Goal: Task Accomplishment & Management: Manage account settings

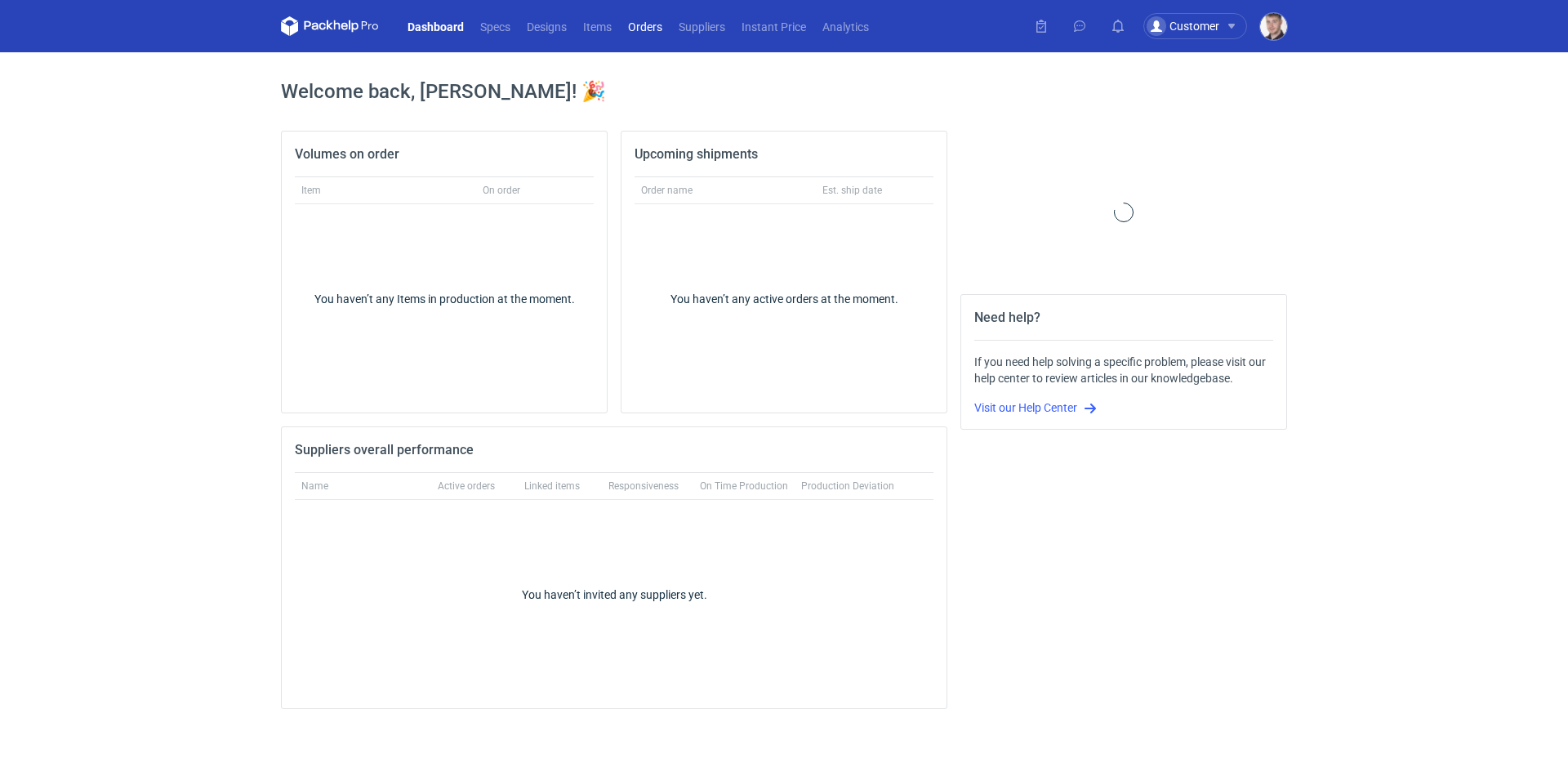
click at [656, 22] on link "Orders" at bounding box center [644, 26] width 50 height 20
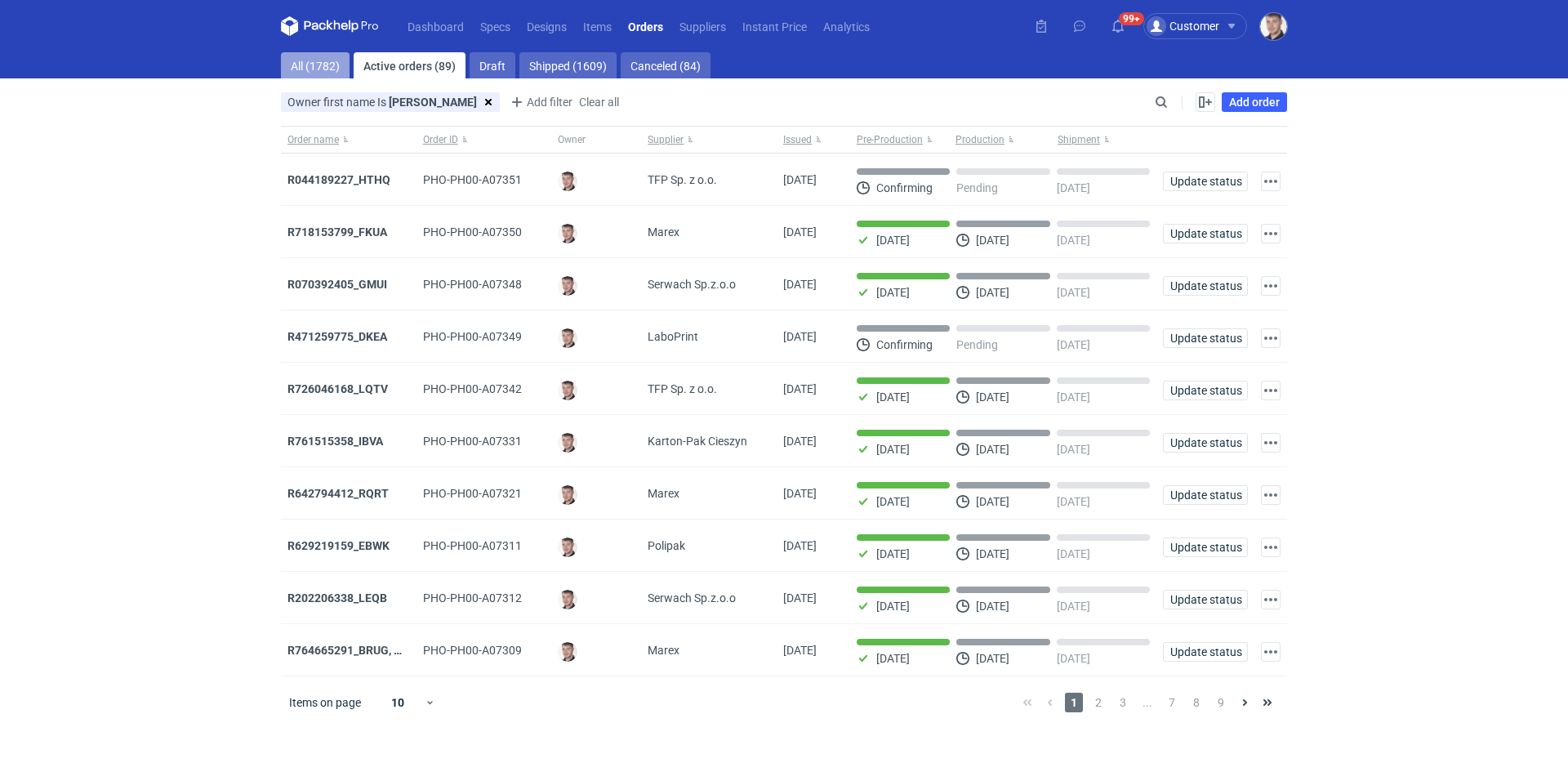
click at [321, 66] on link "All (1782)" at bounding box center [315, 65] width 69 height 26
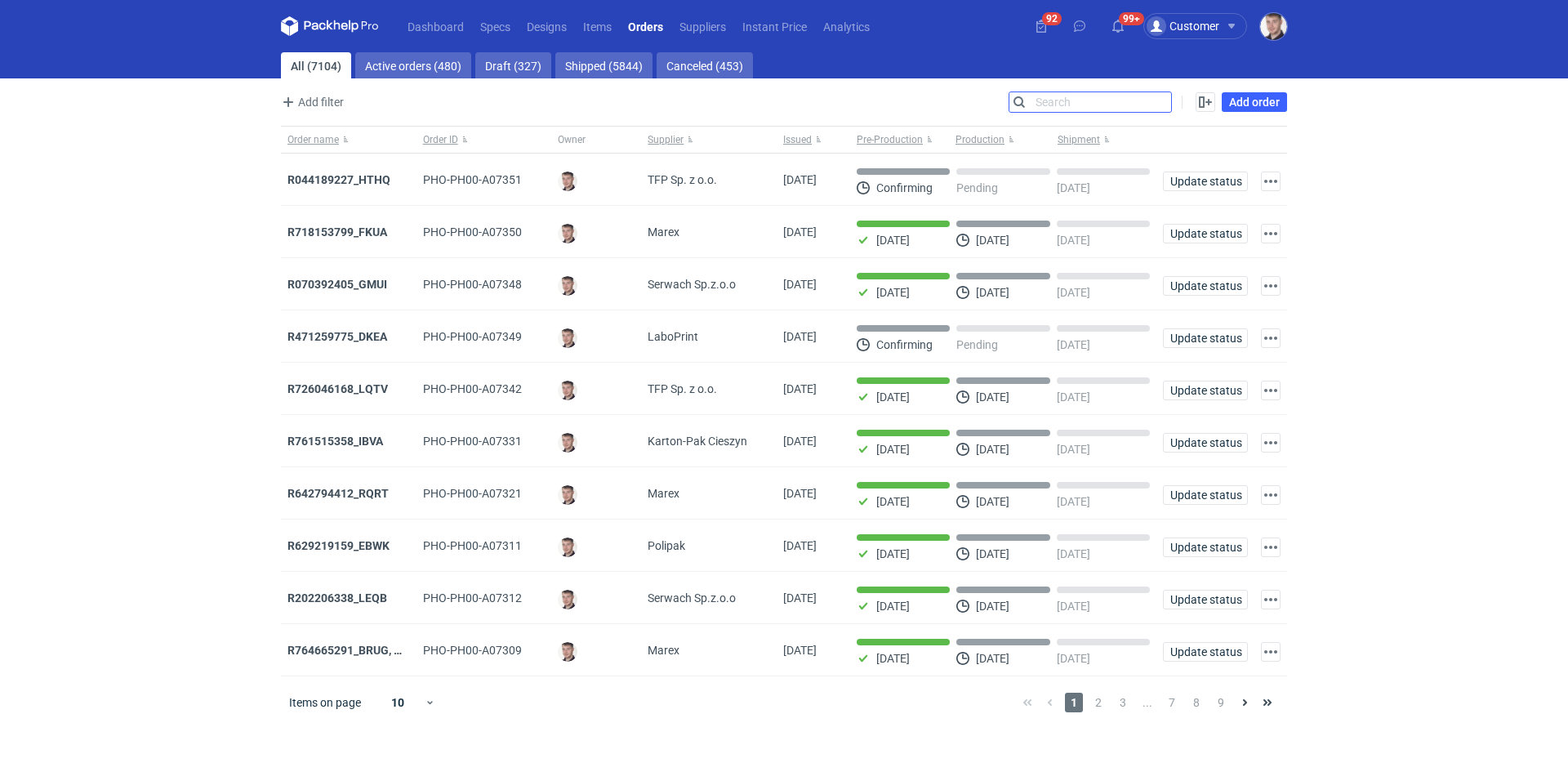
click at [1161, 103] on input "Search" at bounding box center [1090, 101] width 162 height 20
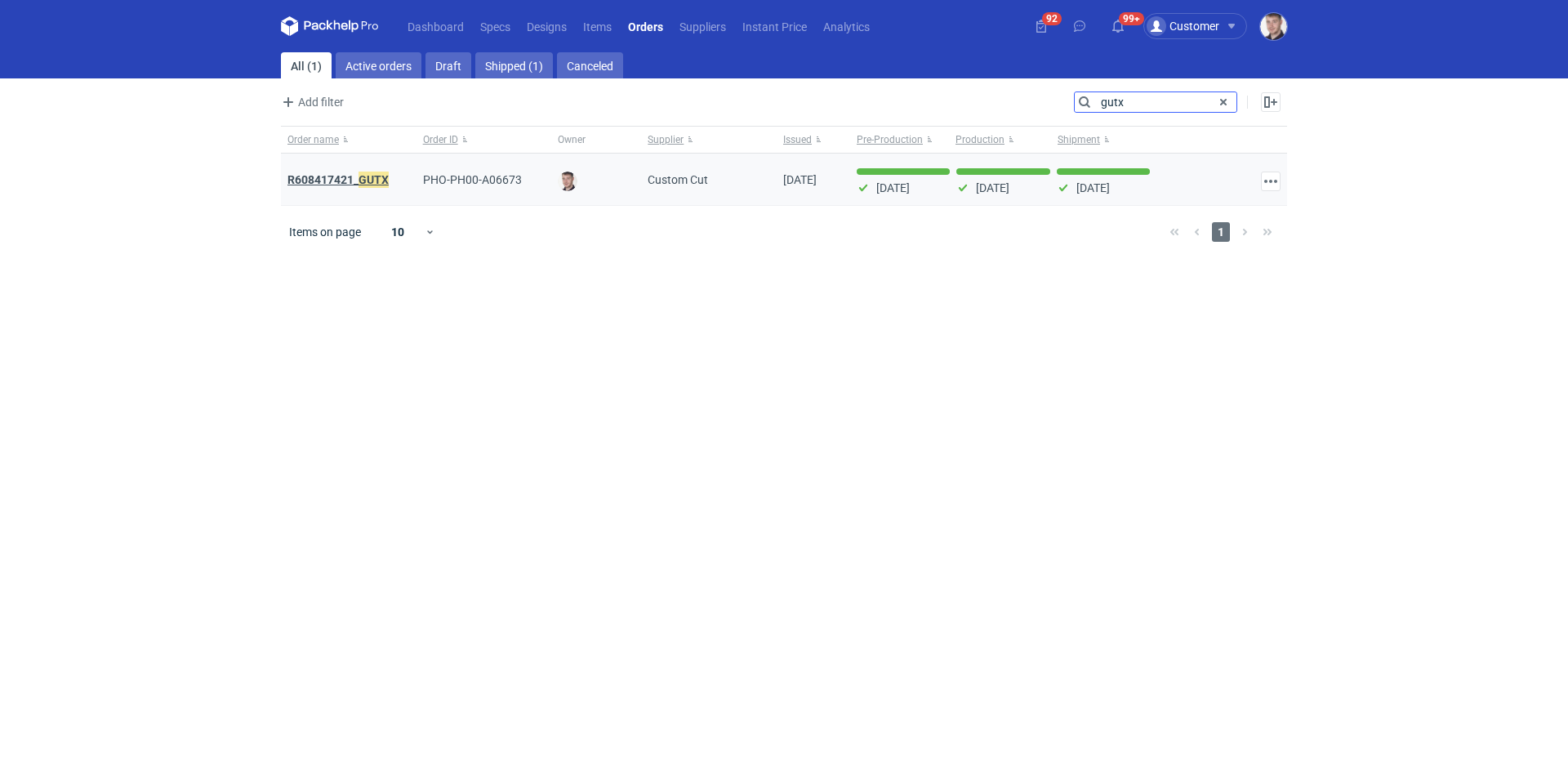
type input "gutx"
click at [369, 181] on em "GUTX" at bounding box center [373, 180] width 30 height 18
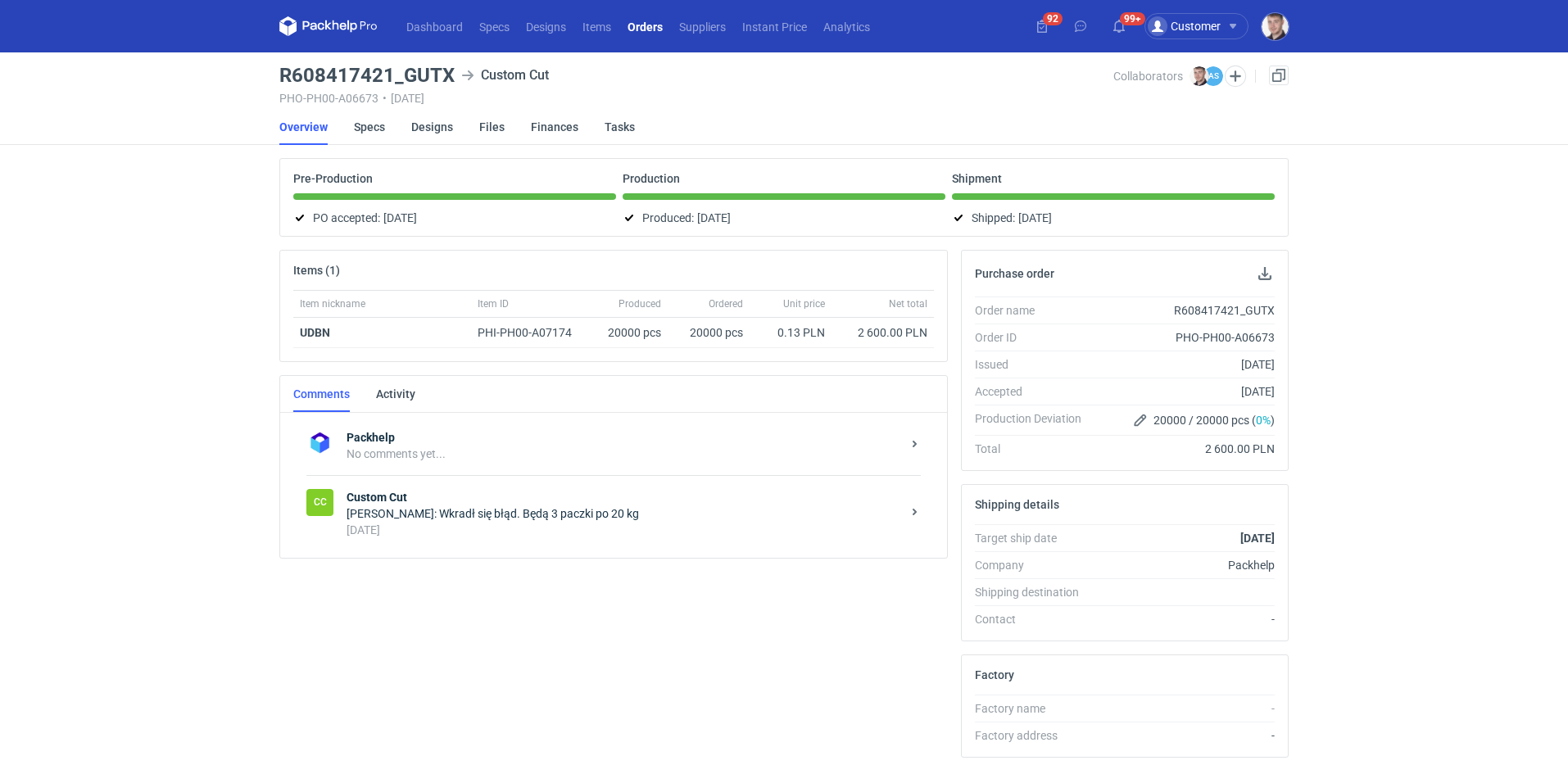
click at [408, 125] on li "Specs" at bounding box center [382, 127] width 57 height 36
click at [385, 125] on li "Specs" at bounding box center [382, 127] width 57 height 36
click at [392, 127] on li "Specs" at bounding box center [382, 127] width 57 height 36
click at [379, 127] on link "Specs" at bounding box center [368, 127] width 31 height 36
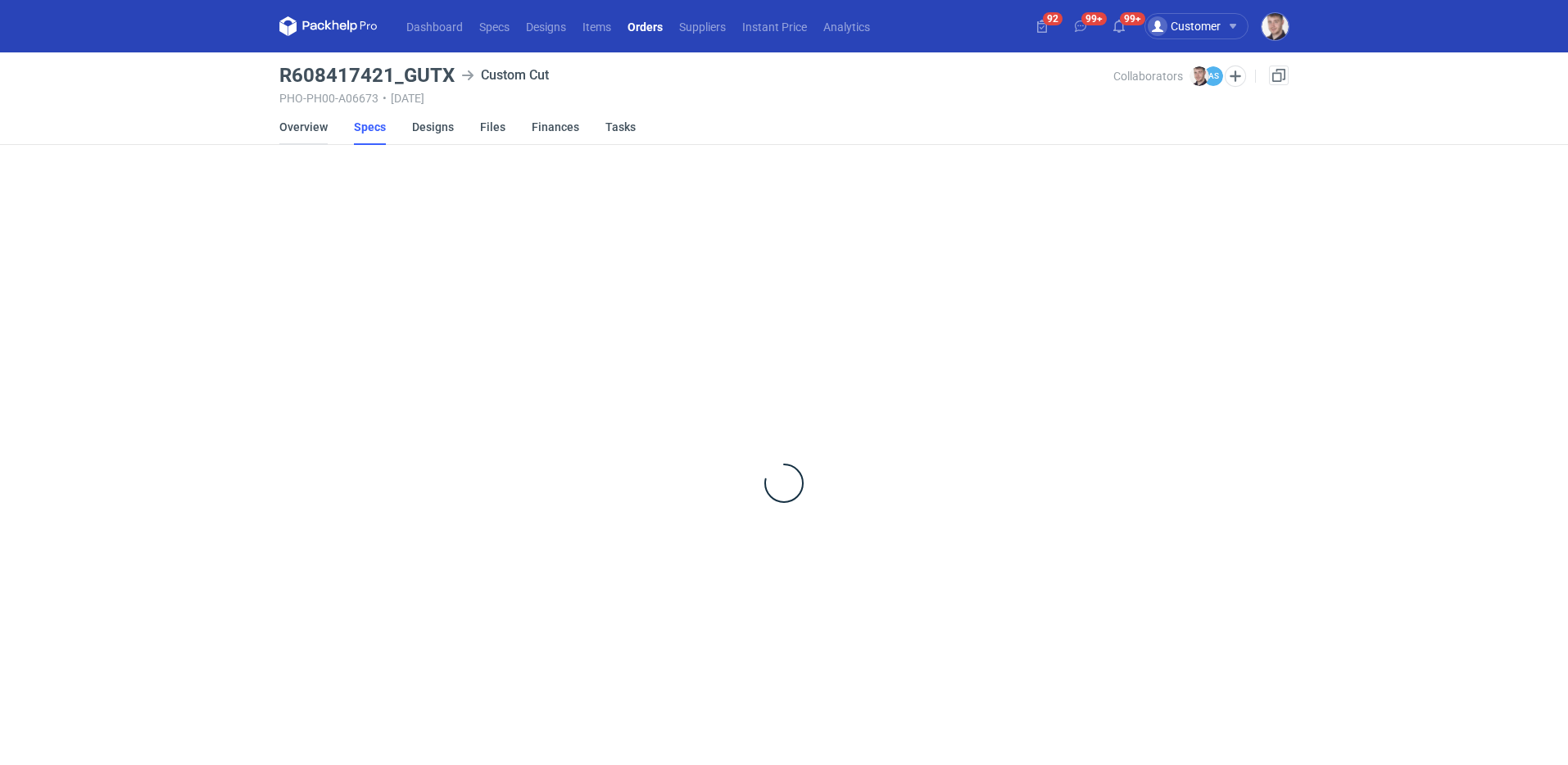
click at [306, 126] on link "Overview" at bounding box center [303, 127] width 49 height 36
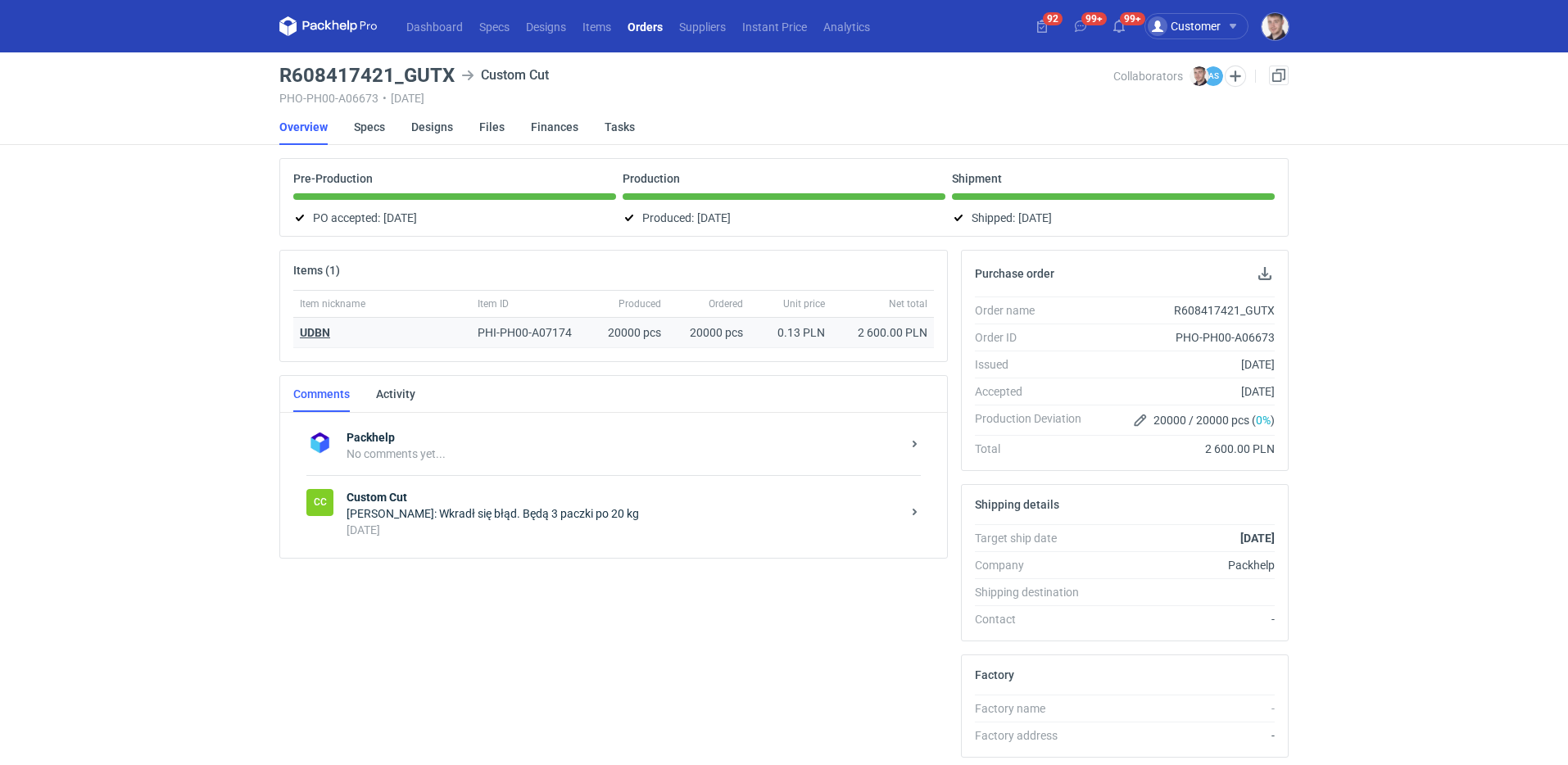
click at [325, 327] on strong "UDBN" at bounding box center [314, 332] width 30 height 13
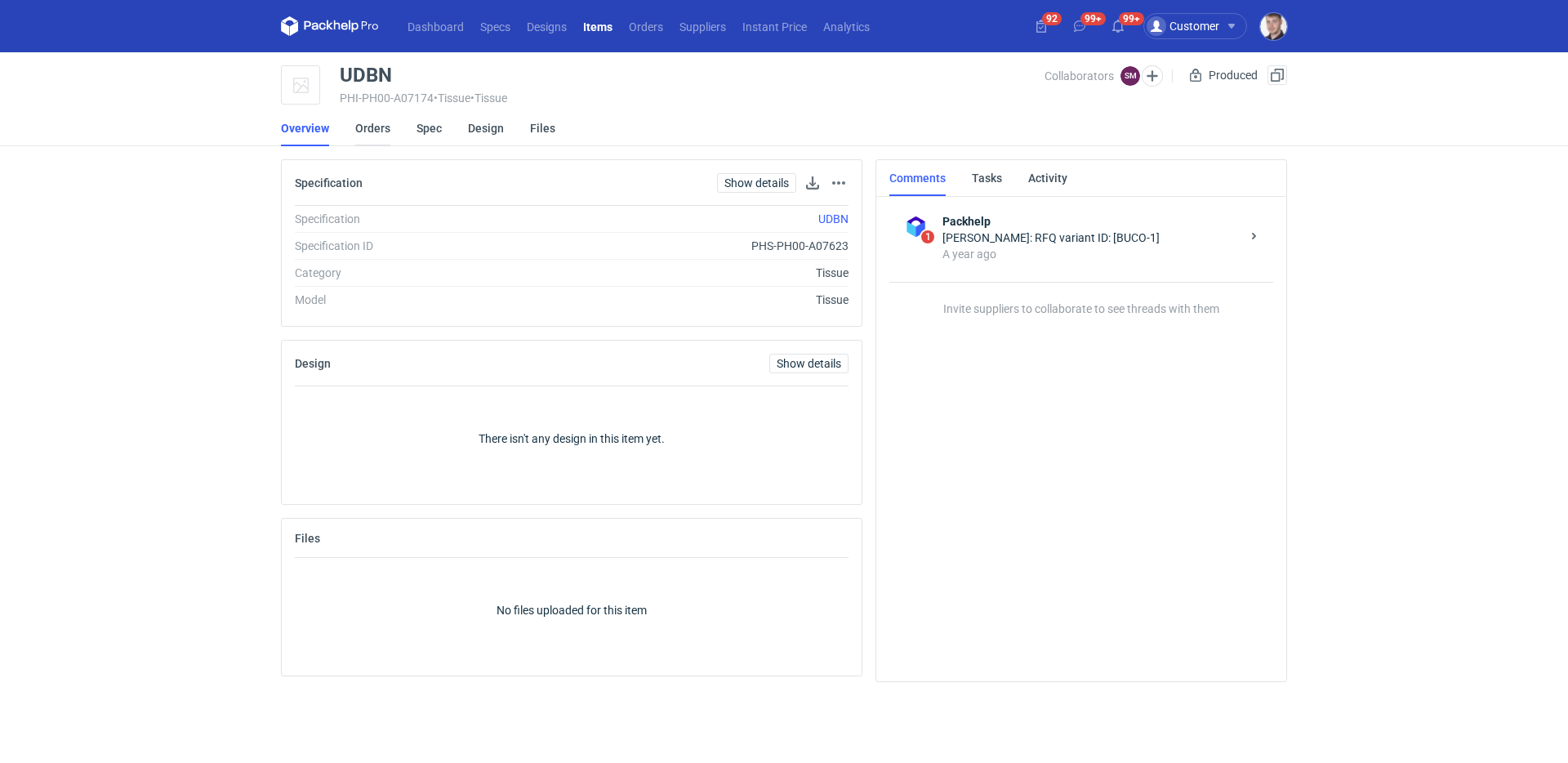
click at [373, 129] on link "Orders" at bounding box center [373, 128] width 35 height 36
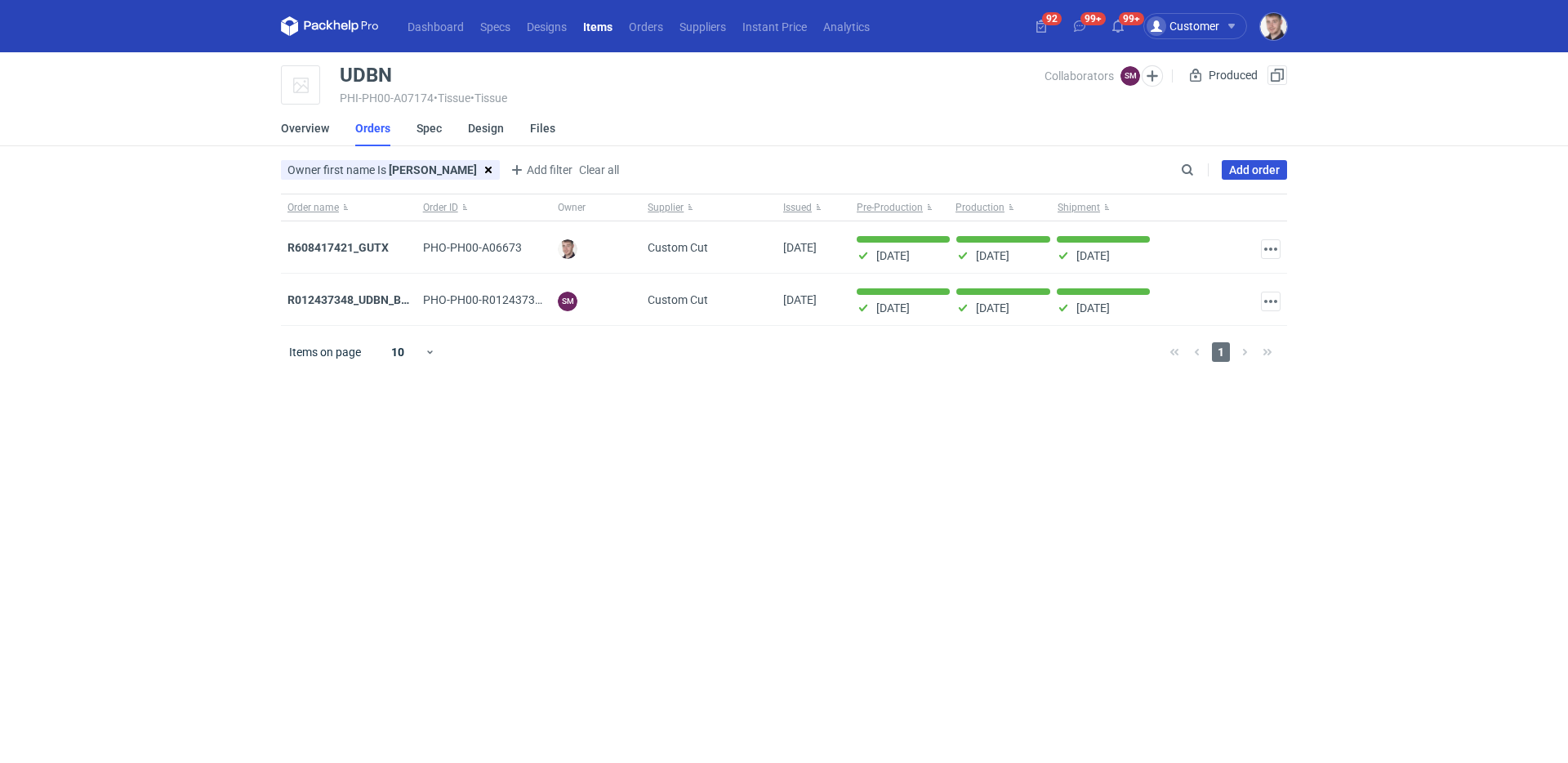
click at [1267, 179] on link "Add order" at bounding box center [1255, 169] width 65 height 20
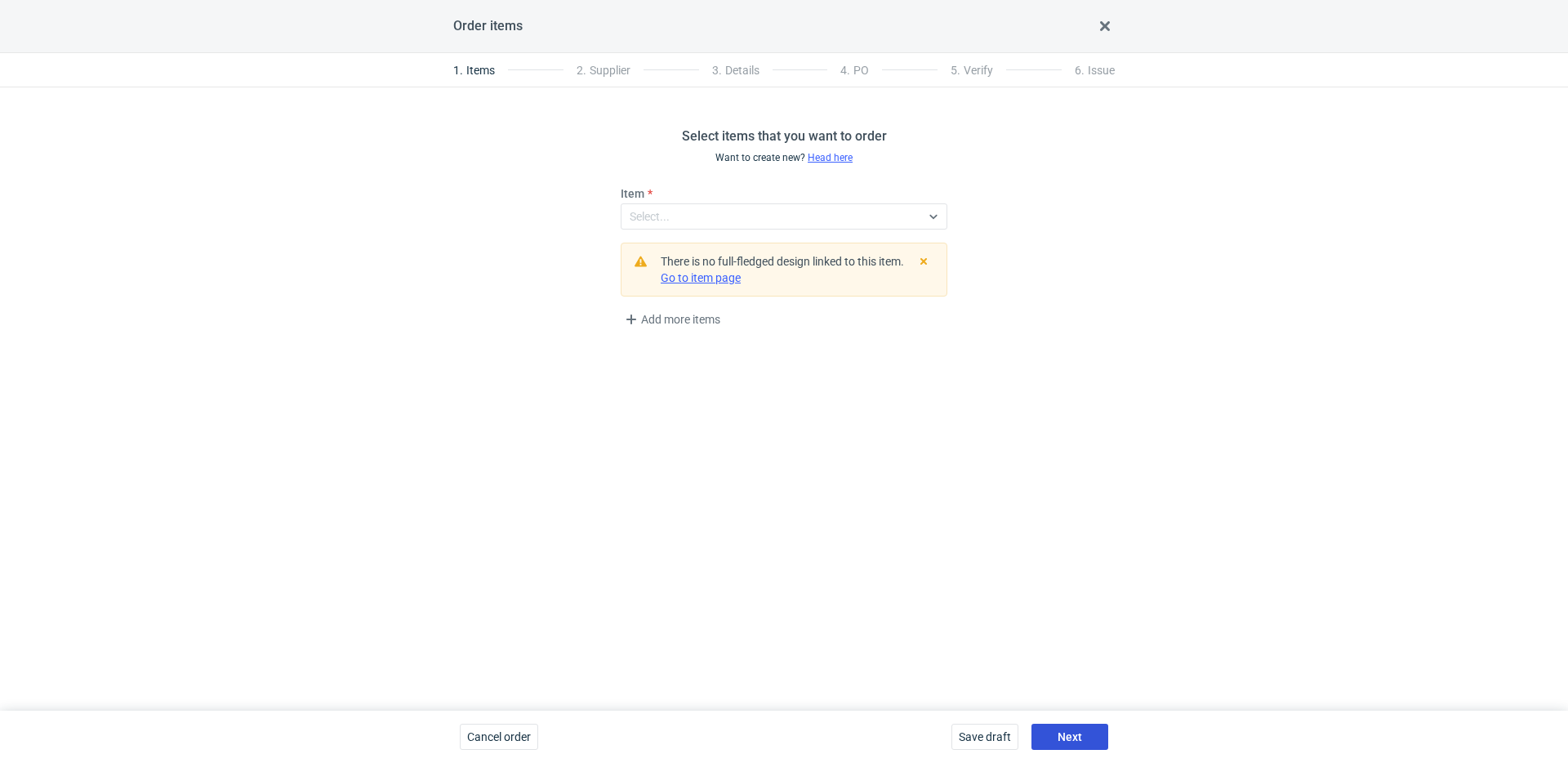
click at [1061, 739] on span "Next" at bounding box center [1070, 737] width 24 height 11
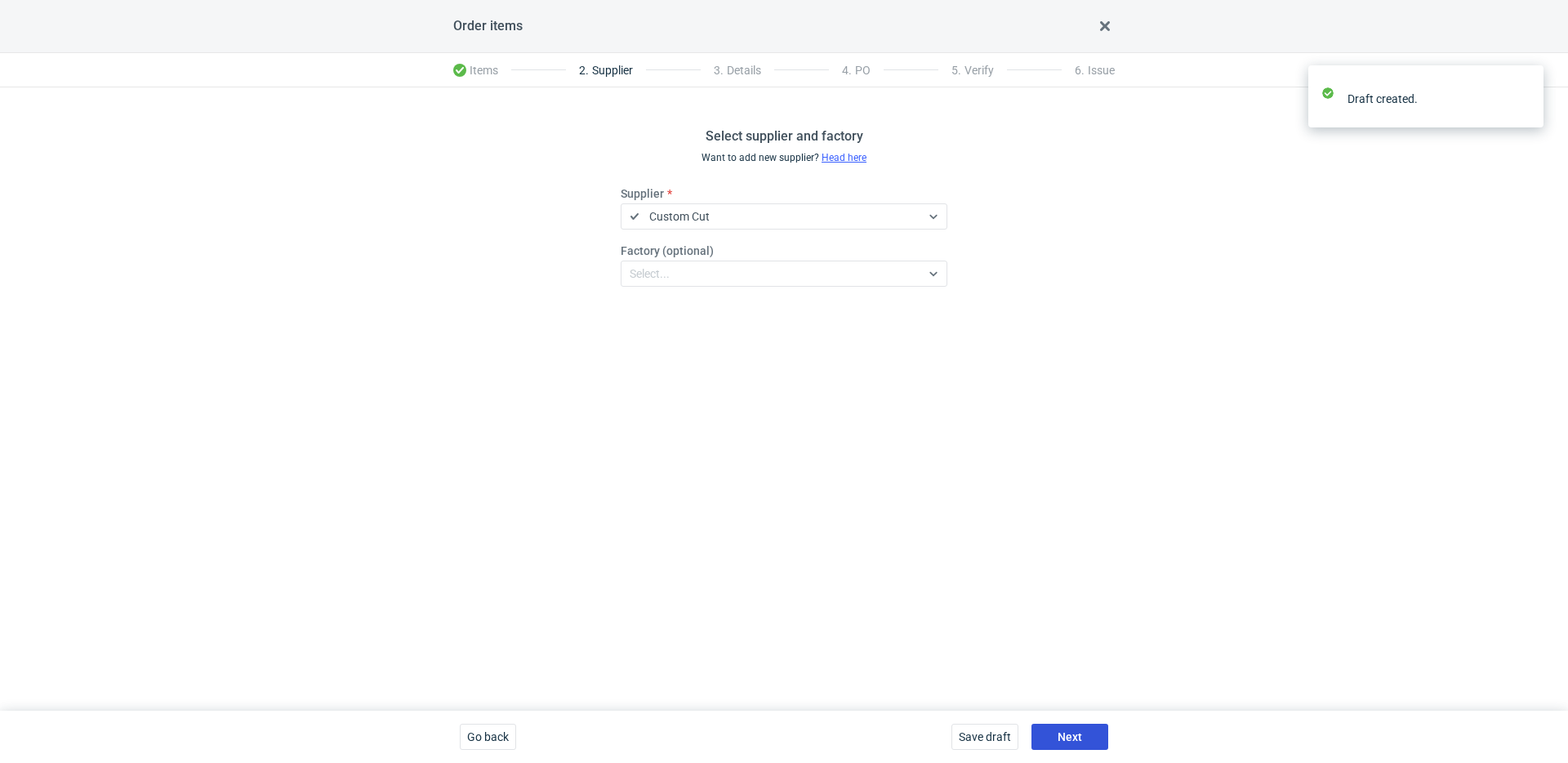
click at [1090, 733] on button "Next" at bounding box center [1070, 737] width 77 height 26
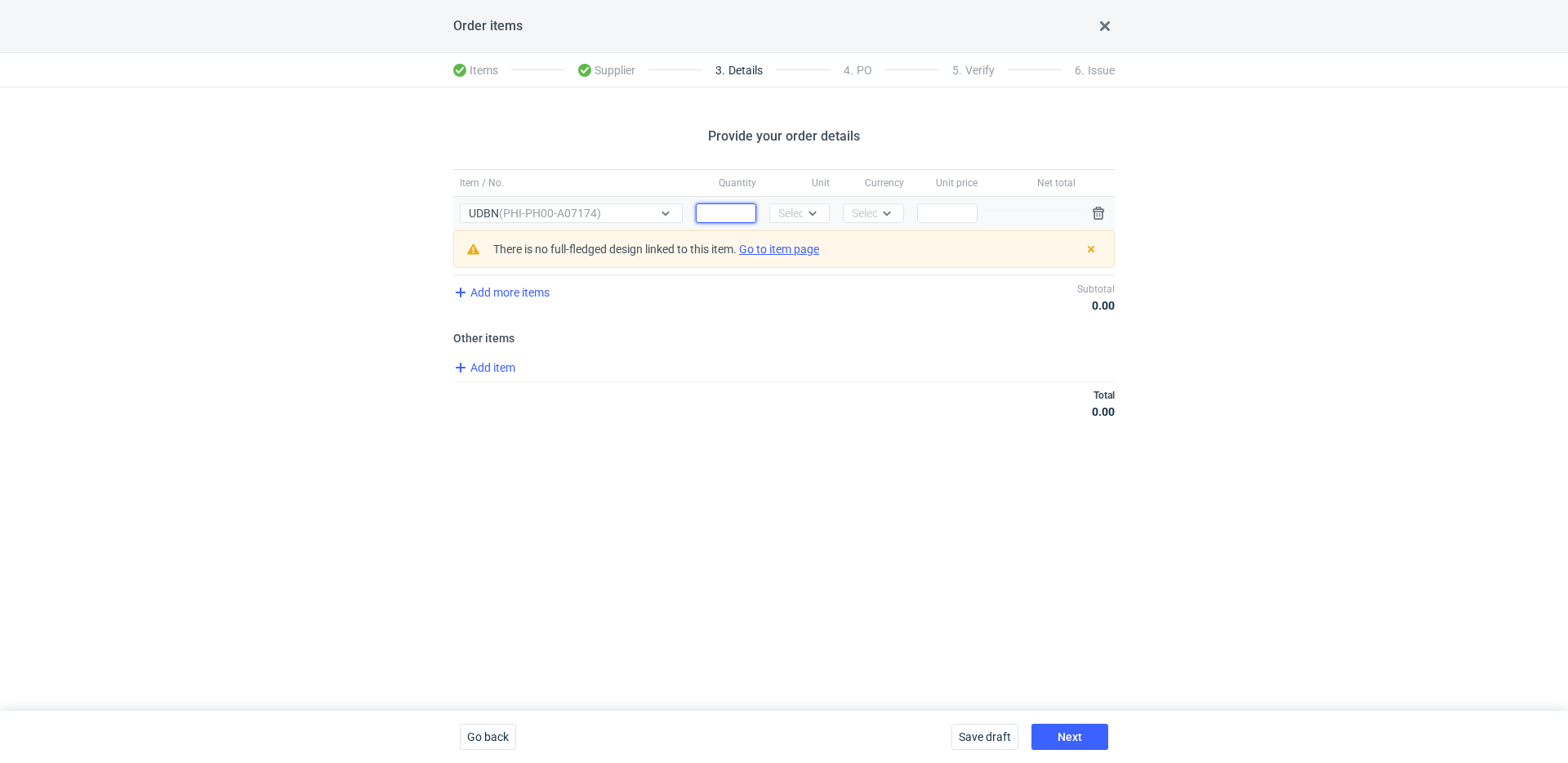
click at [732, 208] on input "Quantity" at bounding box center [725, 213] width 60 height 20
type input "20000"
click at [805, 209] on div at bounding box center [812, 213] width 20 height 13
click at [805, 238] on div "pcs" at bounding box center [799, 248] width 47 height 23
click at [879, 214] on div at bounding box center [886, 213] width 20 height 13
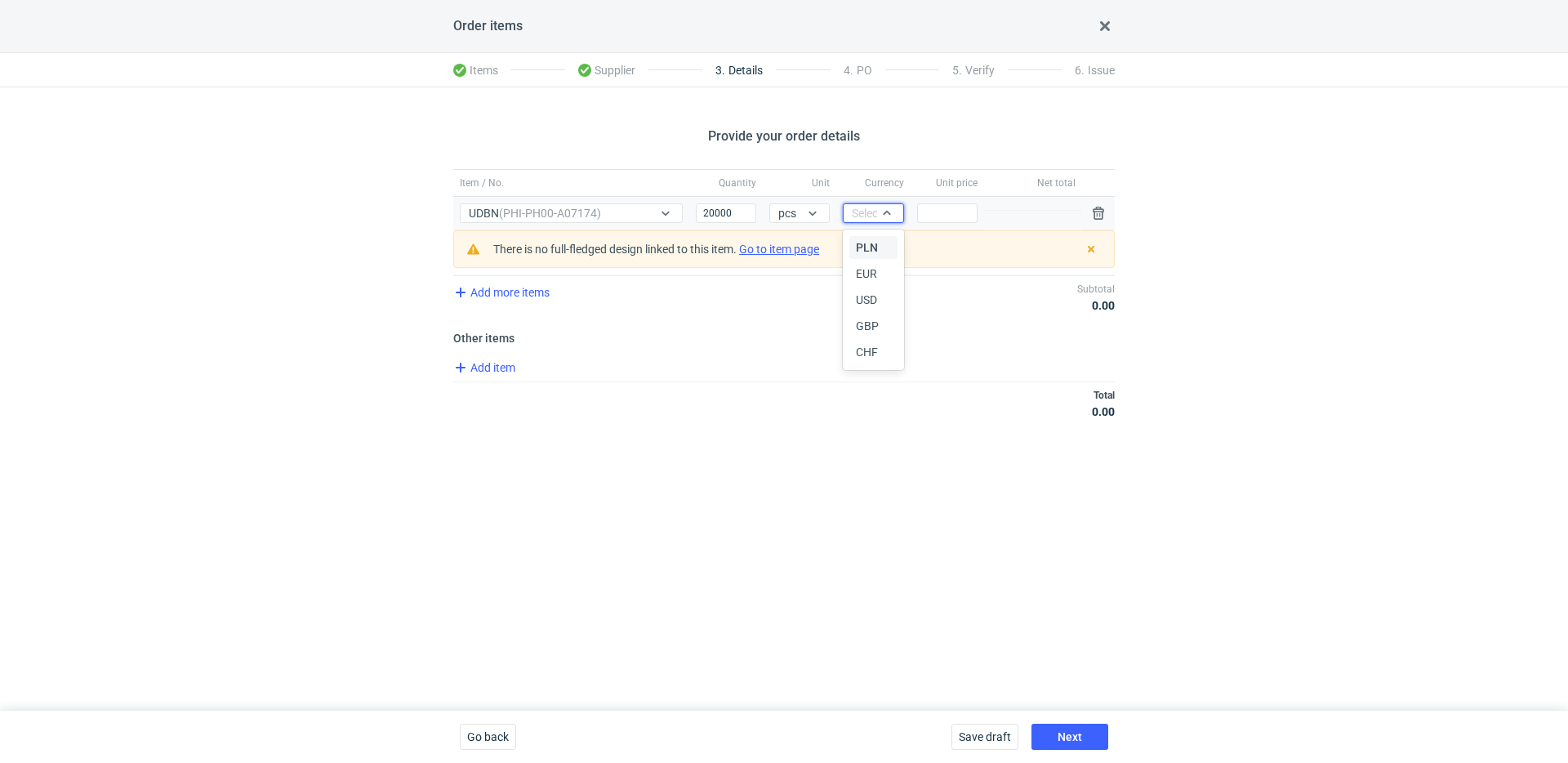
click at [877, 242] on div "PLN" at bounding box center [872, 248] width 34 height 17
click at [967, 215] on input "Price" at bounding box center [947, 213] width 60 height 20
type input "0.13"
click at [1083, 722] on div "Save draft Next" at bounding box center [1030, 737] width 170 height 52
click at [1083, 728] on button "Next" at bounding box center [1070, 737] width 77 height 26
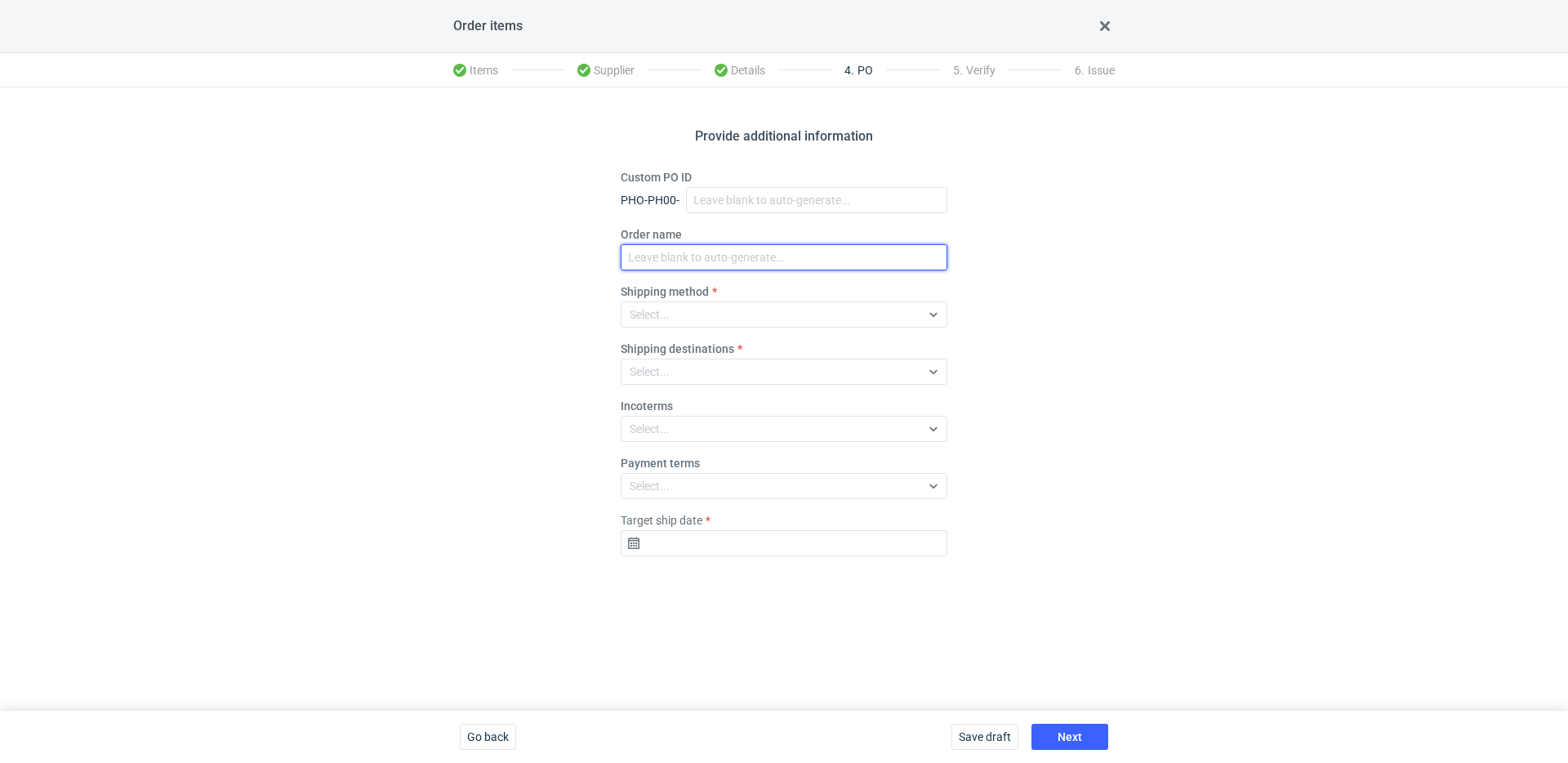
click at [673, 248] on input "Order name" at bounding box center [783, 258] width 326 height 26
paste input "R306297459"
type input "R306297459_BLDK"
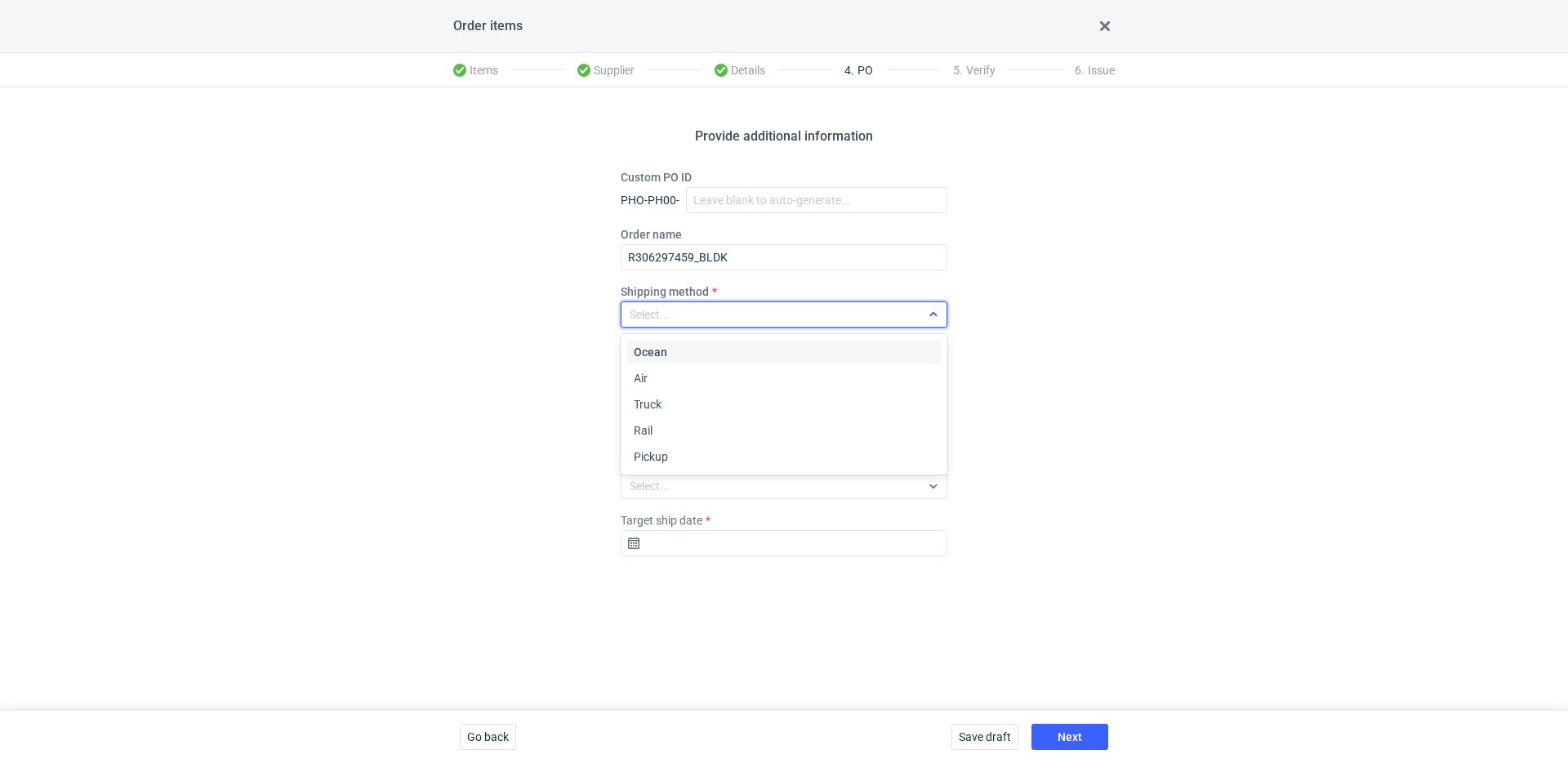
click at [640, 315] on div "Select..." at bounding box center [649, 315] width 40 height 17
click at [676, 467] on div "Pickup" at bounding box center [783, 457] width 313 height 23
click at [702, 521] on label "Target ship date" at bounding box center [661, 521] width 82 height 17
click at [706, 530] on input "Target ship date" at bounding box center [783, 543] width 326 height 26
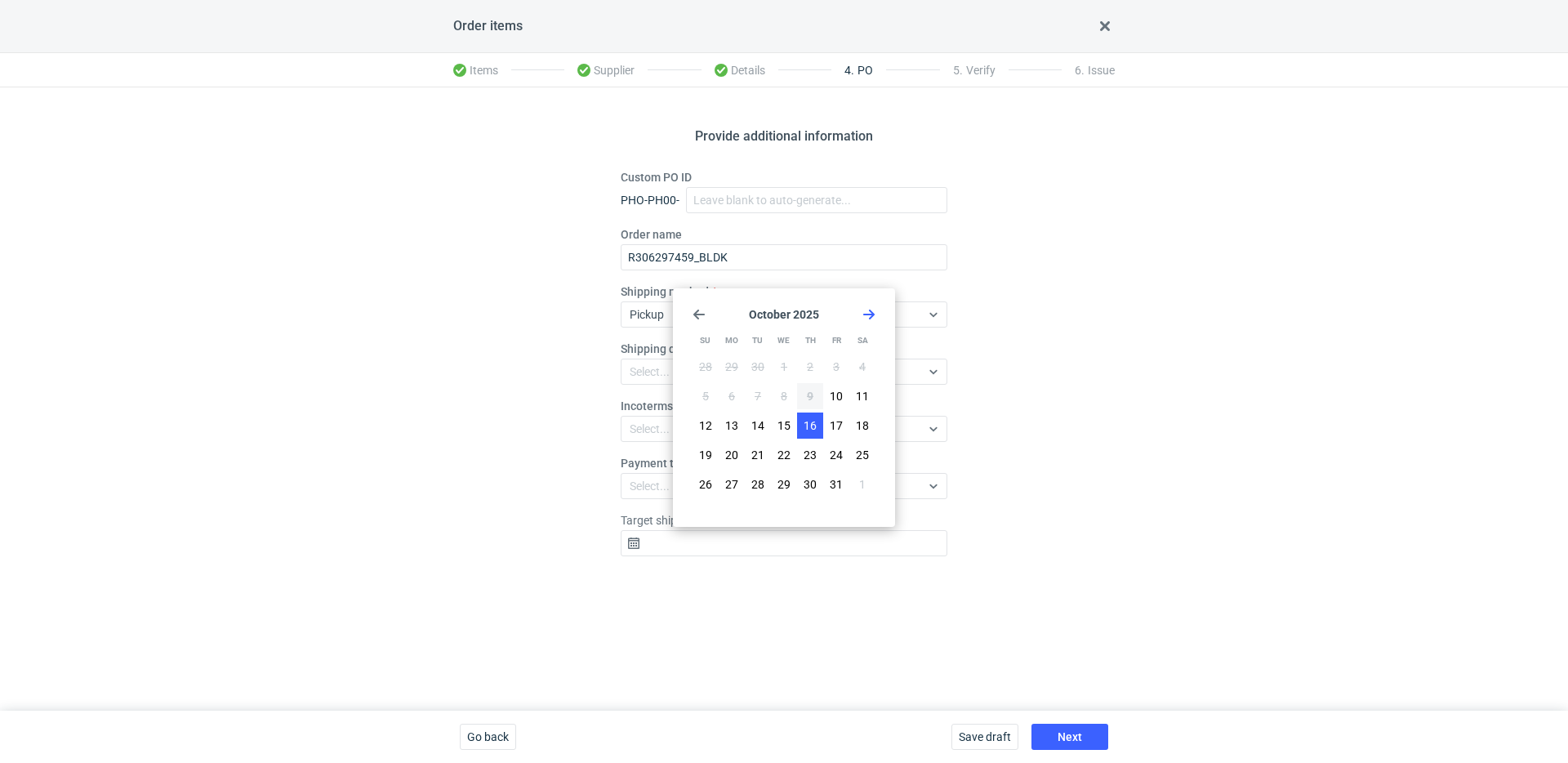
click at [813, 426] on span "16" at bounding box center [810, 426] width 13 height 17
type input "2025-10-16"
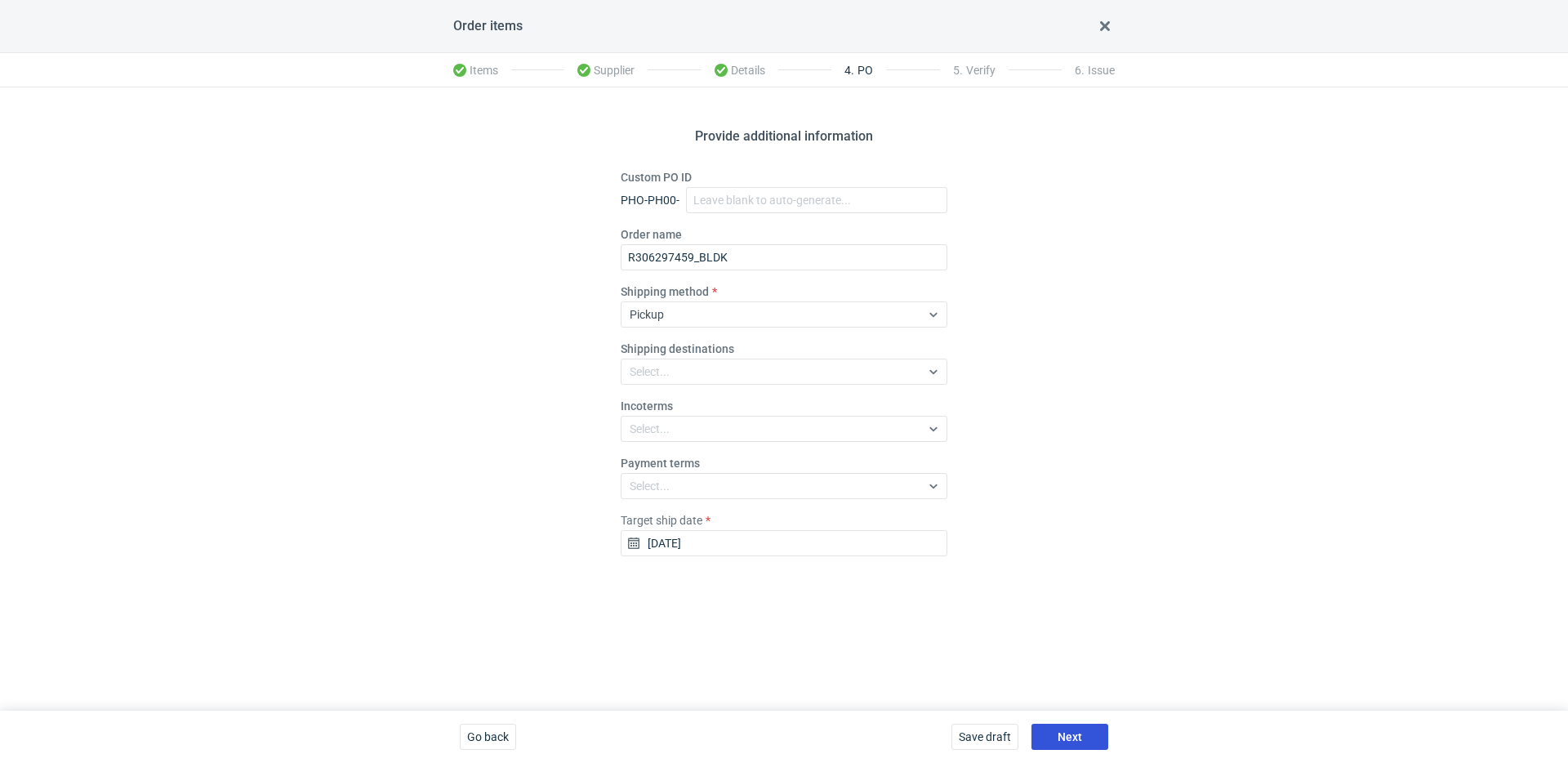
click at [1091, 723] on div "Save draft Next" at bounding box center [1030, 737] width 170 height 52
click at [1092, 729] on button "Next" at bounding box center [1070, 737] width 77 height 26
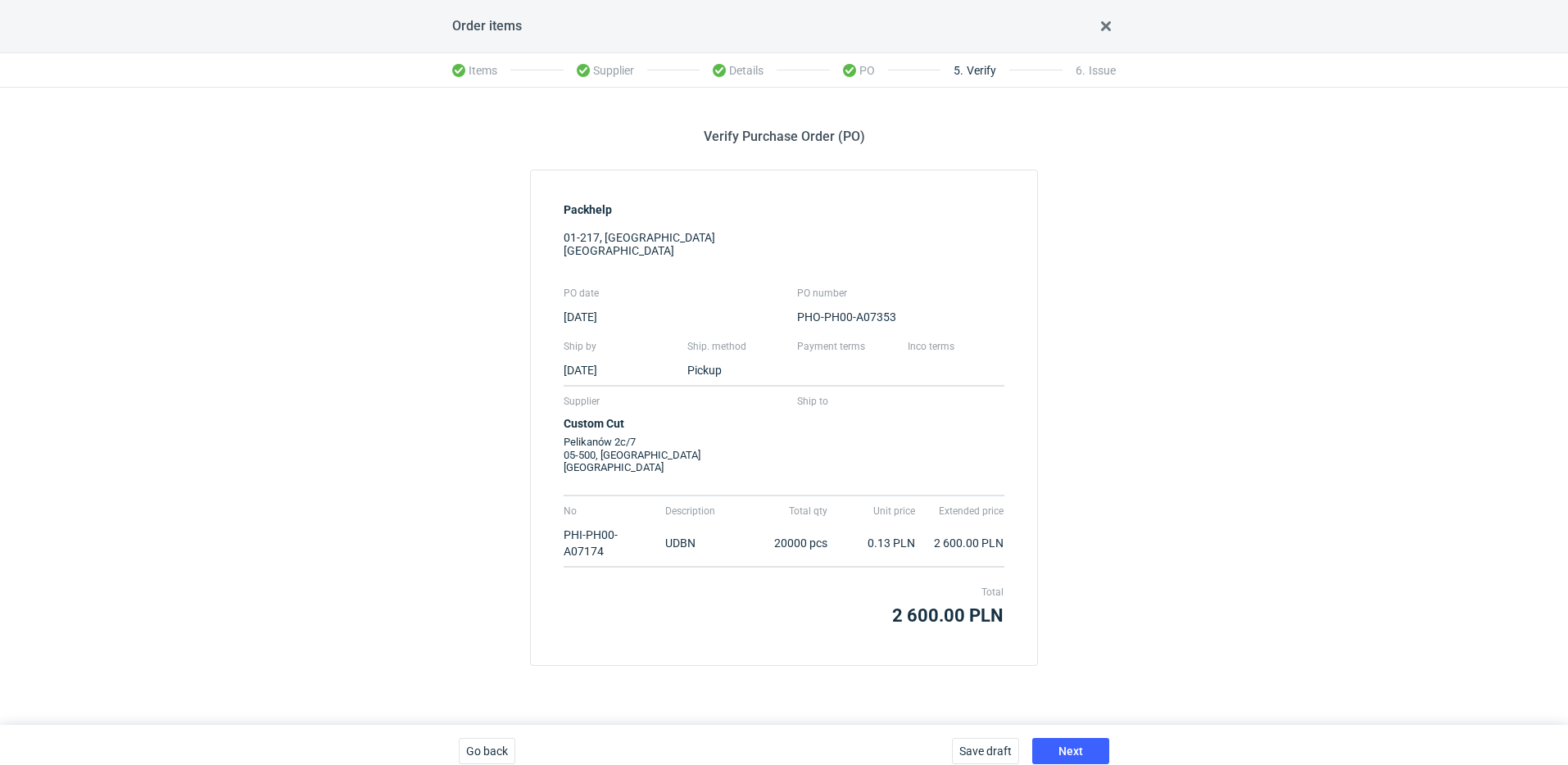
click at [1094, 737] on div "Save draft Next" at bounding box center [1030, 751] width 171 height 52
click at [1092, 743] on button "Next" at bounding box center [1070, 751] width 77 height 26
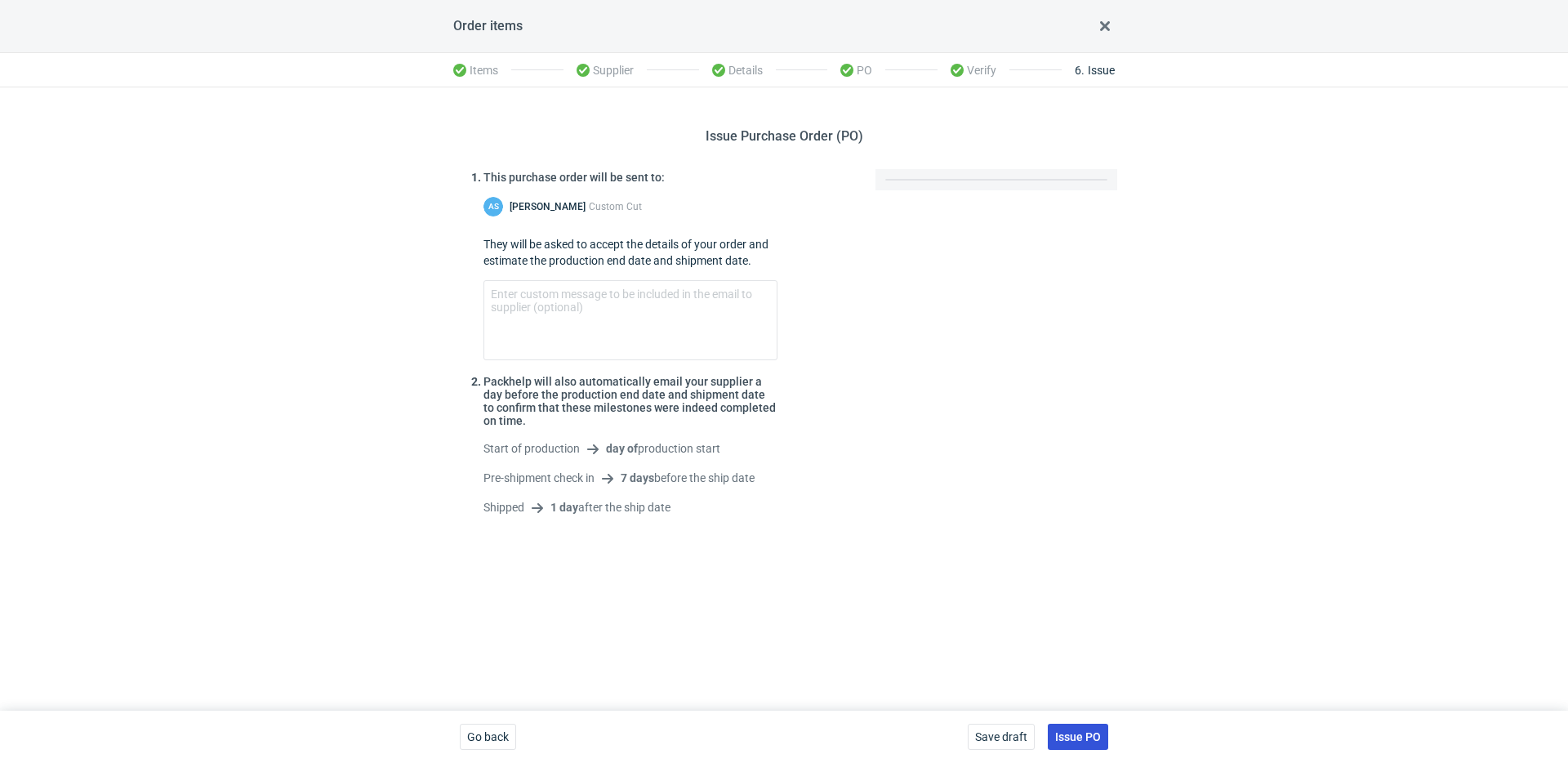
click at [1097, 746] on button "Issue PO" at bounding box center [1078, 737] width 60 height 26
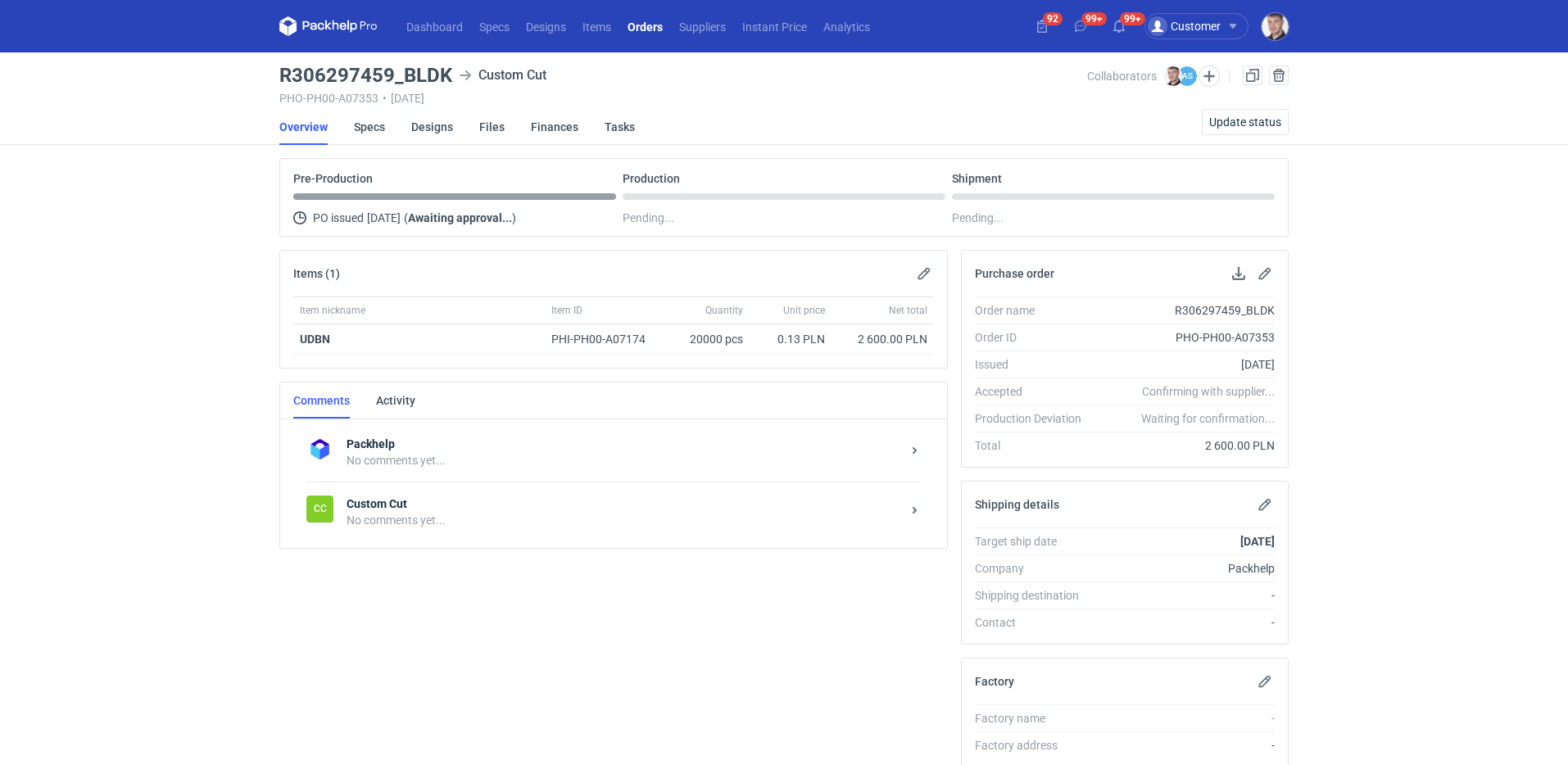
click at [470, 509] on strong "Custom Cut" at bounding box center [623, 504] width 554 height 17
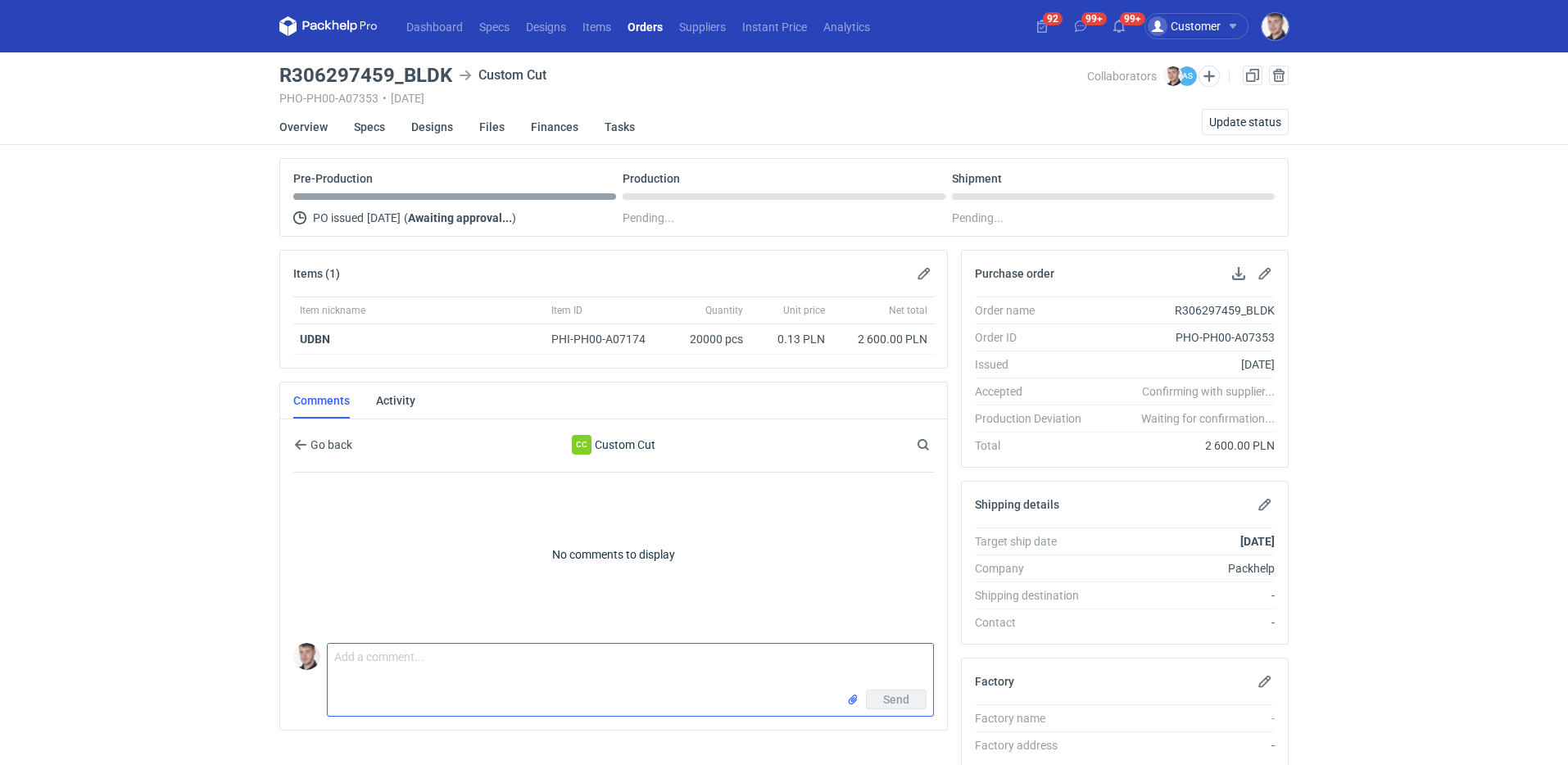
click at [437, 648] on textarea "Comment message" at bounding box center [630, 666] width 605 height 46
paste textarea "CBTF - 1"
type textarea "wycena CBTF - 1"
click at [391, 128] on li "Specs" at bounding box center [382, 127] width 57 height 36
click at [387, 127] on li "Specs" at bounding box center [382, 127] width 57 height 36
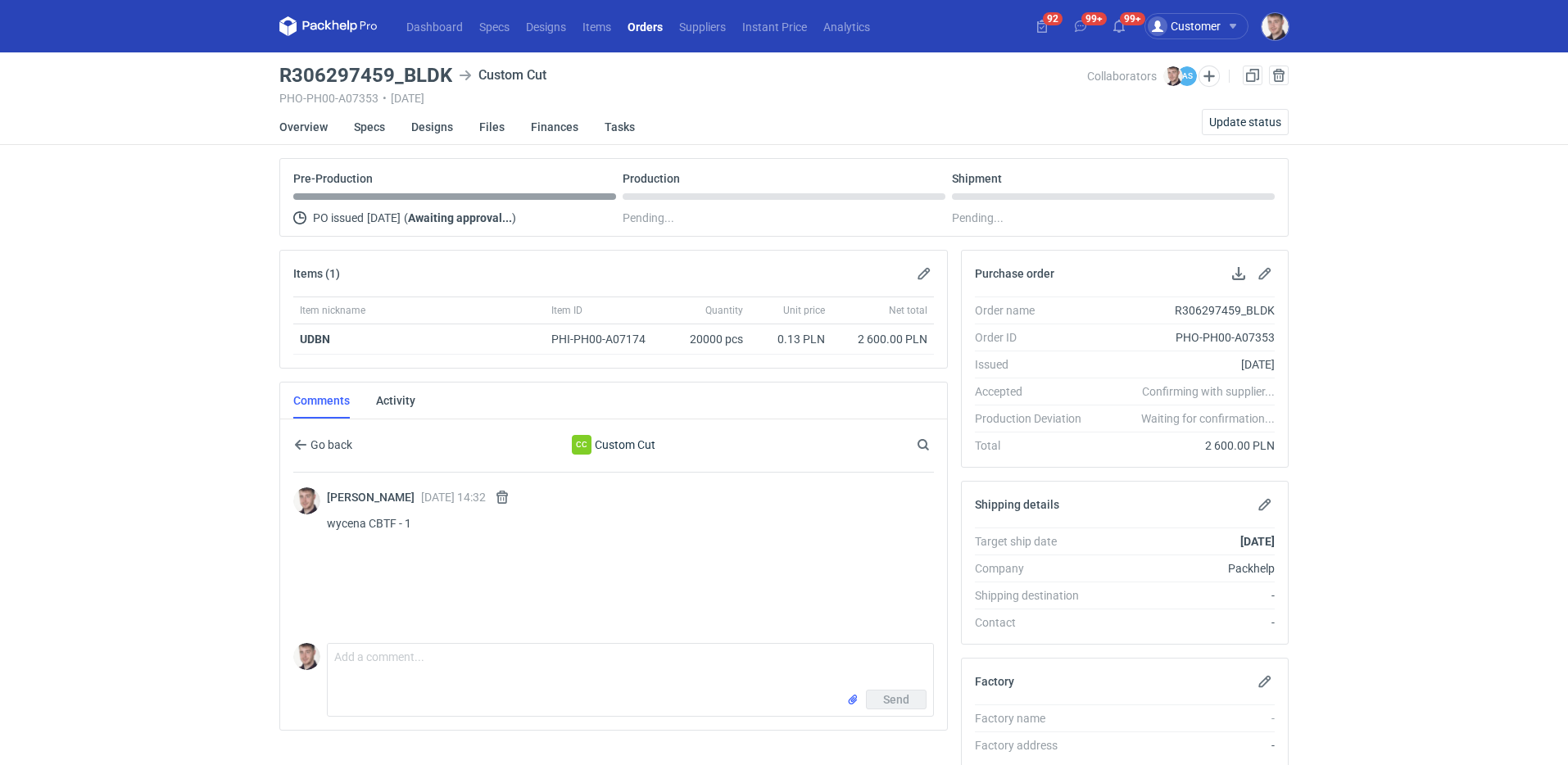
click at [383, 127] on li "Specs" at bounding box center [382, 127] width 57 height 36
click at [382, 128] on link "Specs" at bounding box center [368, 127] width 31 height 36
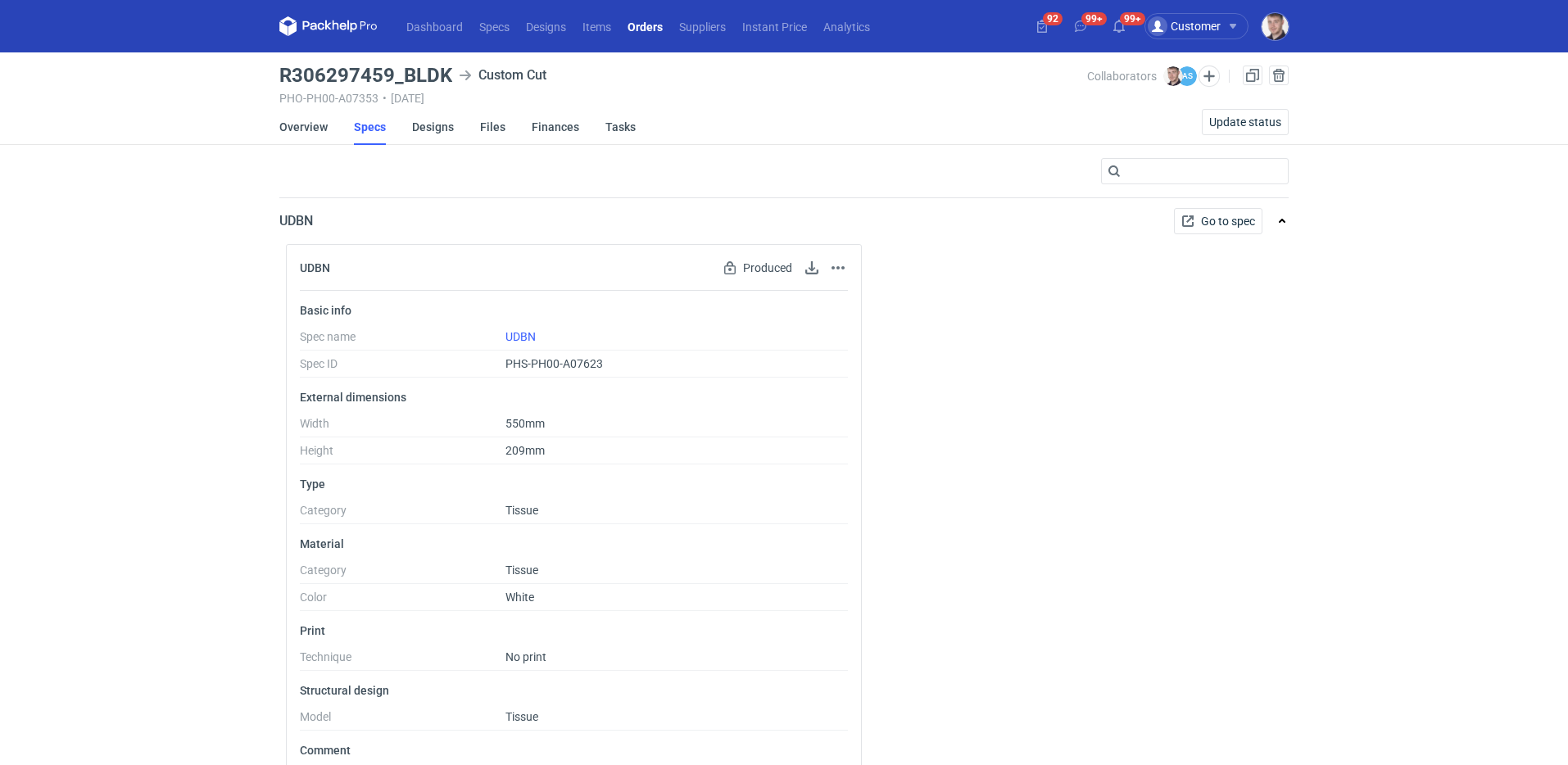
click at [628, 21] on link "Orders" at bounding box center [645, 26] width 51 height 20
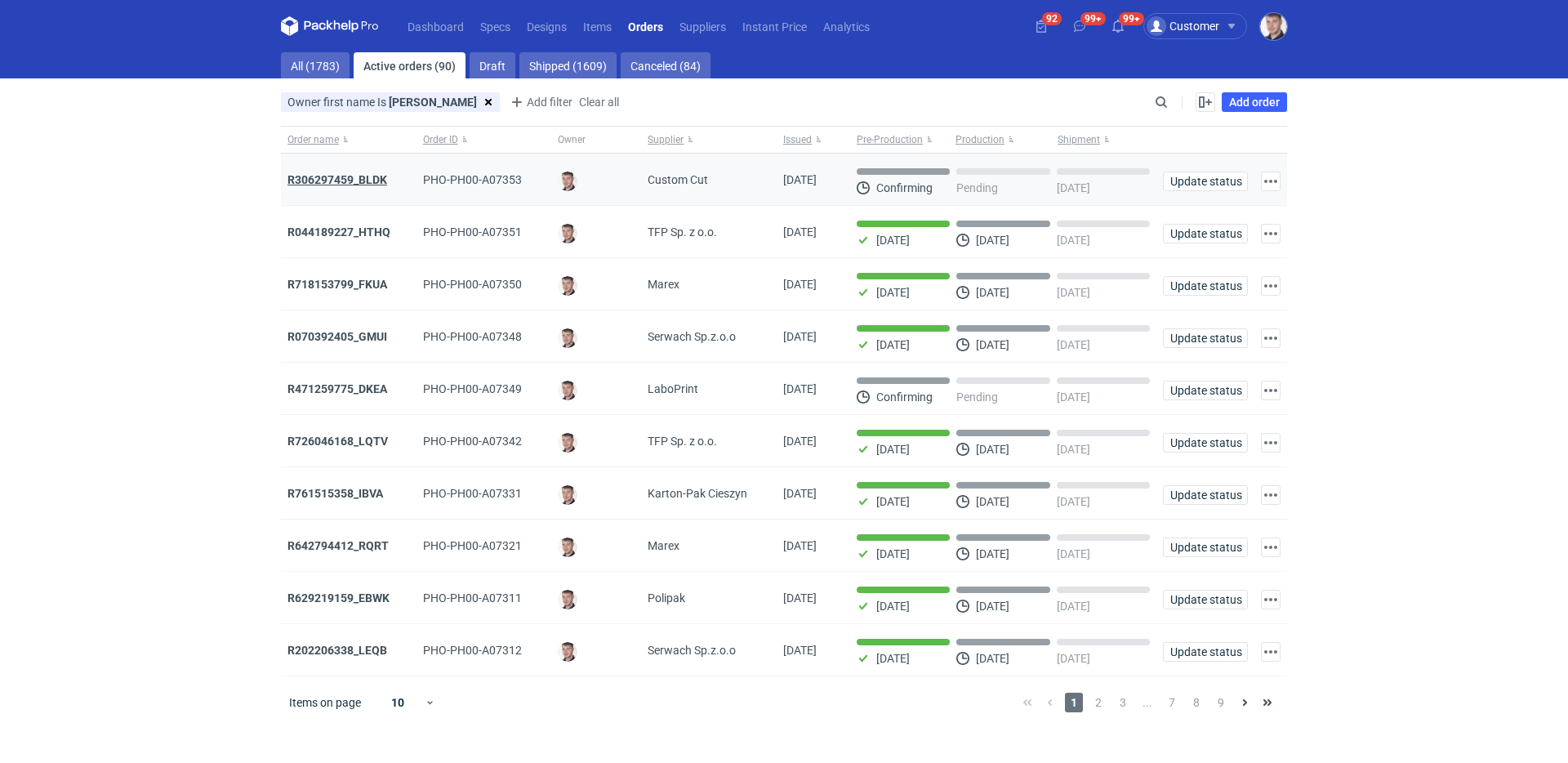
click at [359, 184] on strong "R306297459_BLDK" at bounding box center [337, 180] width 100 height 13
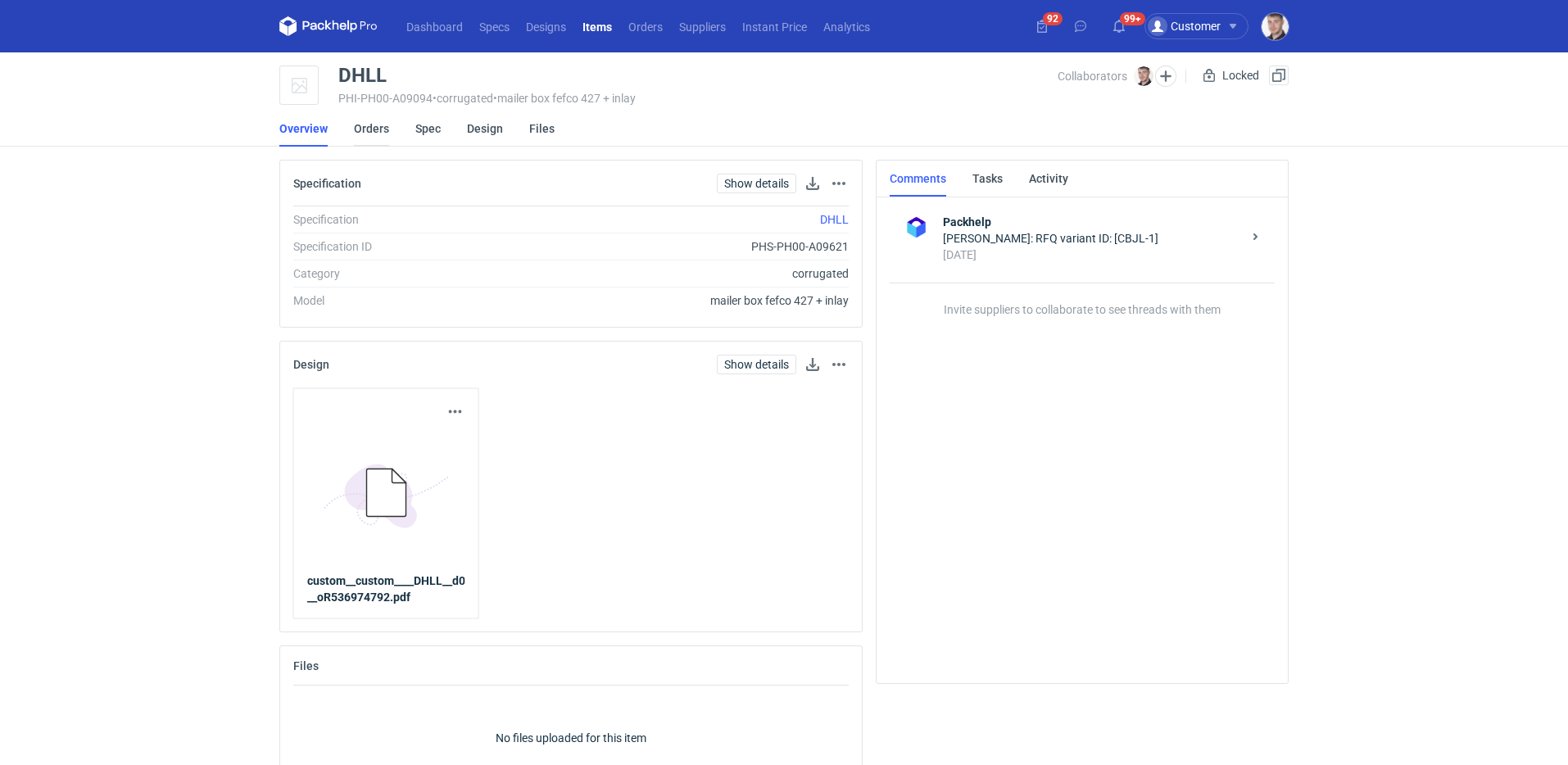
click at [354, 132] on link "Orders" at bounding box center [371, 129] width 35 height 36
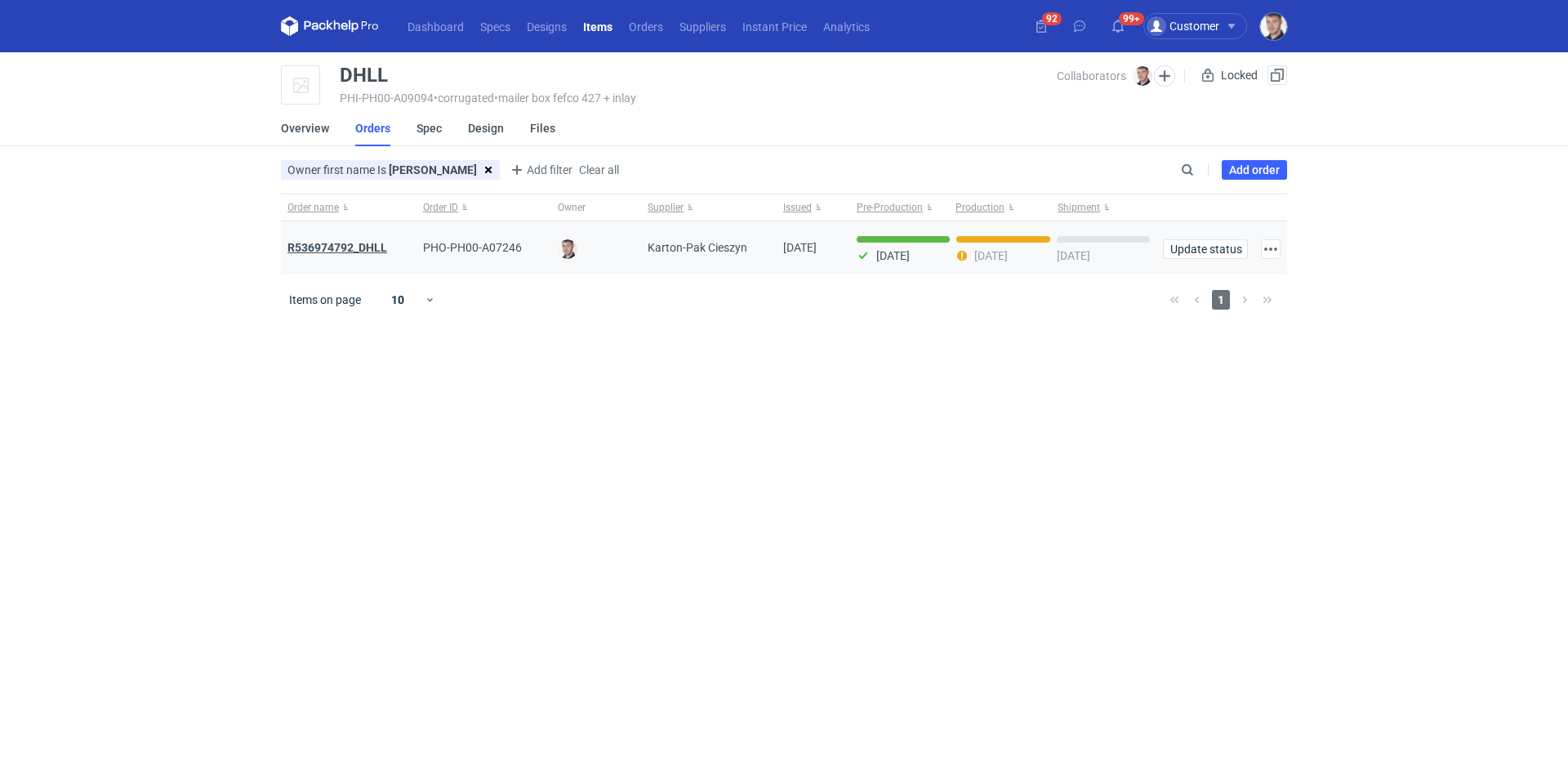
click at [365, 244] on strong "R536974792_DHLL" at bounding box center [337, 248] width 100 height 13
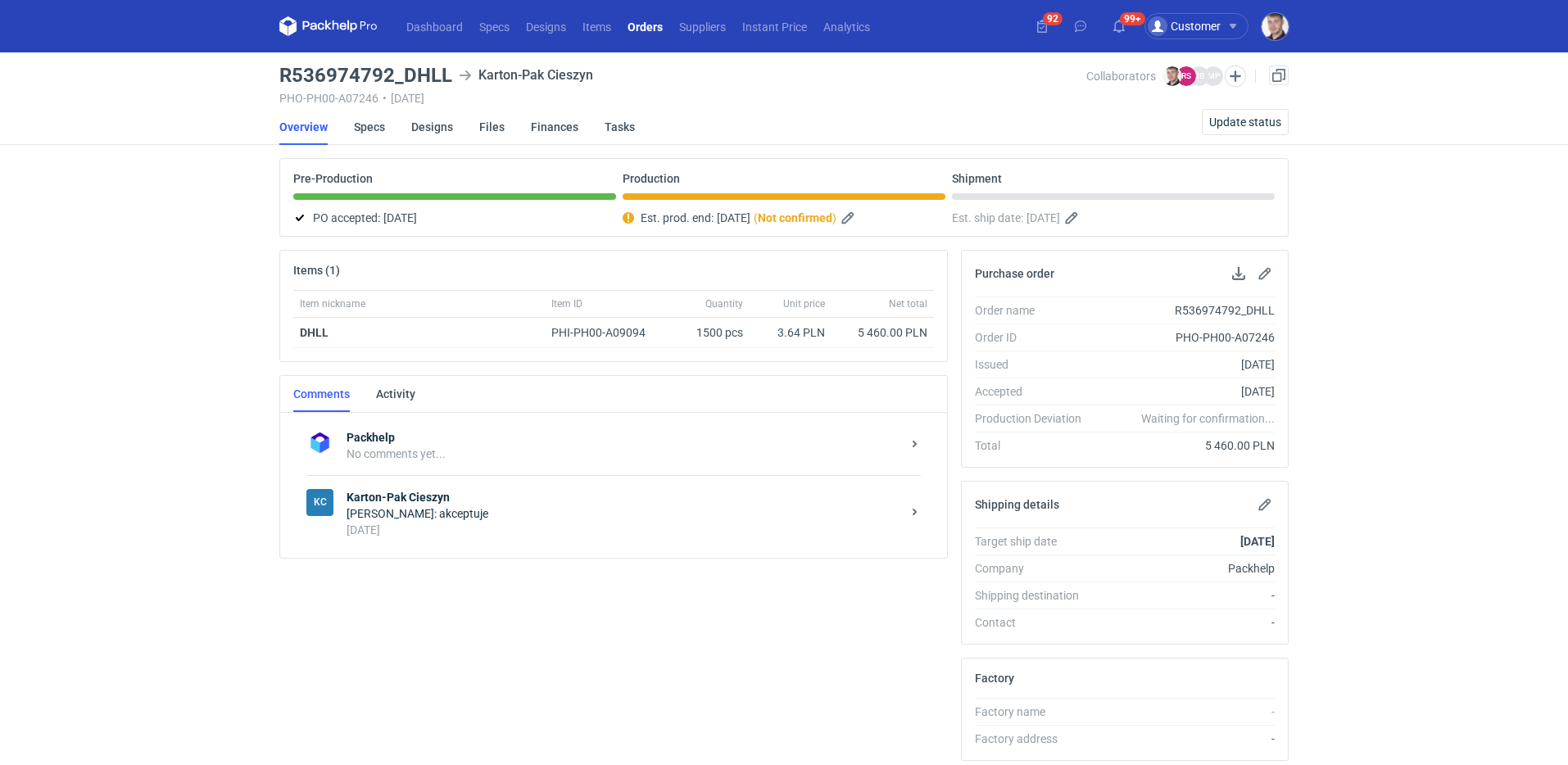
click at [588, 527] on div "17 days ago" at bounding box center [623, 530] width 554 height 17
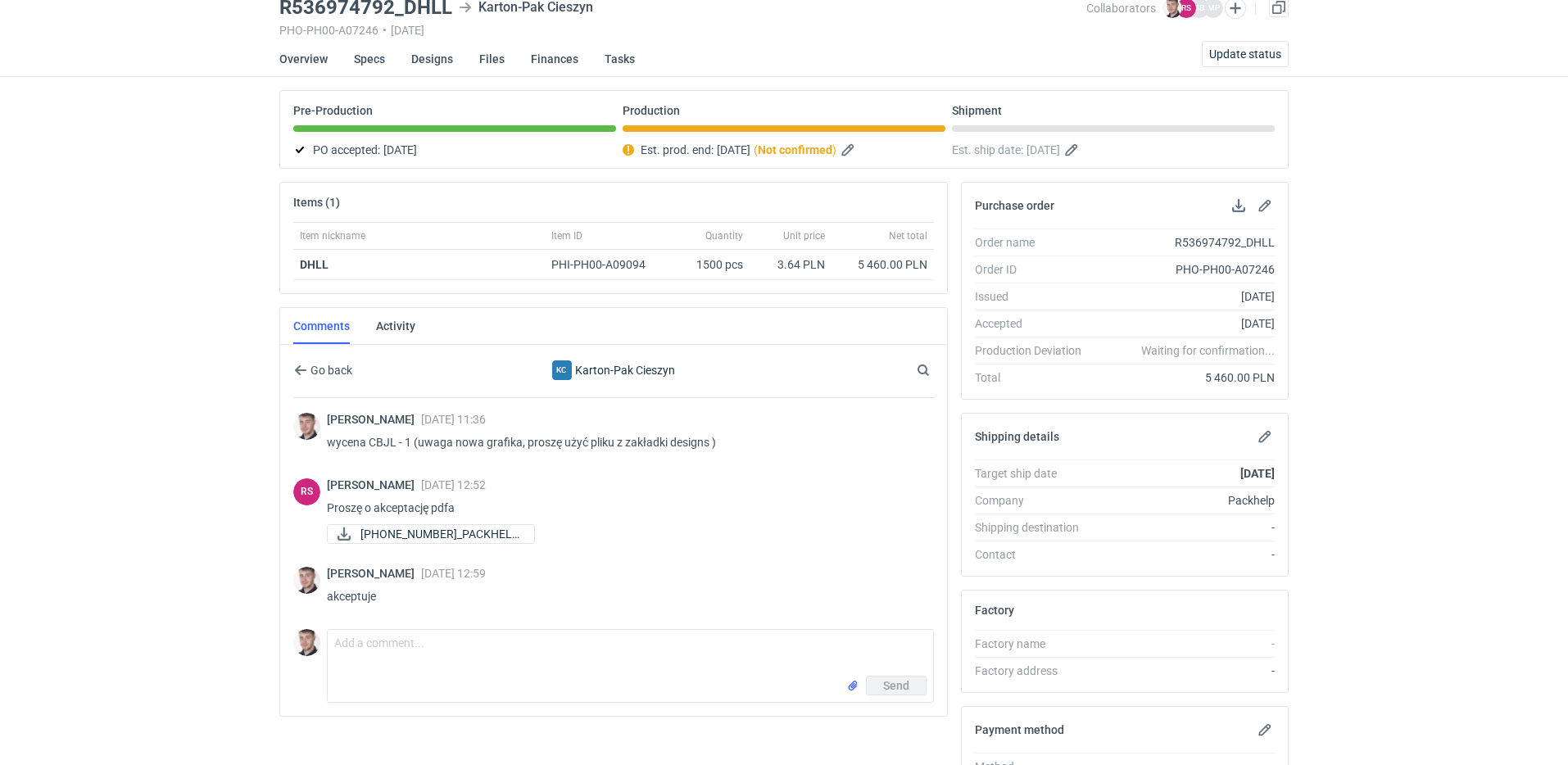
scroll to position [129, 0]
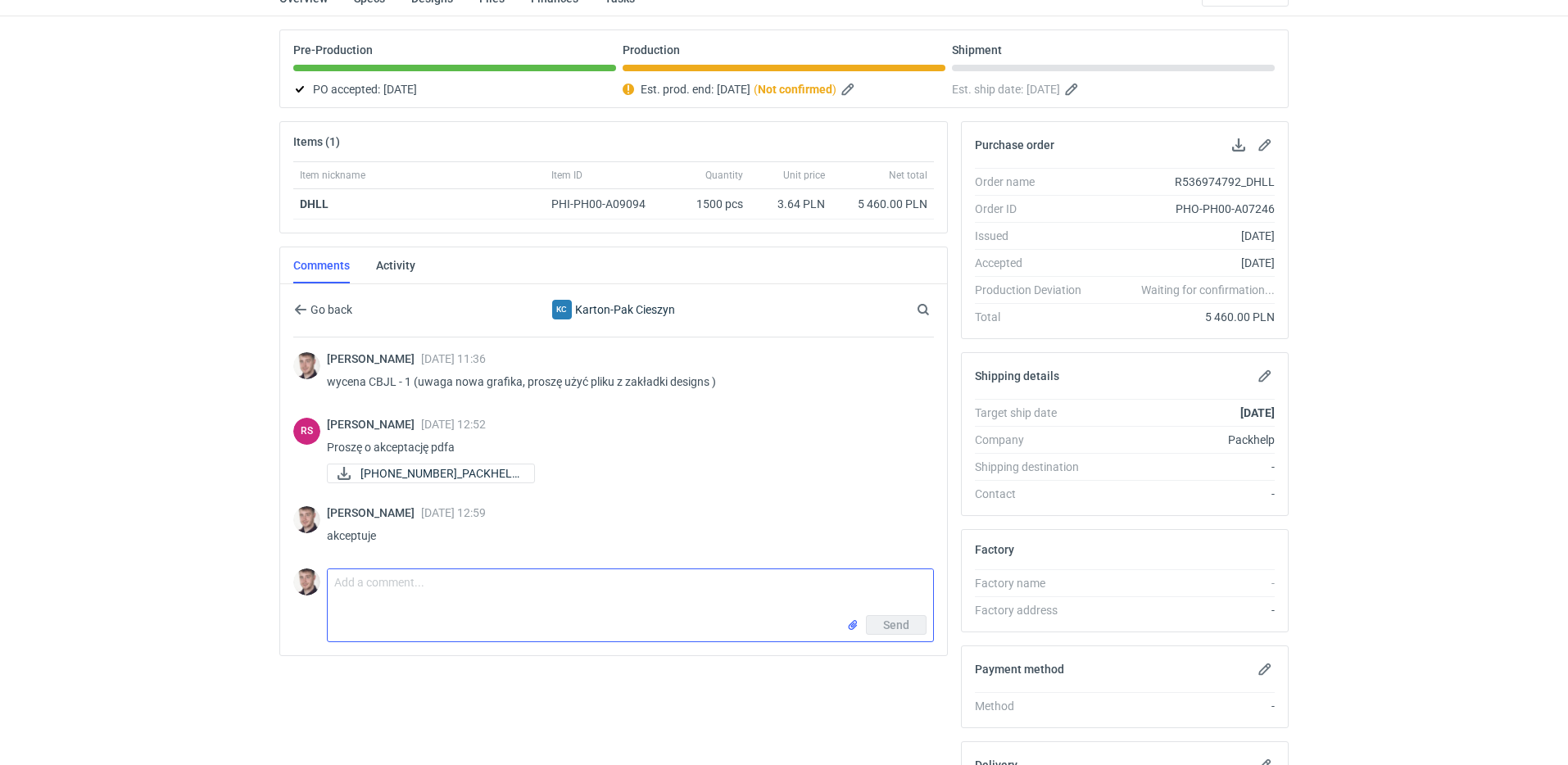
click at [419, 582] on textarea "Comment message" at bounding box center [630, 591] width 605 height 46
type textarea "Panie Rafale to będzie jeszcze dzisiaj zgłoszone do odbioru?"
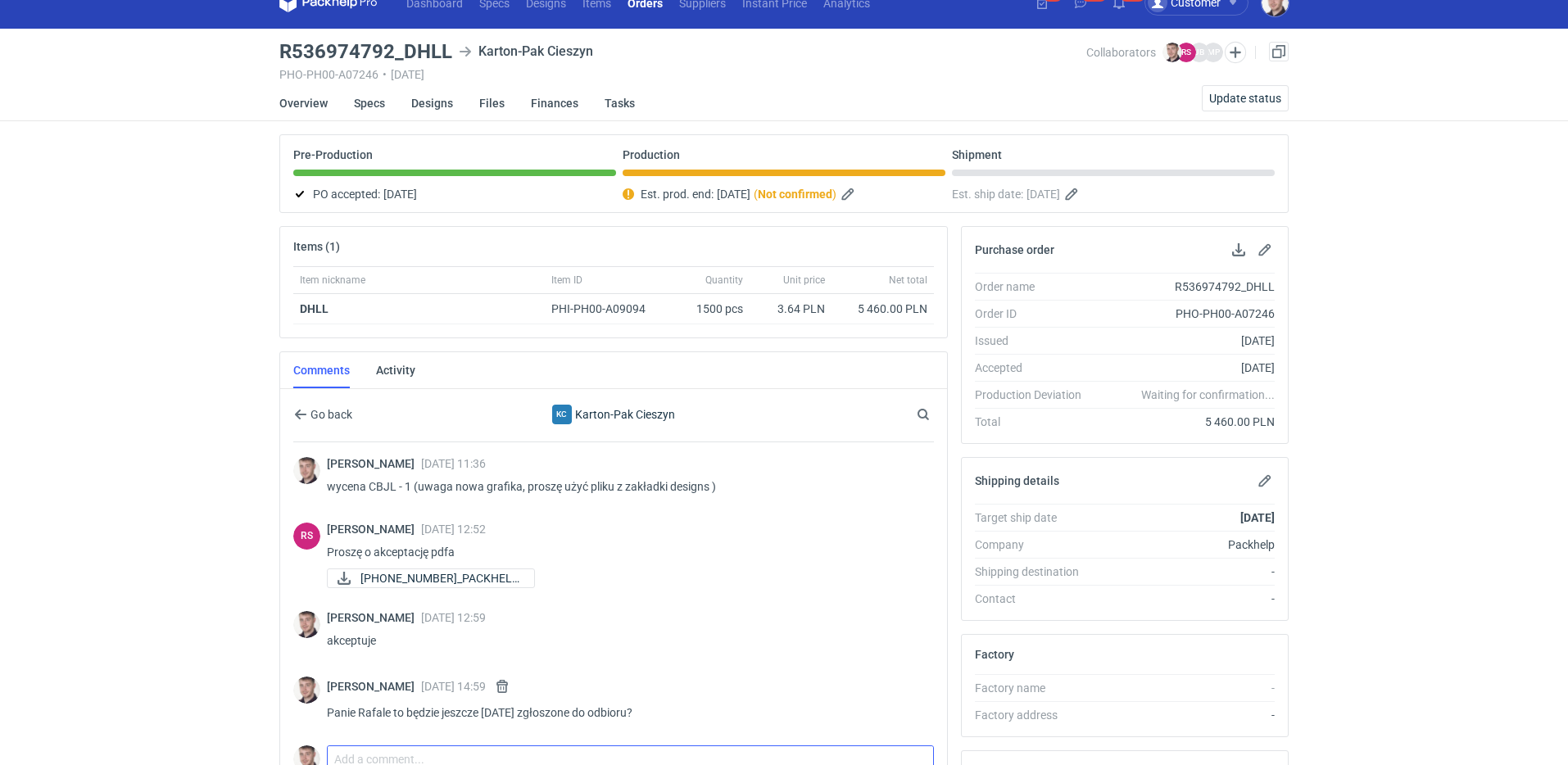
scroll to position [0, 0]
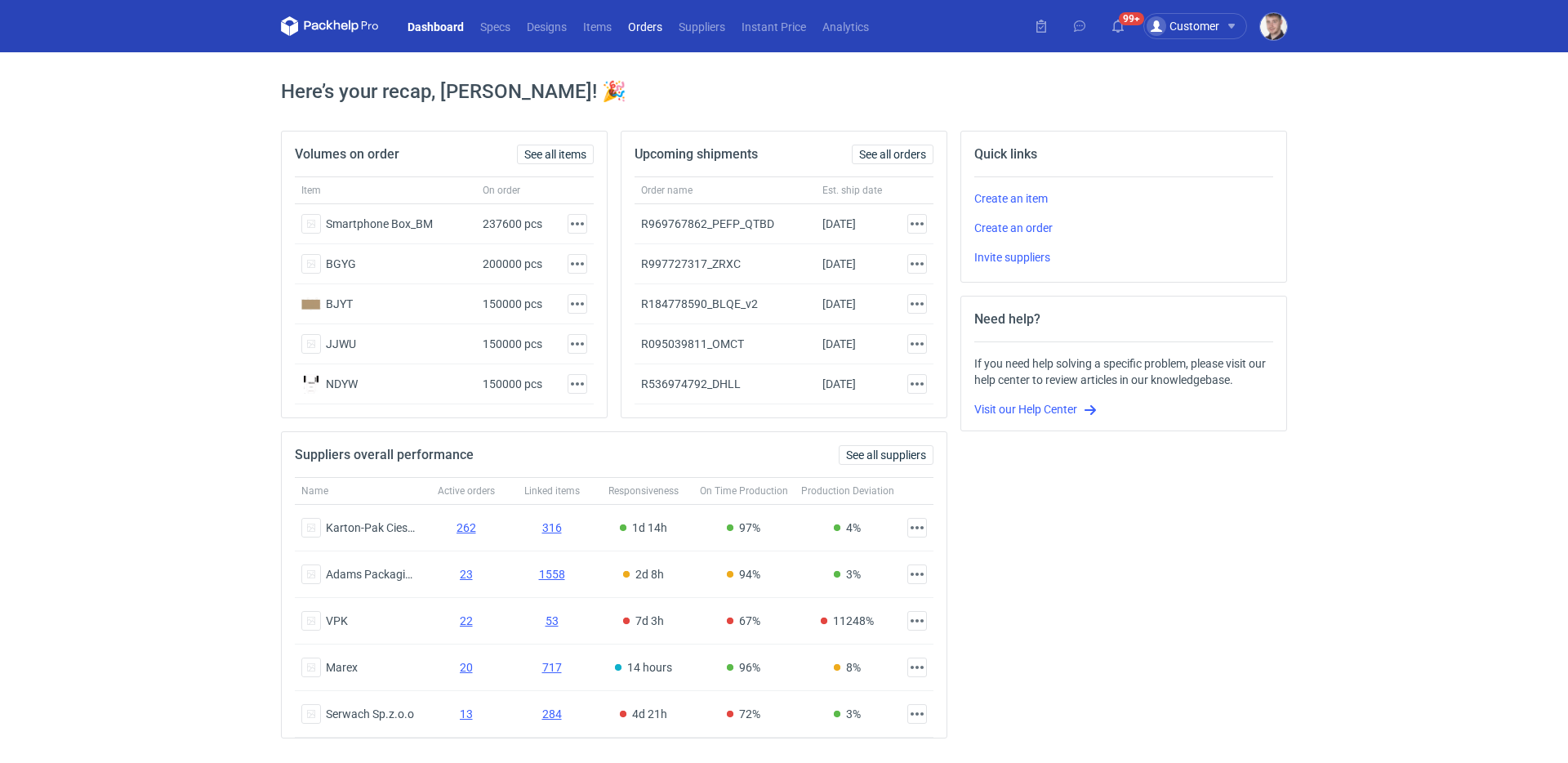
click at [653, 27] on link "Orders" at bounding box center [644, 26] width 50 height 20
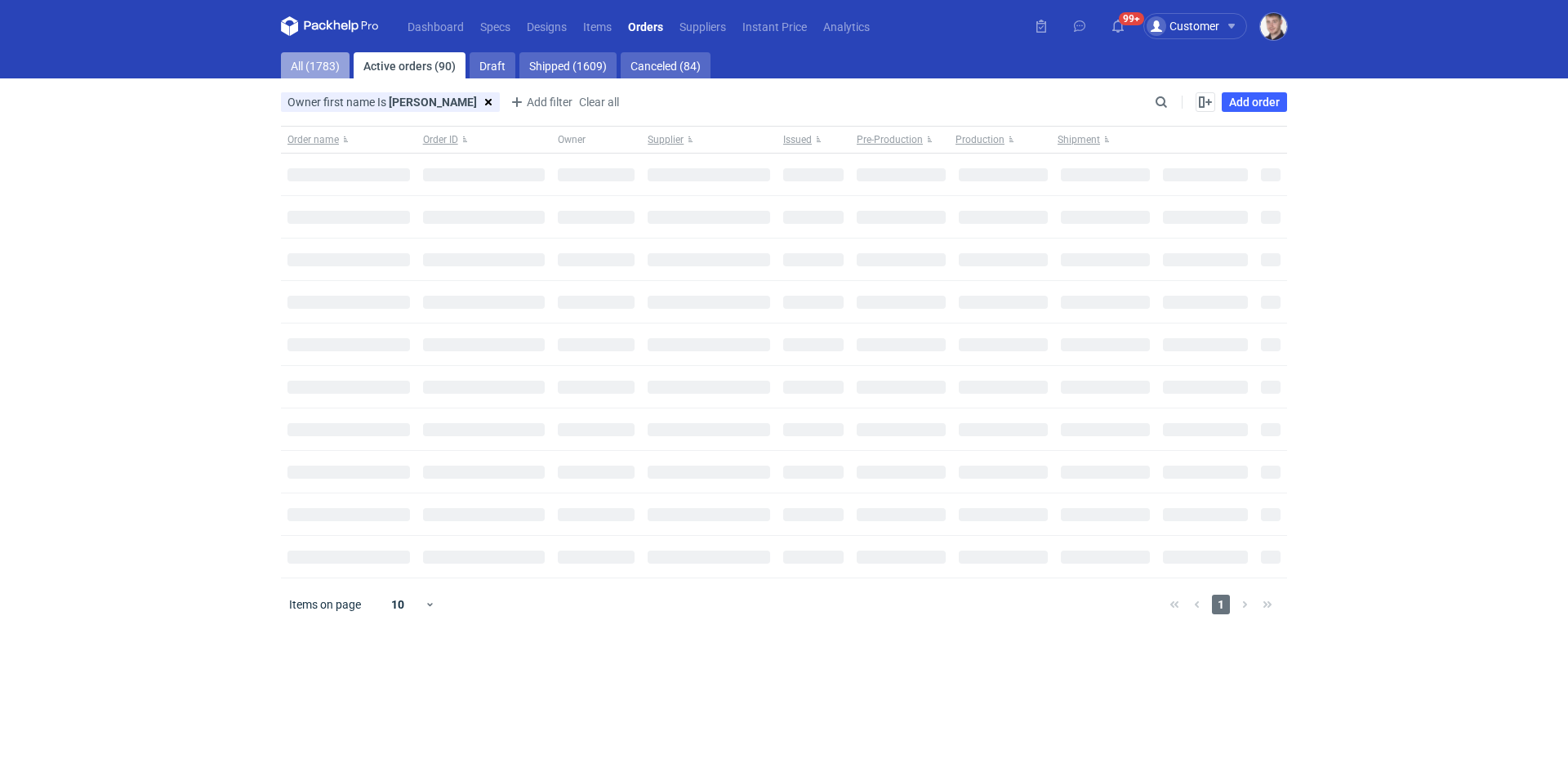
click at [318, 72] on link "All (1783)" at bounding box center [315, 65] width 69 height 26
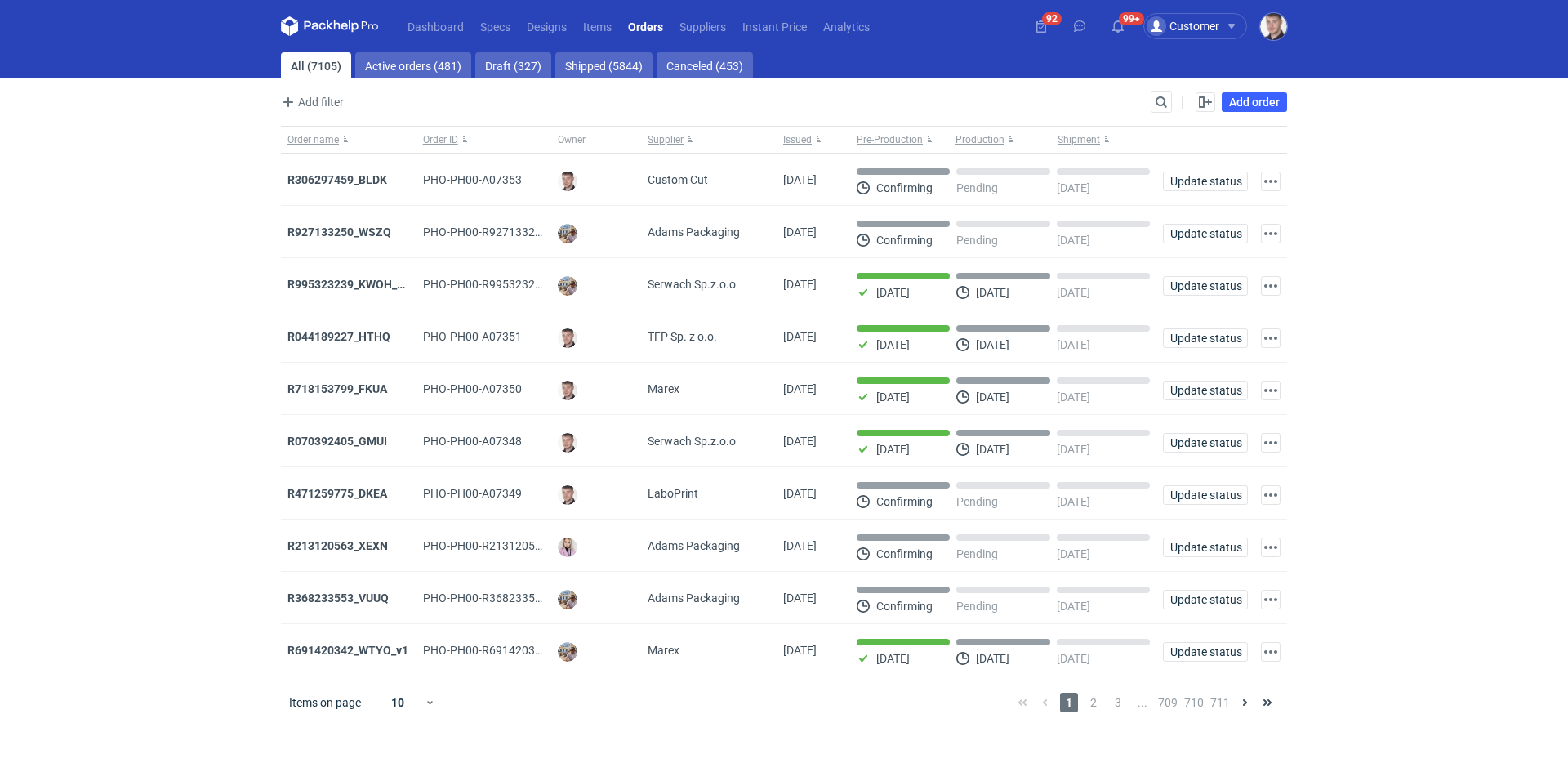
click at [1150, 100] on div "Search" at bounding box center [1161, 101] width 21 height 21
click at [1156, 101] on input "Search" at bounding box center [1090, 101] width 162 height 20
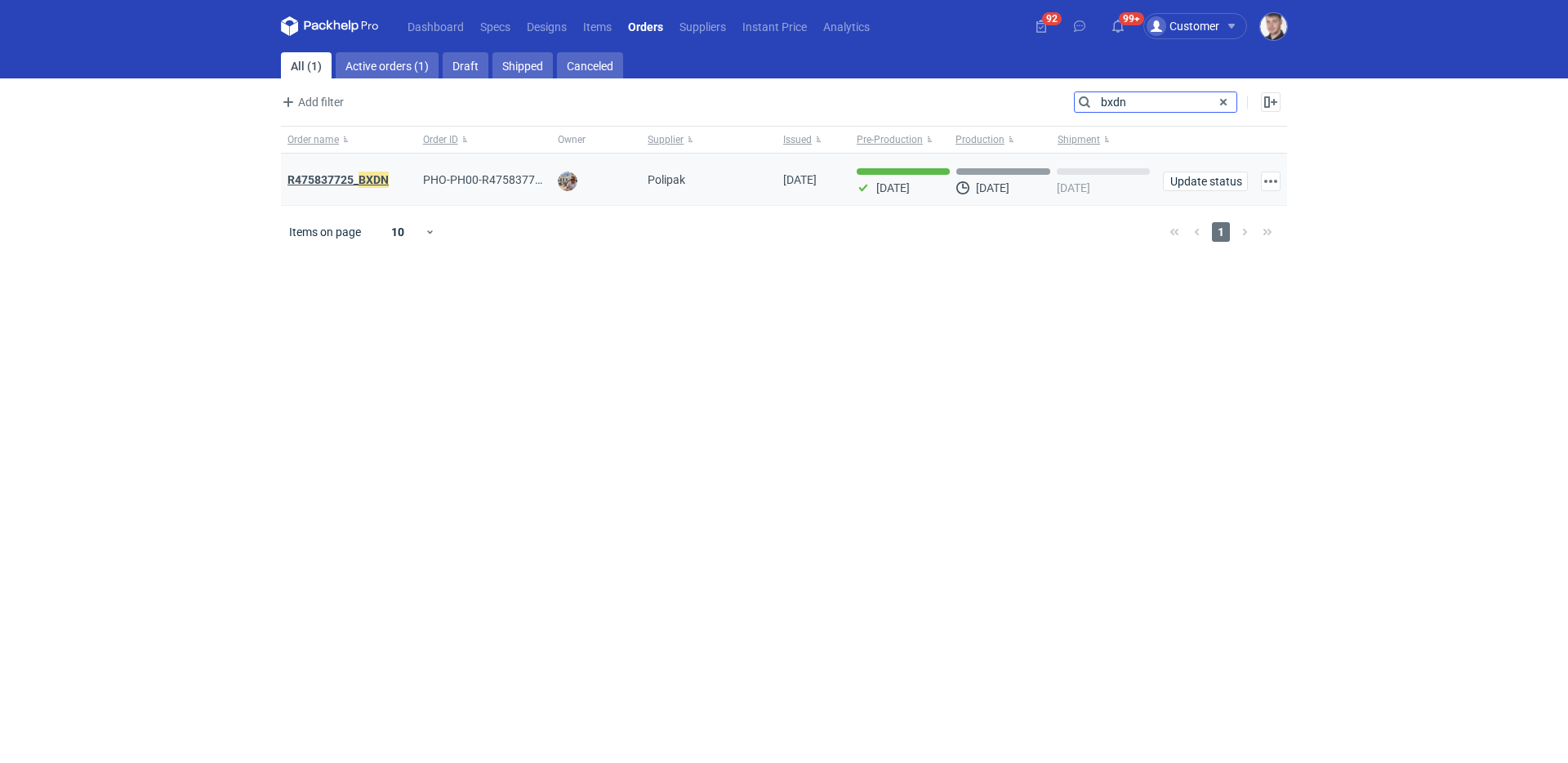
type input "bxdn"
click at [334, 180] on strong "R475837725_ BXDN" at bounding box center [338, 180] width 101 height 18
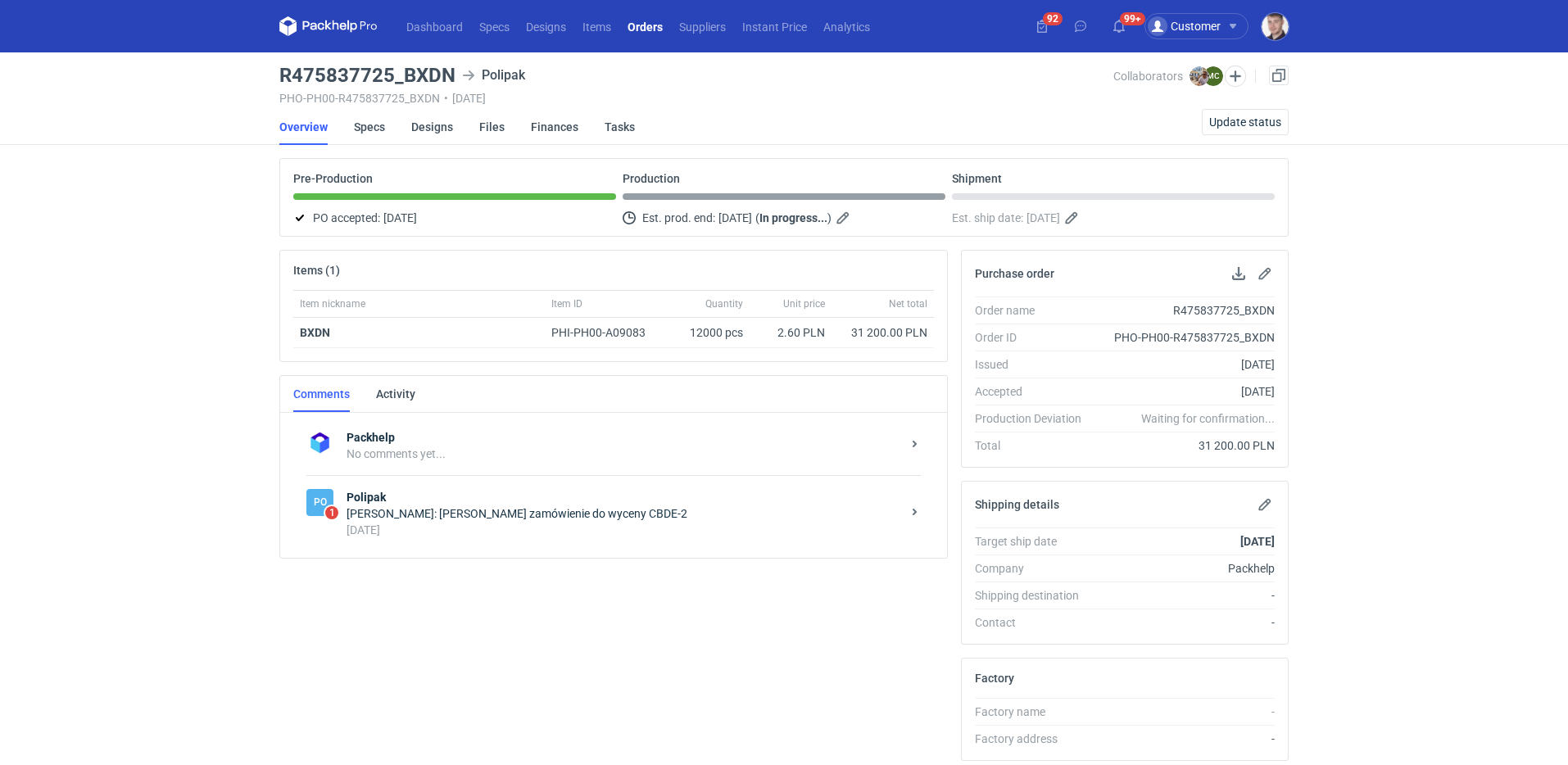
click at [554, 528] on div "22 days ago" at bounding box center [623, 530] width 554 height 17
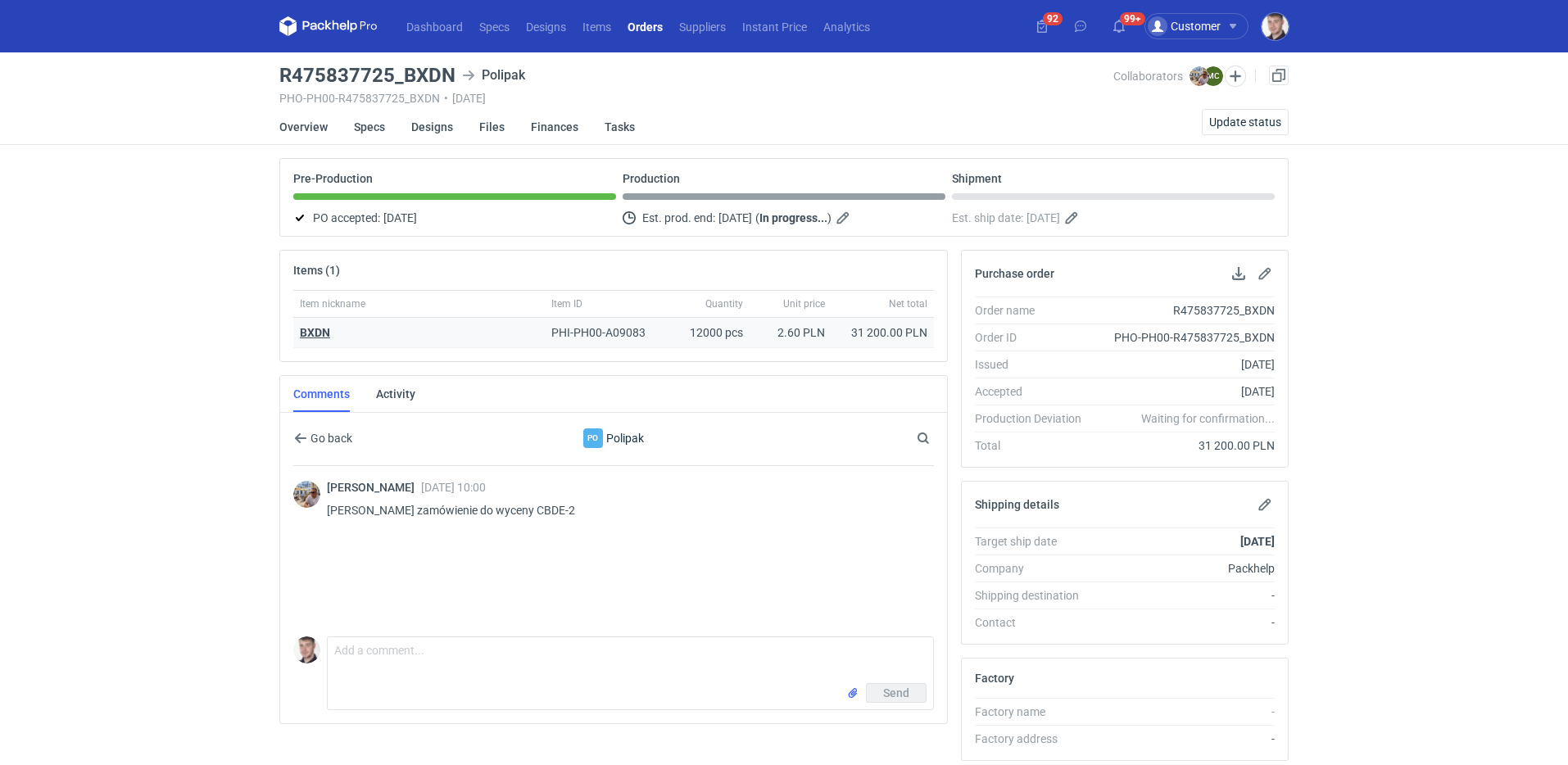
click at [319, 331] on strong "BXDN" at bounding box center [314, 332] width 30 height 13
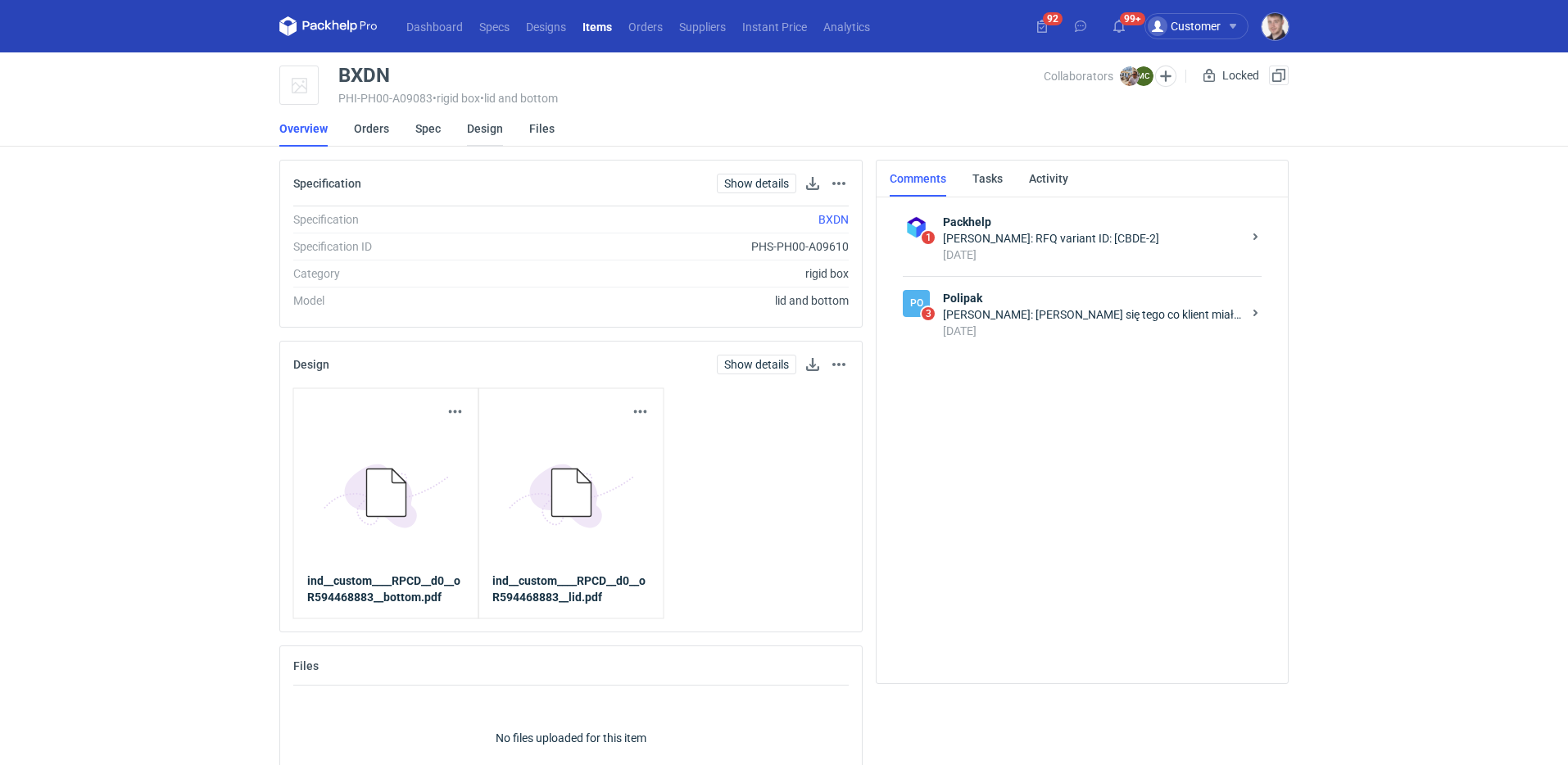
click at [480, 127] on link "Design" at bounding box center [484, 129] width 36 height 36
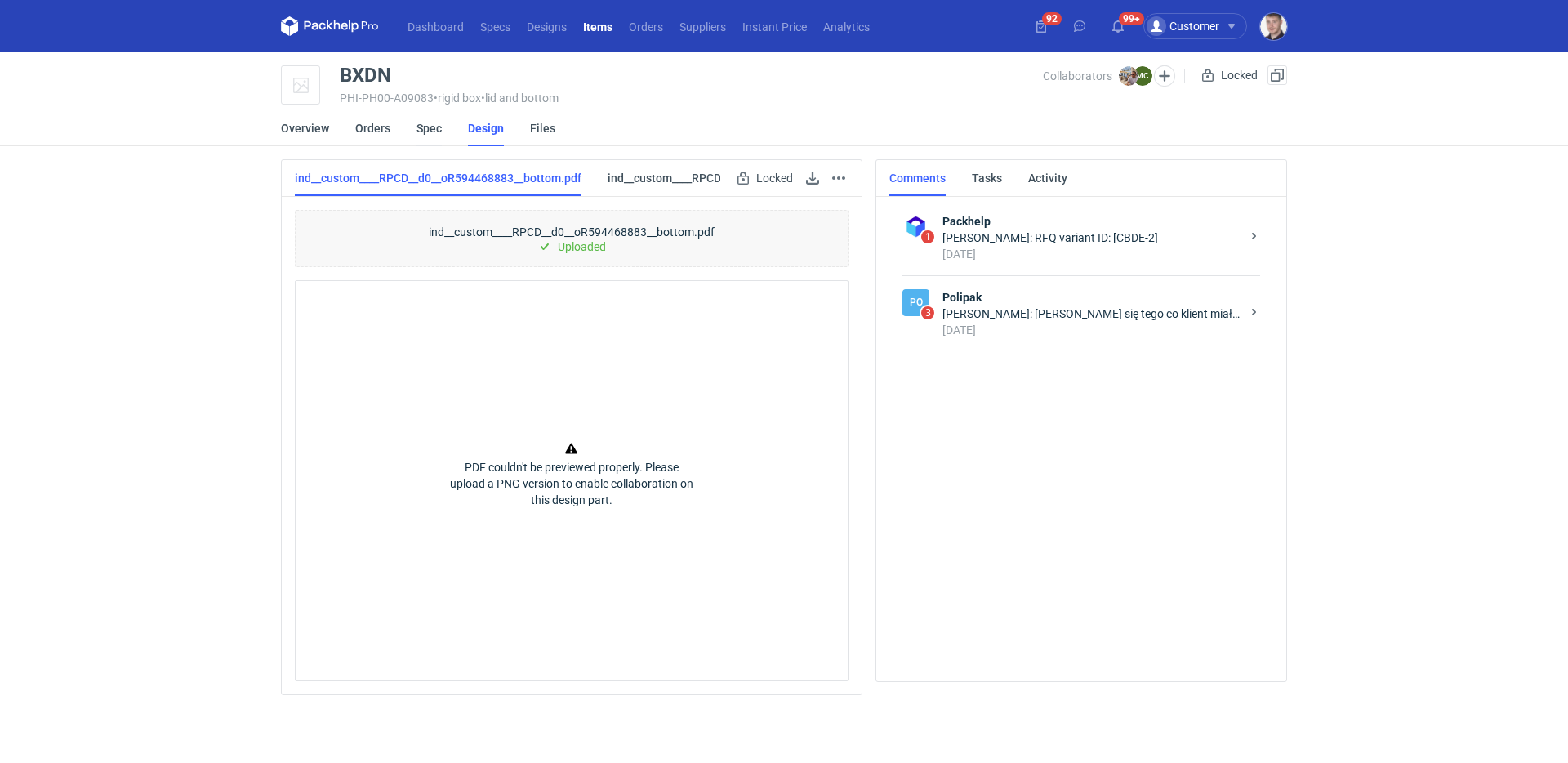
click at [431, 129] on link "Spec" at bounding box center [429, 128] width 25 height 36
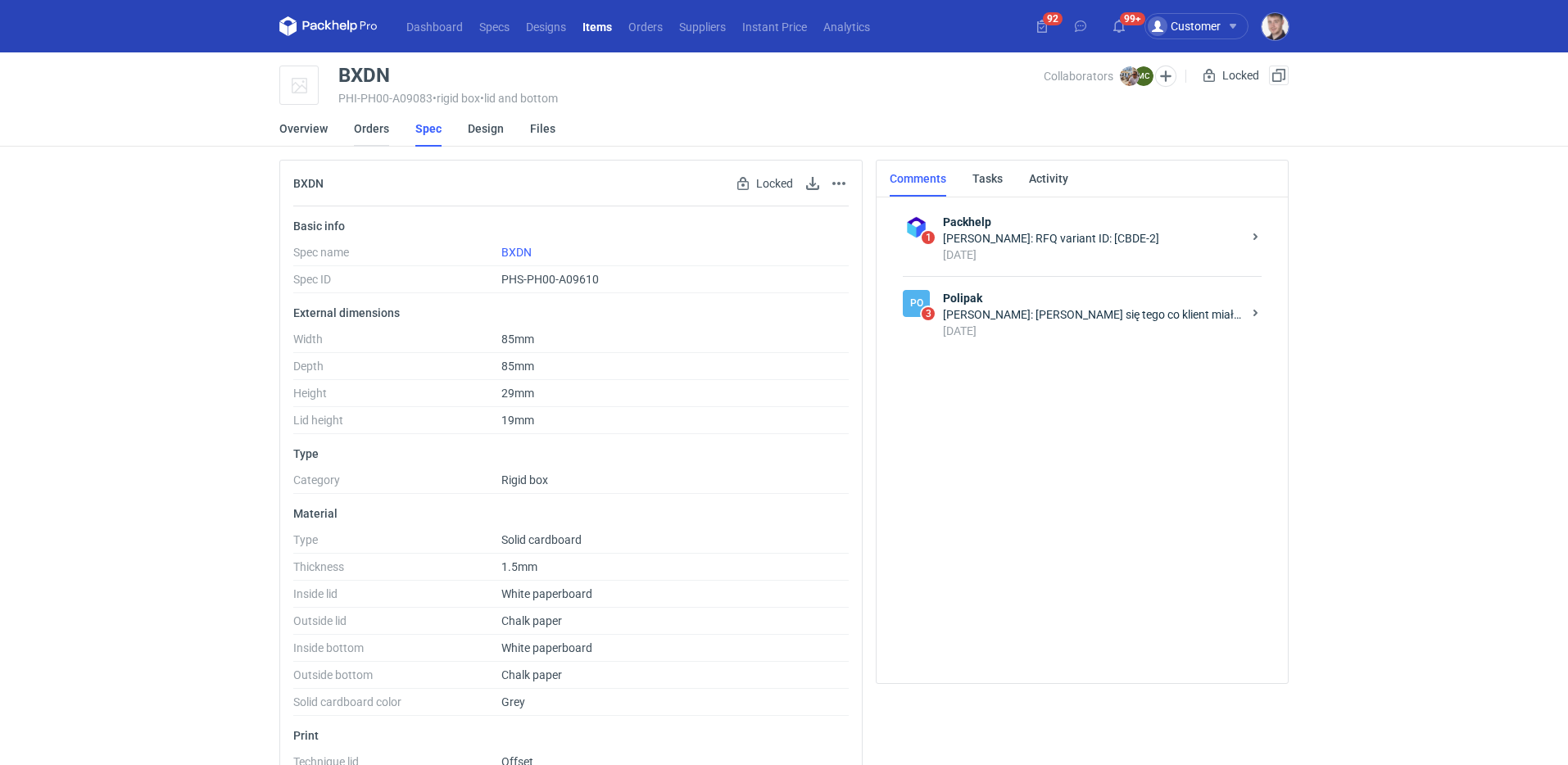
click at [380, 131] on link "Orders" at bounding box center [371, 129] width 35 height 36
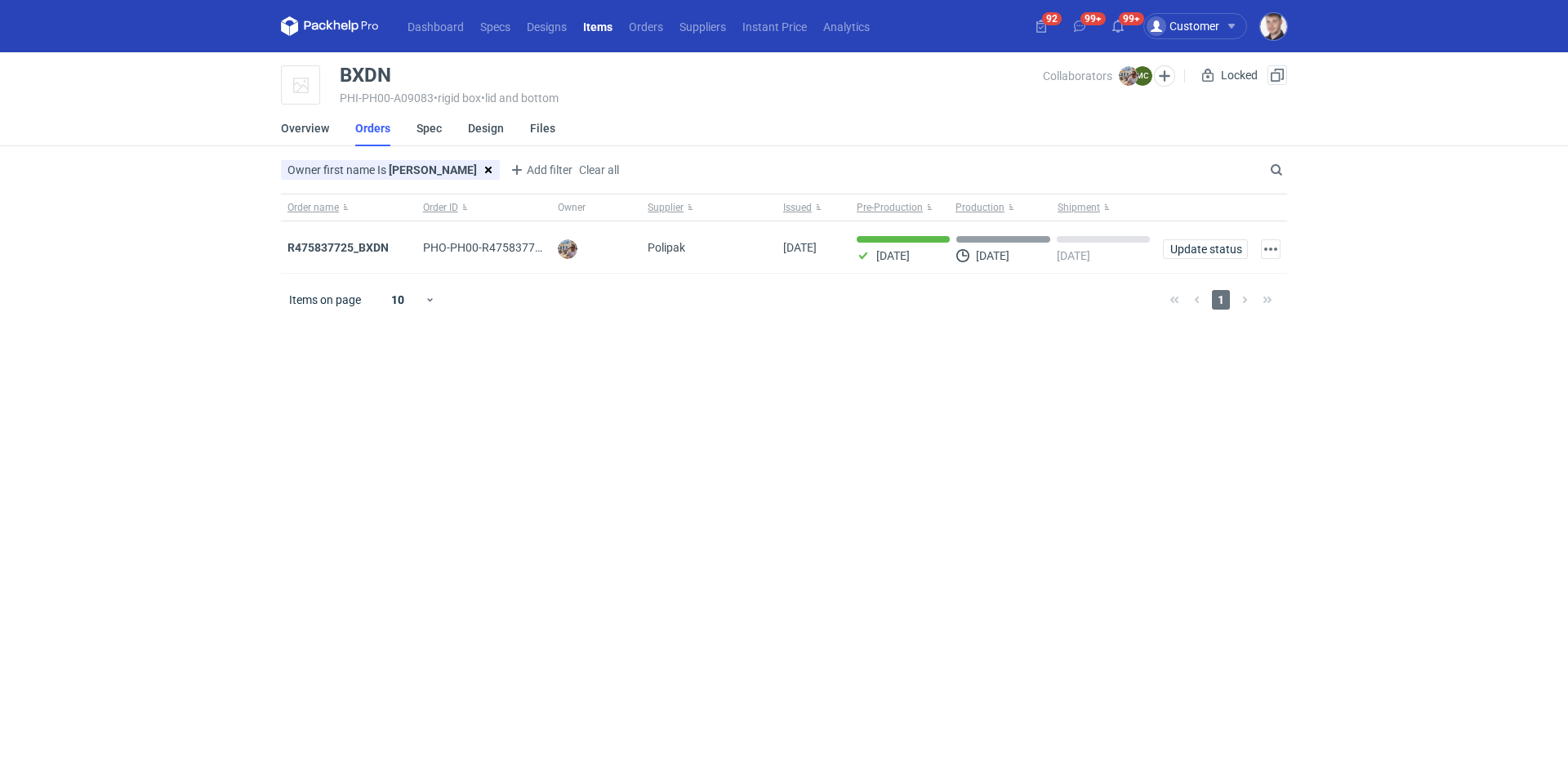
click at [1176, 69] on div "Collaborators MC" at bounding box center [1117, 75] width 149 height 20
click at [1170, 72] on button "button" at bounding box center [1164, 75] width 21 height 21
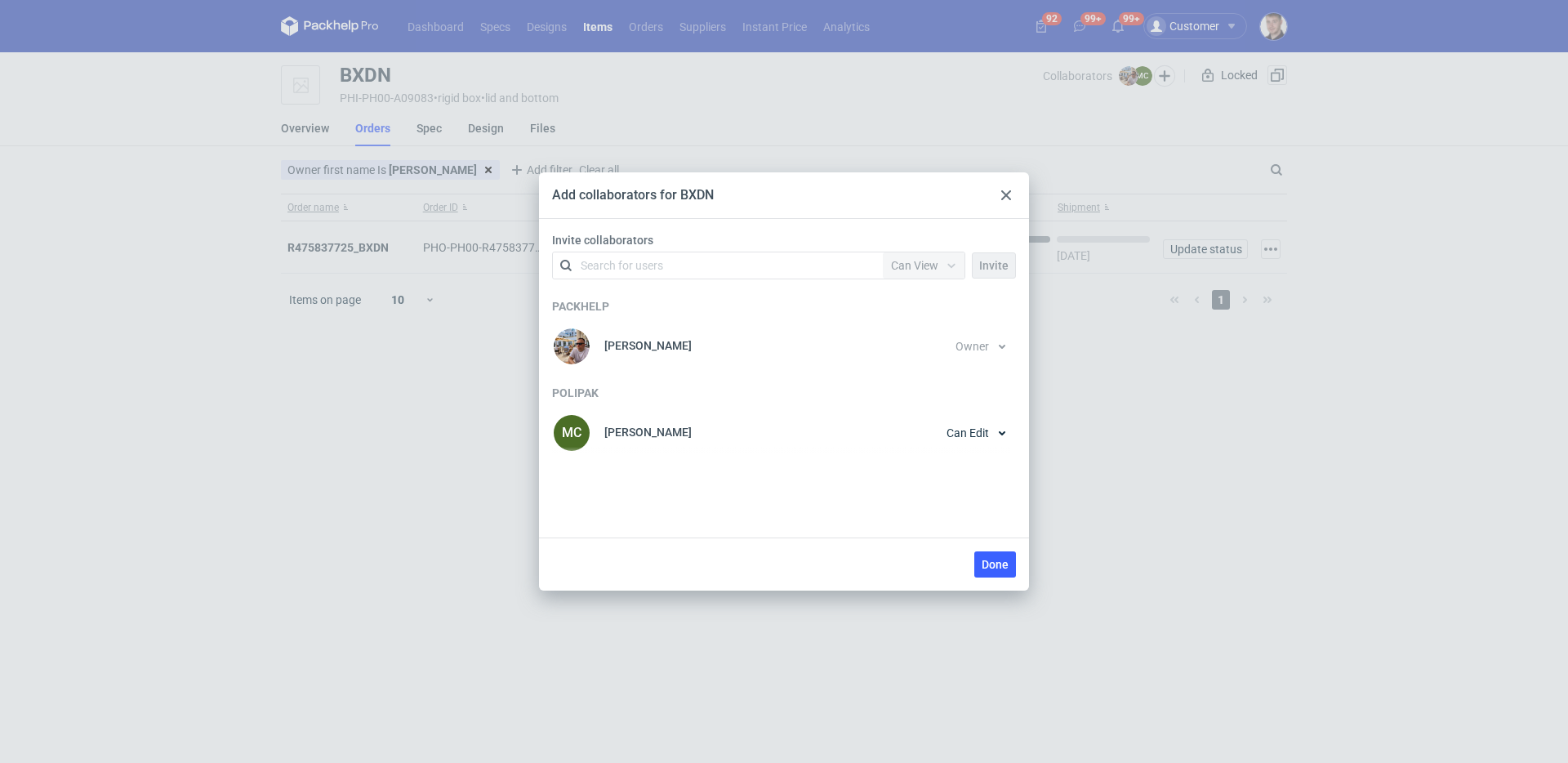
click at [688, 250] on div "Invite collaborators Search for users Permission Can View Invite" at bounding box center [784, 259] width 477 height 54
click at [687, 258] on div "Search for users" at bounding box center [715, 265] width 285 height 23
type input "sikora"
click at [705, 305] on span "Packhelp" at bounding box center [710, 305] width 47 height 13
click at [939, 272] on div at bounding box center [951, 265] width 26 height 26
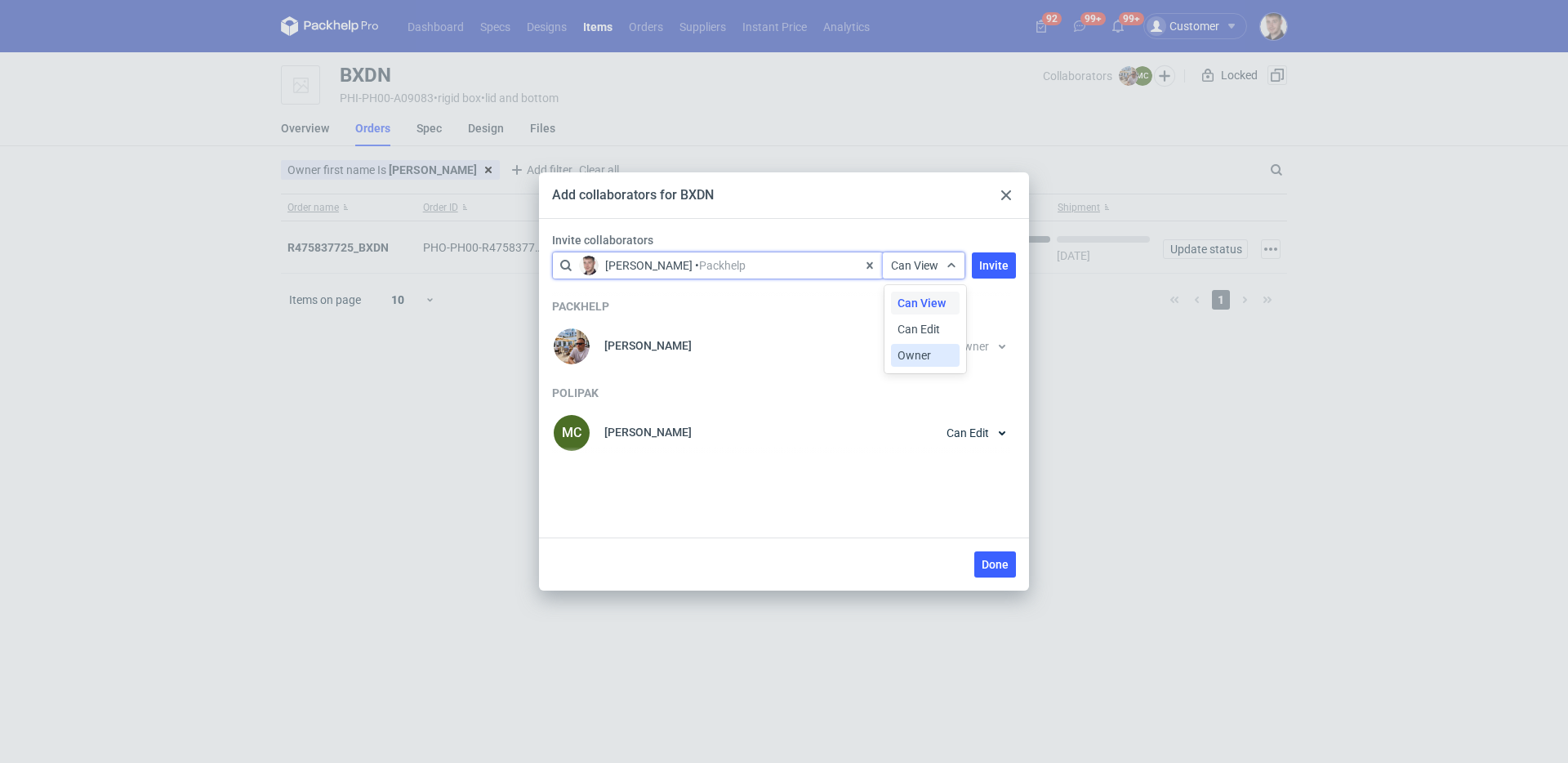
click at [927, 352] on span "Owner" at bounding box center [914, 355] width 33 height 17
click at [993, 273] on button "Invite" at bounding box center [993, 265] width 44 height 26
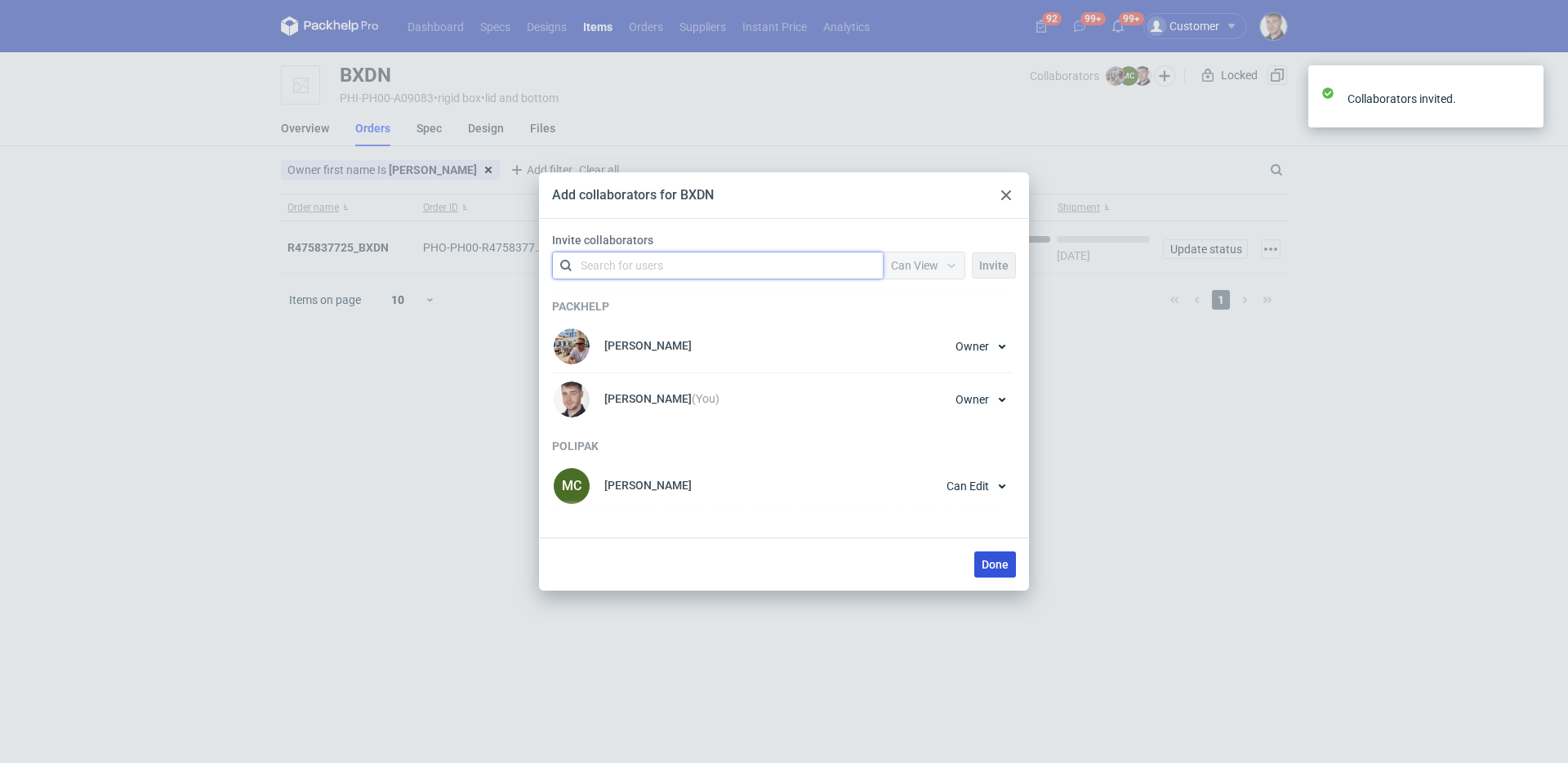
click at [994, 566] on span "Done" at bounding box center [994, 565] width 27 height 11
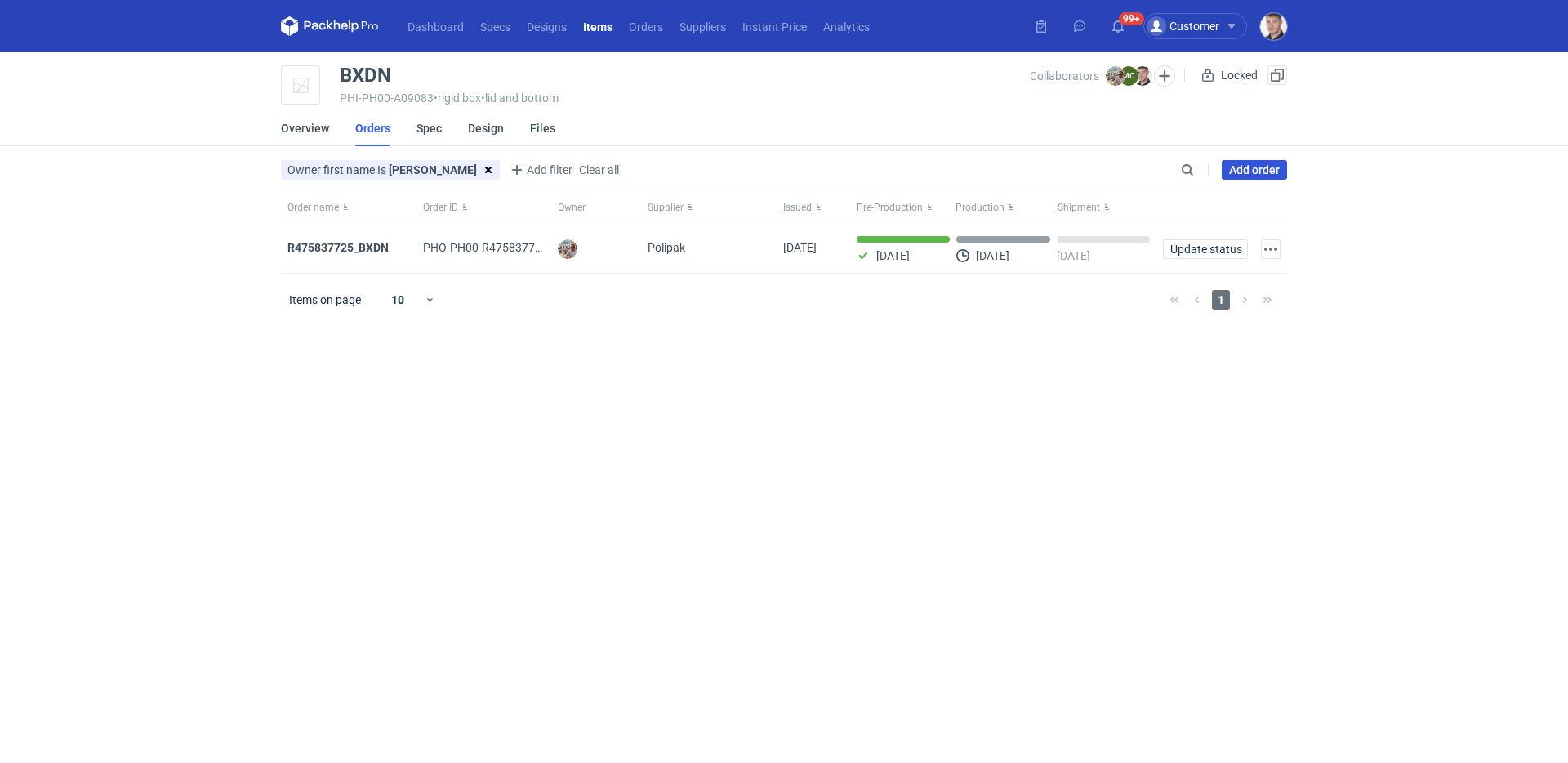
click at [1250, 167] on link "Add order" at bounding box center [1255, 169] width 65 height 20
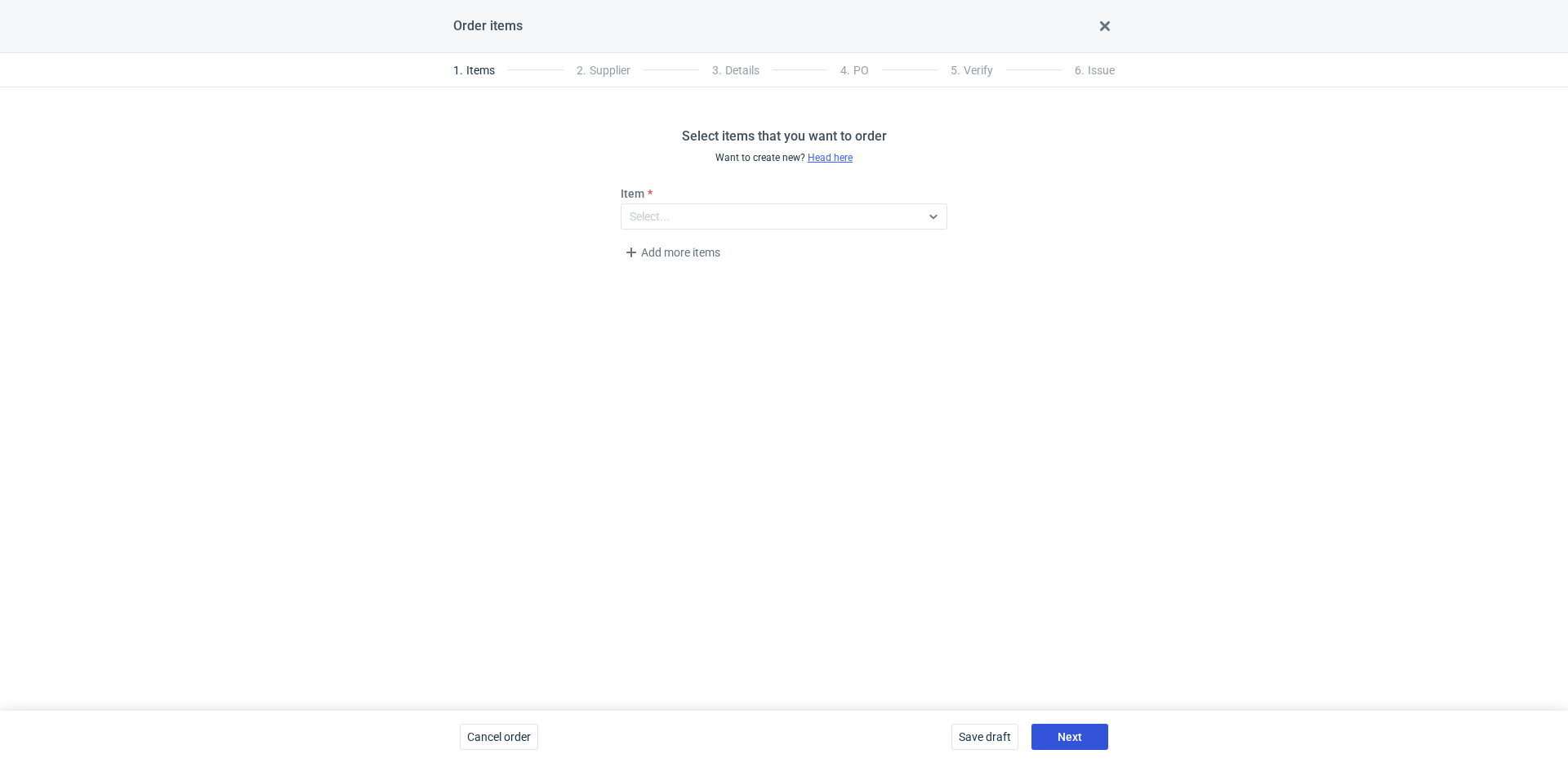
click at [1067, 727] on button "Next" at bounding box center [1070, 737] width 77 height 26
click at [1085, 734] on button "Next" at bounding box center [1070, 737] width 77 height 26
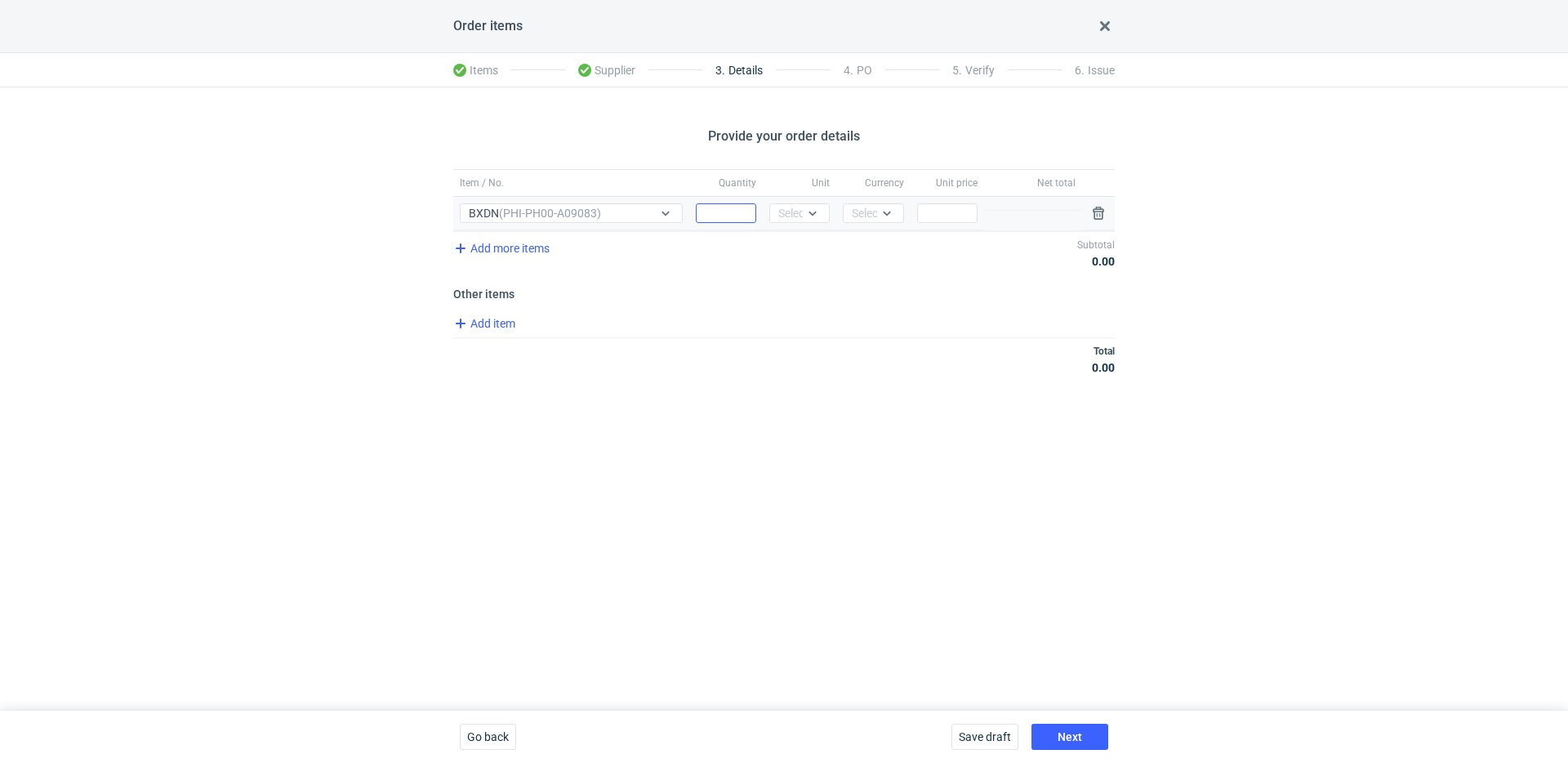
drag, startPoint x: 723, startPoint y: 196, endPoint x: 728, endPoint y: 208, distance: 13.0
click at [726, 204] on div "Item / No. Quantity Unit Currency Unit price Net total Item / No. BXDN (PHI-PH0…" at bounding box center [783, 200] width 661 height 62
click at [730, 211] on input "Quantity" at bounding box center [725, 213] width 60 height 20
type input "12000"
click at [793, 214] on div "Select..." at bounding box center [798, 213] width 40 height 17
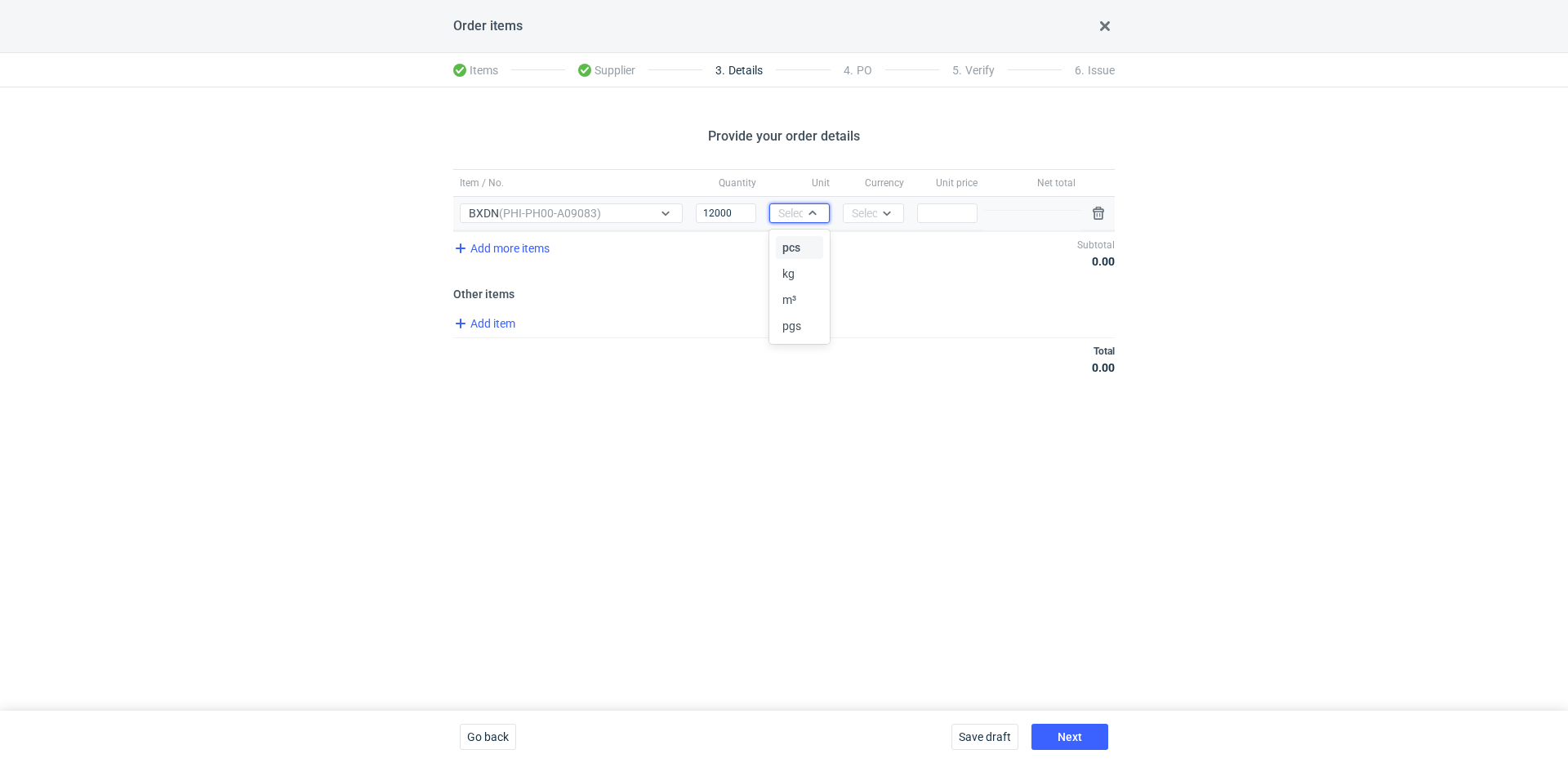
click at [801, 235] on div "pcs kg m³ pgs" at bounding box center [801, 287] width 50 height 108
click at [807, 238] on div "pcs" at bounding box center [799, 248] width 47 height 23
click at [867, 223] on div "Currency Select..." at bounding box center [872, 214] width 73 height 33
click at [873, 211] on div "Select..." at bounding box center [871, 213] width 40 height 17
click at [876, 241] on span "PLN" at bounding box center [867, 248] width 22 height 17
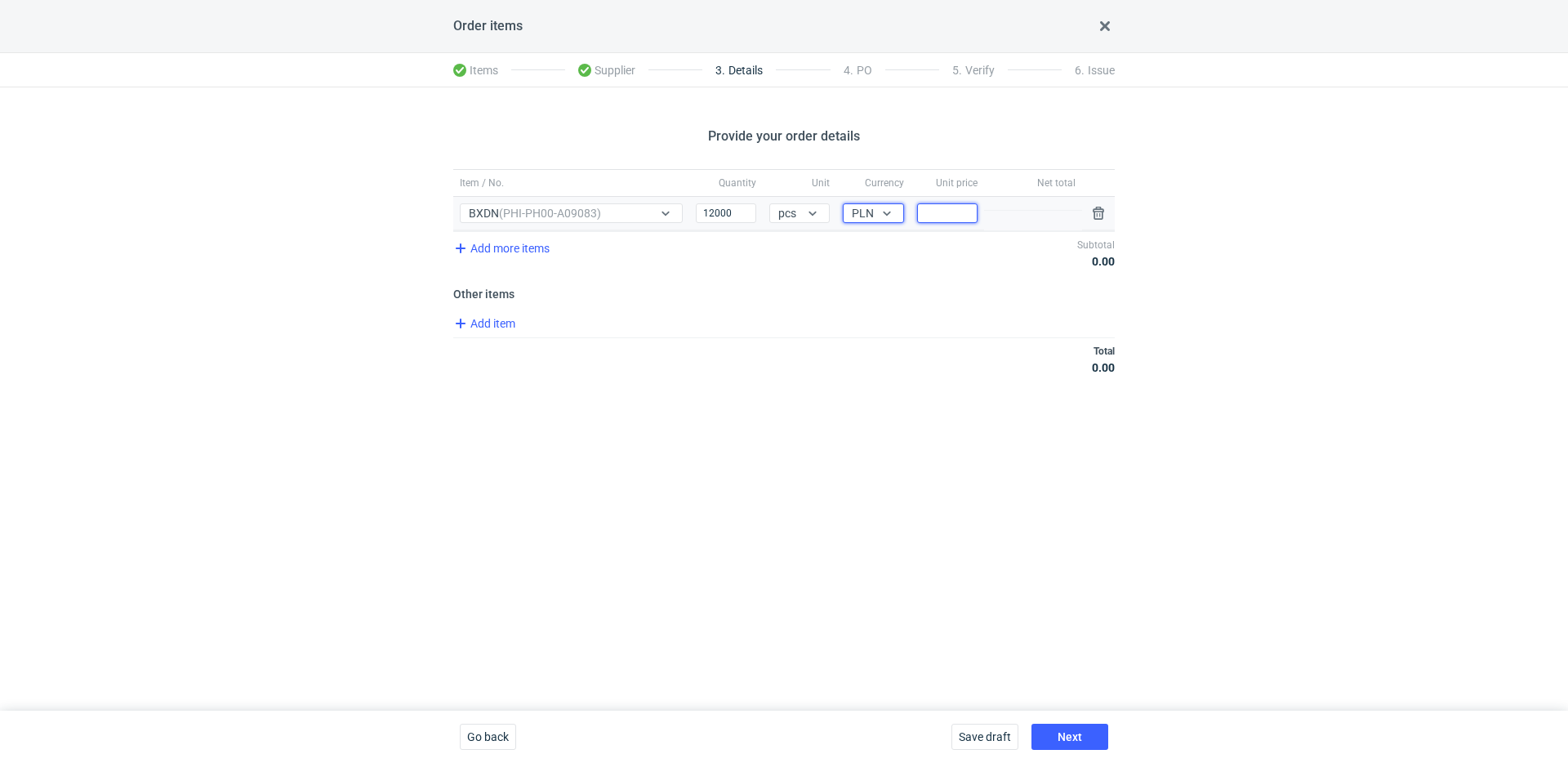
click at [944, 210] on input "Price" at bounding box center [947, 213] width 60 height 20
type input "2.6"
click at [1084, 748] on button "Next" at bounding box center [1070, 737] width 77 height 26
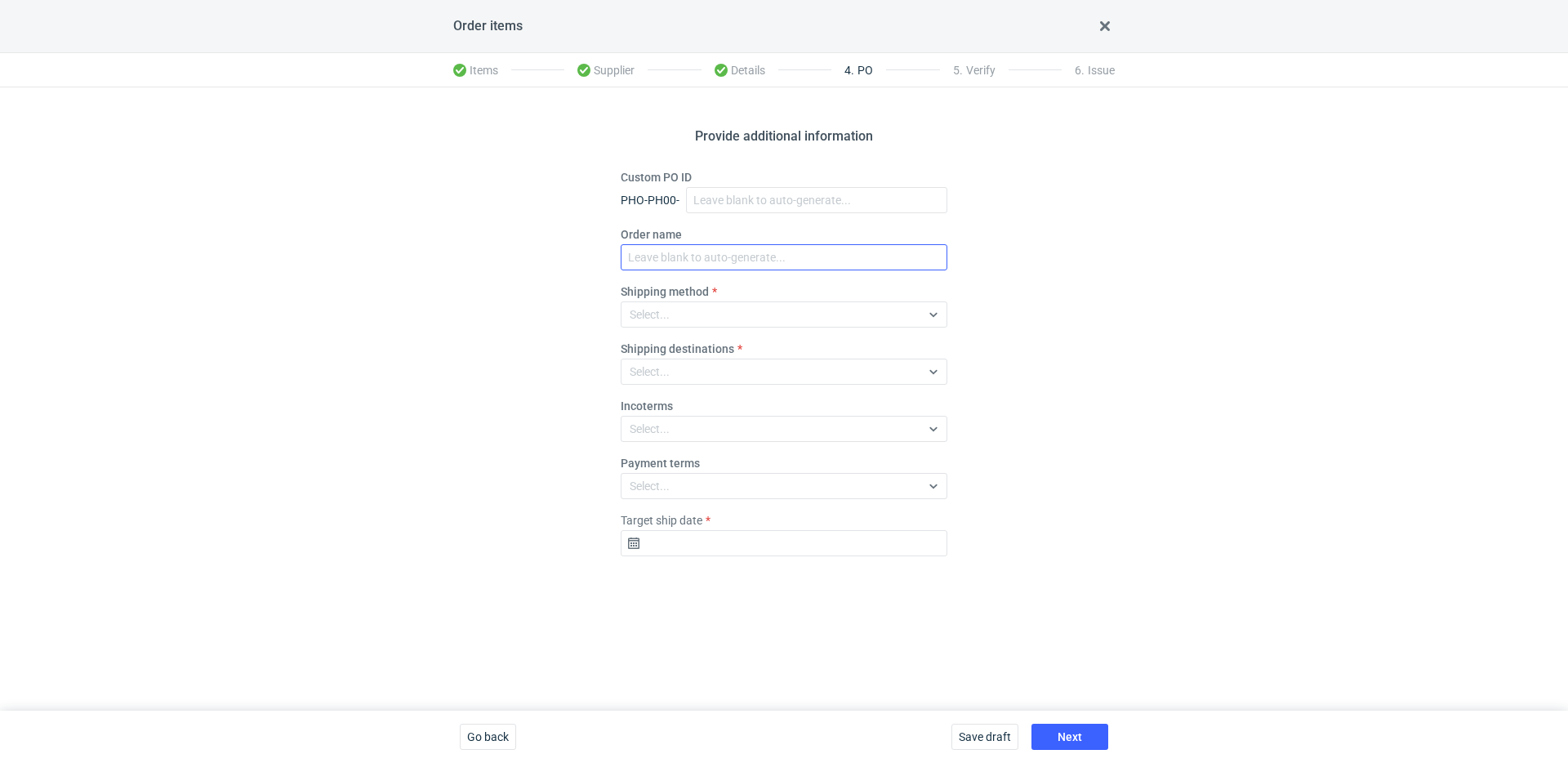
click at [697, 272] on fieldset "Custom PO ID PHO-PH00- Order name Shipping method Select... Shipping destinatio…" at bounding box center [783, 369] width 326 height 400
click at [697, 265] on input "Order name" at bounding box center [783, 258] width 326 height 26
paste input "R570529534"
type input "R570529534_ZVYB"
click at [685, 310] on div "Select..." at bounding box center [770, 315] width 299 height 23
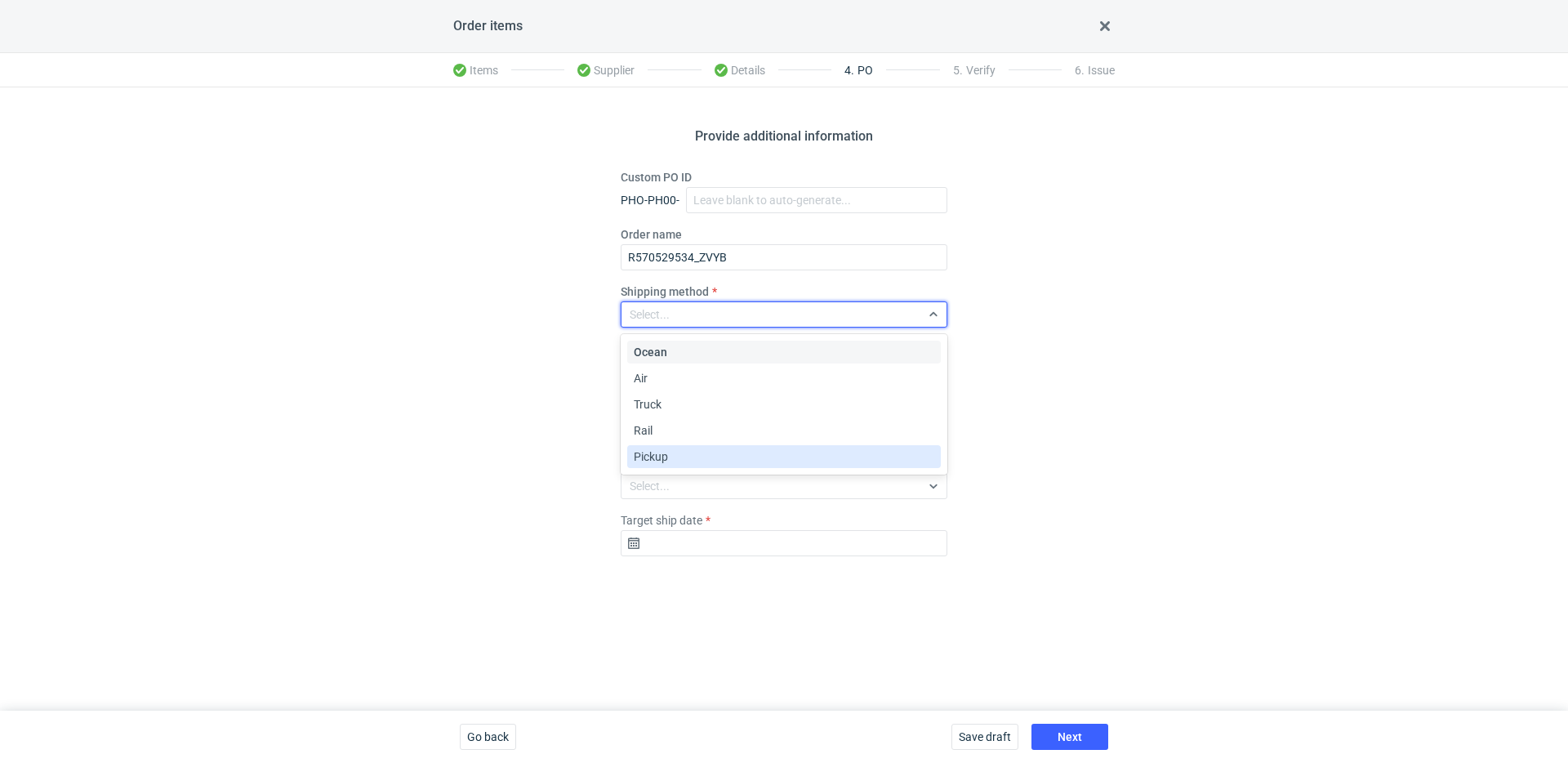
click at [682, 453] on div "Pickup" at bounding box center [783, 457] width 300 height 17
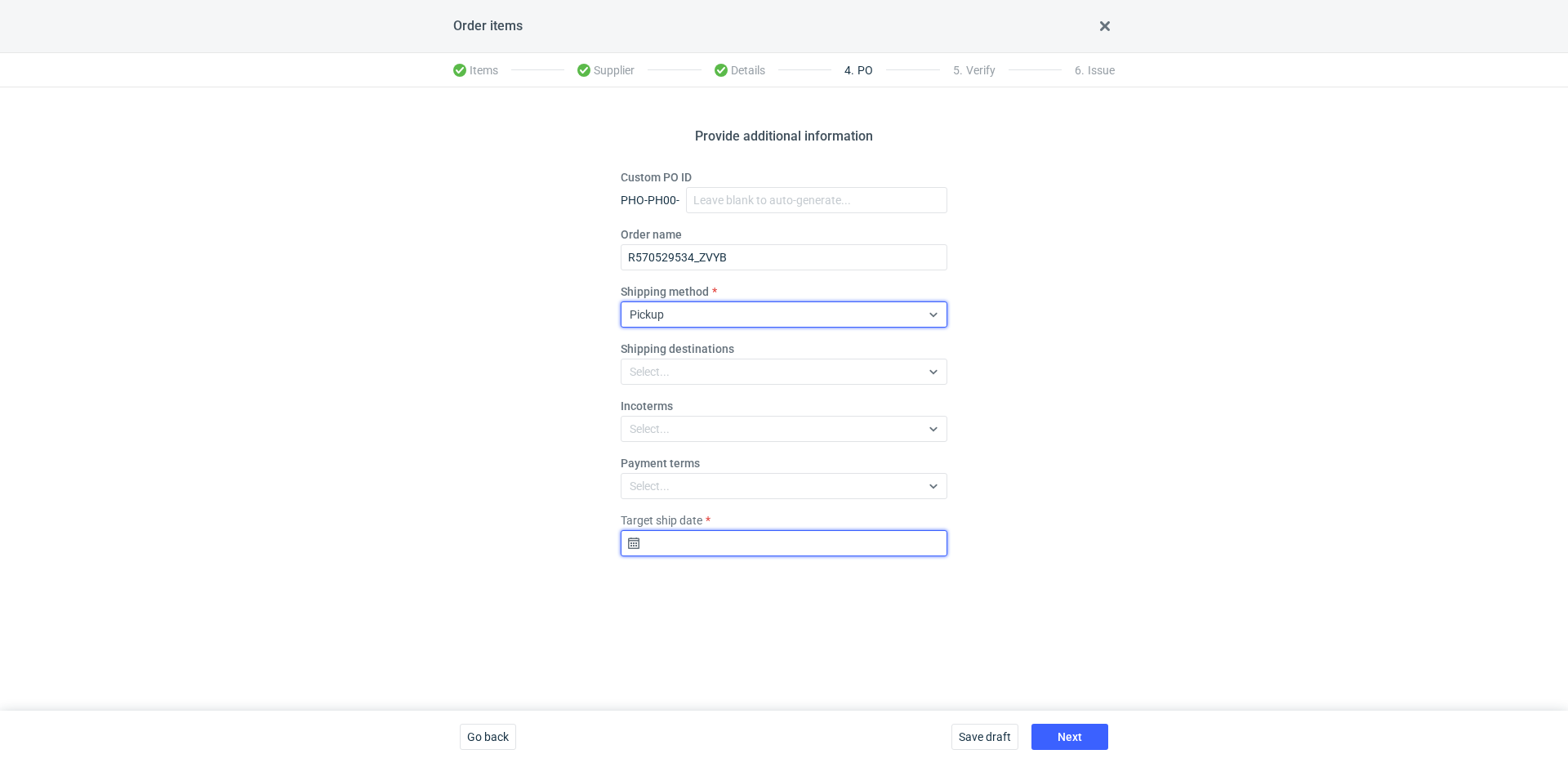
click at [732, 532] on input "Target ship date" at bounding box center [783, 543] width 326 height 26
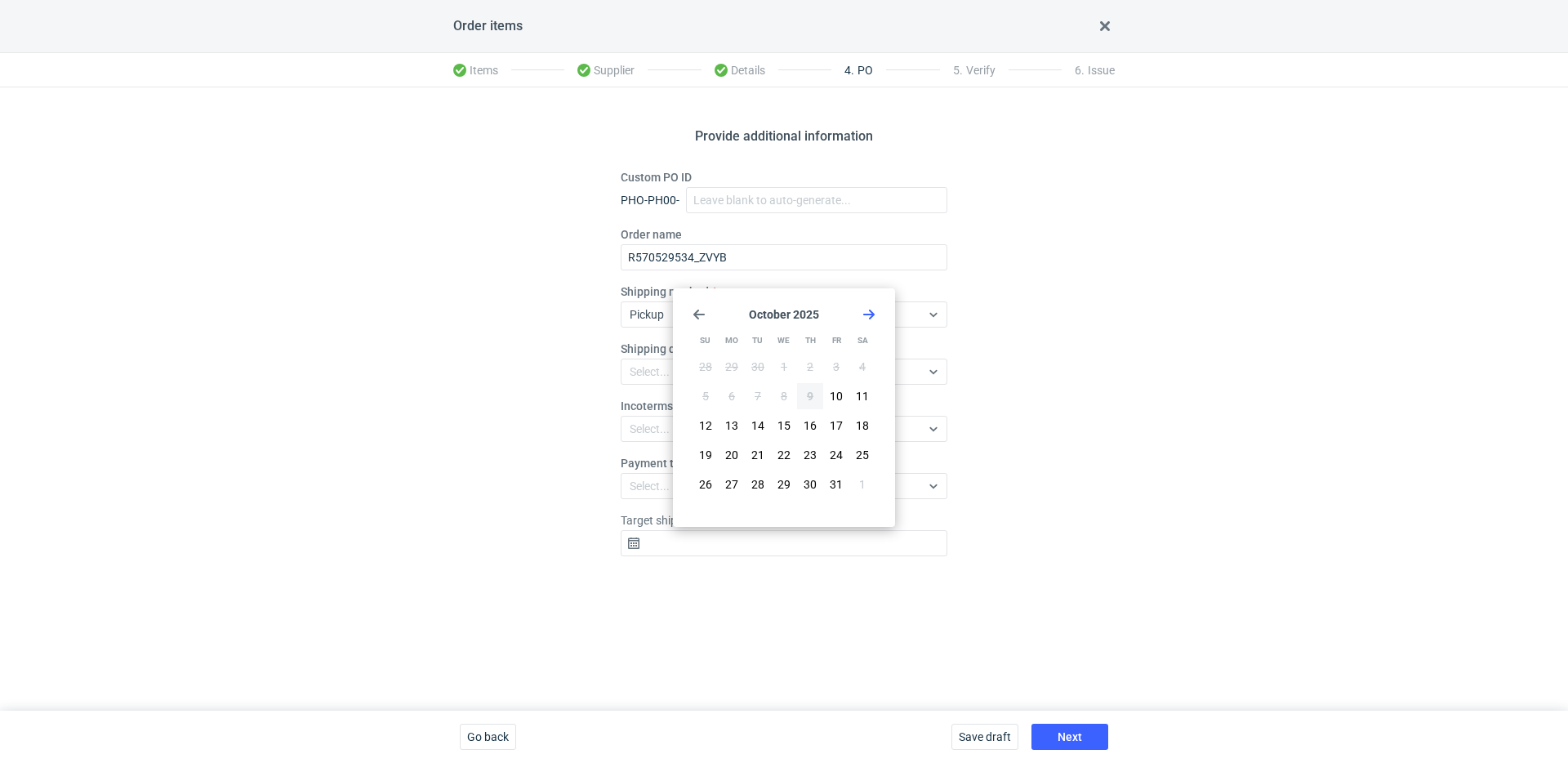
click at [874, 316] on icon "Go forward 1 month" at bounding box center [869, 315] width 13 height 13
click at [802, 395] on button "6" at bounding box center [810, 396] width 26 height 26
type input "[DATE]"
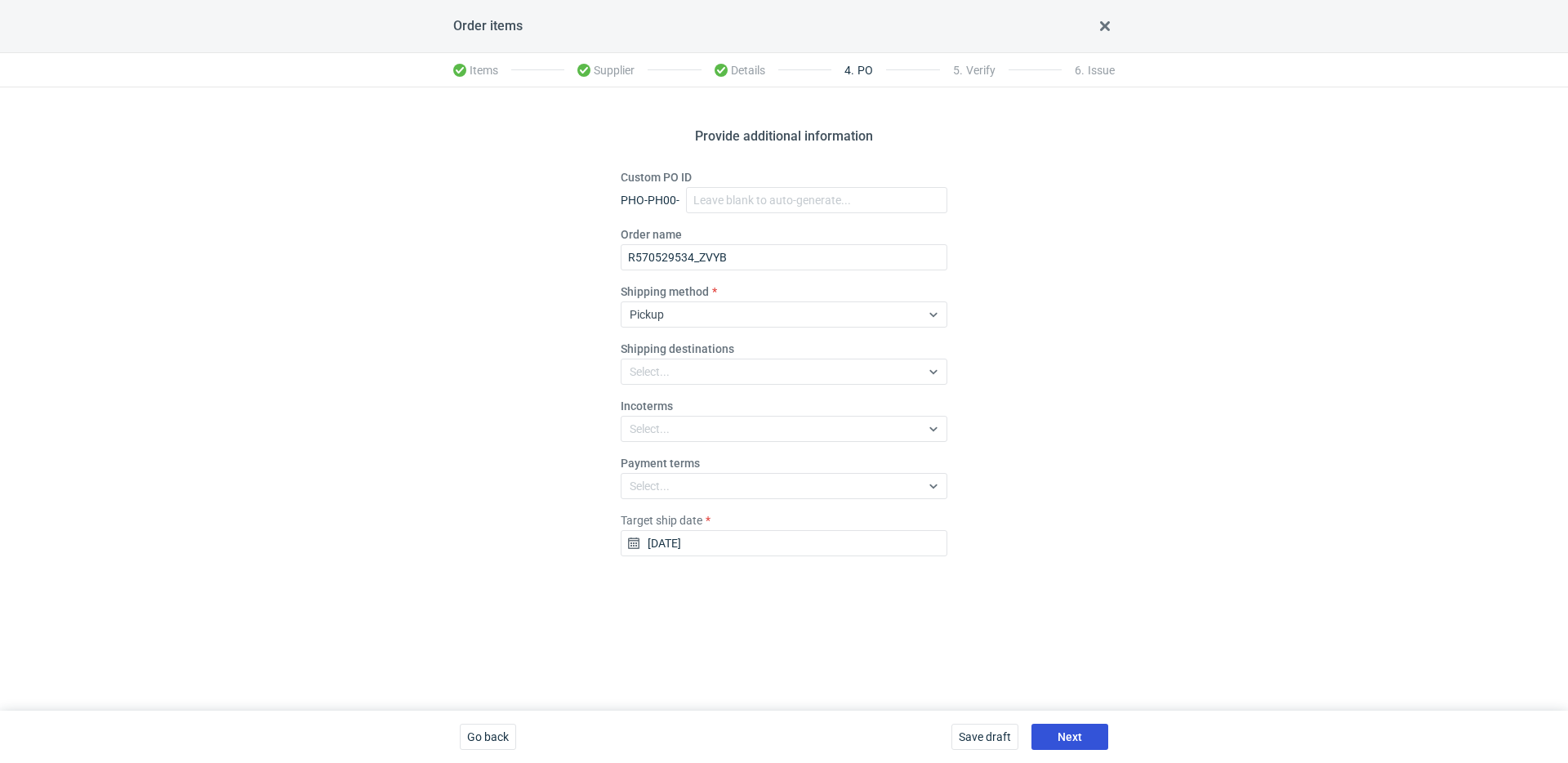
click at [1077, 734] on span "Next" at bounding box center [1070, 737] width 24 height 11
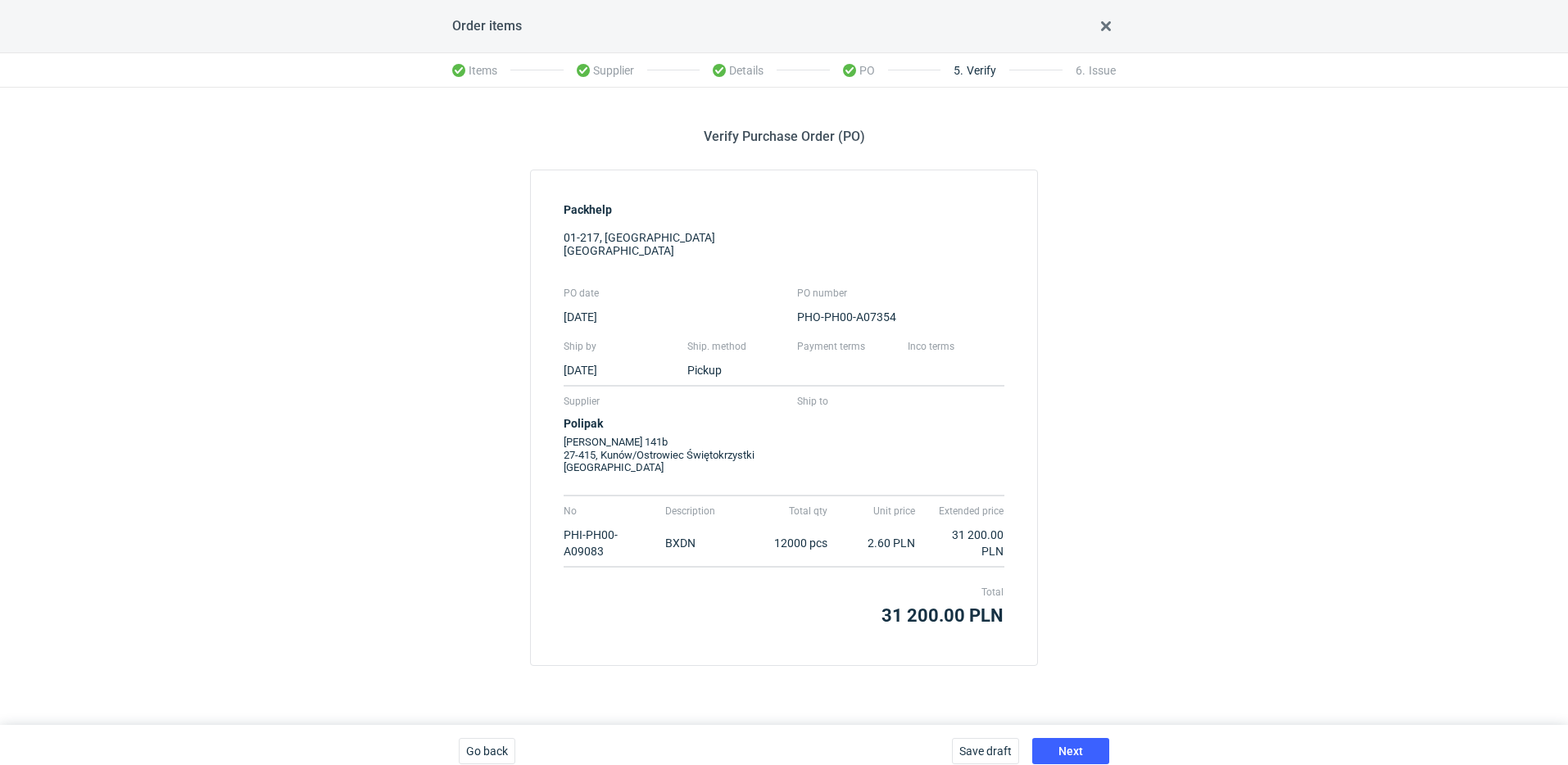
scroll to position [13, 0]
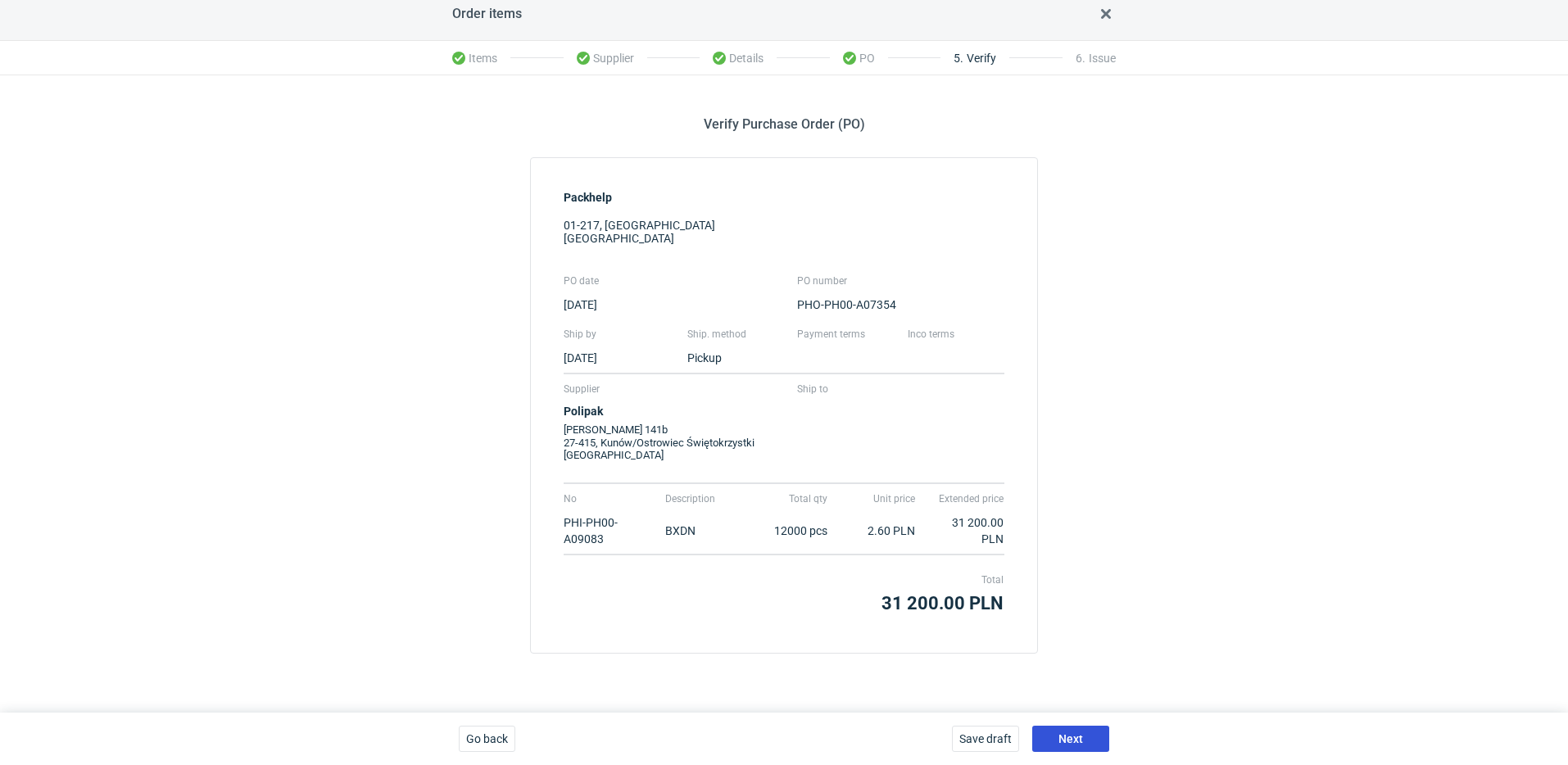
click at [1084, 744] on button "Next" at bounding box center [1070, 739] width 77 height 26
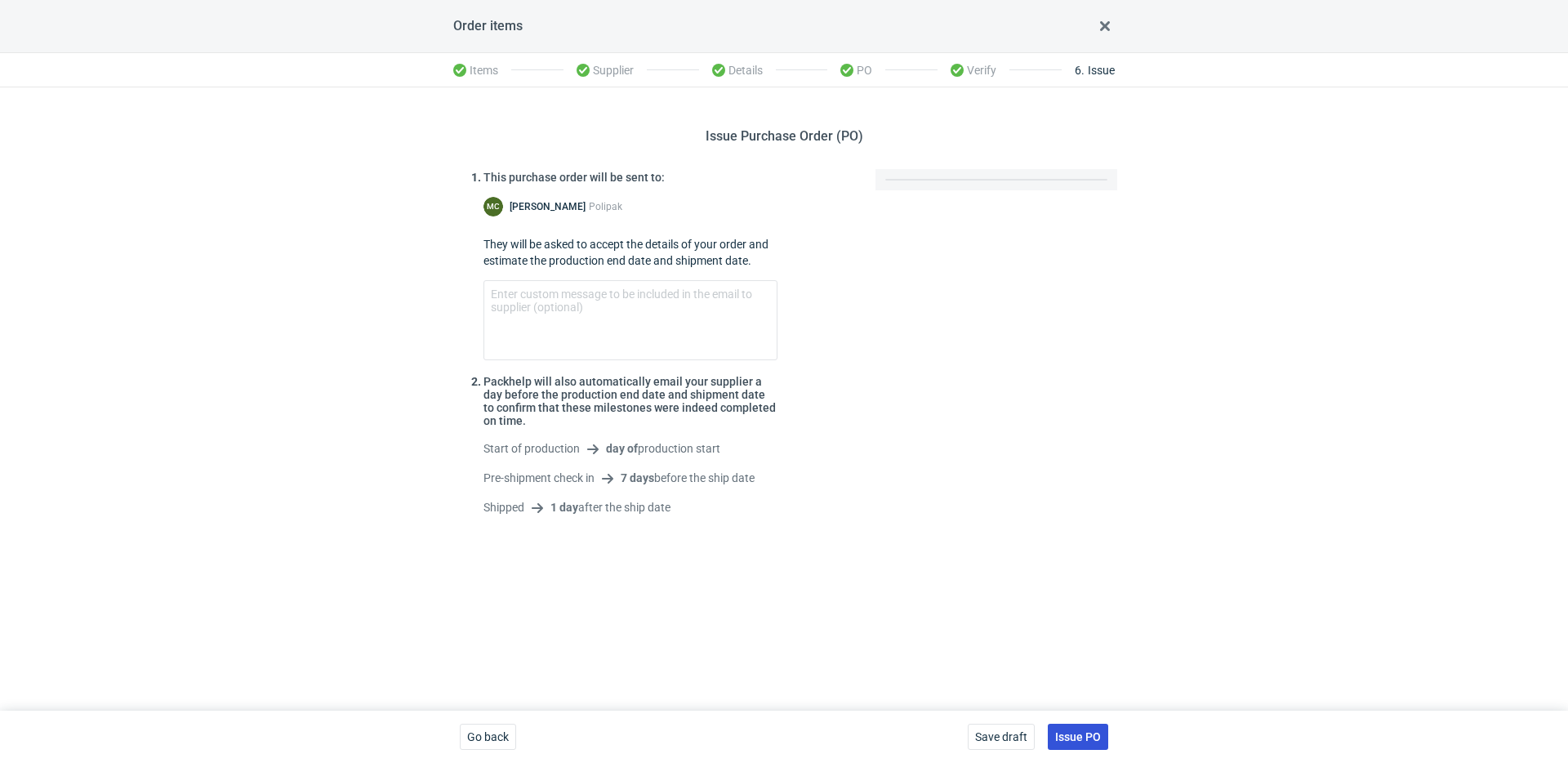
click at [1096, 739] on span "Issue PO" at bounding box center [1077, 737] width 46 height 11
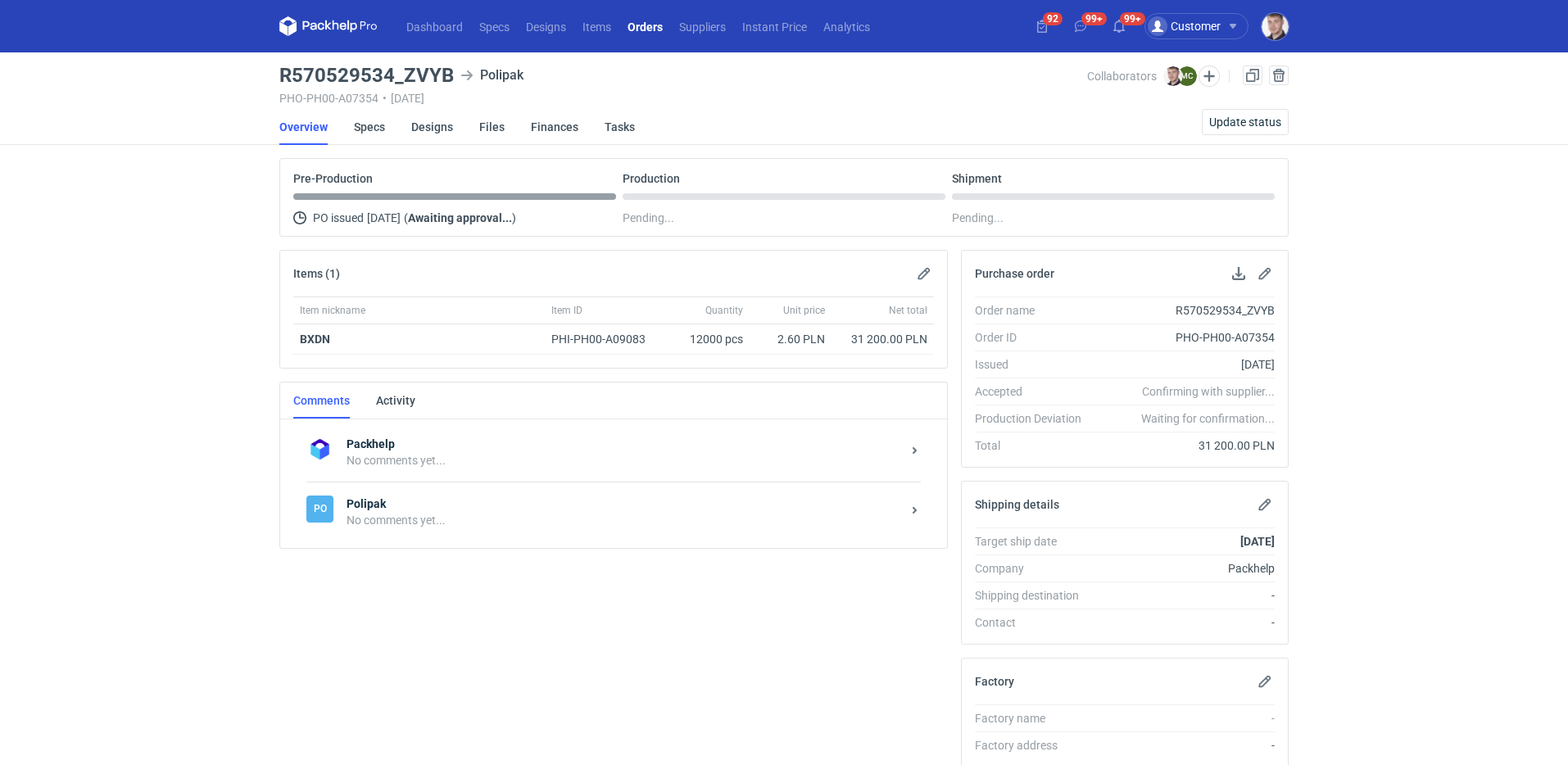
click at [469, 514] on div "No comments yet..." at bounding box center [623, 521] width 554 height 17
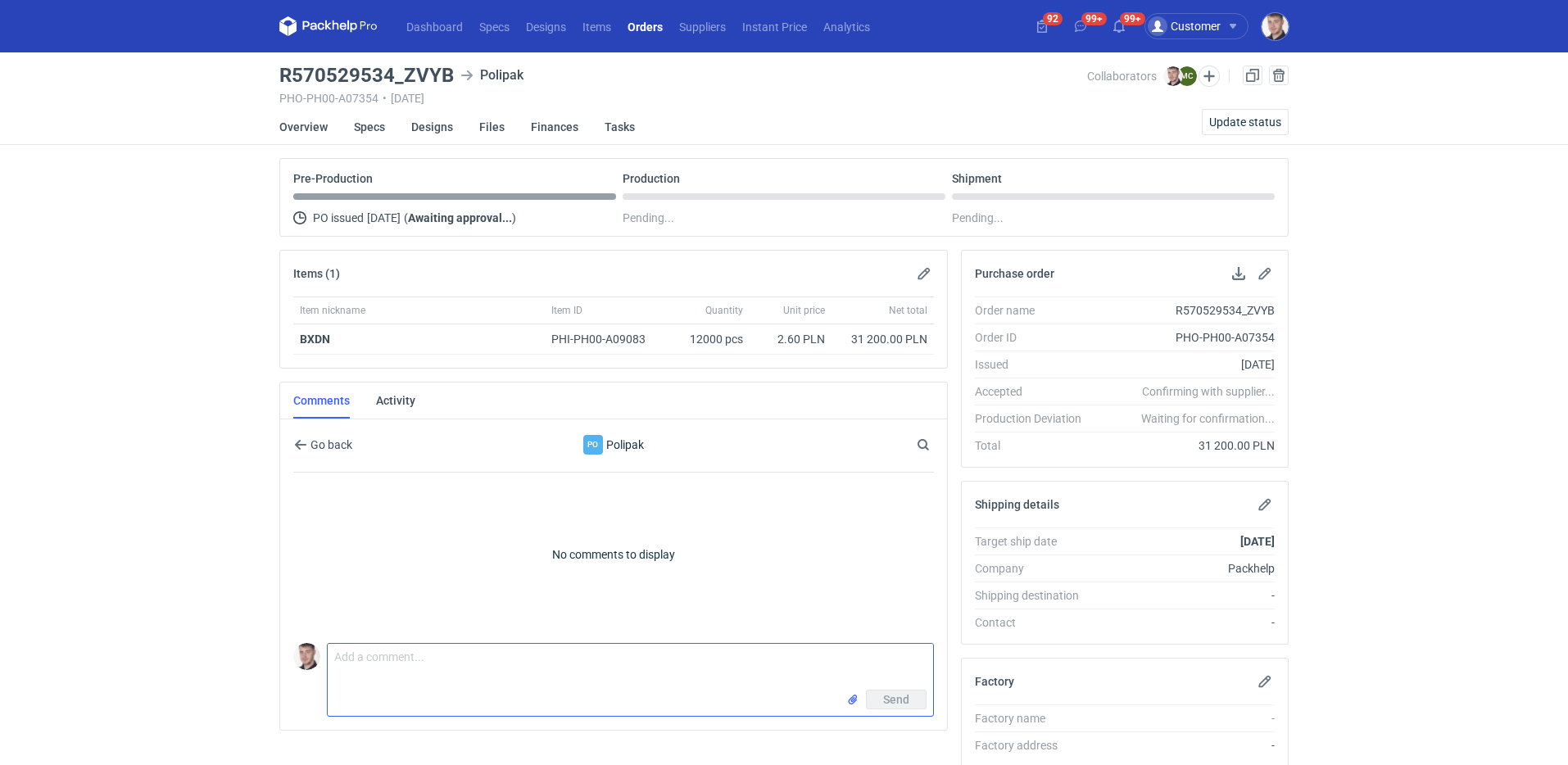
click at [458, 653] on textarea "Comment message" at bounding box center [630, 666] width 605 height 46
paste textarea "CBTX - 1"
type textarea "wycena CBTX - 1"
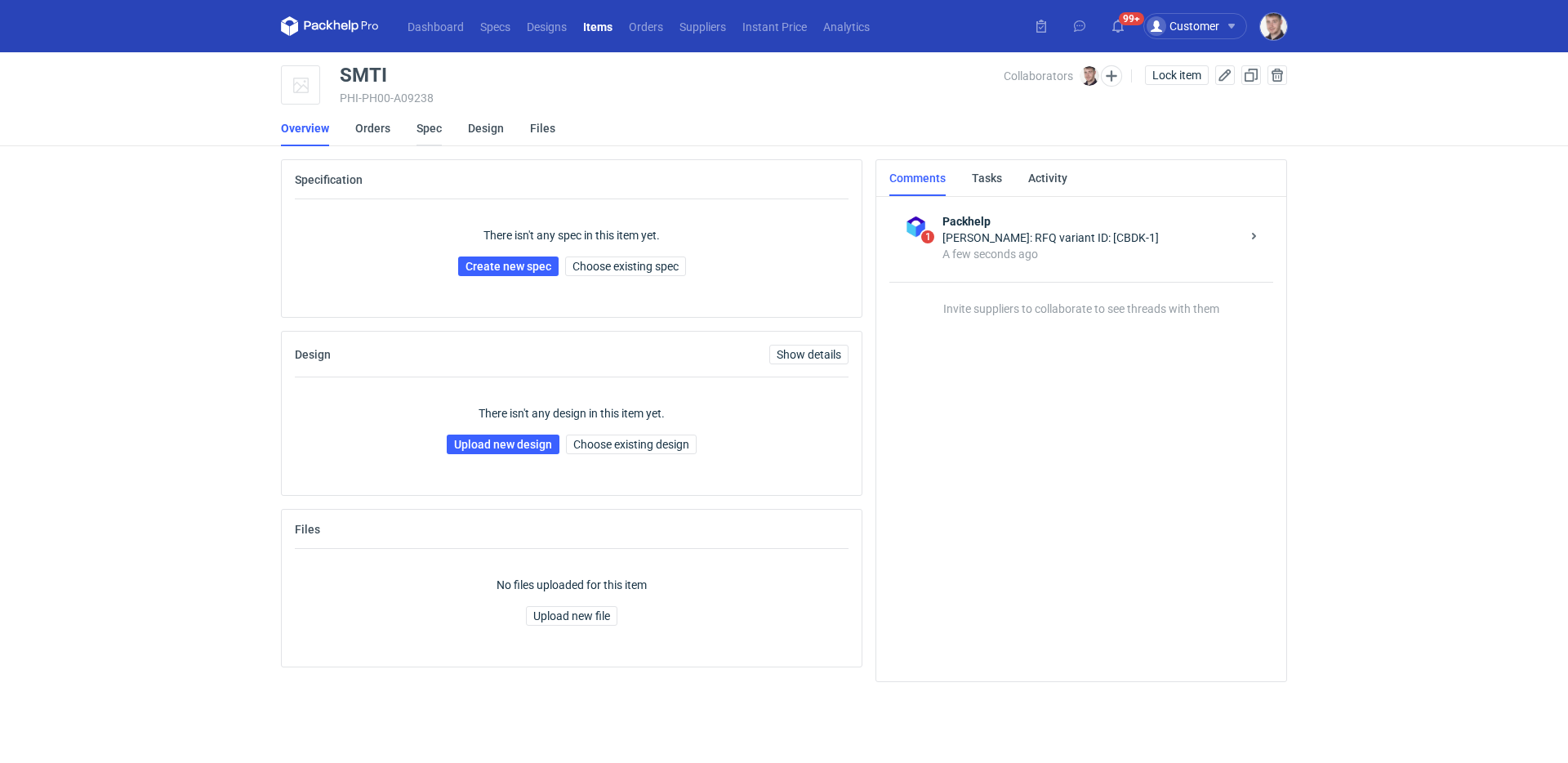
click at [425, 126] on link "Spec" at bounding box center [429, 128] width 25 height 36
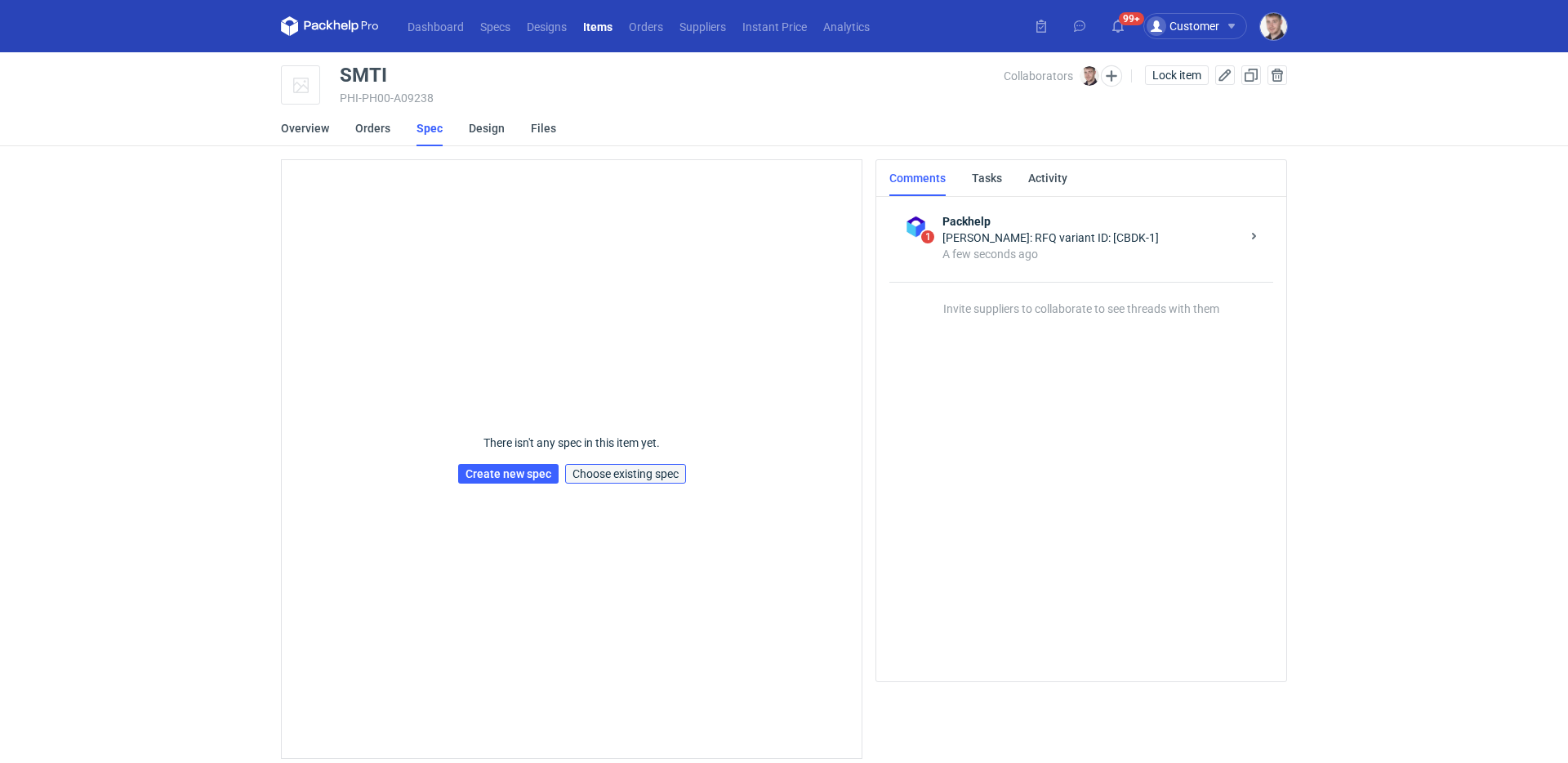
click at [613, 480] on button "Choose existing spec" at bounding box center [626, 474] width 121 height 20
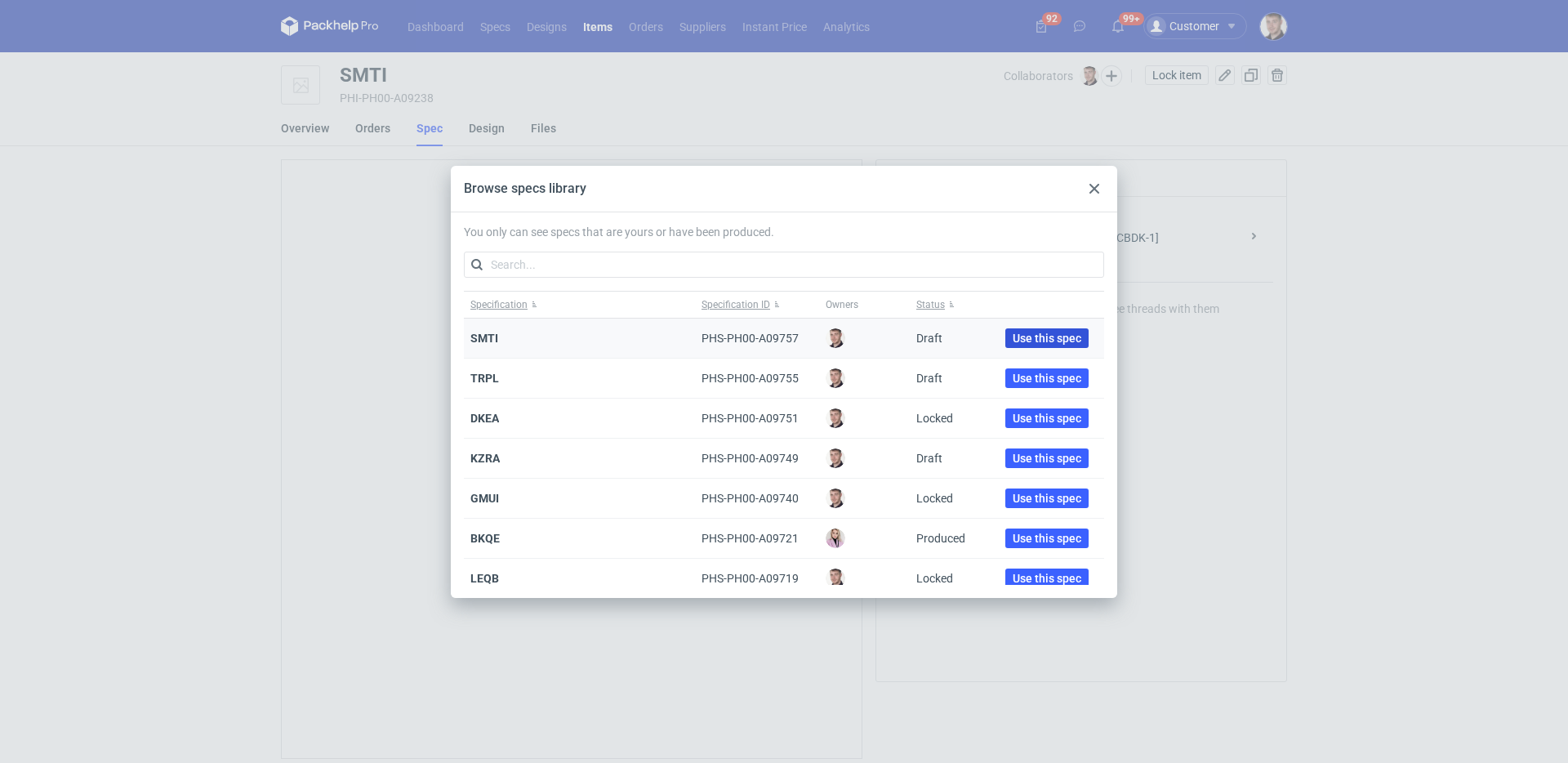
click at [1029, 337] on span "Use this spec" at bounding box center [1047, 338] width 69 height 11
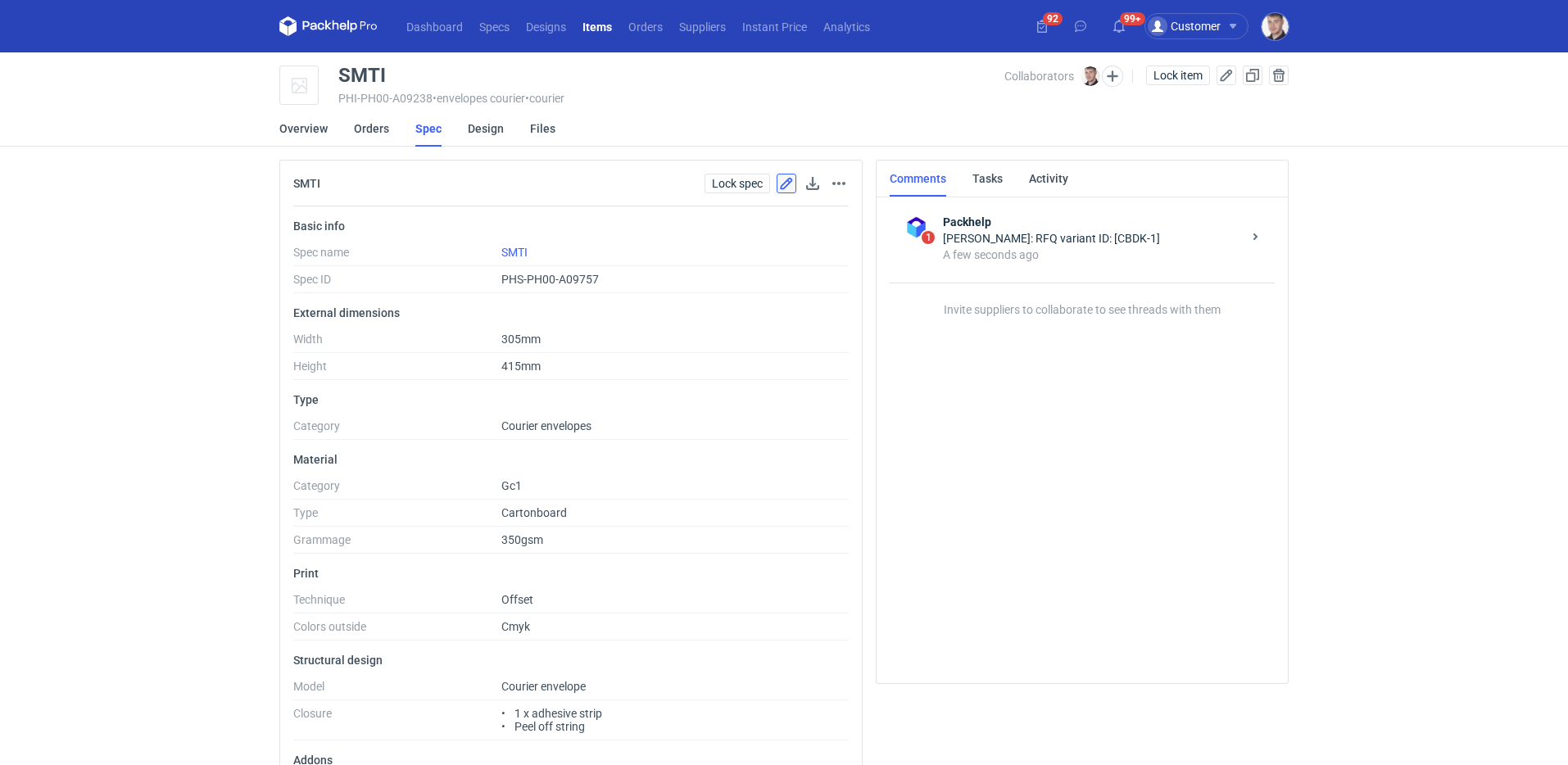
click at [786, 186] on button "button" at bounding box center [785, 183] width 20 height 20
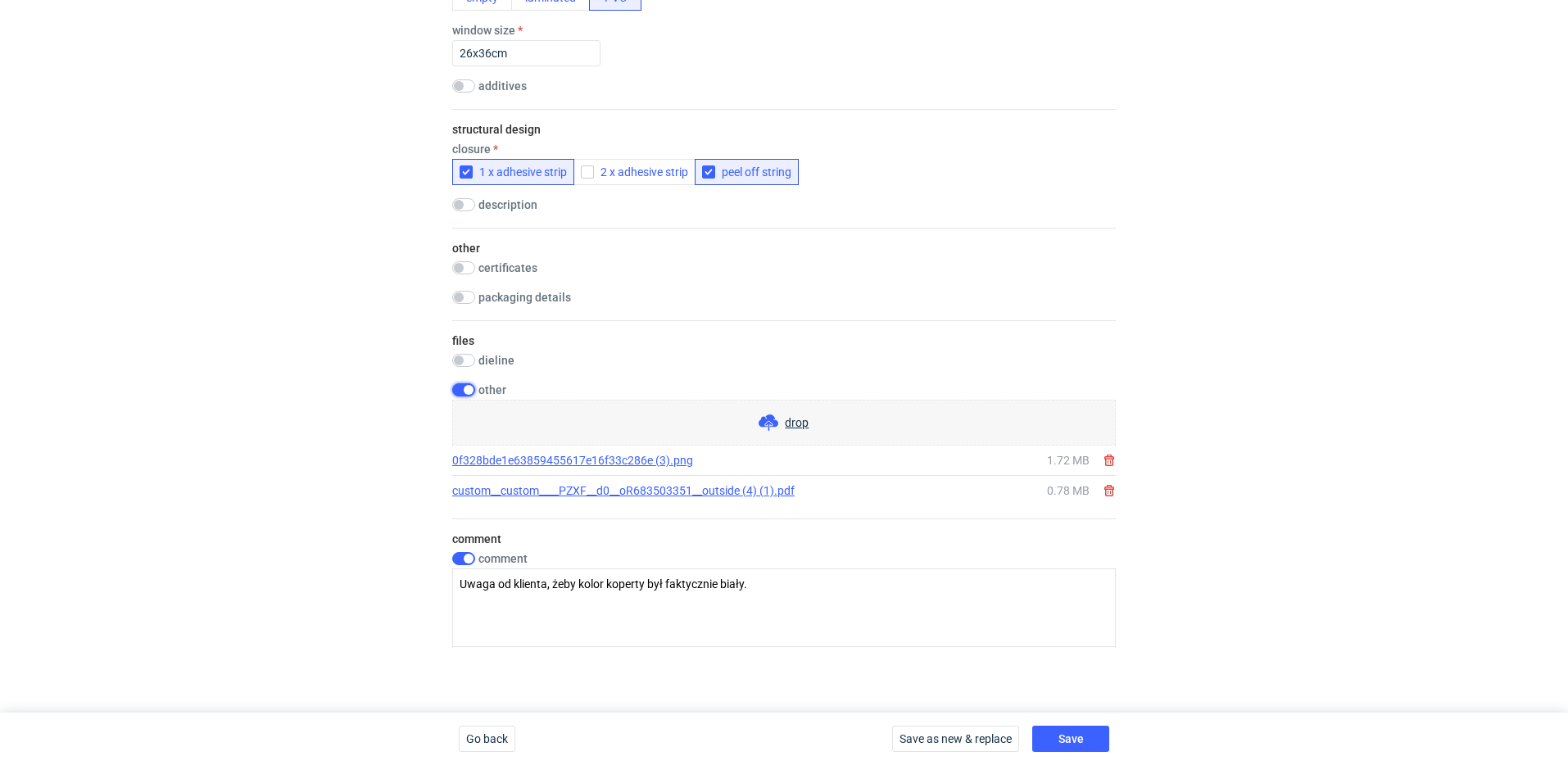
click at [471, 388] on input "checkbox" at bounding box center [464, 390] width 23 height 13
checkbox input "false"
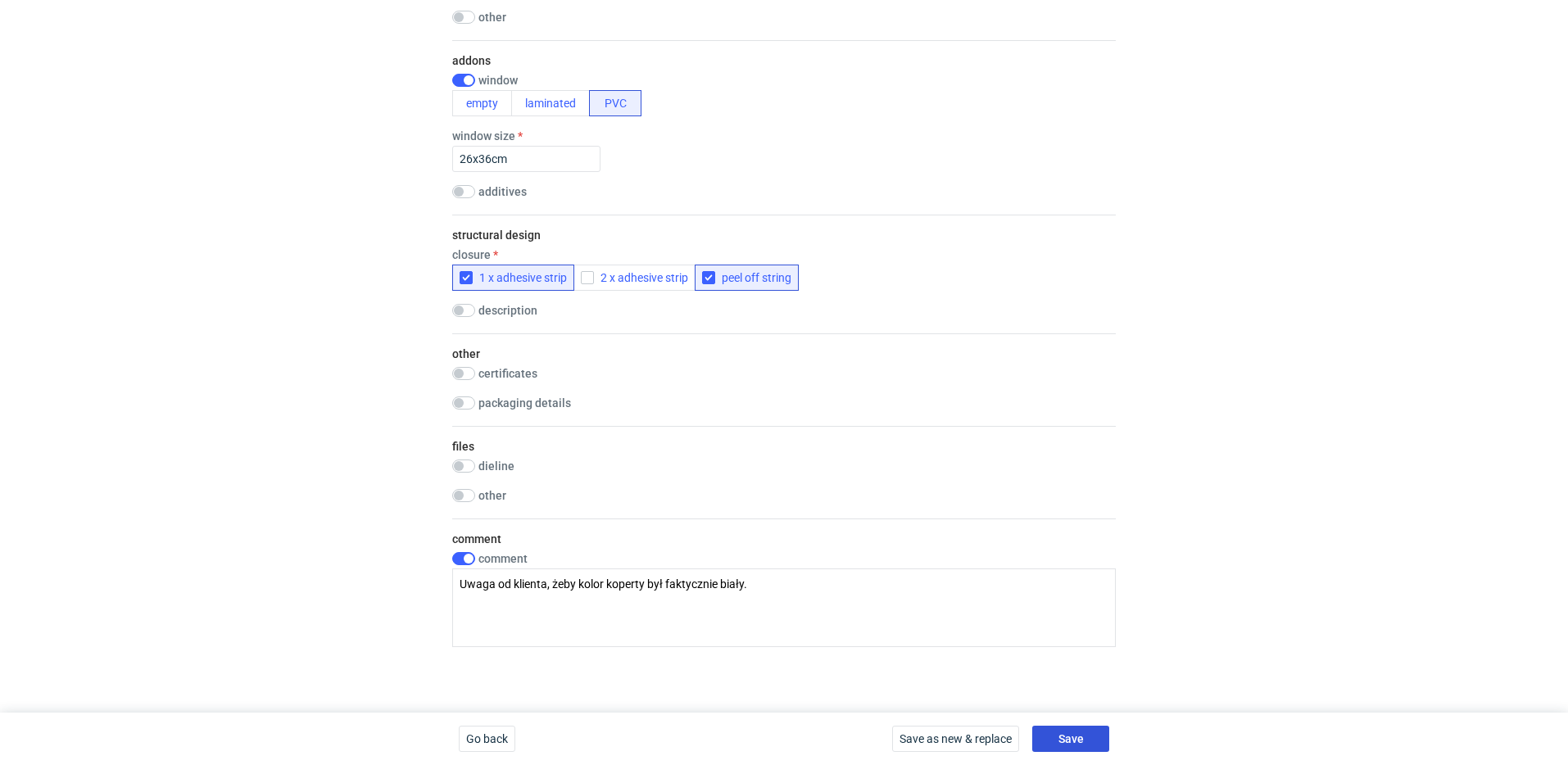
click at [1062, 739] on span "Save" at bounding box center [1070, 739] width 25 height 11
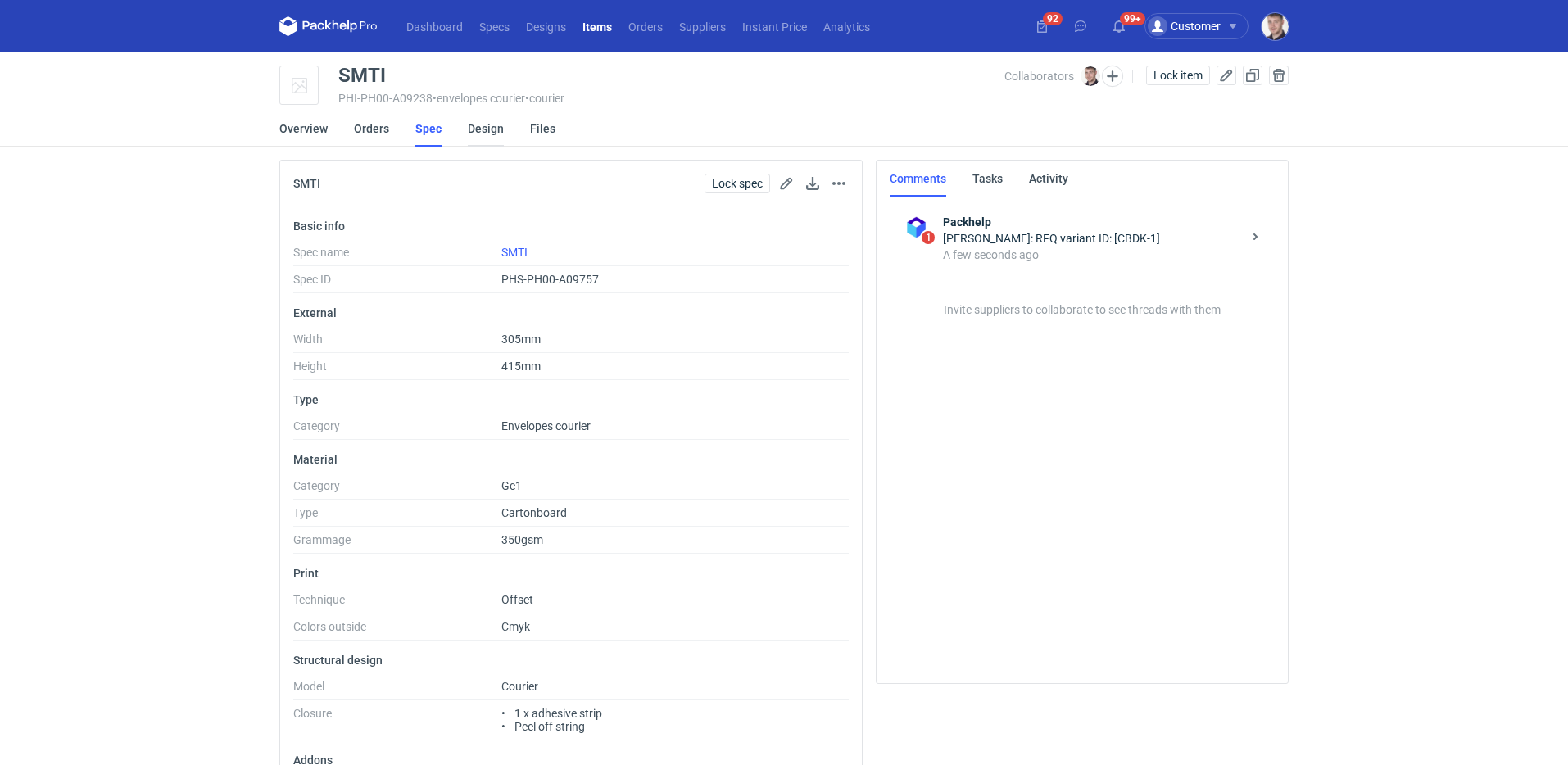
click at [484, 134] on link "Design" at bounding box center [485, 129] width 36 height 36
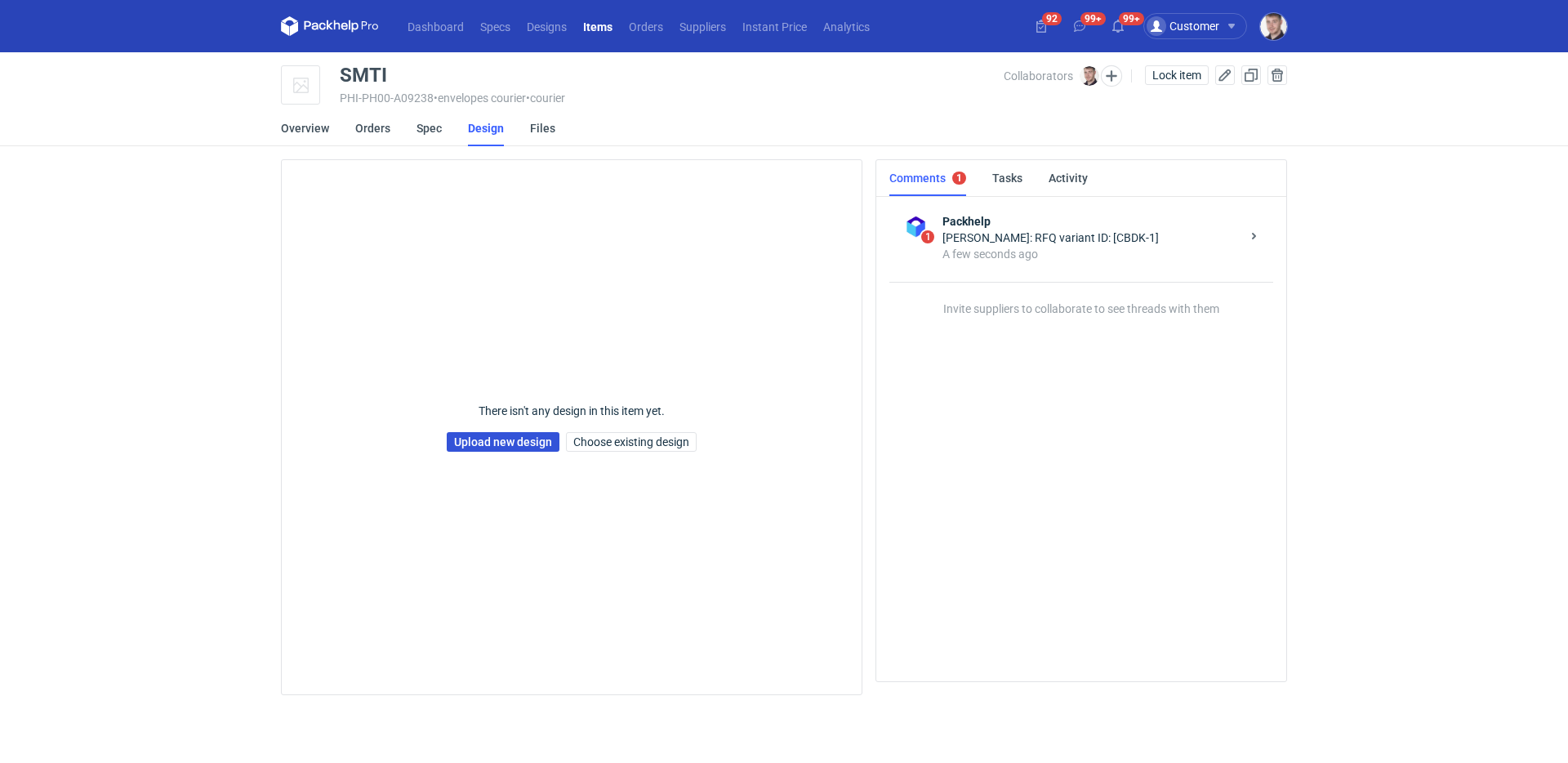
click at [489, 443] on link "Upload new design" at bounding box center [502, 441] width 113 height 20
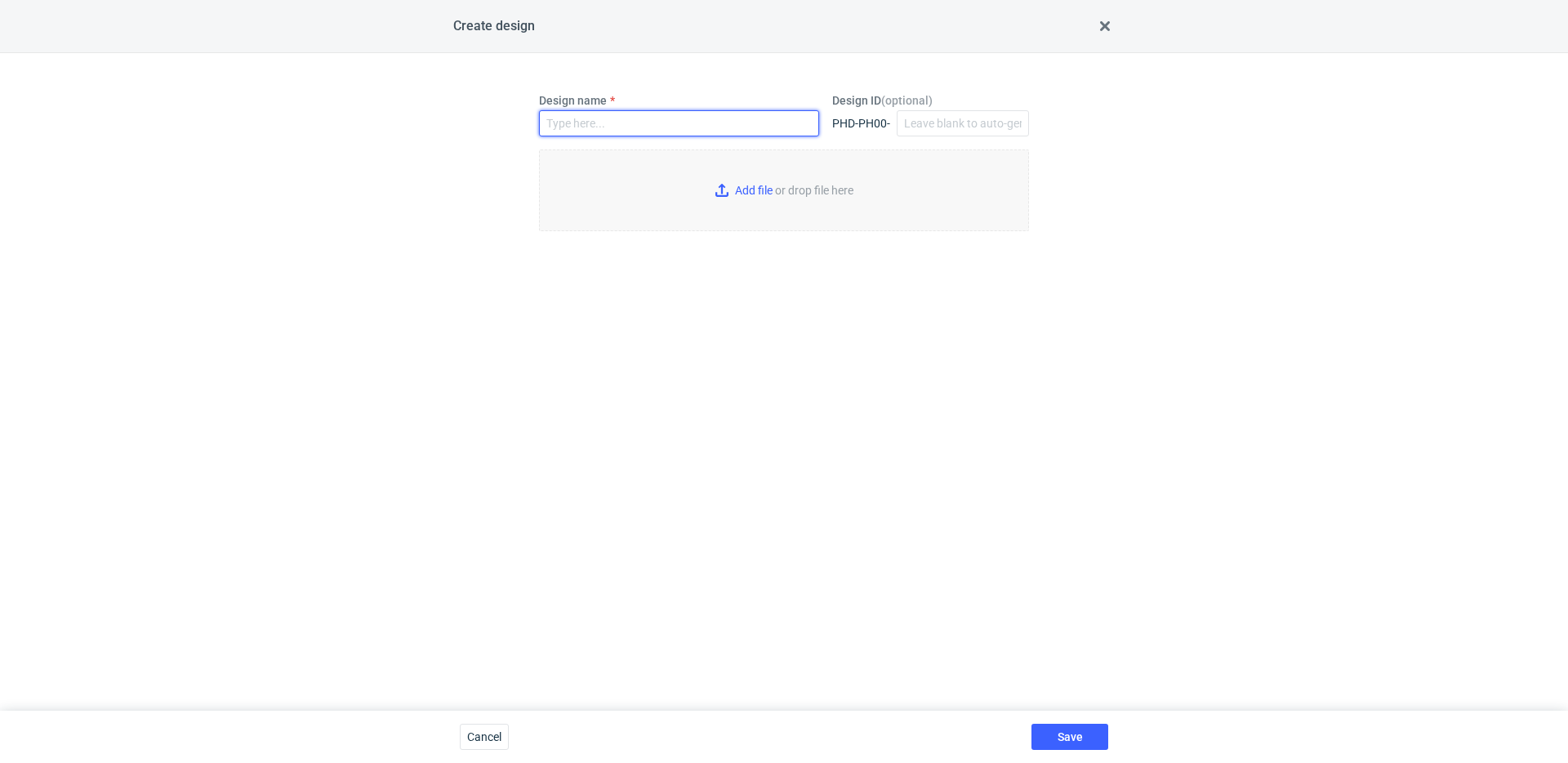
click at [620, 126] on input "Design name" at bounding box center [679, 124] width 280 height 26
type input "SMTI"
click at [747, 205] on input "Add file or drop file here" at bounding box center [784, 191] width 490 height 82
type input "C:\fakepath\custom__custom____SMTI__d0__oR629219159__outside.pdf"
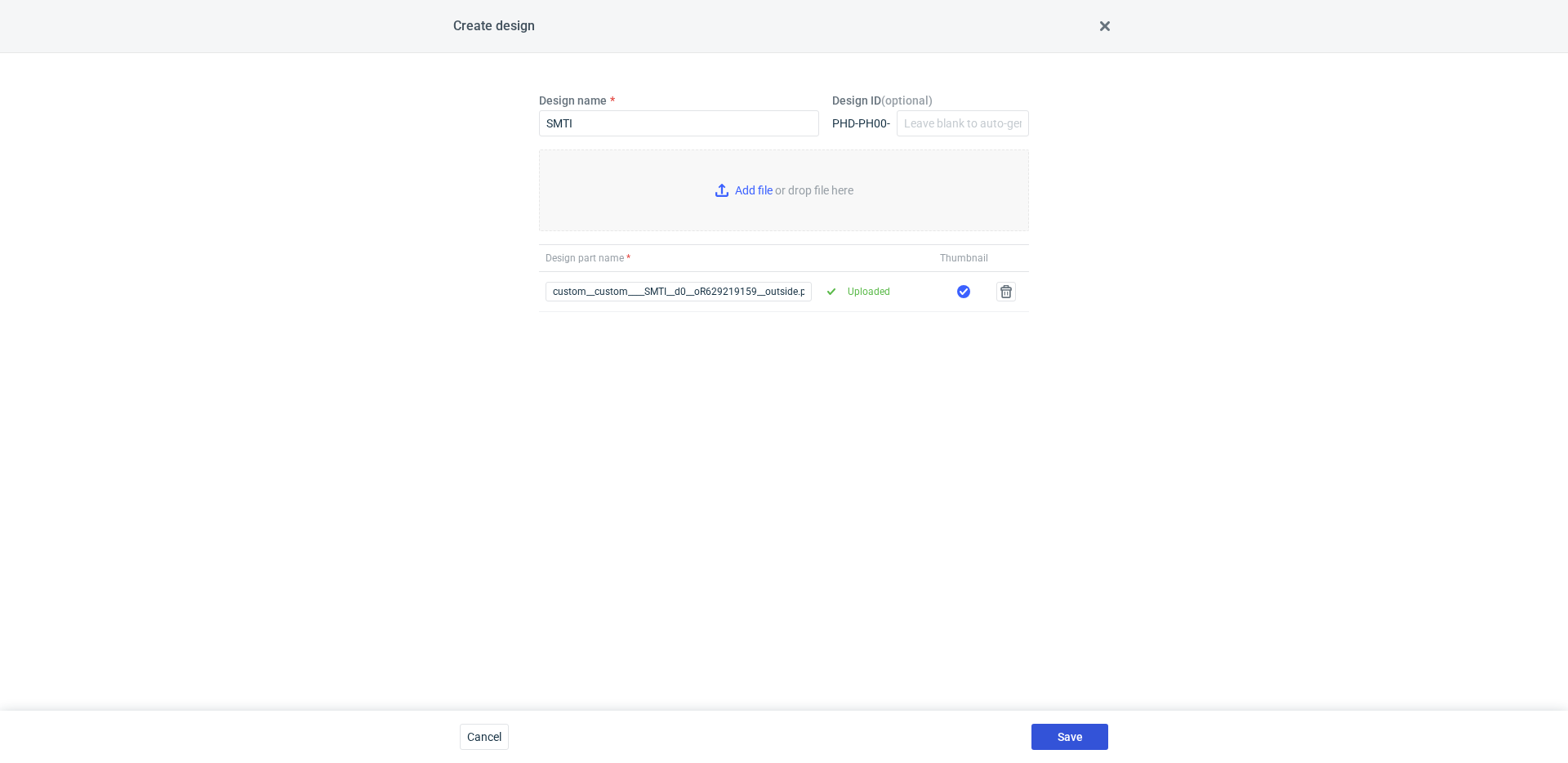
click at [1082, 733] on button "Save" at bounding box center [1070, 737] width 77 height 26
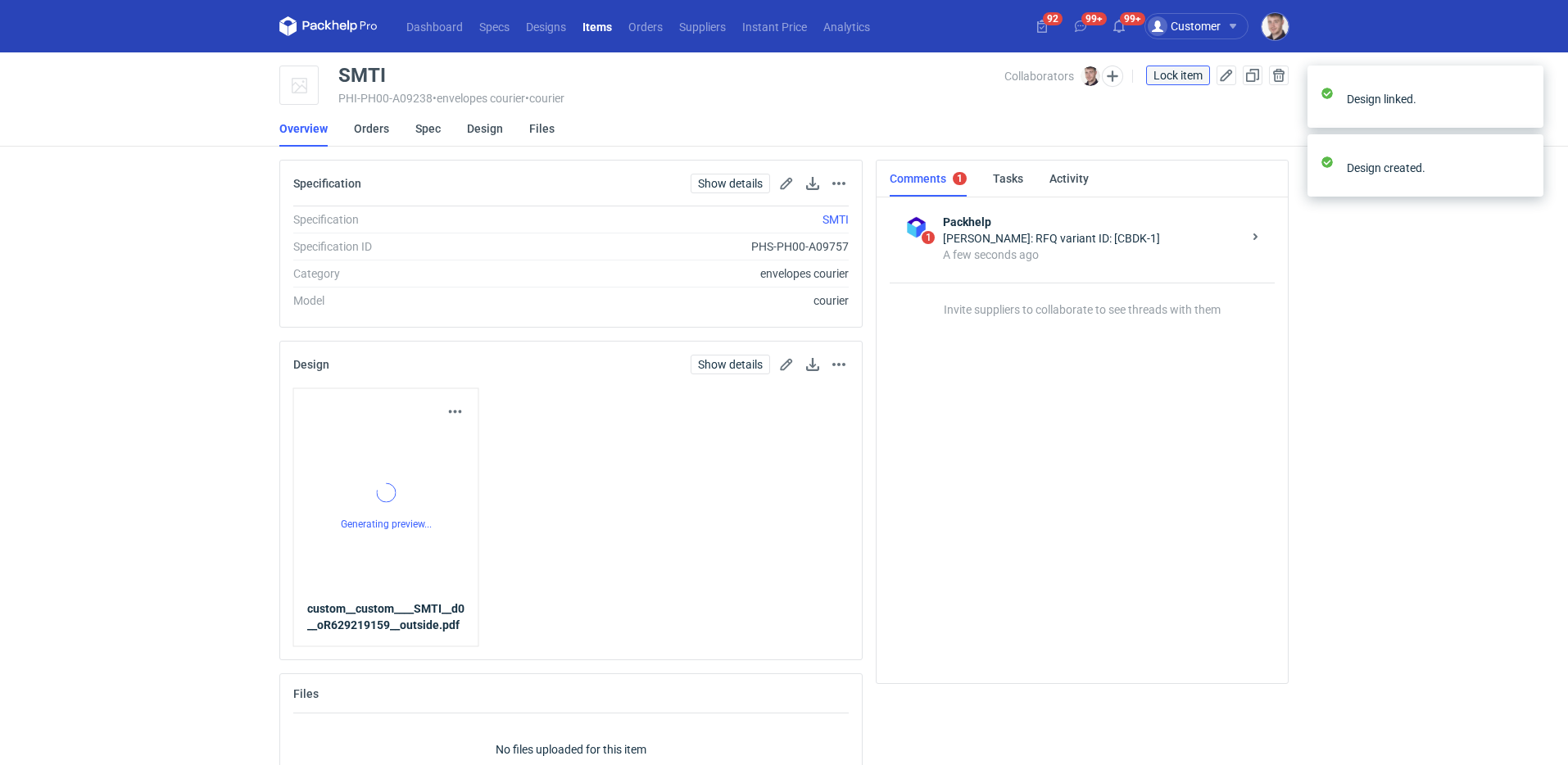
click at [1161, 71] on span "Lock item" at bounding box center [1177, 76] width 49 height 11
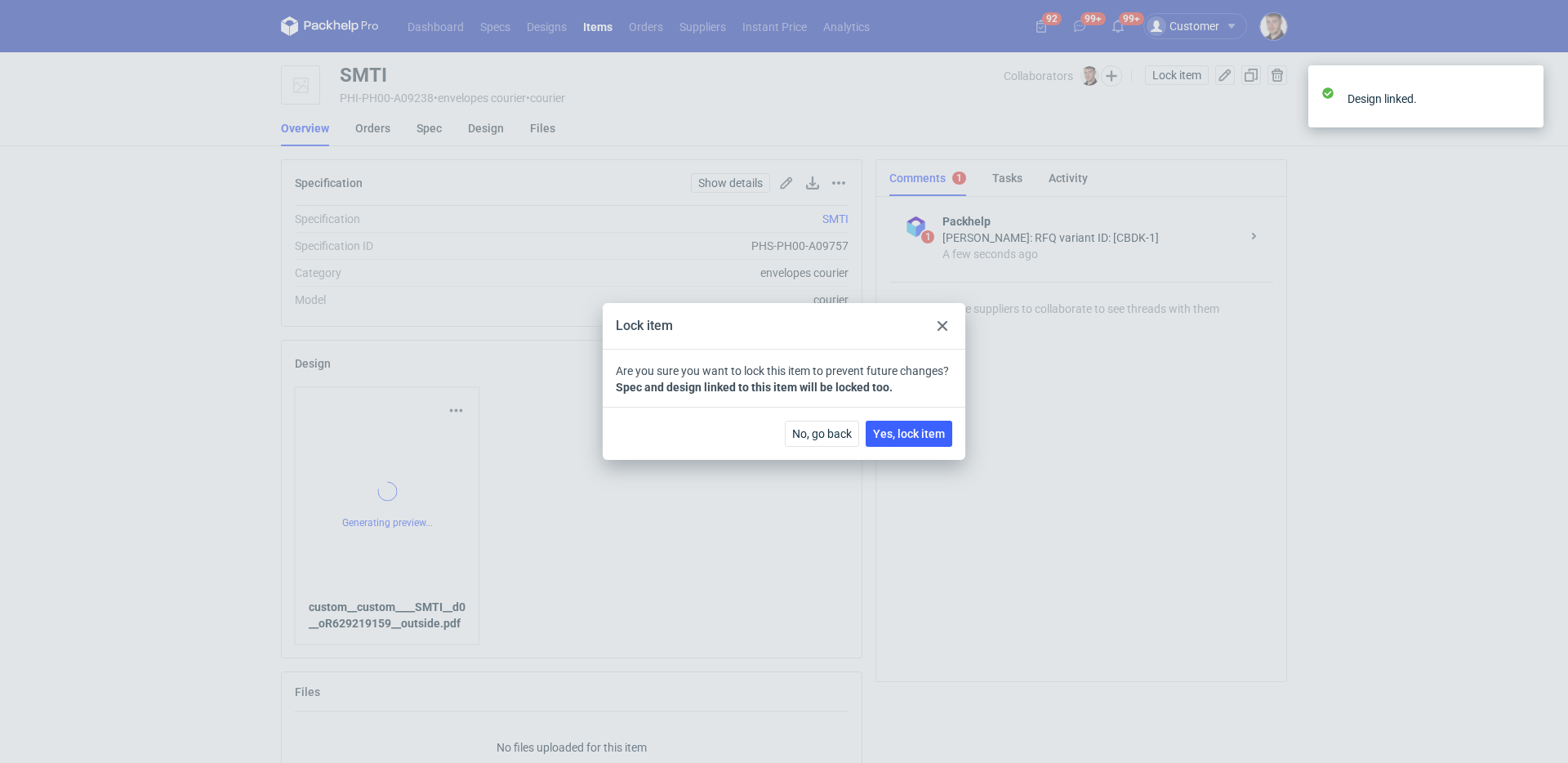
click at [930, 420] on div "No, go back Yes, lock item" at bounding box center [784, 433] width 363 height 53
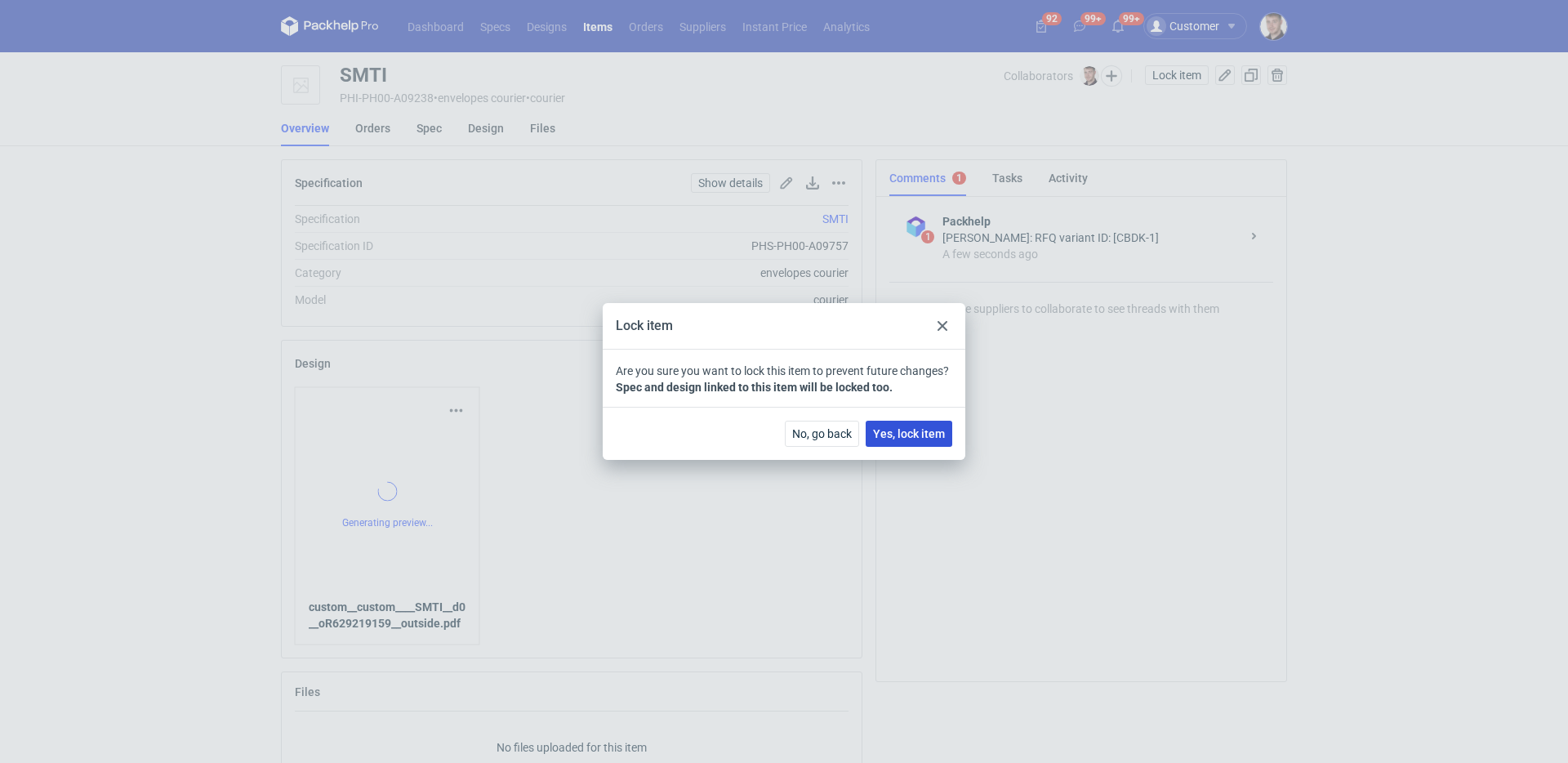
click at [925, 433] on span "Yes, lock item" at bounding box center [909, 434] width 72 height 11
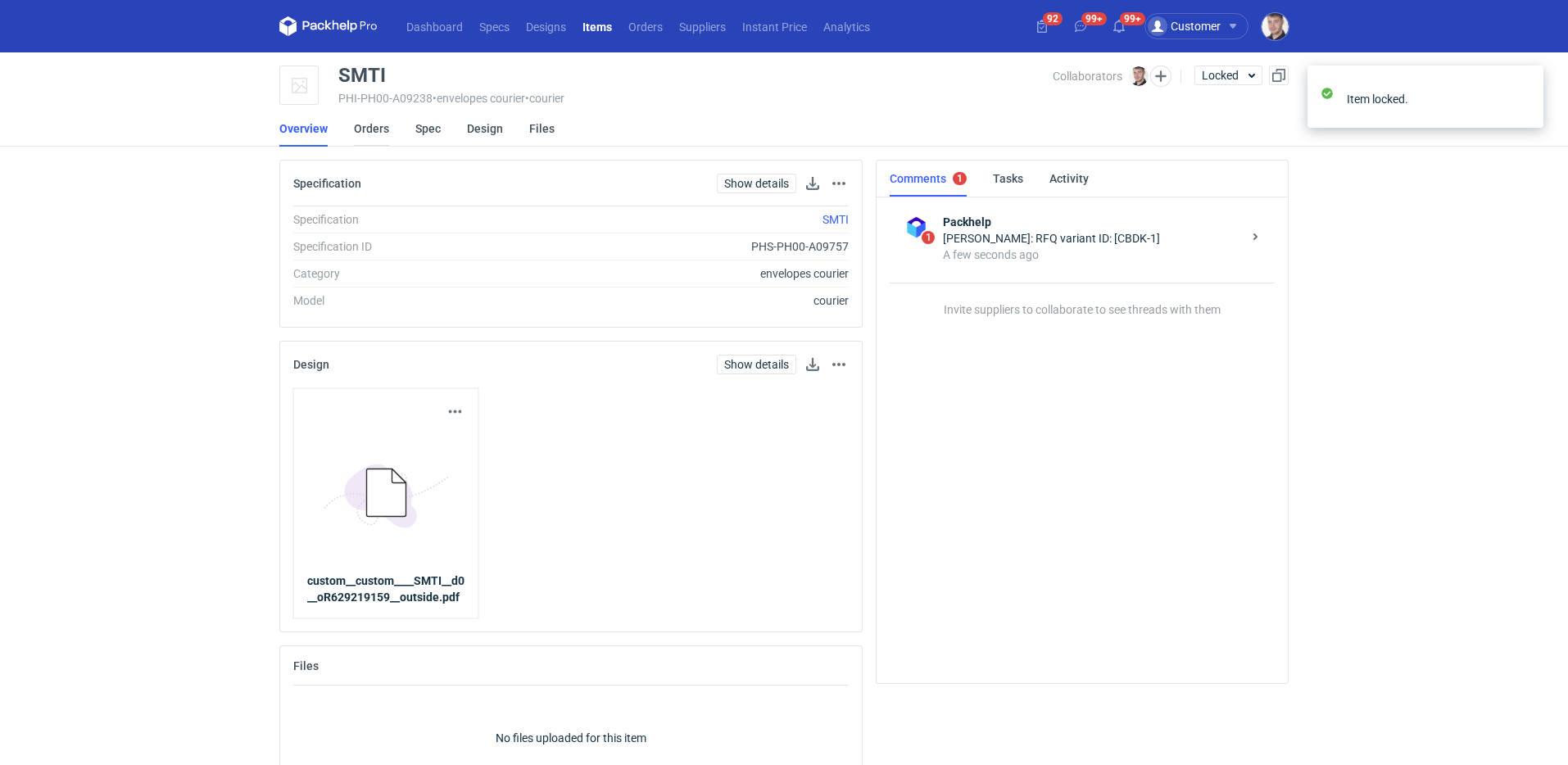
click at [358, 130] on link "Orders" at bounding box center [371, 129] width 35 height 36
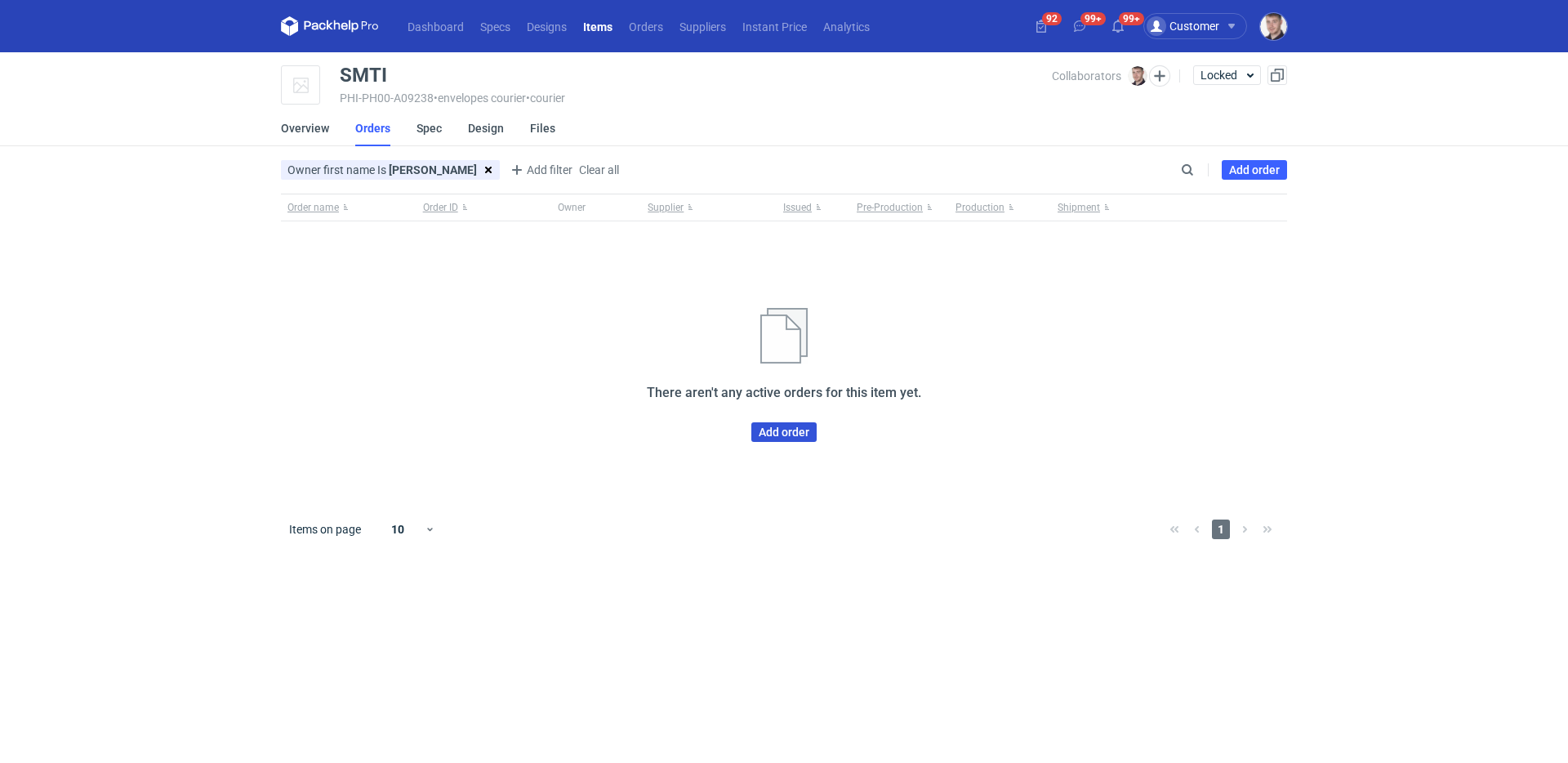
click at [777, 433] on link "Add order" at bounding box center [784, 432] width 65 height 20
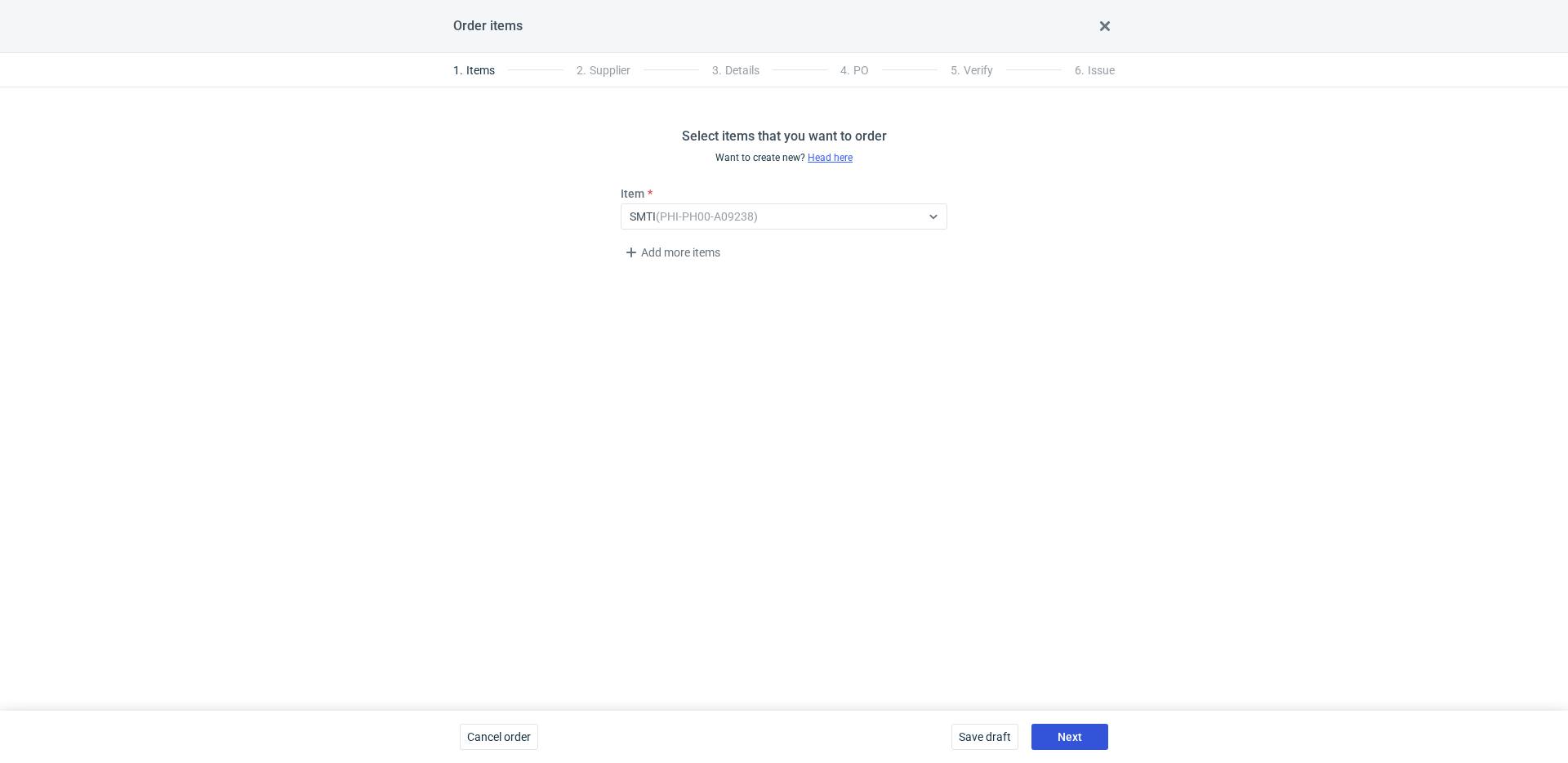
click at [1062, 734] on span "Next" at bounding box center [1070, 737] width 24 height 11
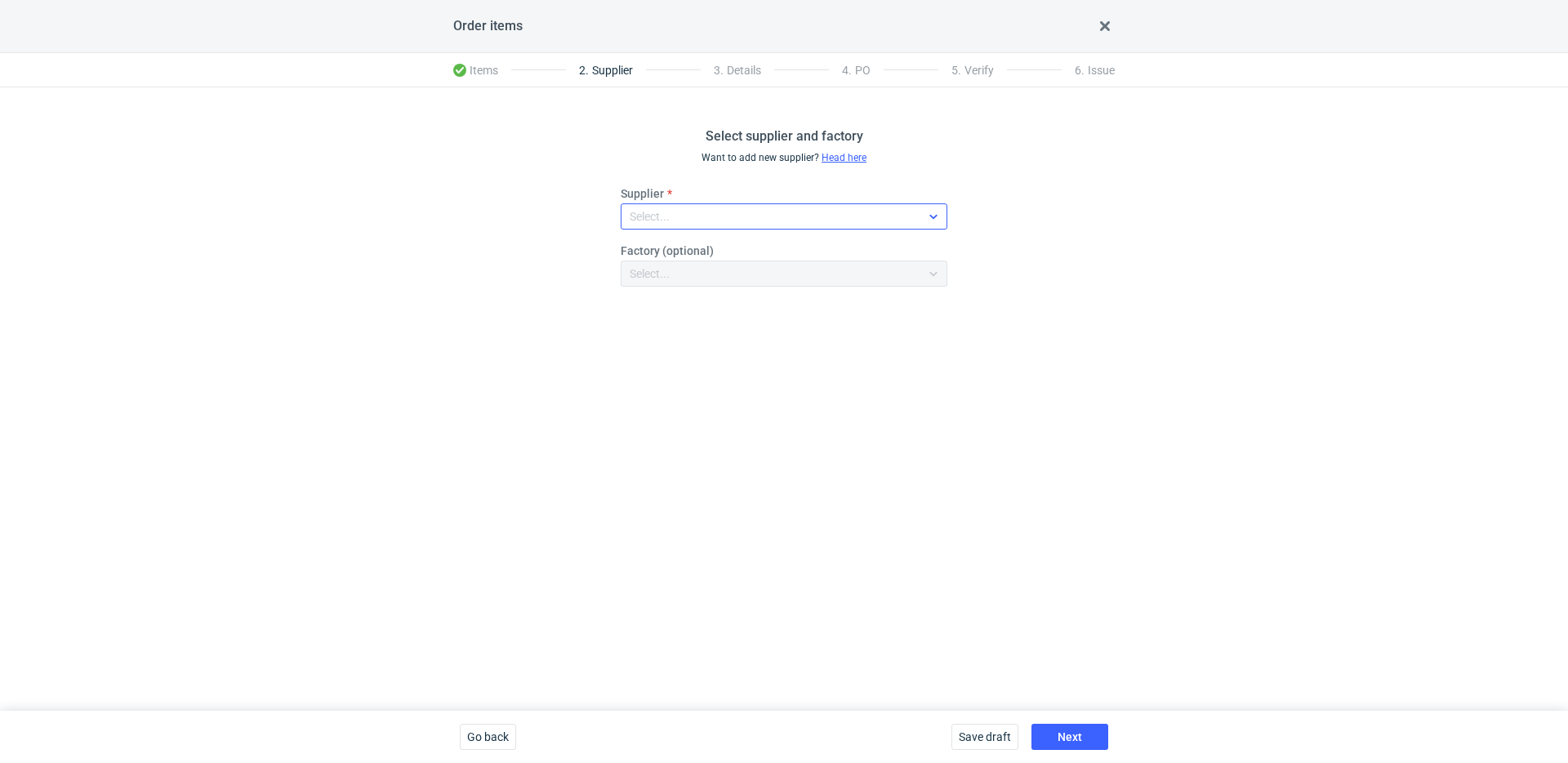
click at [713, 207] on div "Select..." at bounding box center [770, 216] width 299 height 23
type input "introp"
click at [703, 250] on div "Intropak" at bounding box center [783, 254] width 300 height 17
click at [1079, 731] on span "Next" at bounding box center [1070, 737] width 24 height 11
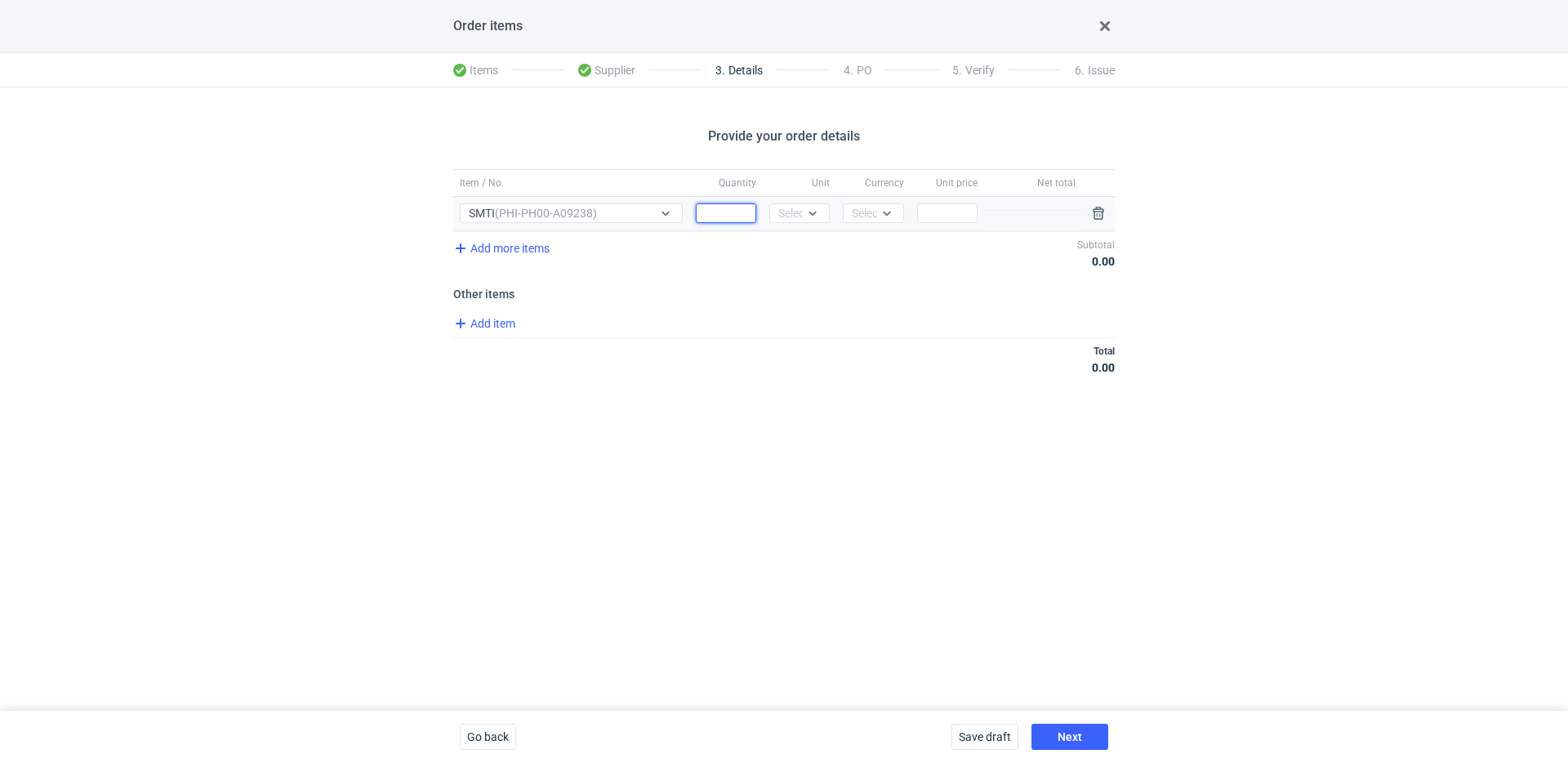
click at [746, 211] on input "Quantity" at bounding box center [725, 213] width 60 height 20
type input "3000"
click at [805, 205] on div at bounding box center [816, 213] width 26 height 18
click at [801, 244] on div "pcs" at bounding box center [799, 248] width 34 height 17
click at [881, 217] on icon at bounding box center [887, 213] width 13 height 13
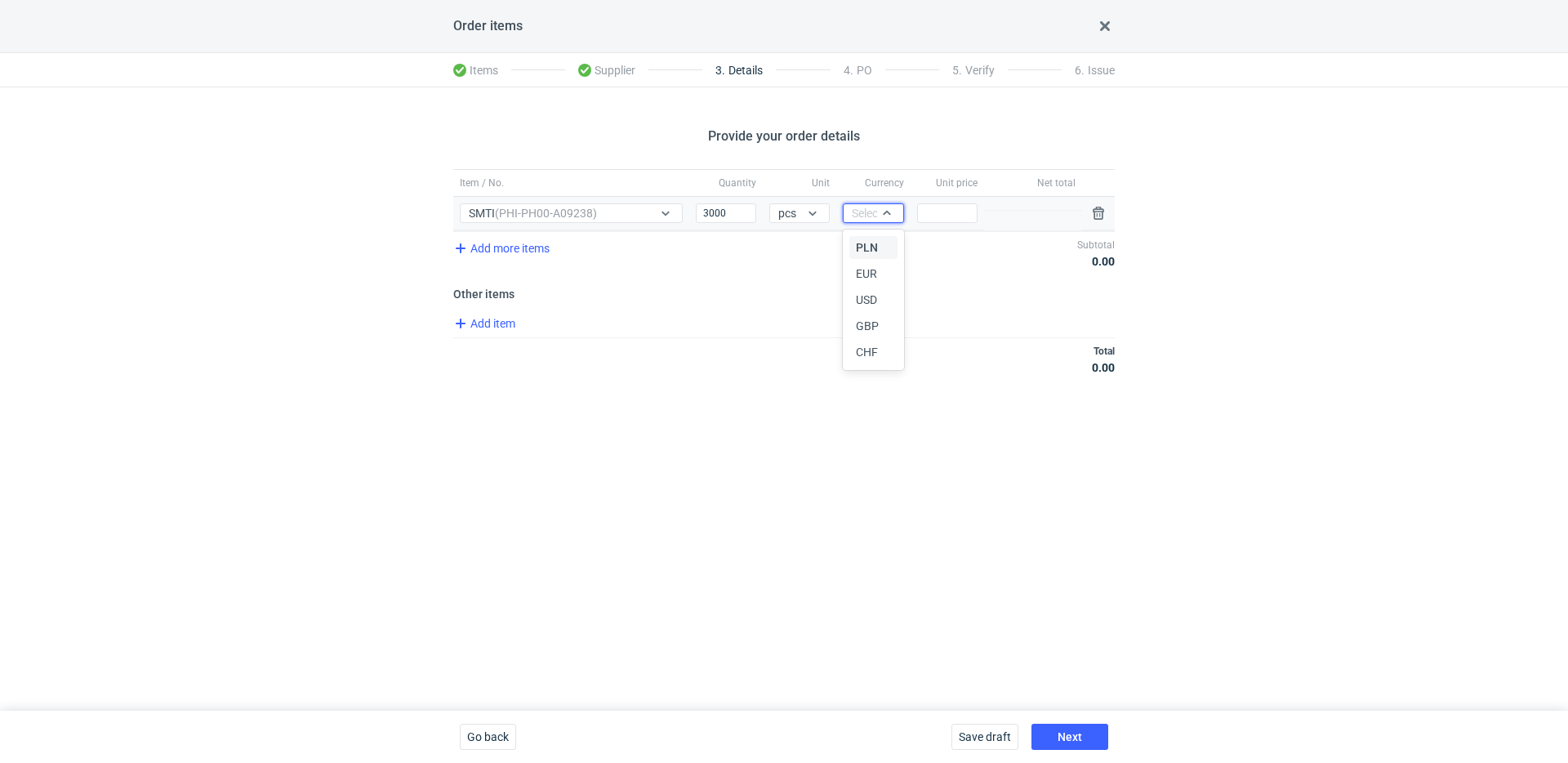
click at [876, 241] on span "PLN" at bounding box center [867, 248] width 22 height 17
click at [941, 209] on input "Price" at bounding box center [947, 213] width 60 height 20
type input "4.6"
click at [1065, 736] on span "Next" at bounding box center [1070, 737] width 24 height 11
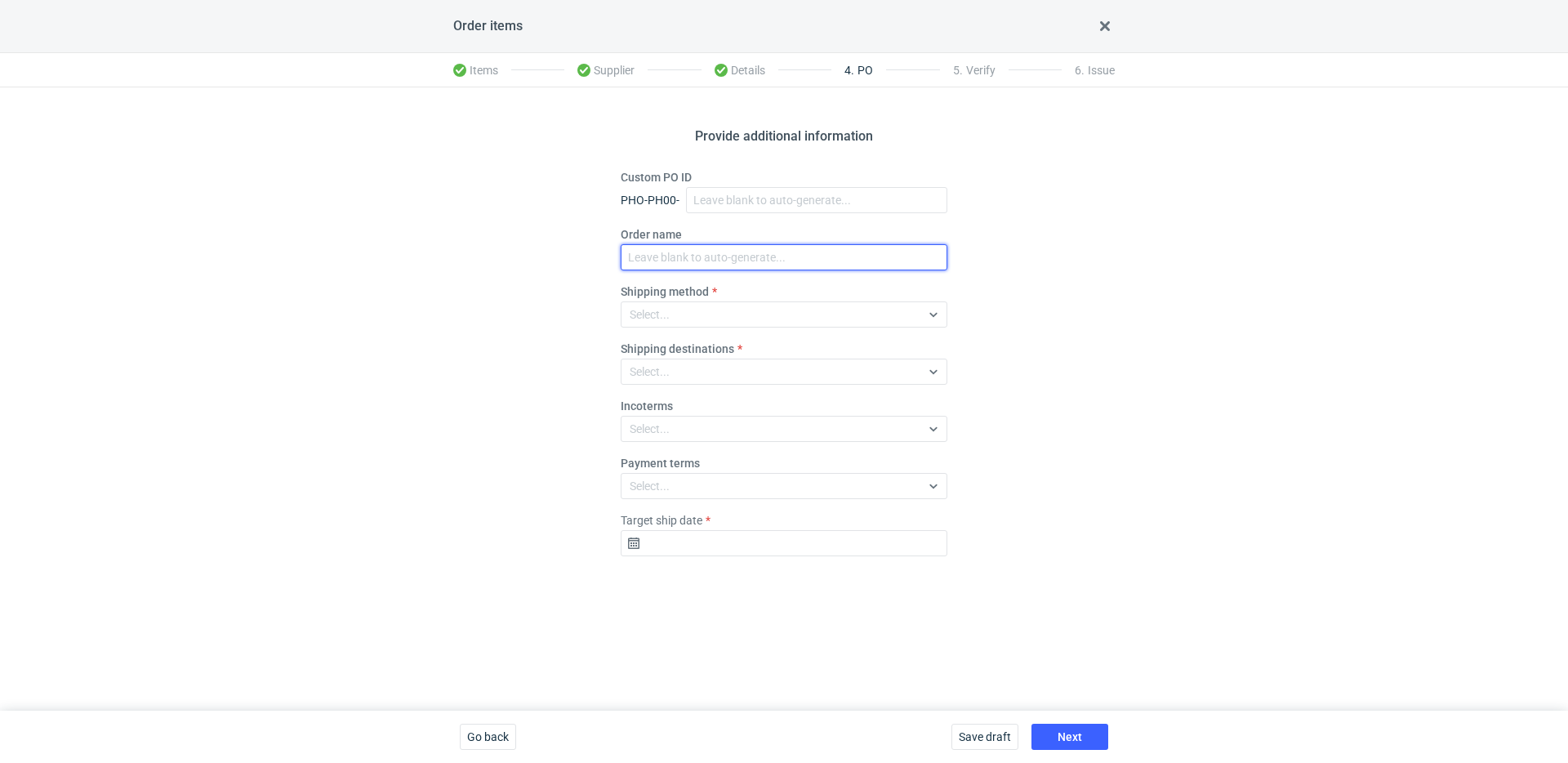
click at [665, 247] on input "Order name" at bounding box center [783, 258] width 326 height 26
paste input "R629219159"
type input "R629219159_SMTI"
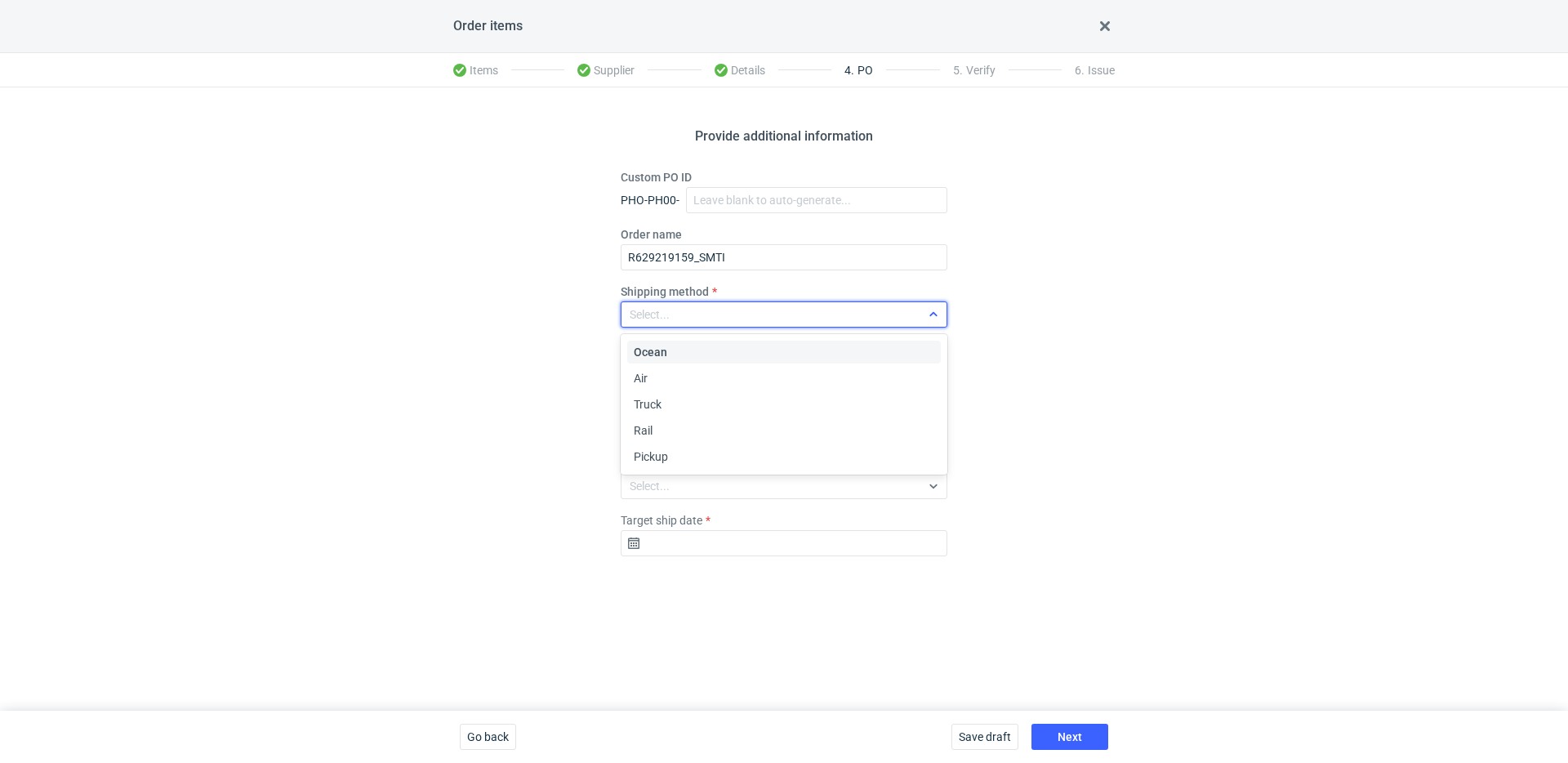
click at [676, 322] on div "Select..." at bounding box center [770, 315] width 299 height 23
click at [680, 462] on div "Pickup" at bounding box center [783, 457] width 300 height 17
click at [777, 560] on fieldset "Custom PO ID PHO-PH00- Order name R629219159_SMTI Shipping method Pickup Shippi…" at bounding box center [783, 369] width 326 height 400
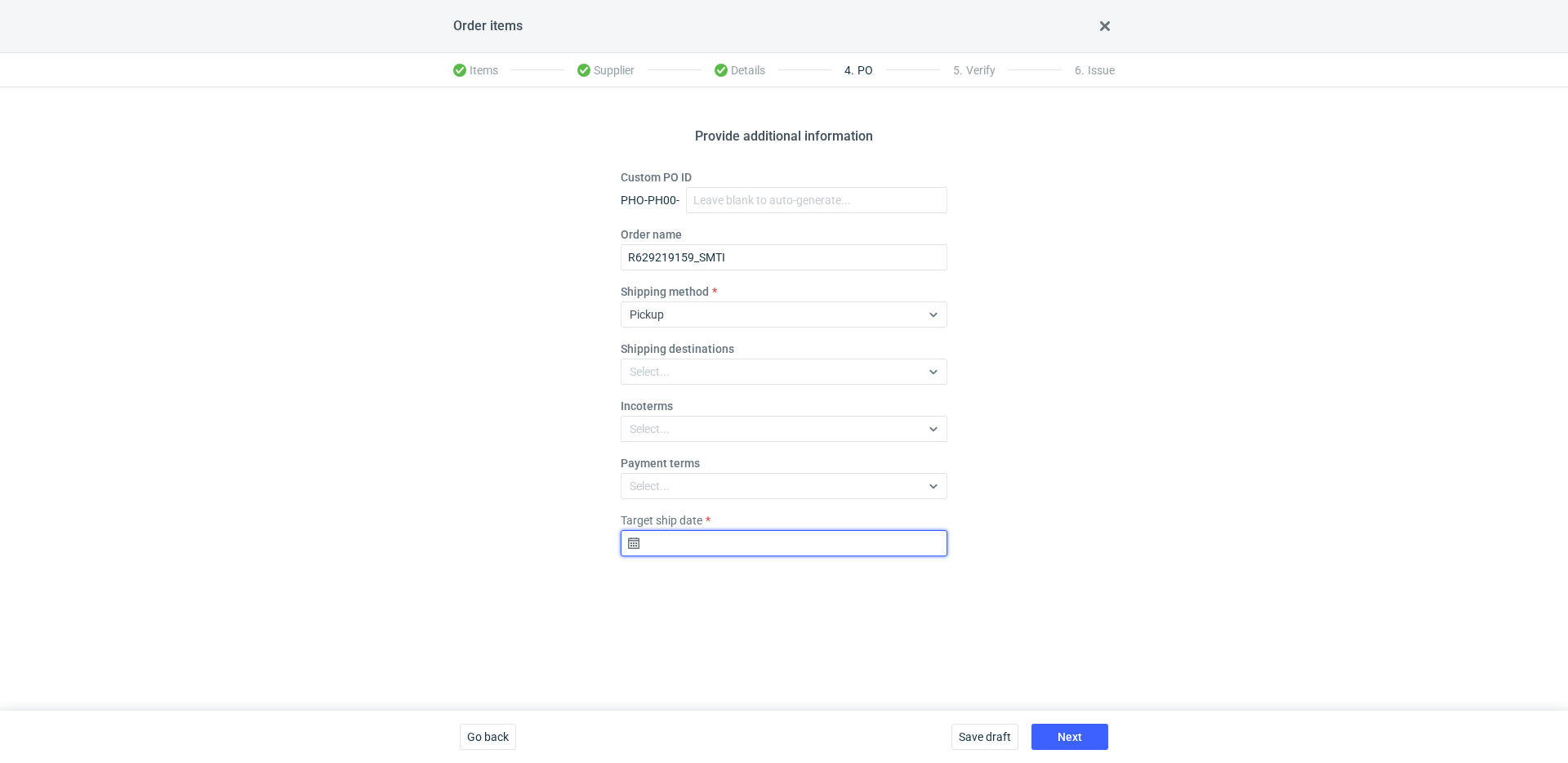
click at [777, 548] on input "Target ship date" at bounding box center [783, 543] width 326 height 26
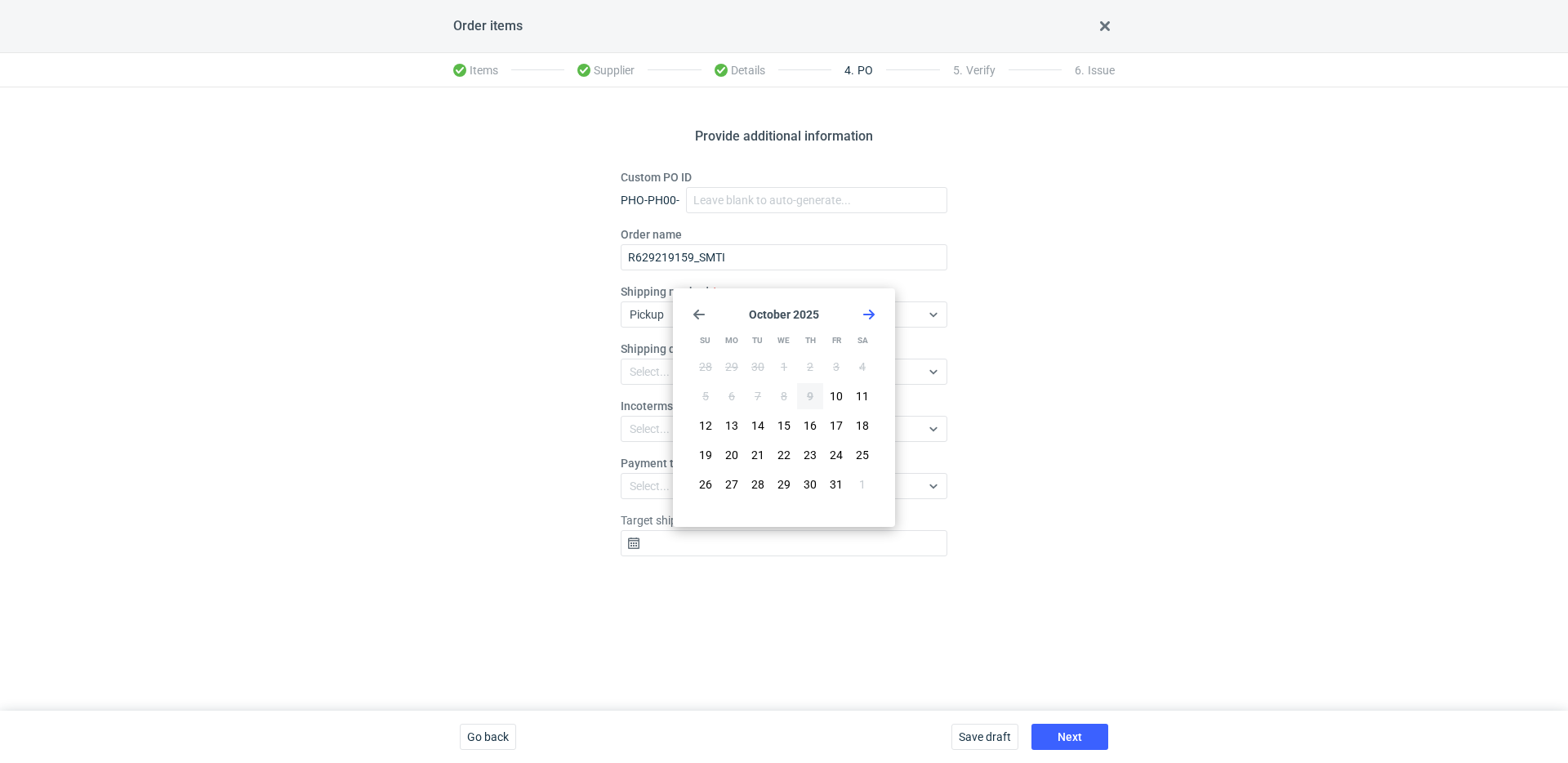
click at [873, 316] on icon "Go forward 1 month" at bounding box center [869, 315] width 13 height 13
click at [812, 385] on button "6" at bounding box center [810, 396] width 26 height 26
type input "2025-11-06"
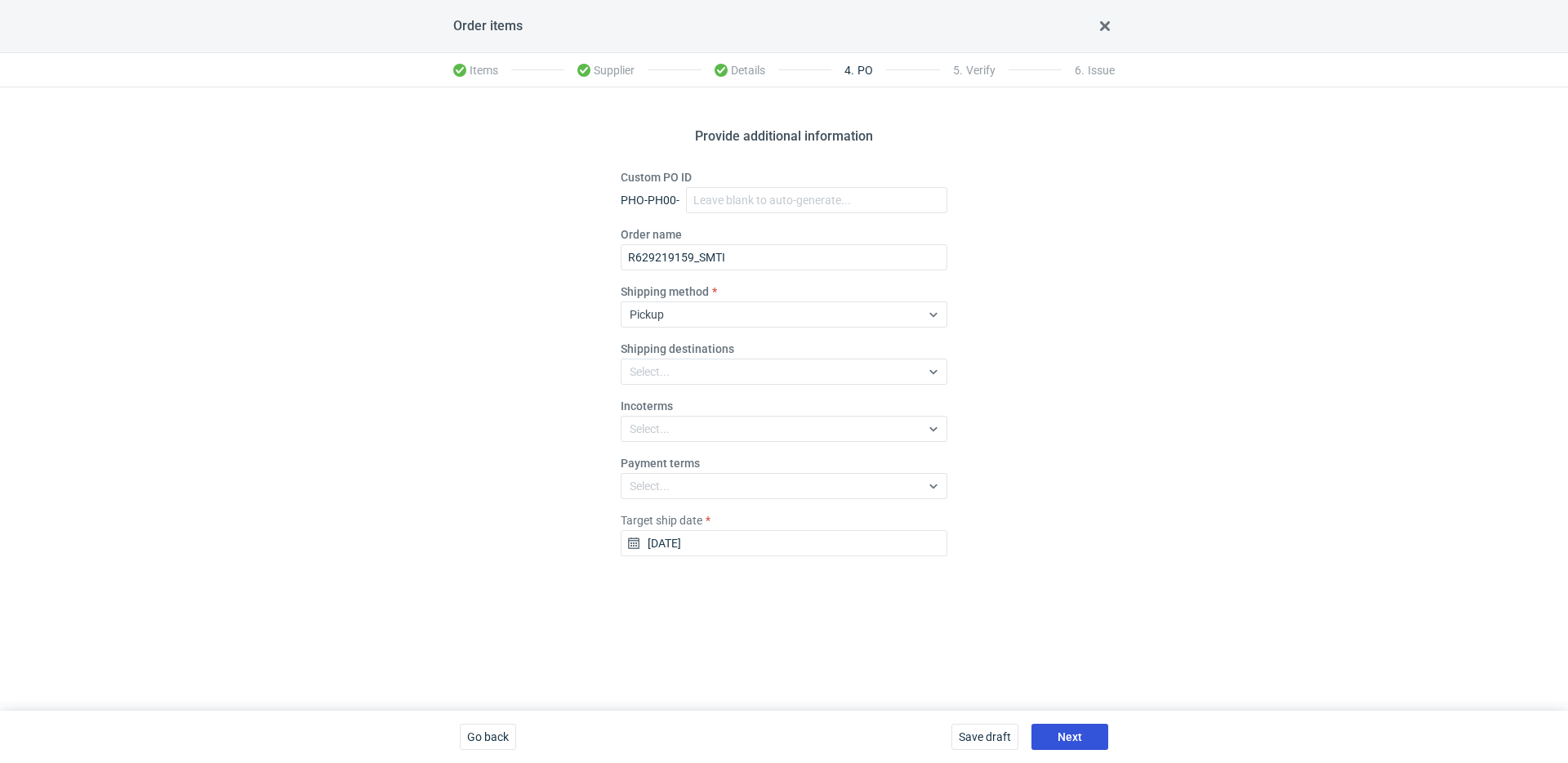
click at [1081, 734] on span "Next" at bounding box center [1070, 737] width 24 height 11
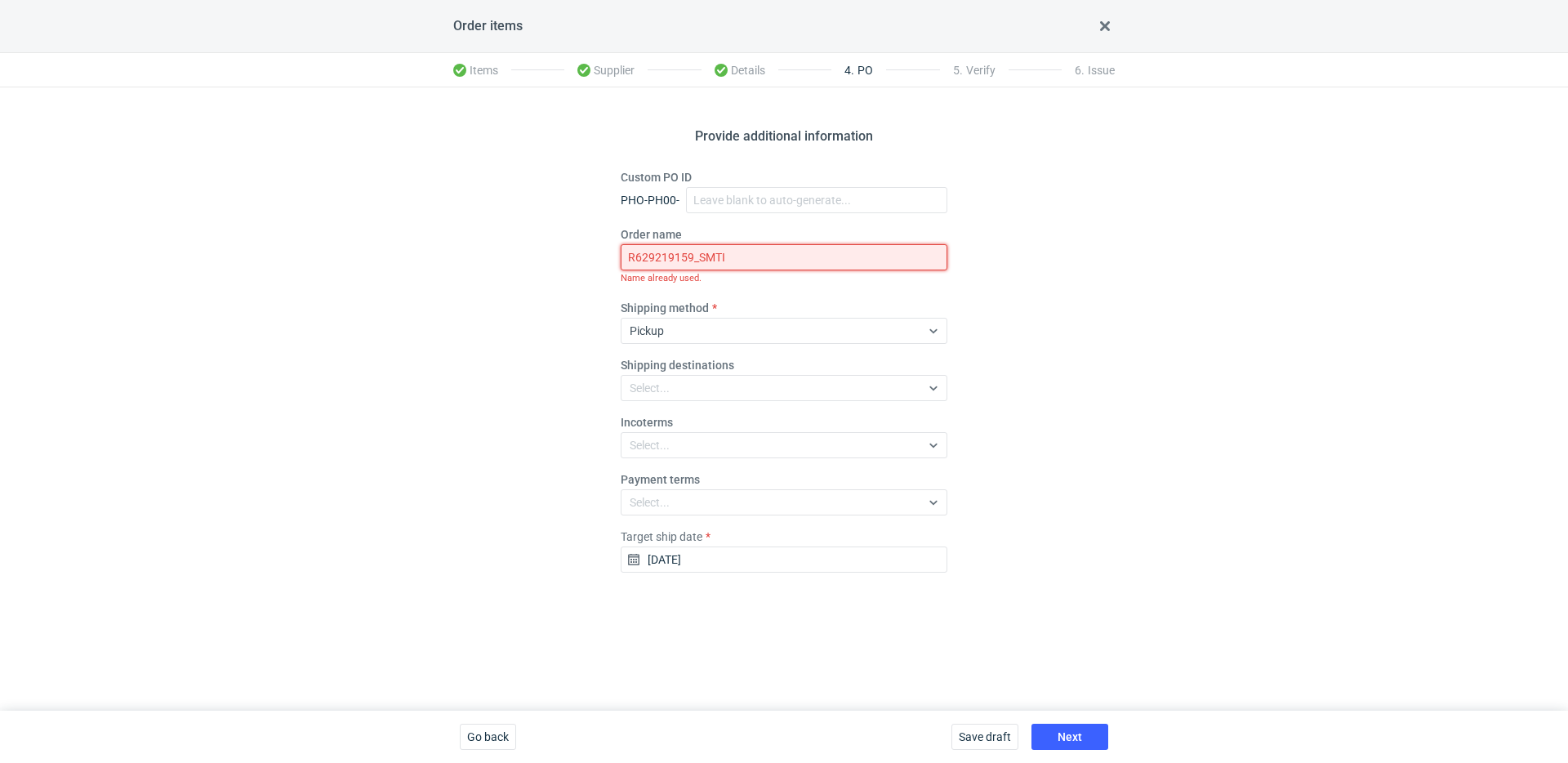
click at [763, 249] on input "R629219159_SMTI" at bounding box center [783, 258] width 326 height 26
click at [777, 260] on input "R629219159_SMTI" at bounding box center [783, 258] width 326 height 26
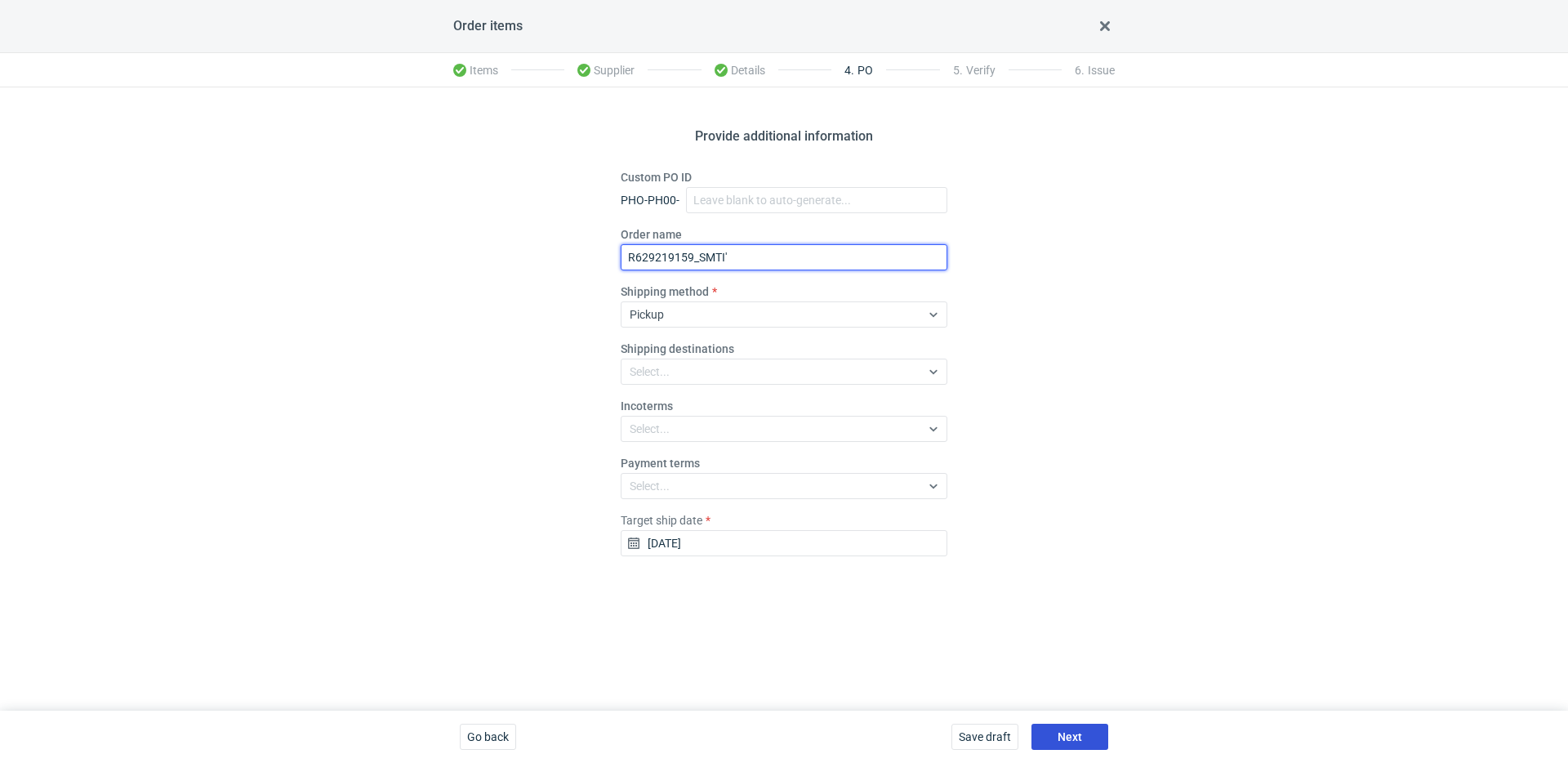
type input "R629219159_SMTI'"
click at [1081, 744] on button "Next" at bounding box center [1070, 737] width 77 height 26
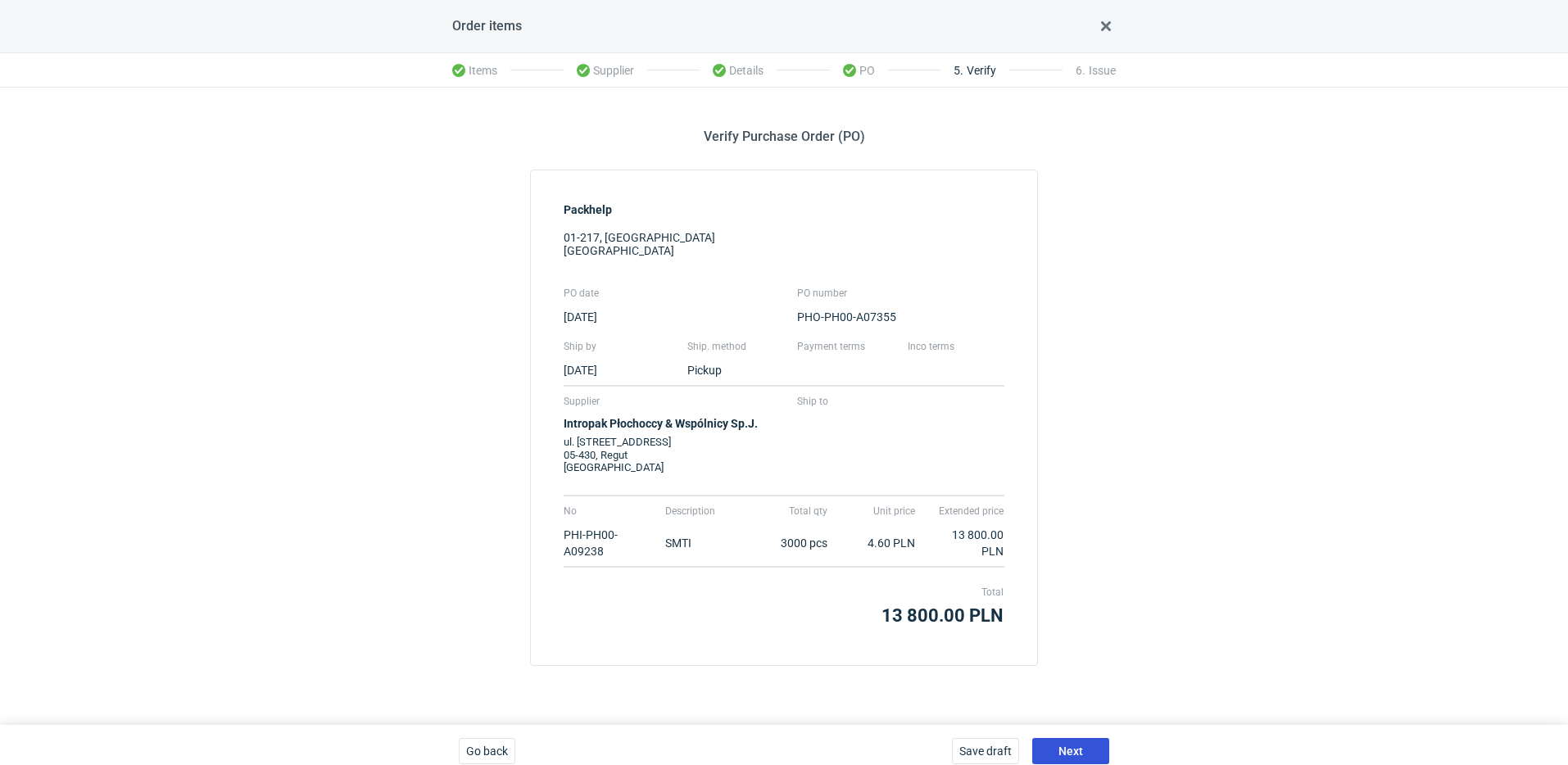
click at [1085, 756] on button "Next" at bounding box center [1070, 751] width 77 height 26
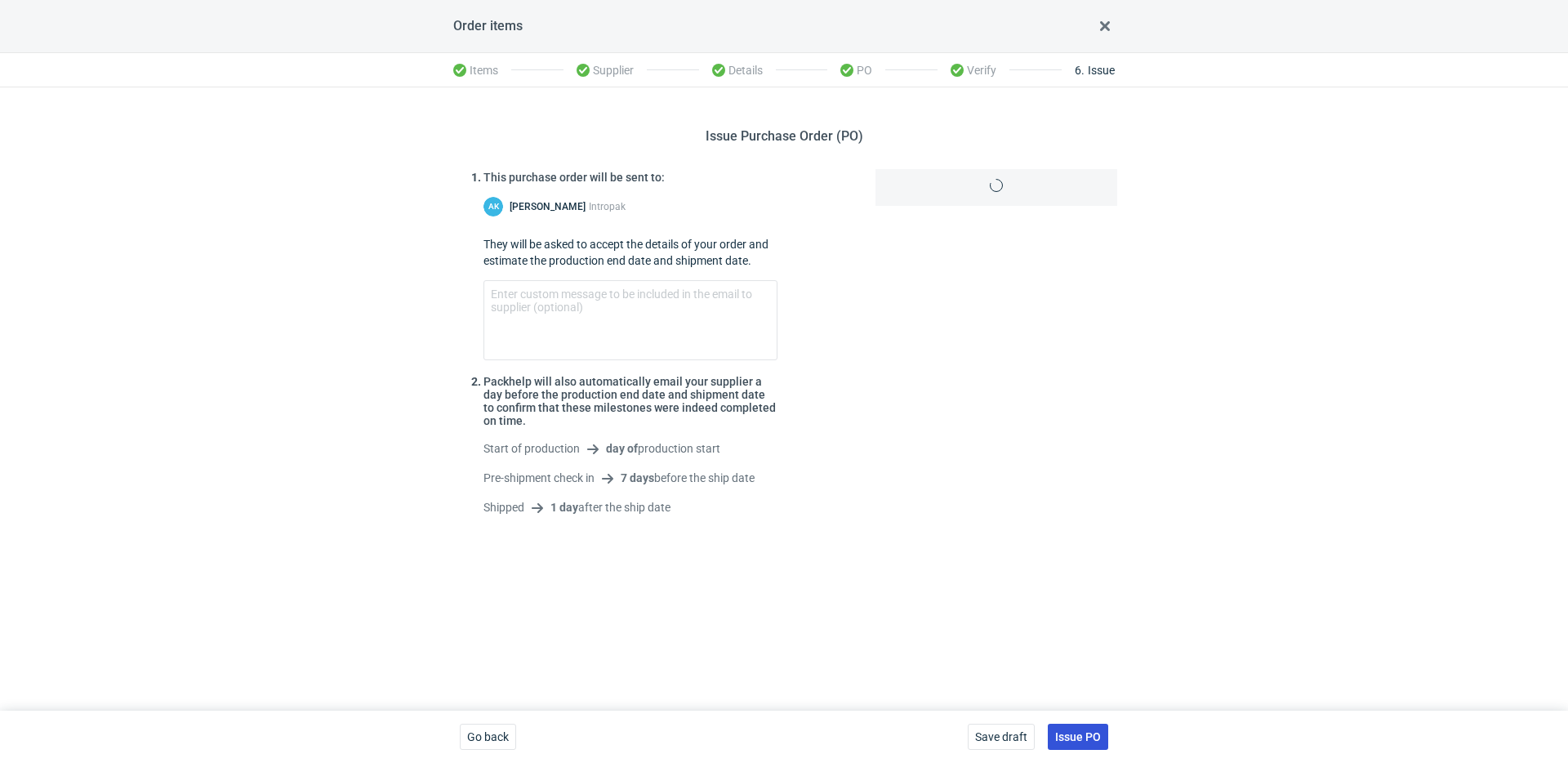
click at [1088, 742] on span "Issue PO" at bounding box center [1077, 737] width 46 height 11
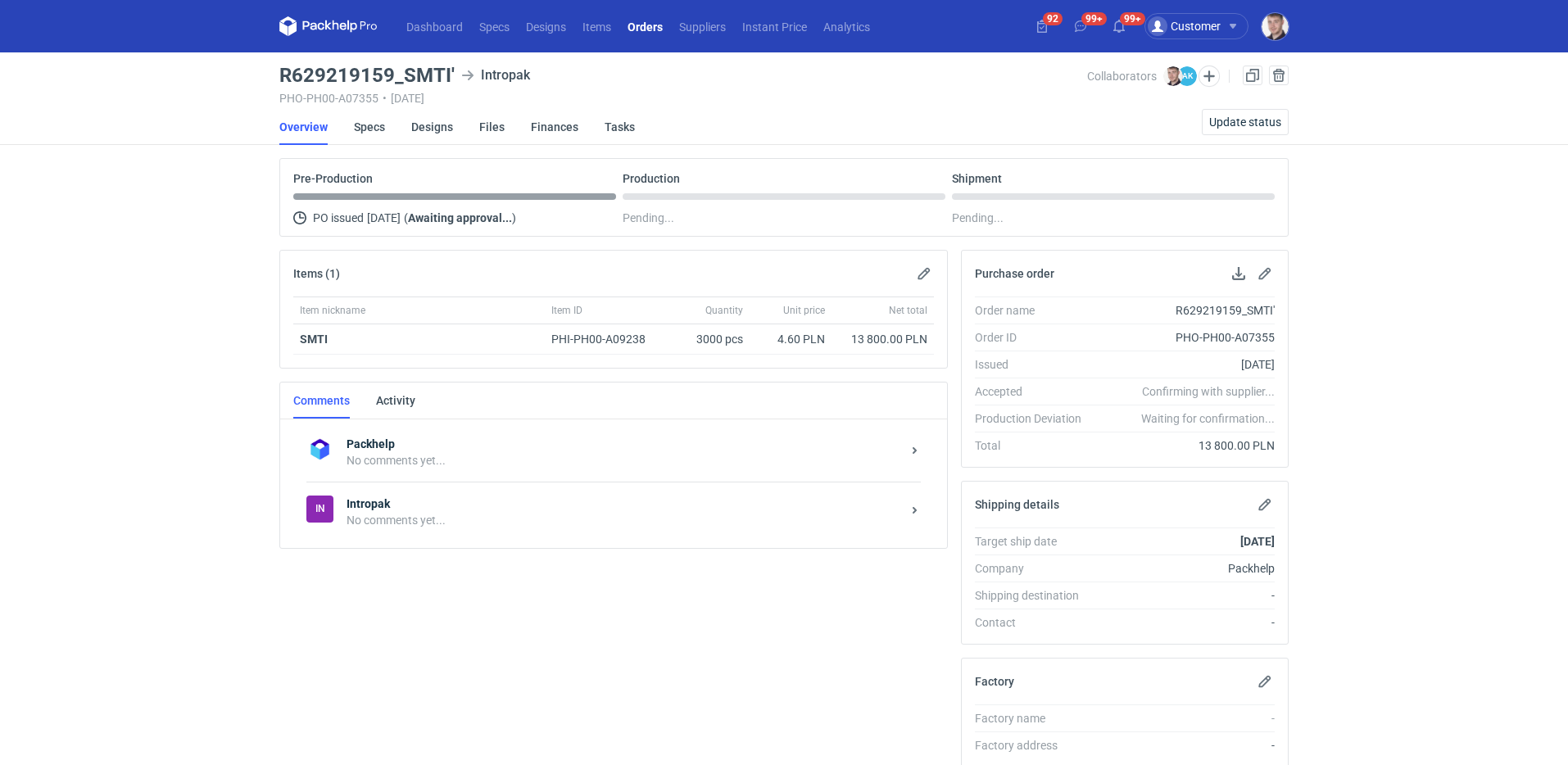
click at [505, 534] on div "In Intropak No comments yet..." at bounding box center [613, 511] width 615 height 60
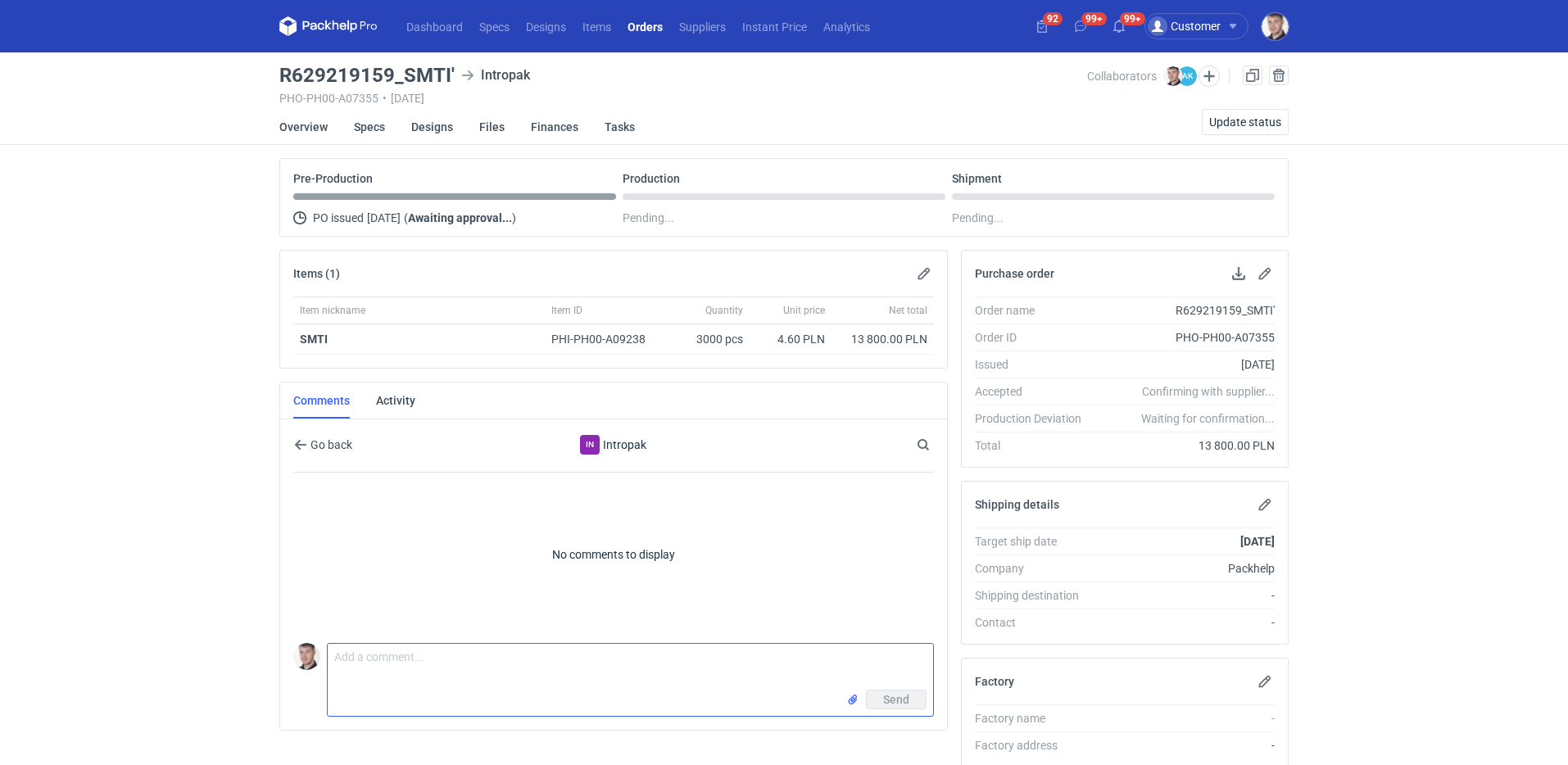
click at [437, 659] on textarea "Comment message" at bounding box center [630, 666] width 605 height 46
paste textarea "CBDK - 3"
click at [457, 661] on textarea "wycena CBDK - 3" at bounding box center [630, 666] width 605 height 46
type textarea "wycena CBDK - 3 nowa grafika, proszę o użycie nowego pliku graficznego z zakład…"
click at [630, 17] on link "Orders" at bounding box center [645, 26] width 51 height 20
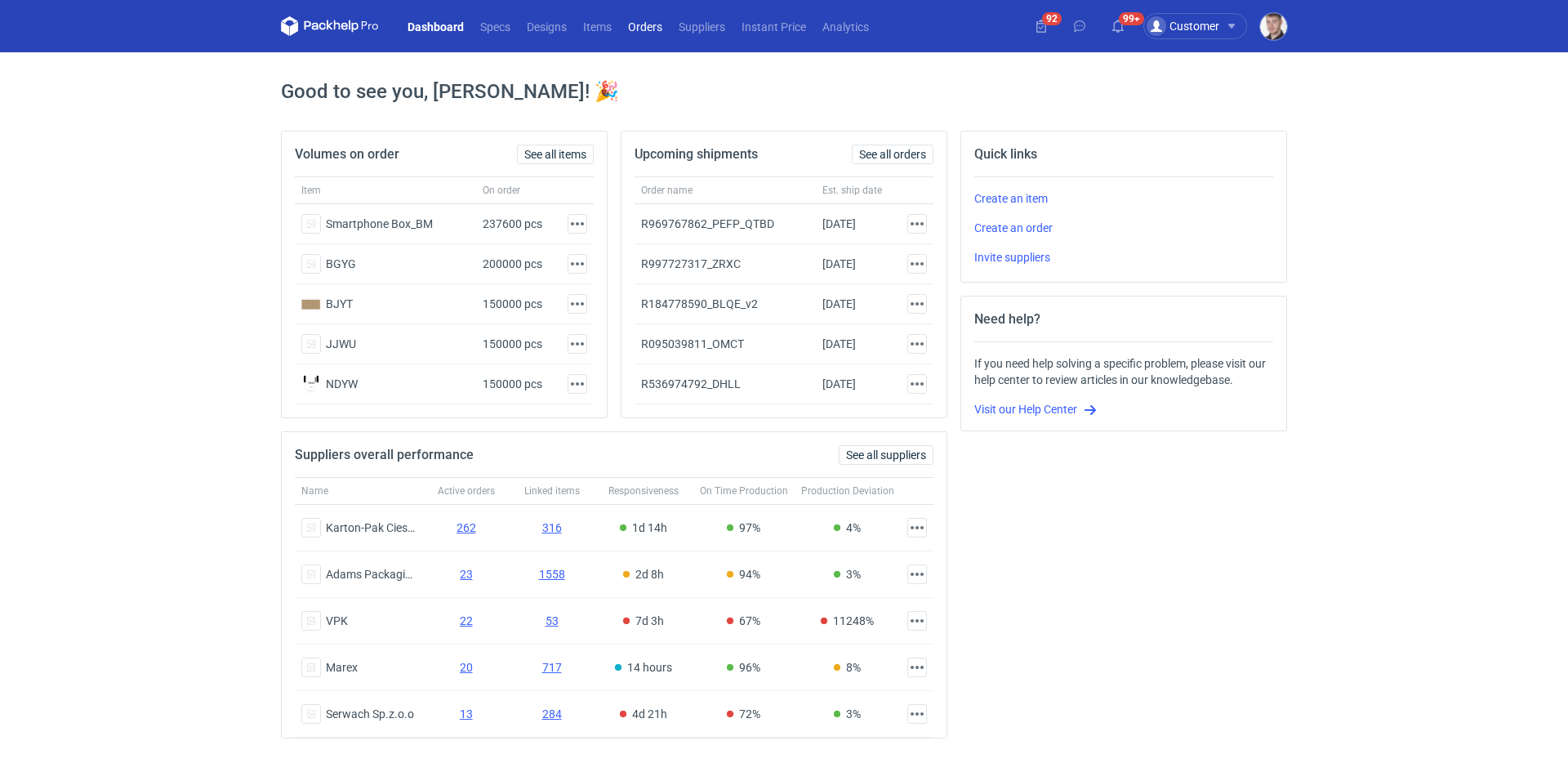
click at [646, 29] on link "Orders" at bounding box center [644, 26] width 50 height 20
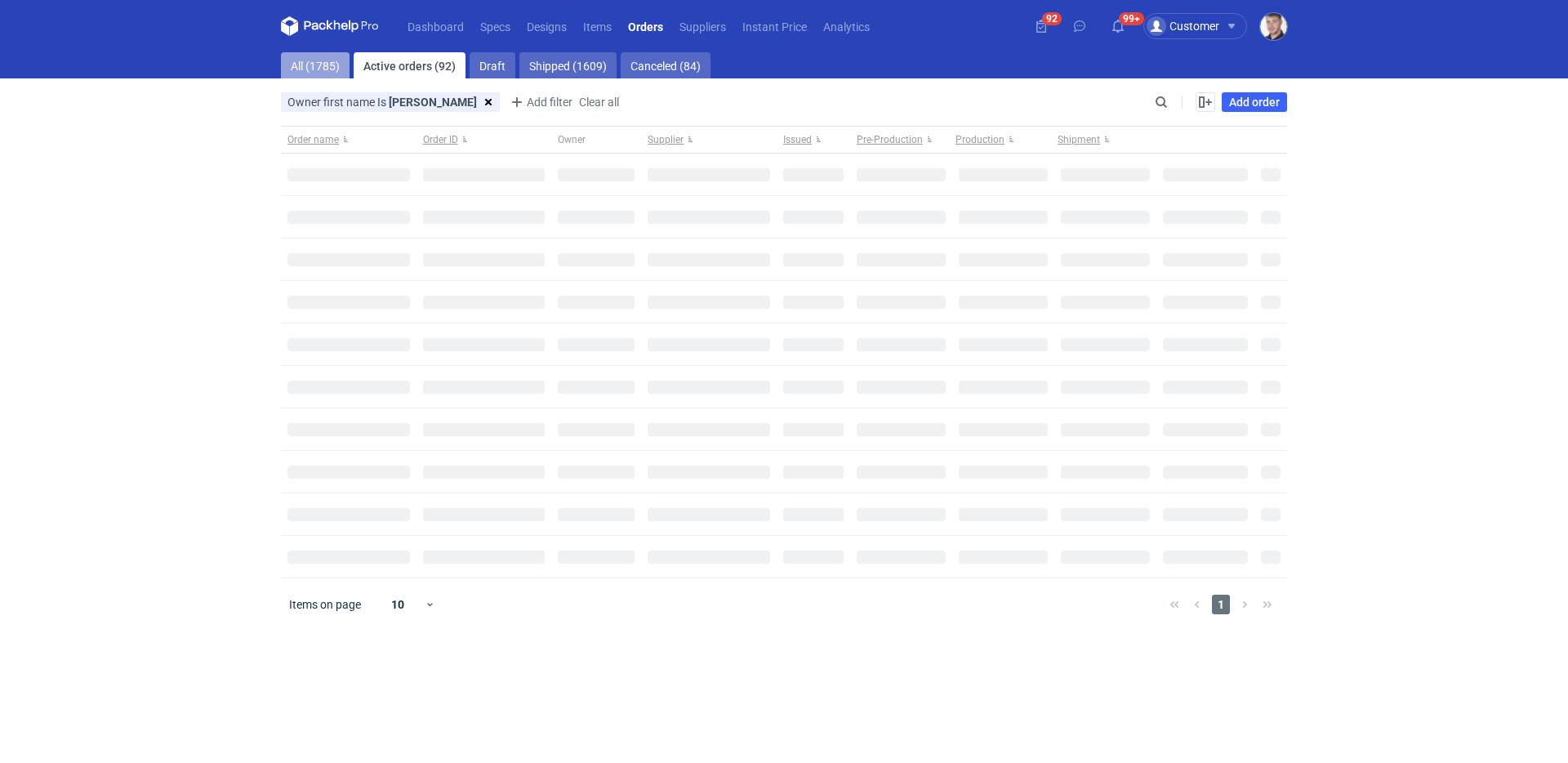
click at [320, 72] on link "All (1785)" at bounding box center [315, 65] width 69 height 26
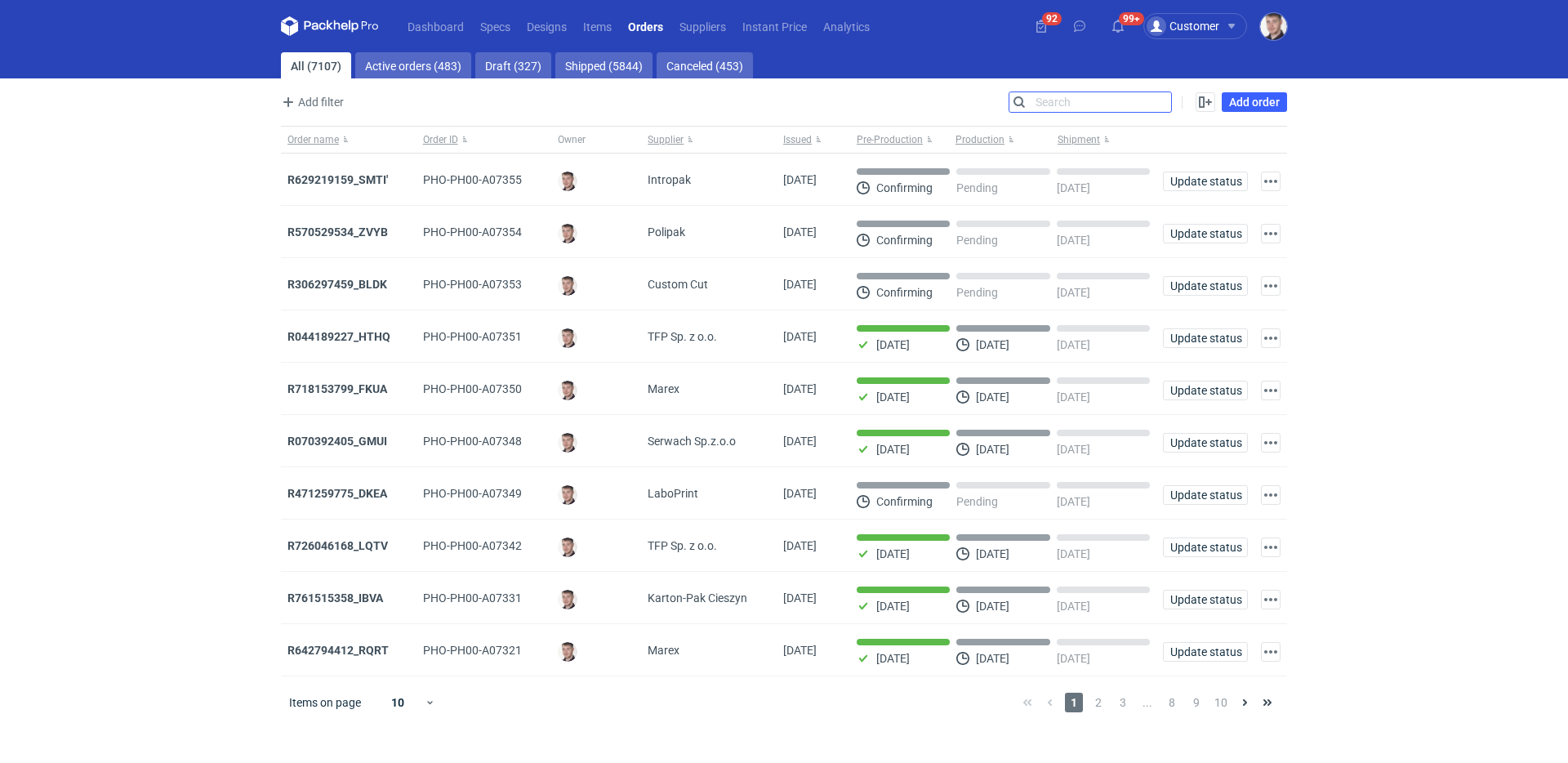
click at [1163, 102] on input "Search" at bounding box center [1090, 101] width 162 height 20
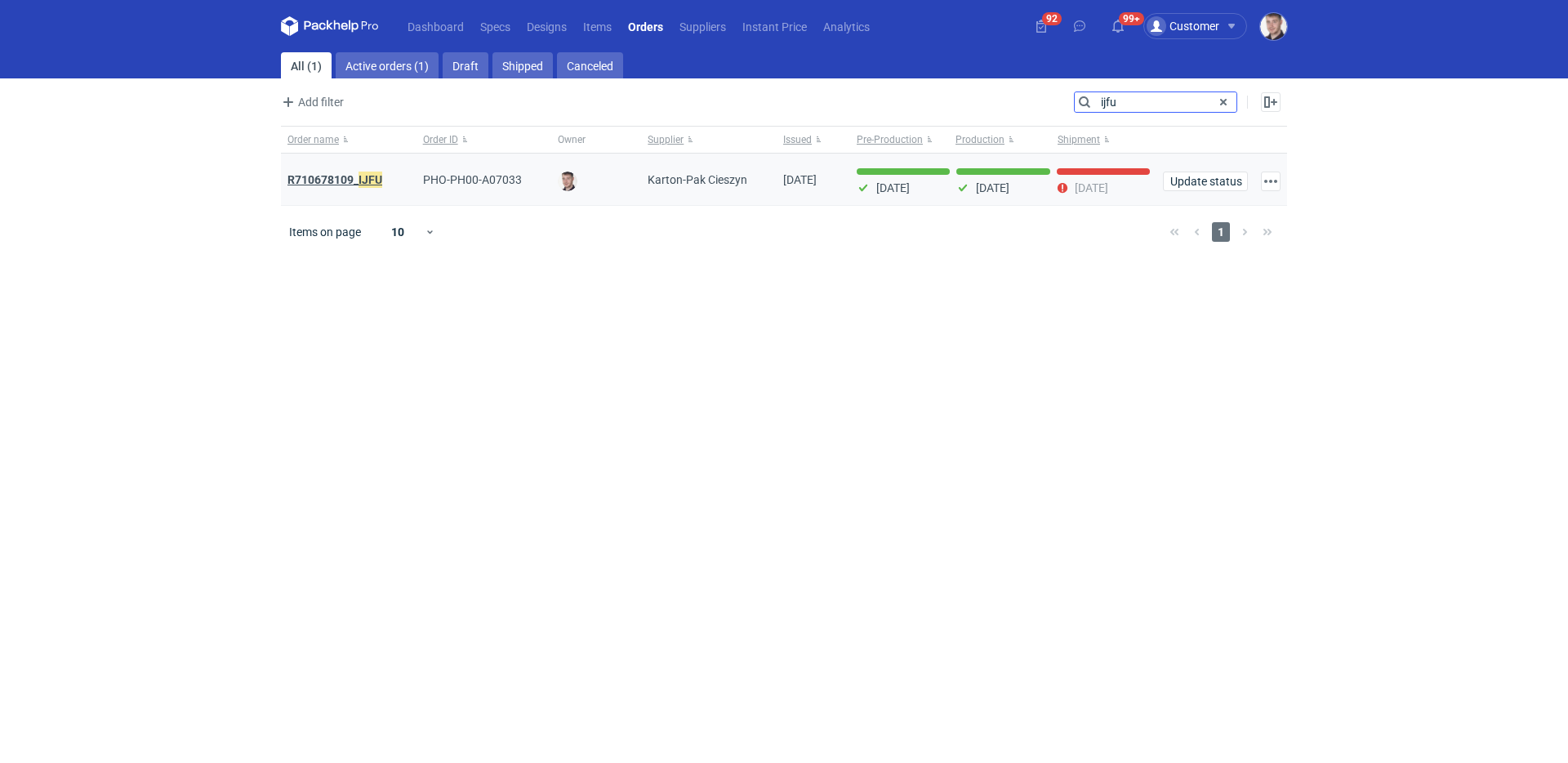
type input "ijfu"
click at [352, 182] on strong "R710678109_ IJFU" at bounding box center [335, 180] width 95 height 18
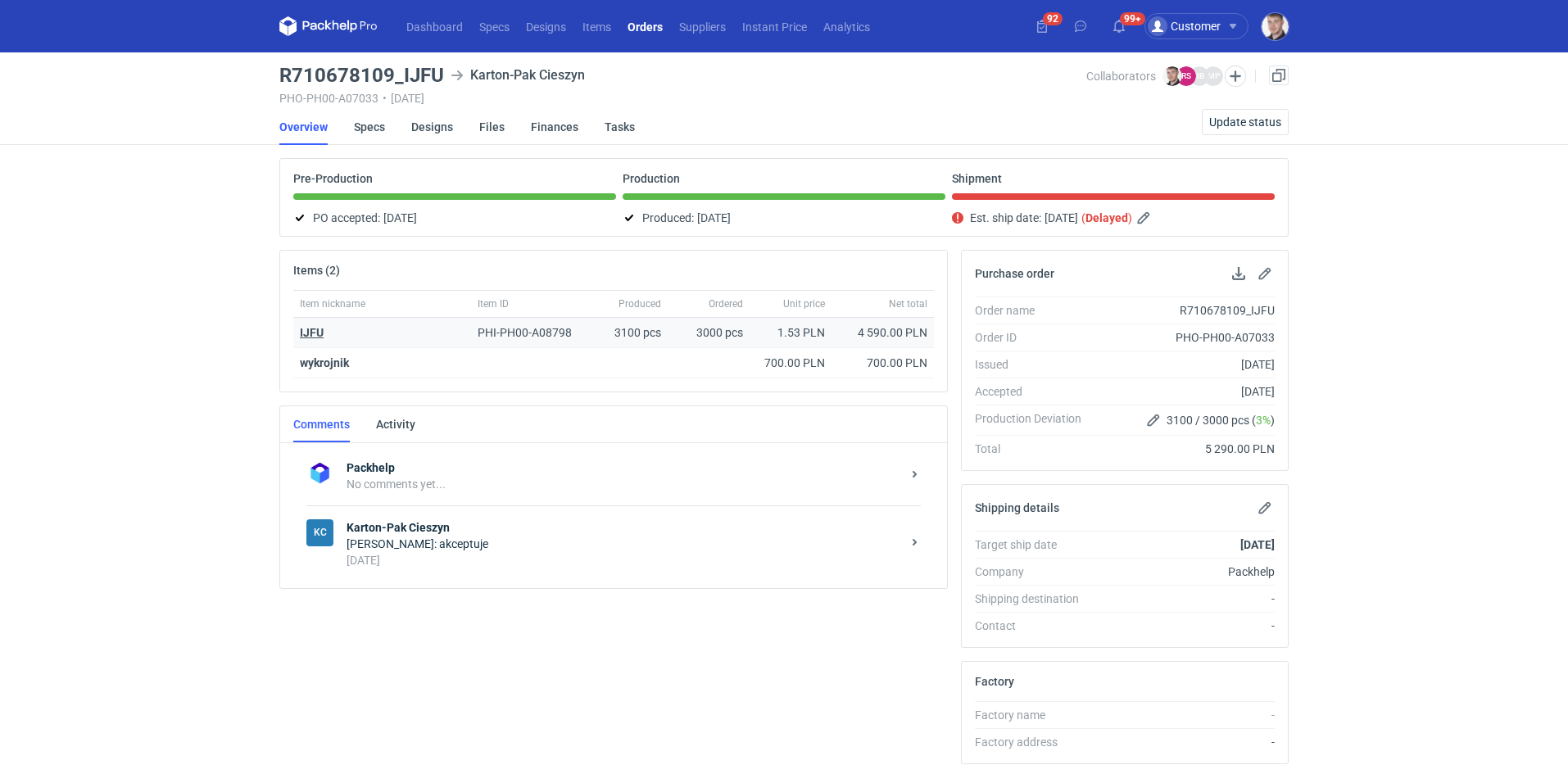
click at [313, 332] on strong "IJFU" at bounding box center [311, 332] width 23 height 13
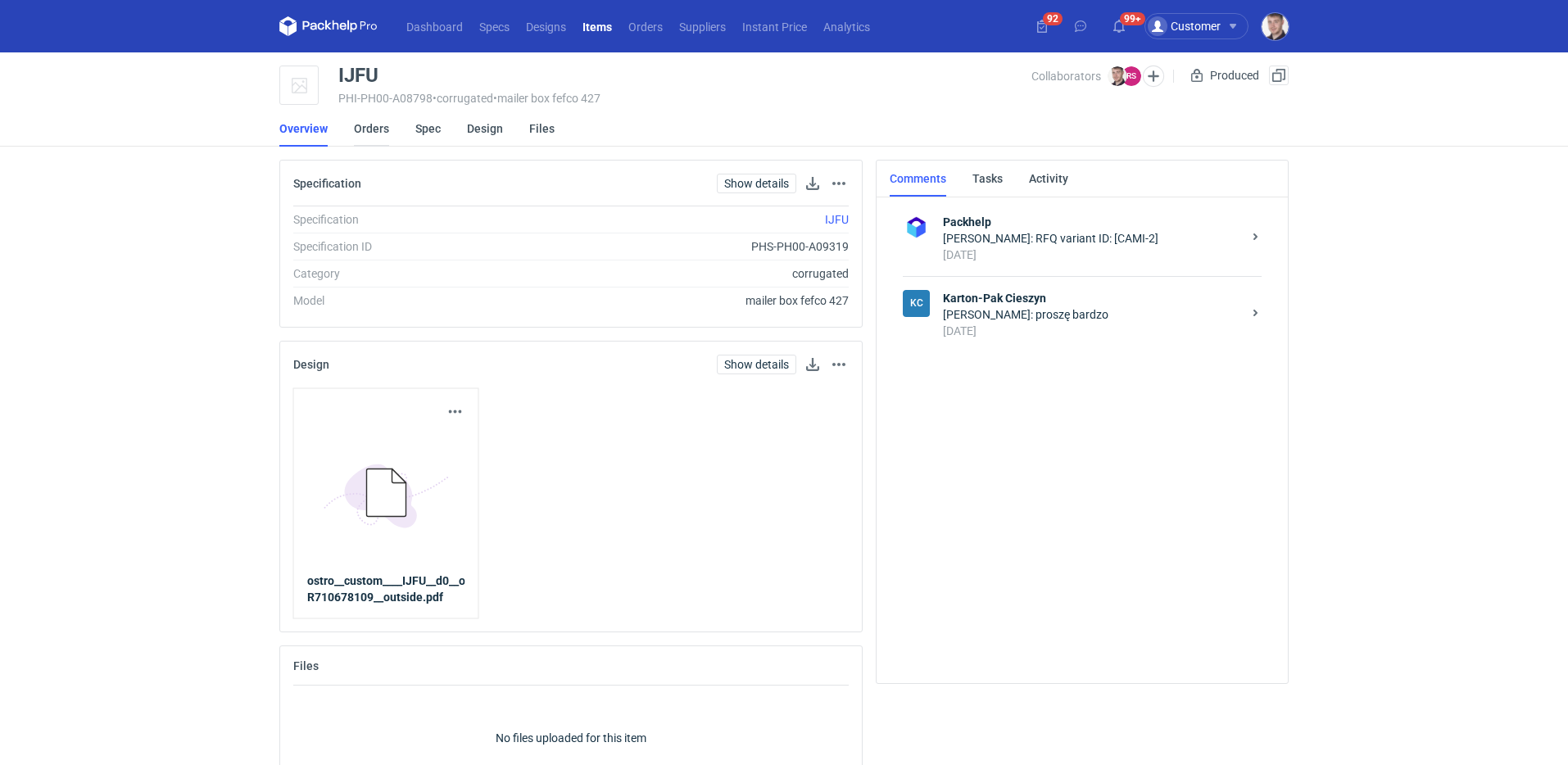
click at [379, 132] on link "Orders" at bounding box center [371, 129] width 35 height 36
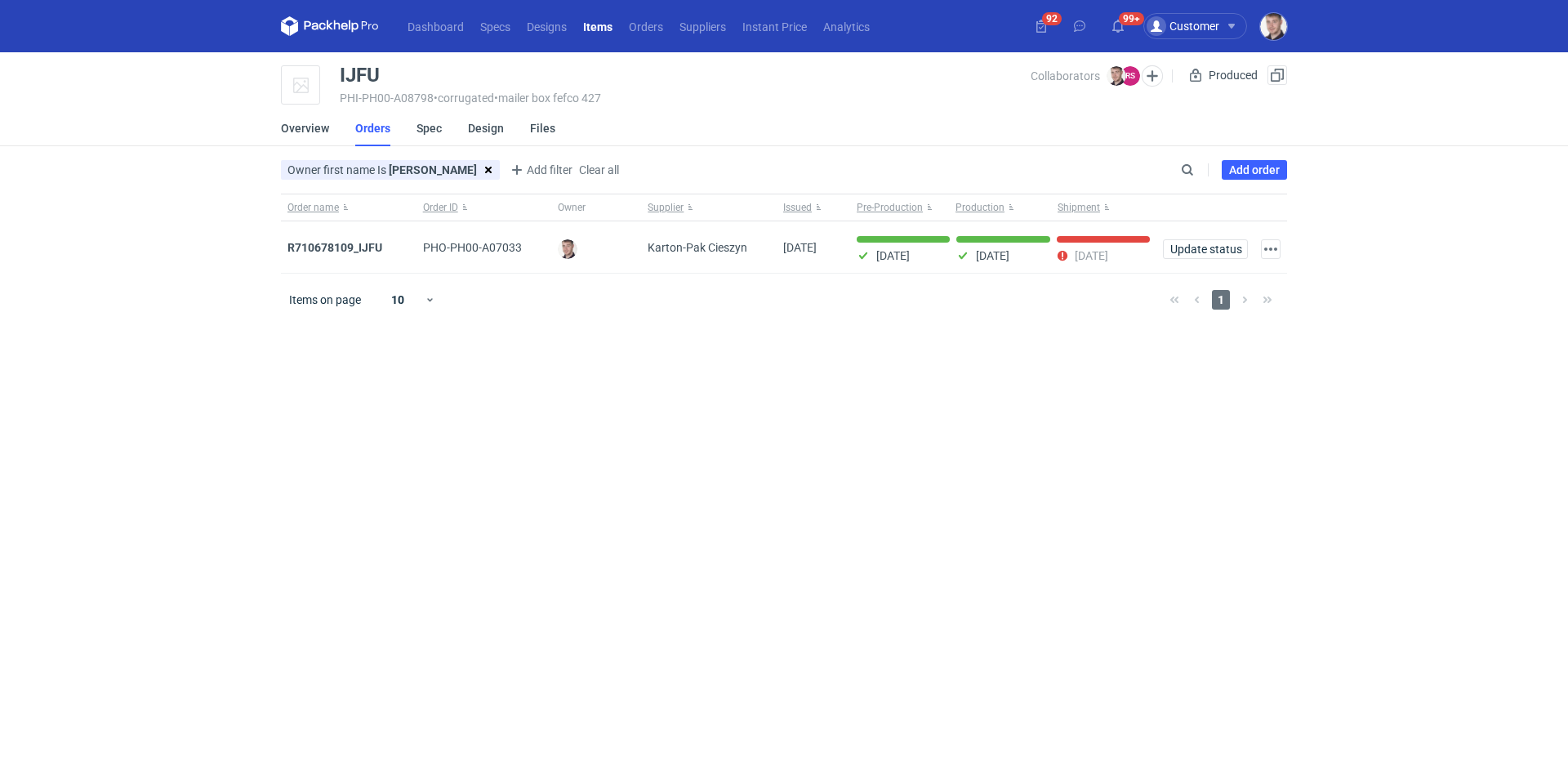
click at [1251, 158] on main "IJFU PHI-PH00-A08798 • corrugated • mailer box fefco 427 Collaborators Maciej S…" at bounding box center [784, 408] width 1019 height 711
click at [1251, 162] on link "Add order" at bounding box center [1255, 169] width 65 height 20
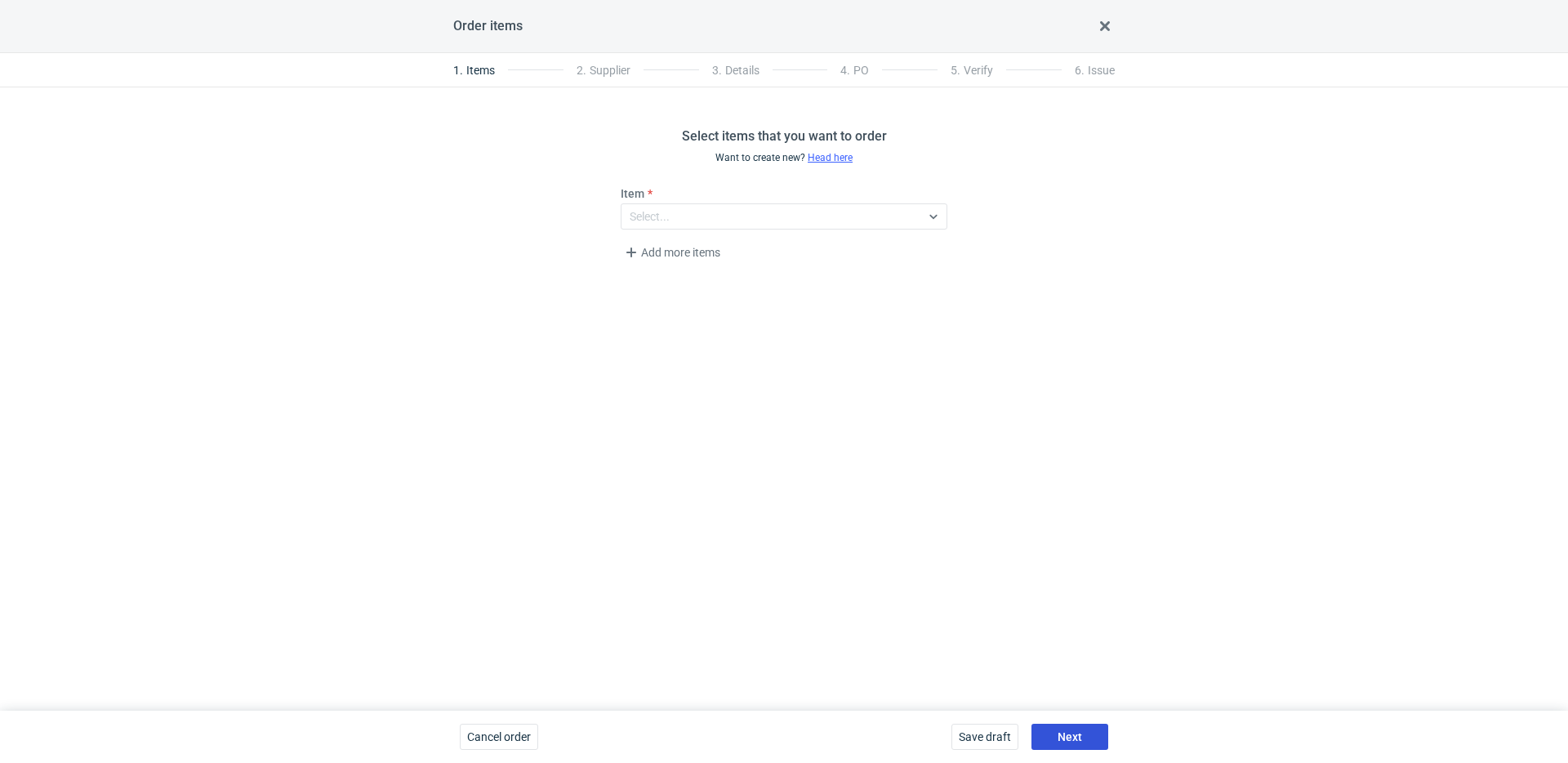
click at [1082, 730] on button "Next" at bounding box center [1070, 737] width 77 height 26
click at [1083, 734] on button "Next" at bounding box center [1070, 737] width 77 height 26
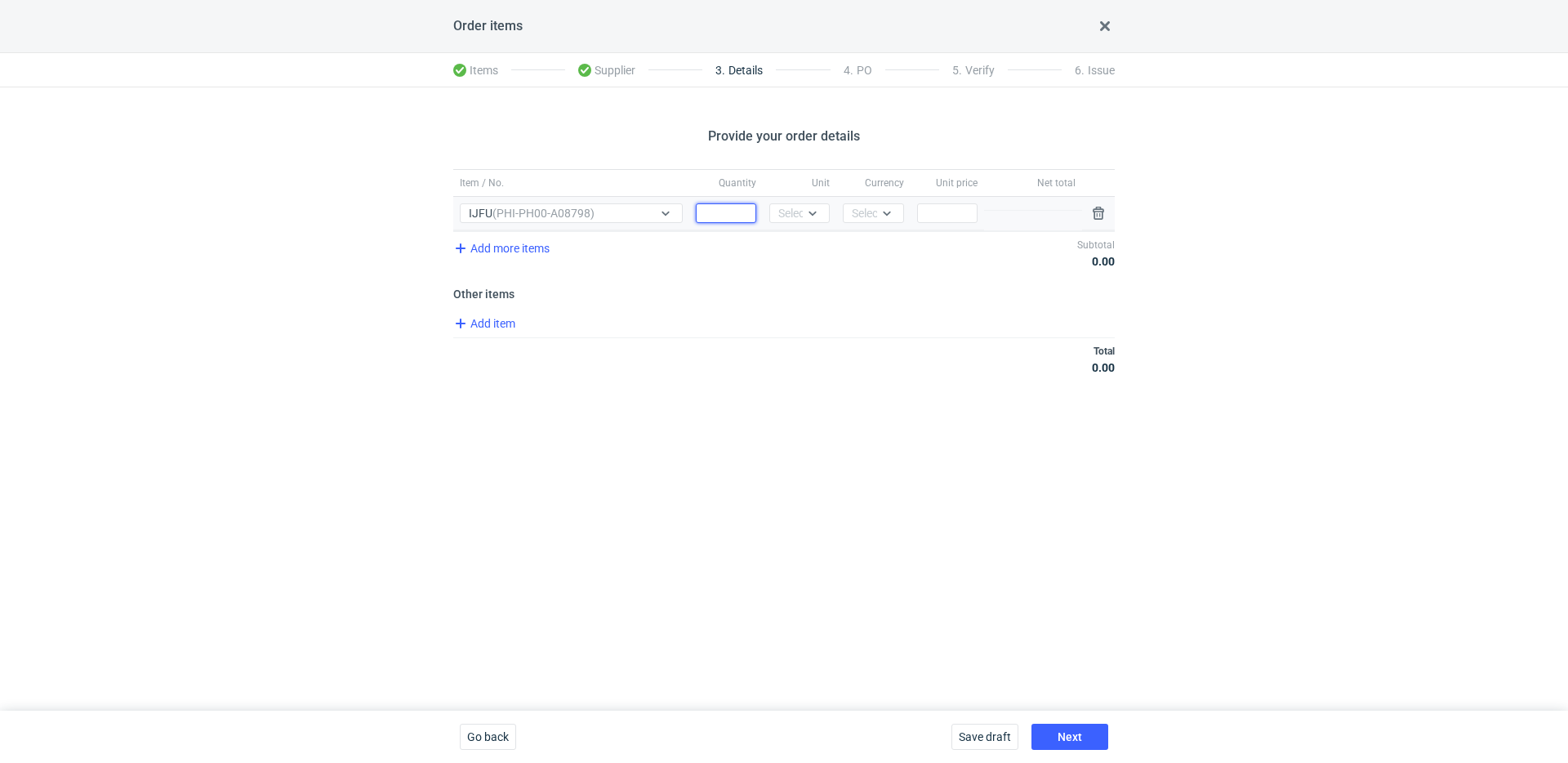
click at [726, 218] on input "Quantity" at bounding box center [725, 213] width 60 height 20
type input "3000"
drag, startPoint x: 825, startPoint y: 210, endPoint x: 815, endPoint y: 225, distance: 18.0
click at [824, 211] on div at bounding box center [816, 213] width 26 height 18
drag, startPoint x: 807, startPoint y: 241, endPoint x: 824, endPoint y: 233, distance: 18.8
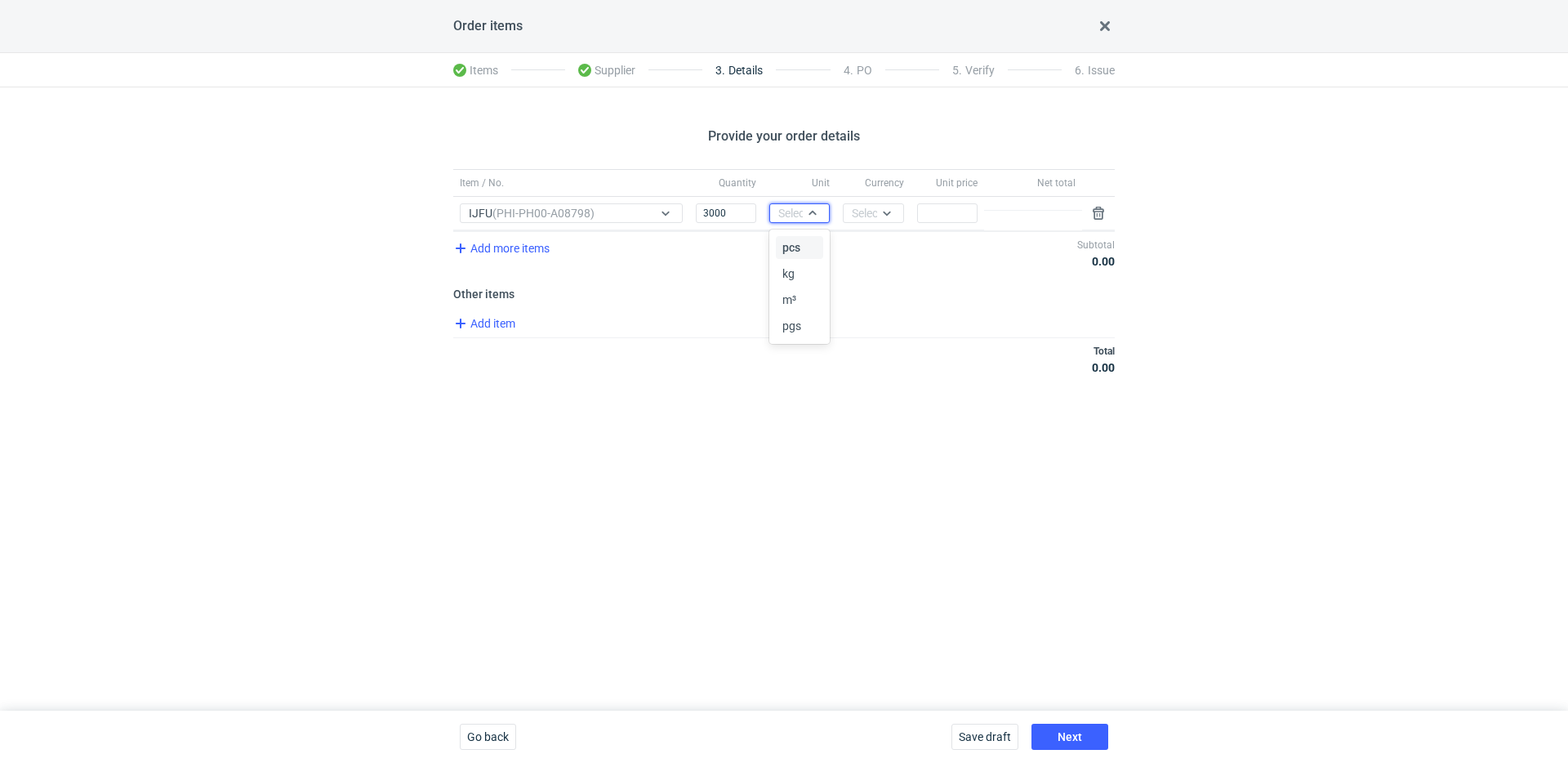
click at [807, 241] on div "pcs" at bounding box center [799, 248] width 34 height 17
click at [877, 219] on div at bounding box center [886, 213] width 20 height 13
click at [881, 242] on div "PLN" at bounding box center [872, 248] width 34 height 17
click at [946, 213] on input "Price" at bounding box center [947, 213] width 60 height 20
type input "1.53"
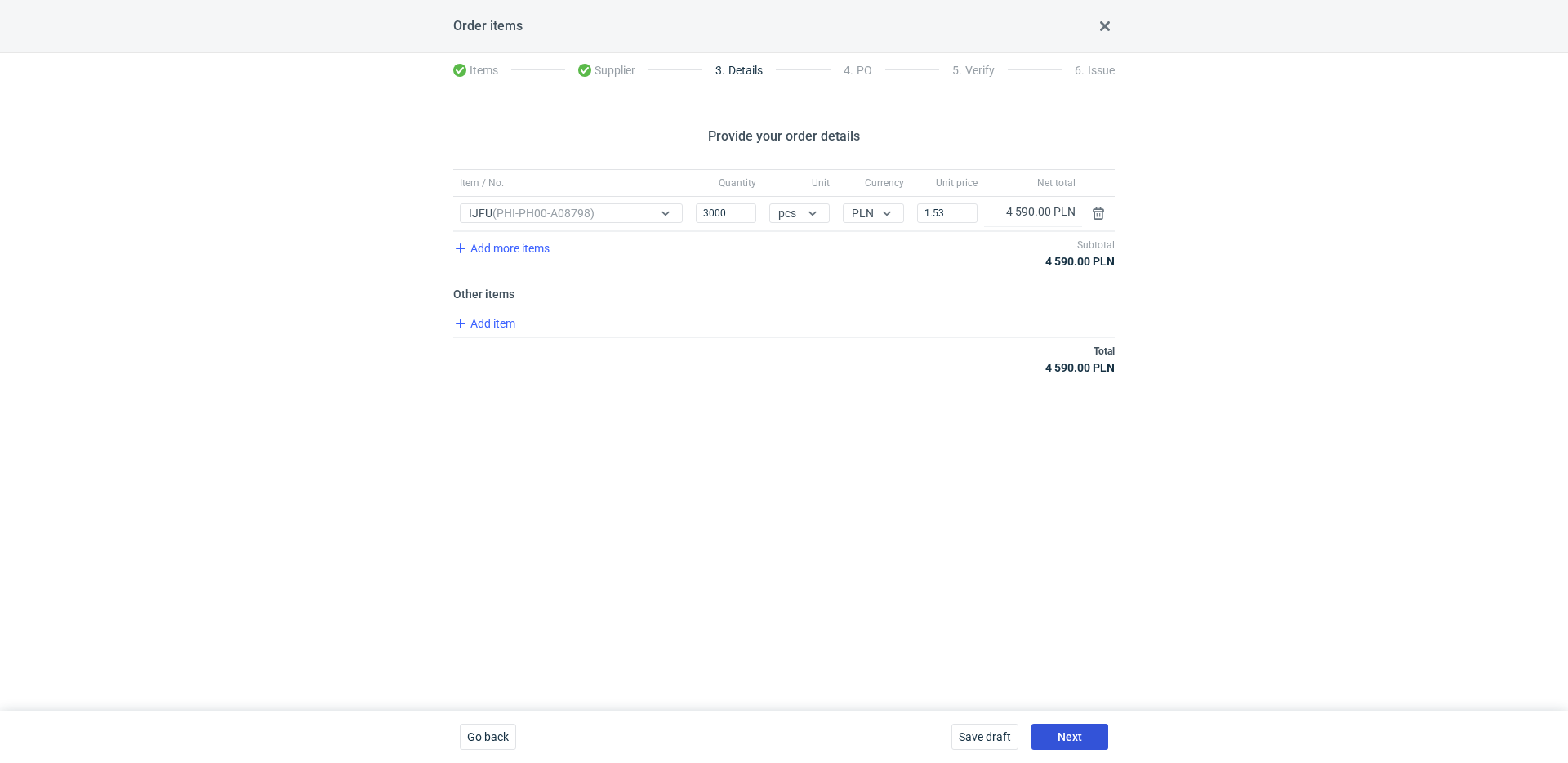
click at [1085, 737] on button "Next" at bounding box center [1070, 737] width 77 height 26
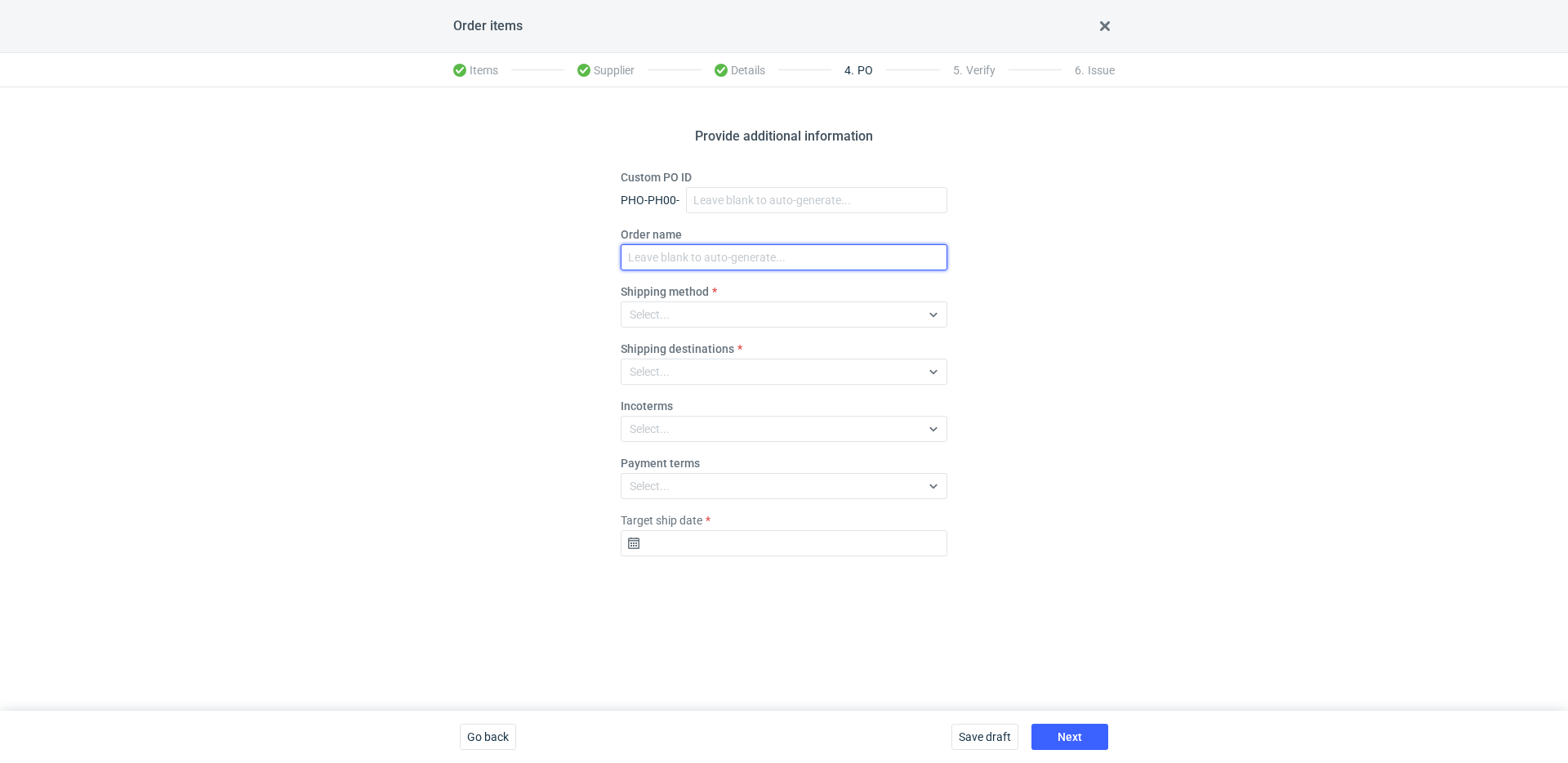
click at [713, 266] on input "Order name" at bounding box center [783, 258] width 326 height 26
paste input "R673873854"
type input "R673873854_OGMN"
click at [653, 315] on div "Select..." at bounding box center [649, 315] width 40 height 17
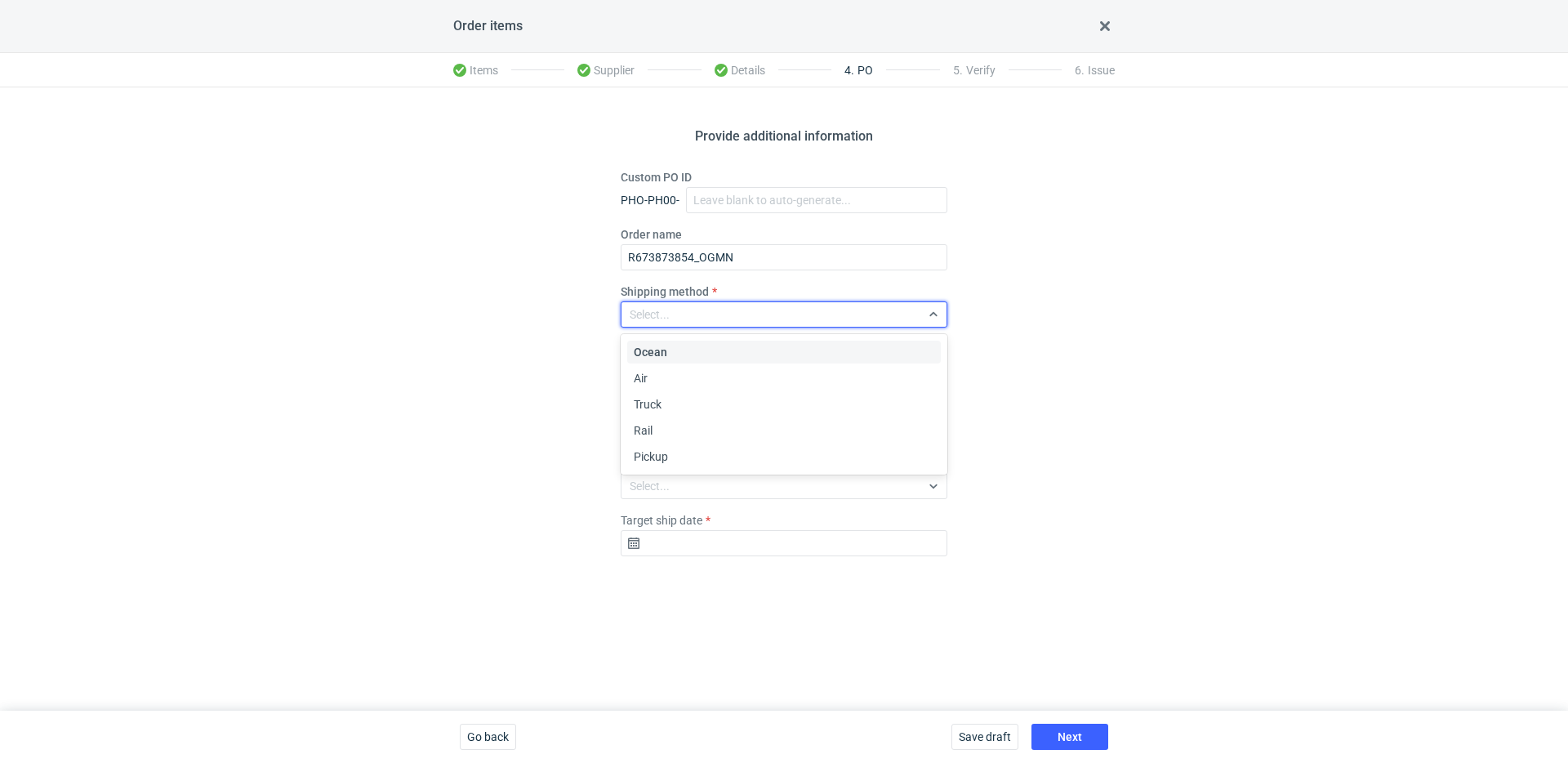
click at [671, 444] on div "Ocean Air Truck Rail Pickup" at bounding box center [785, 405] width 317 height 134
click at [671, 448] on div "Pickup" at bounding box center [783, 457] width 300 height 17
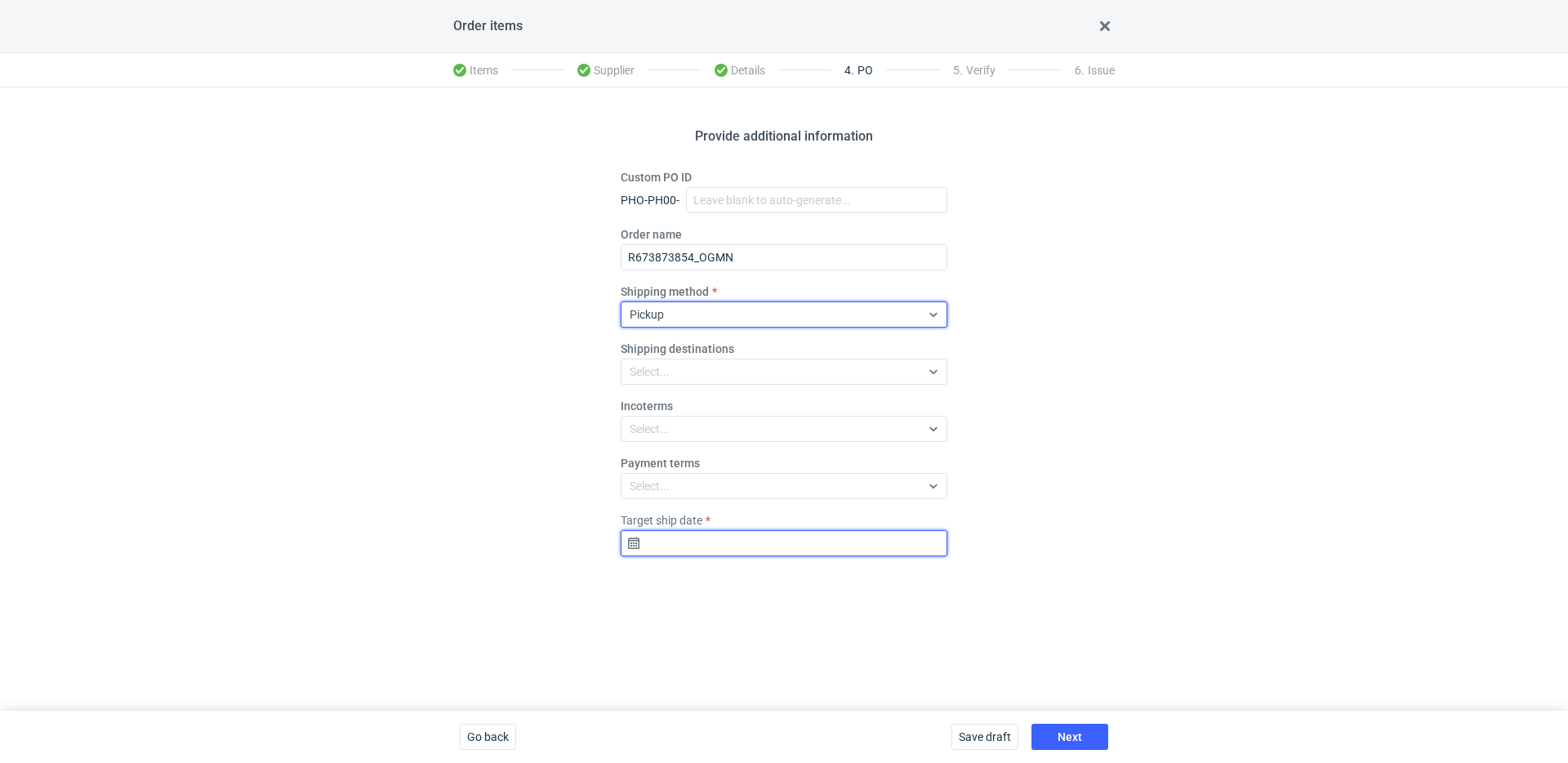
click at [705, 549] on input "Target ship date" at bounding box center [783, 543] width 326 height 26
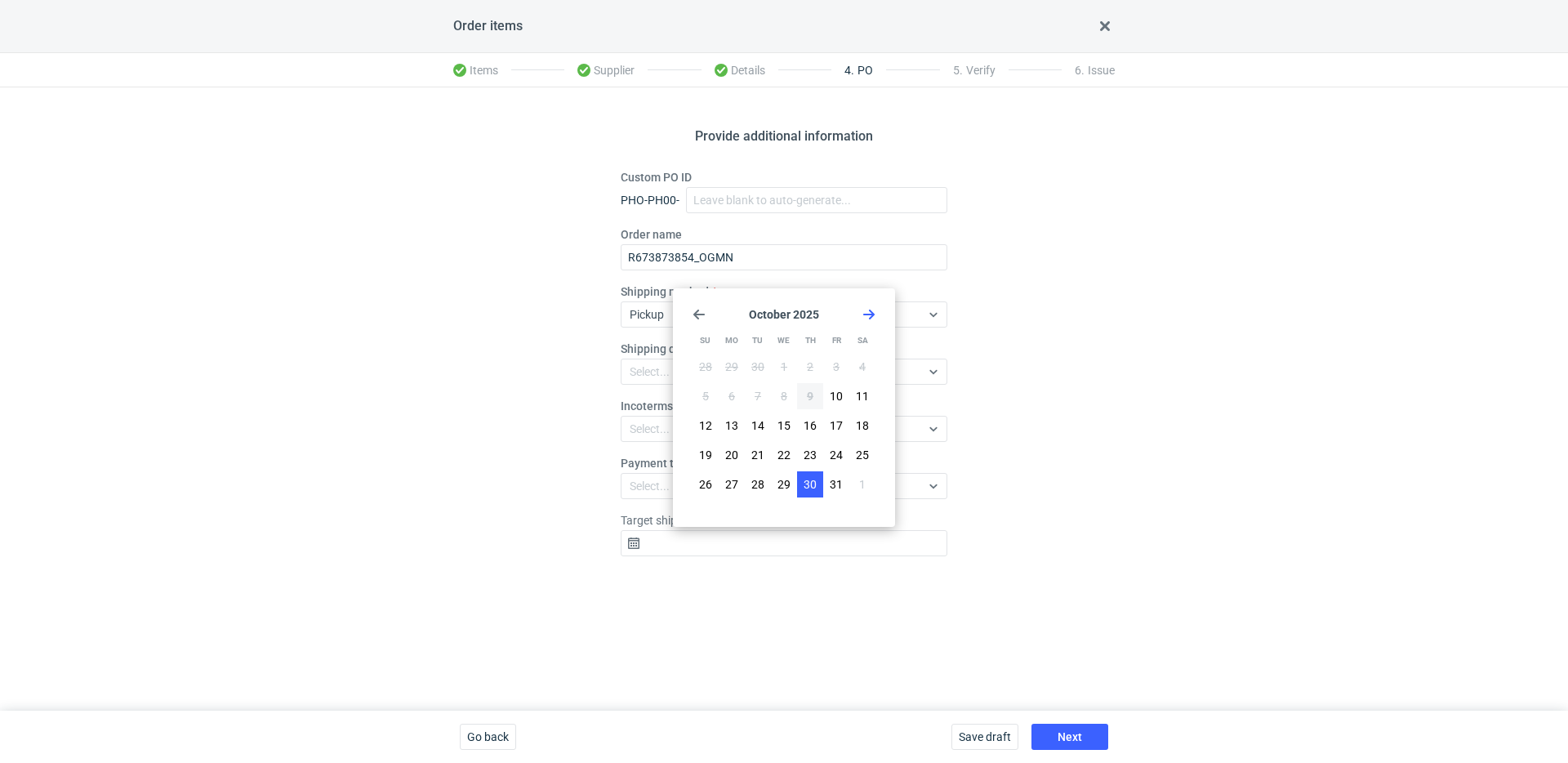
click at [814, 492] on span "30" at bounding box center [810, 485] width 13 height 17
type input "2025-10-30"
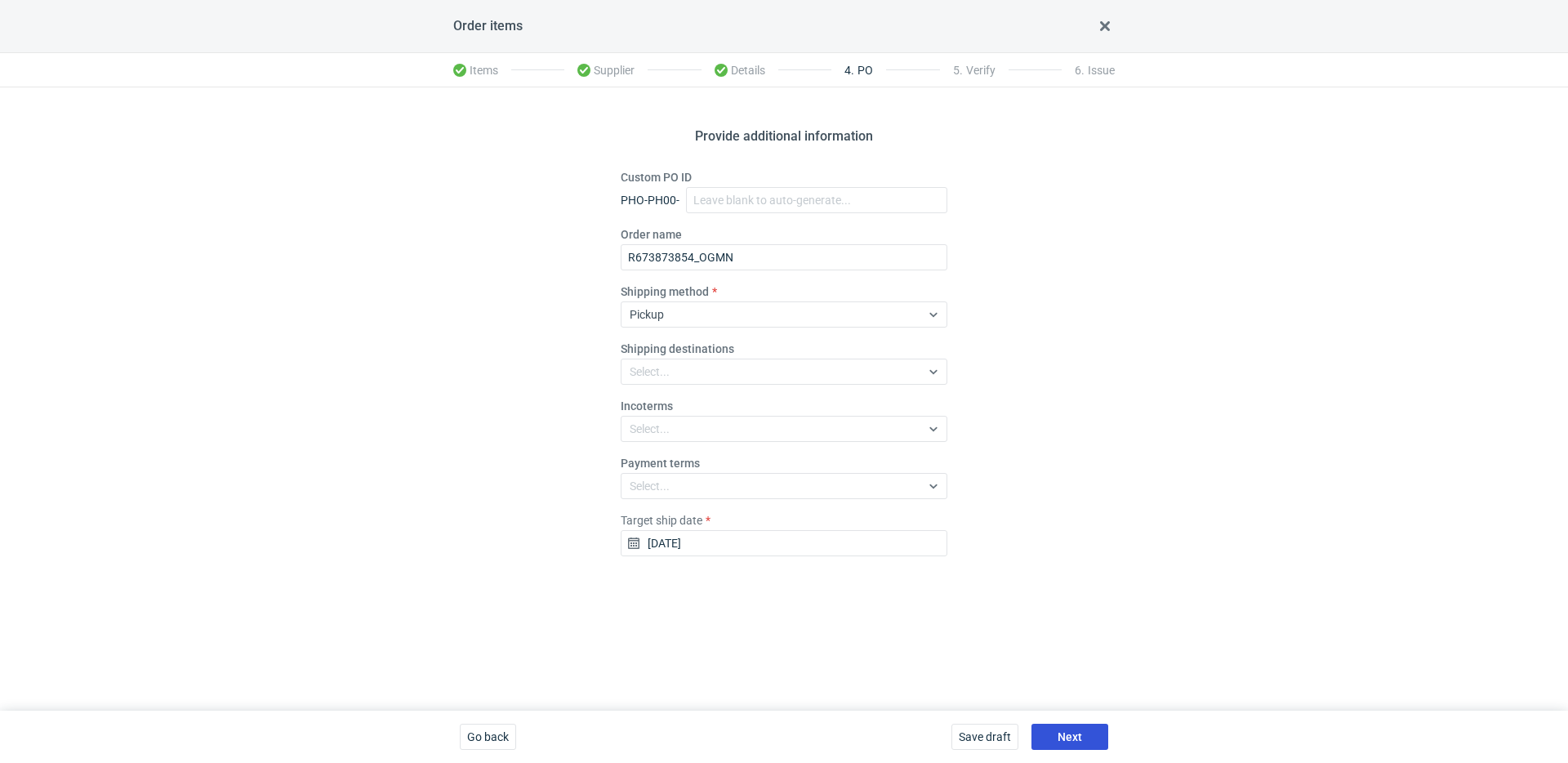
click at [1071, 741] on span "Next" at bounding box center [1070, 737] width 24 height 11
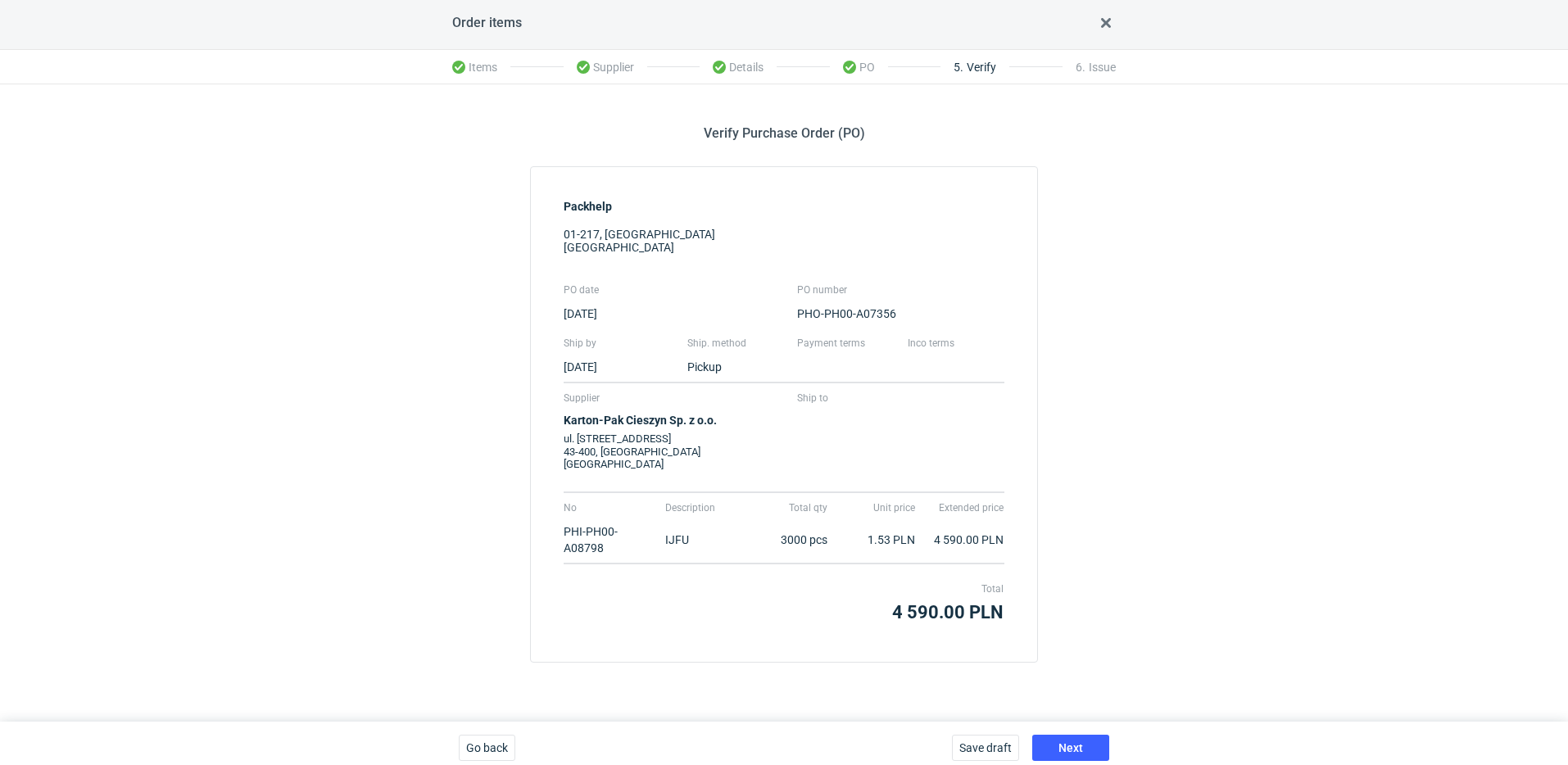
scroll to position [13, 0]
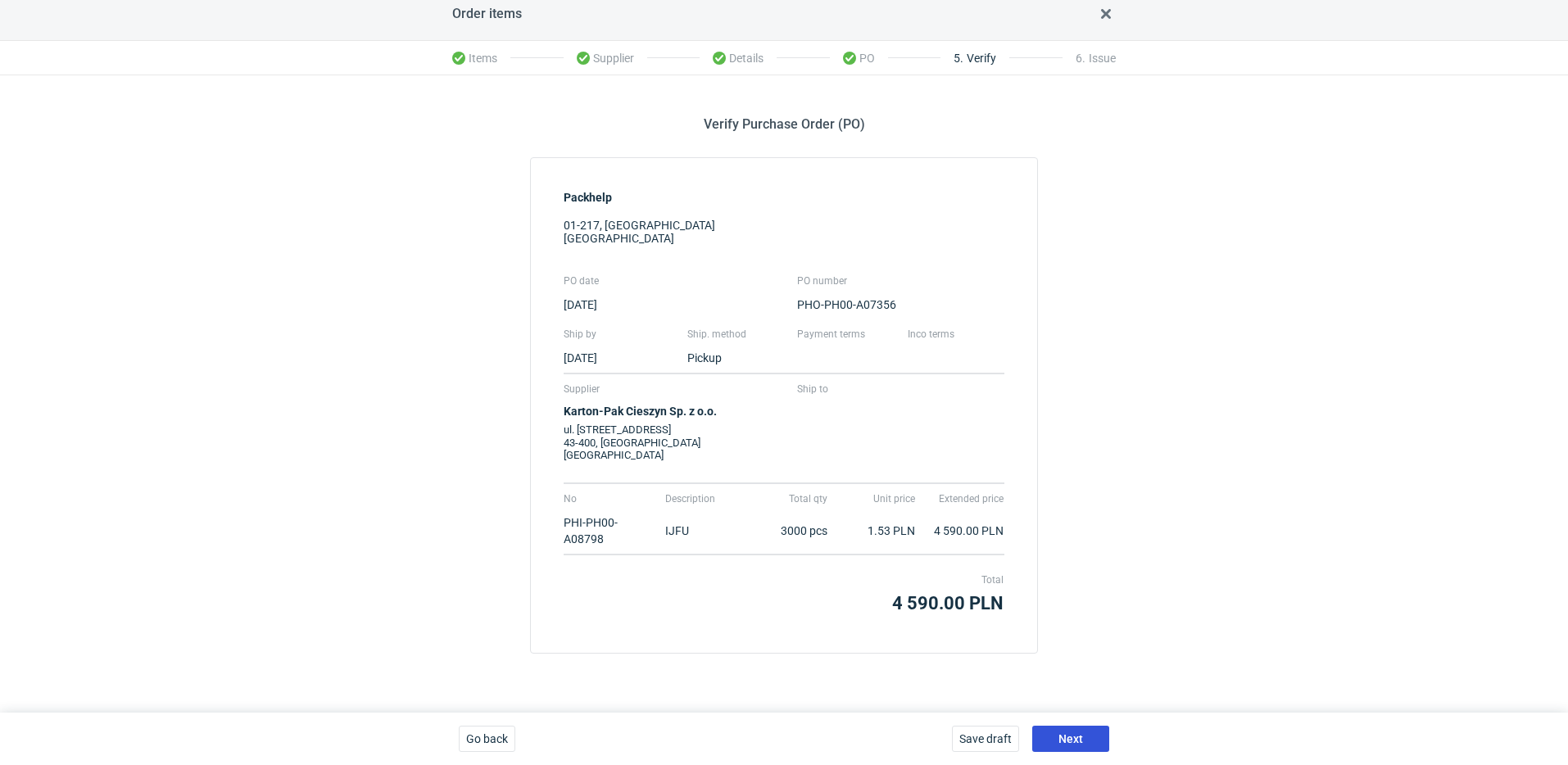
click at [1072, 730] on button "Next" at bounding box center [1070, 739] width 77 height 26
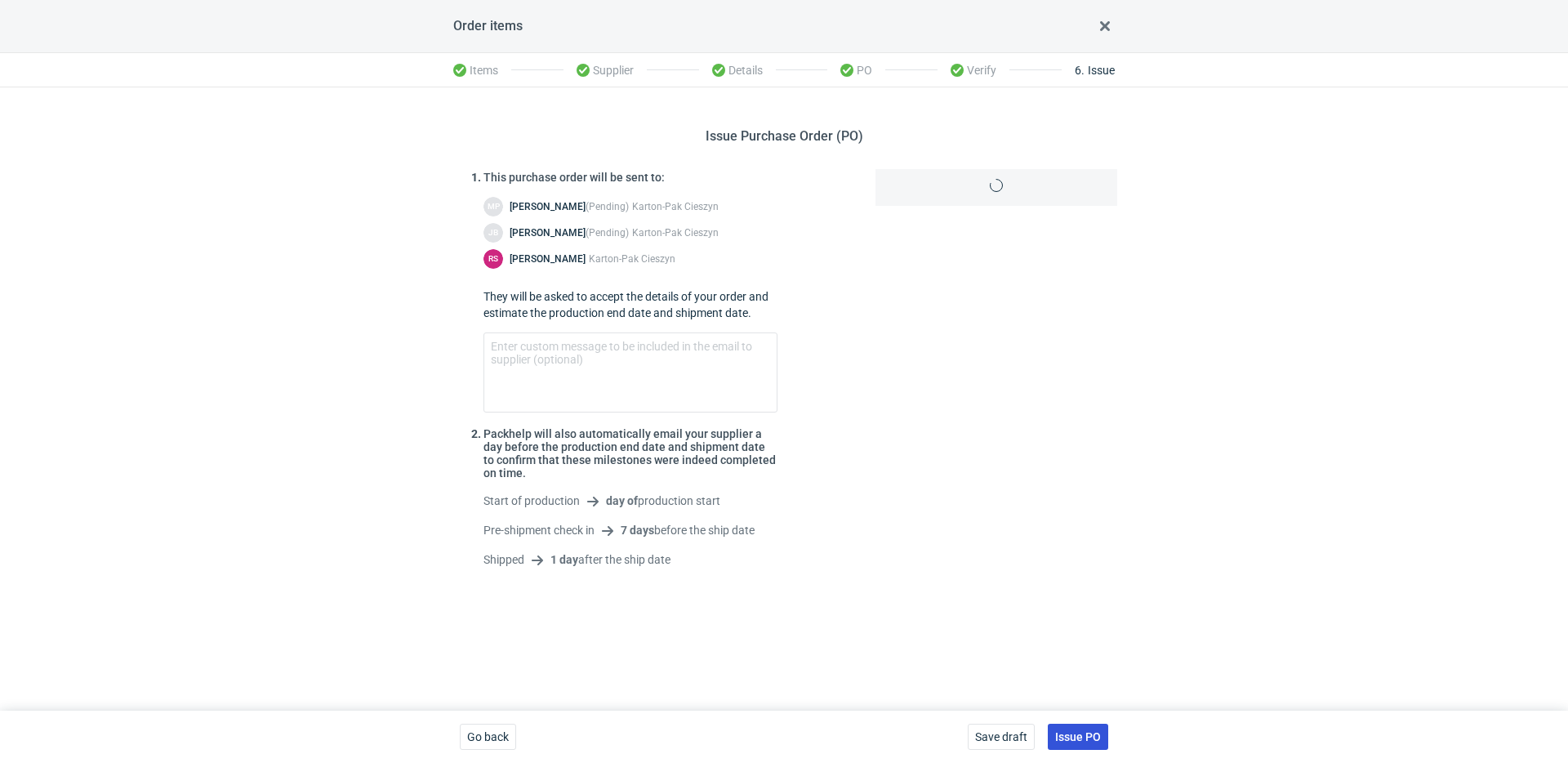
click at [1091, 737] on span "Issue PO" at bounding box center [1077, 737] width 46 height 11
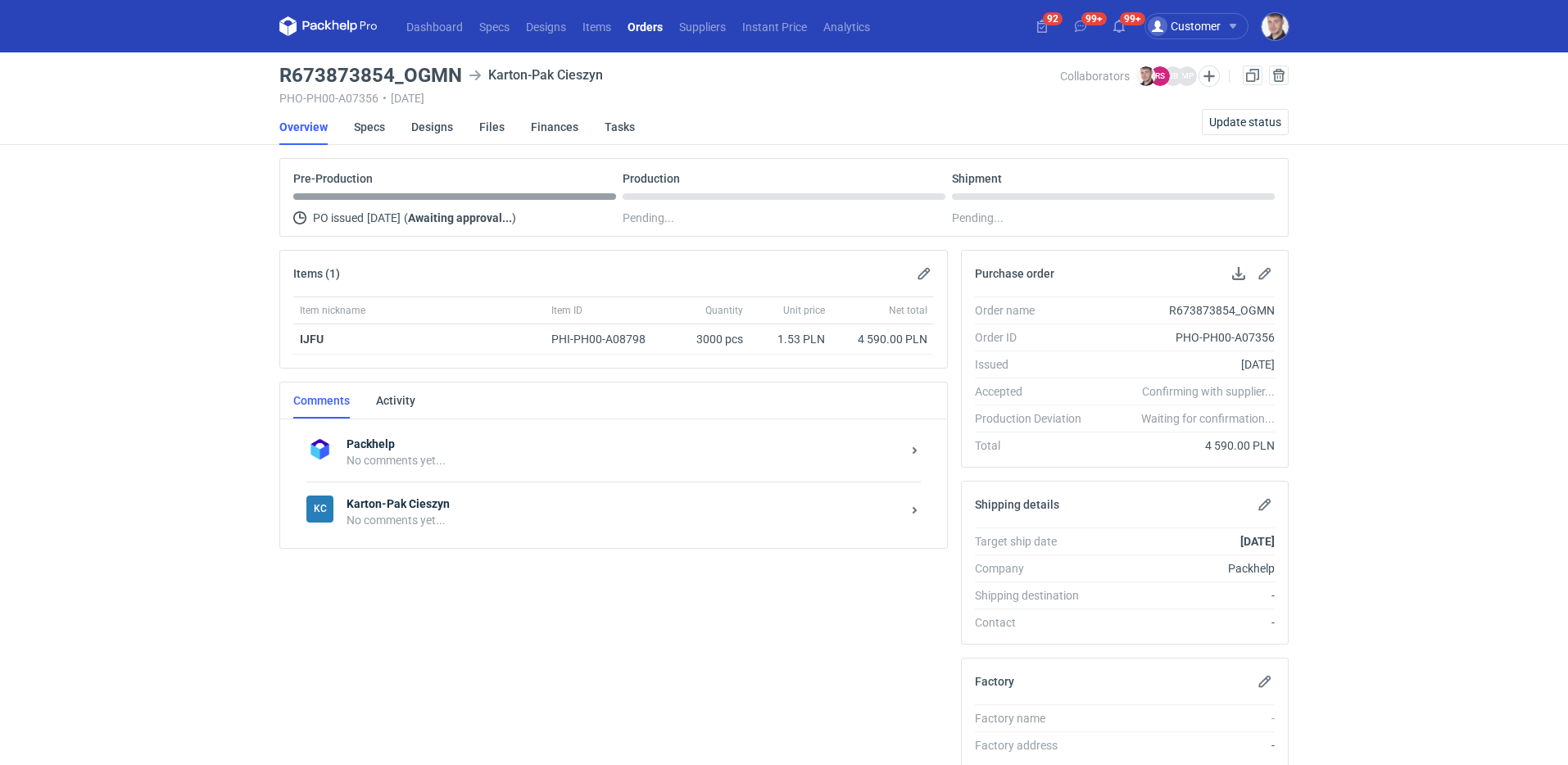
click at [556, 497] on strong "Karton-Pak Cieszyn" at bounding box center [623, 504] width 554 height 17
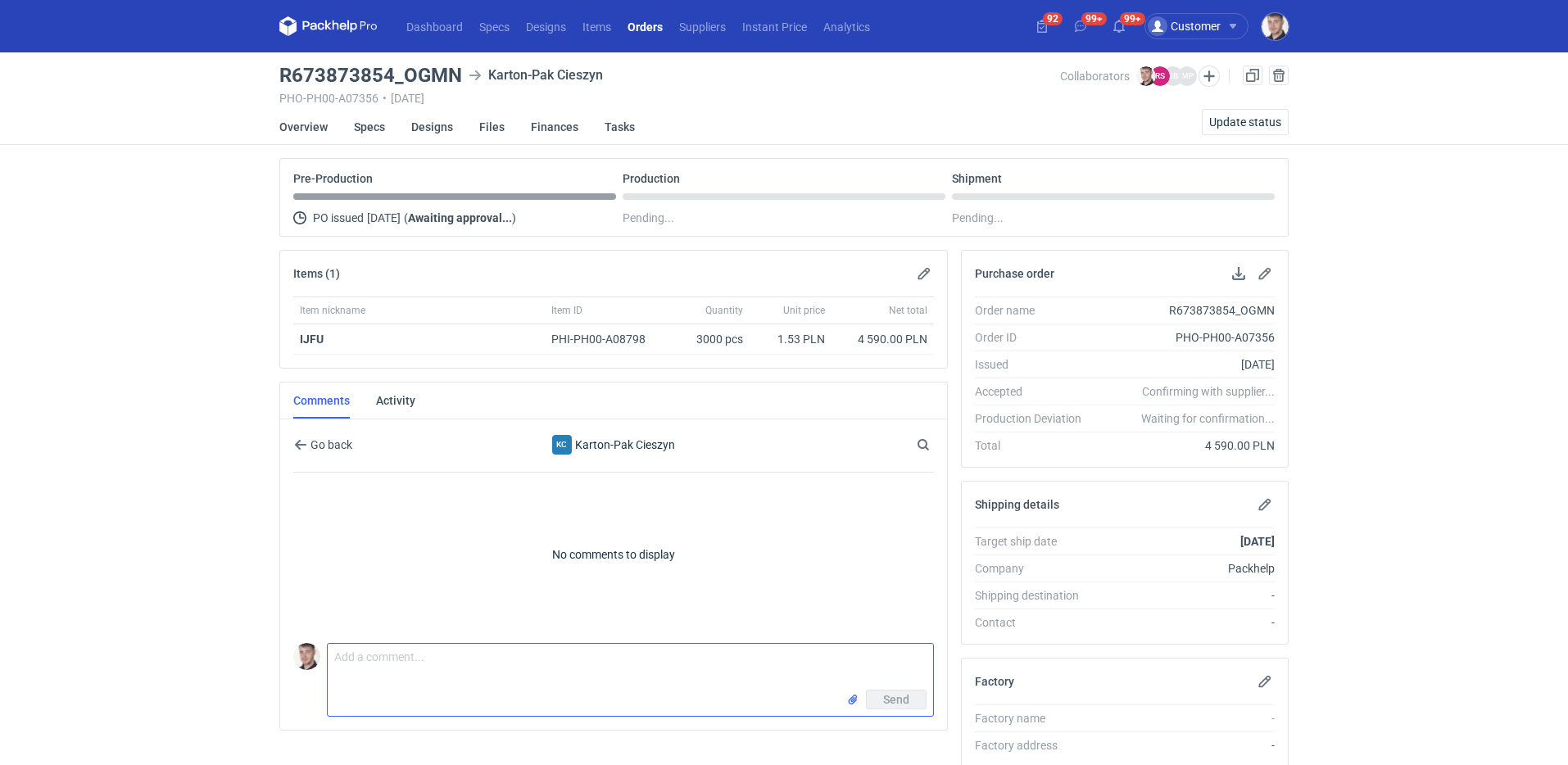
click at [507, 664] on textarea "Comment message" at bounding box center [630, 666] width 605 height 46
paste textarea "CBQO - 1"
type textarea "wycena CBQO - 1"
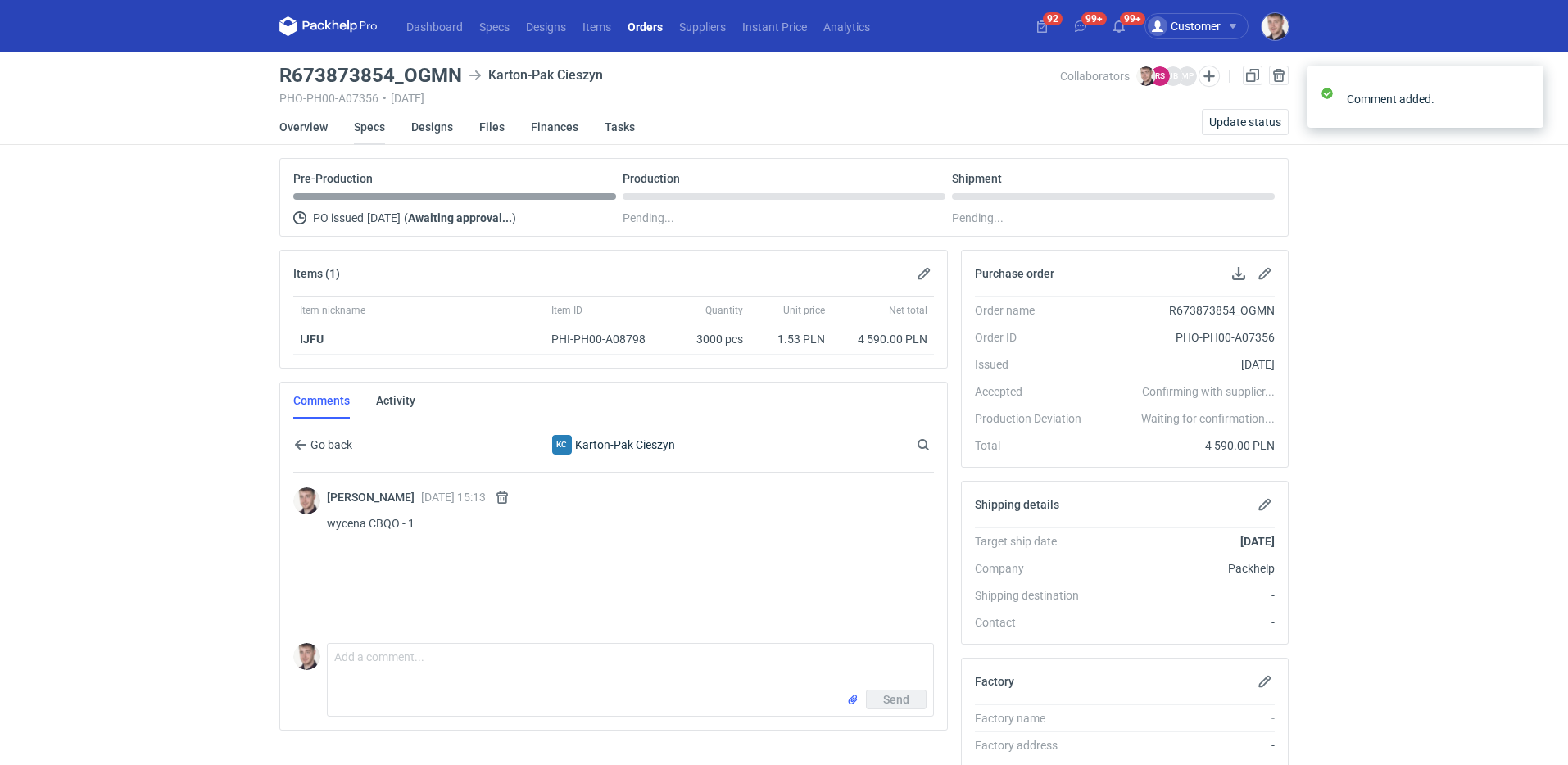
click at [373, 128] on link "Specs" at bounding box center [368, 127] width 31 height 36
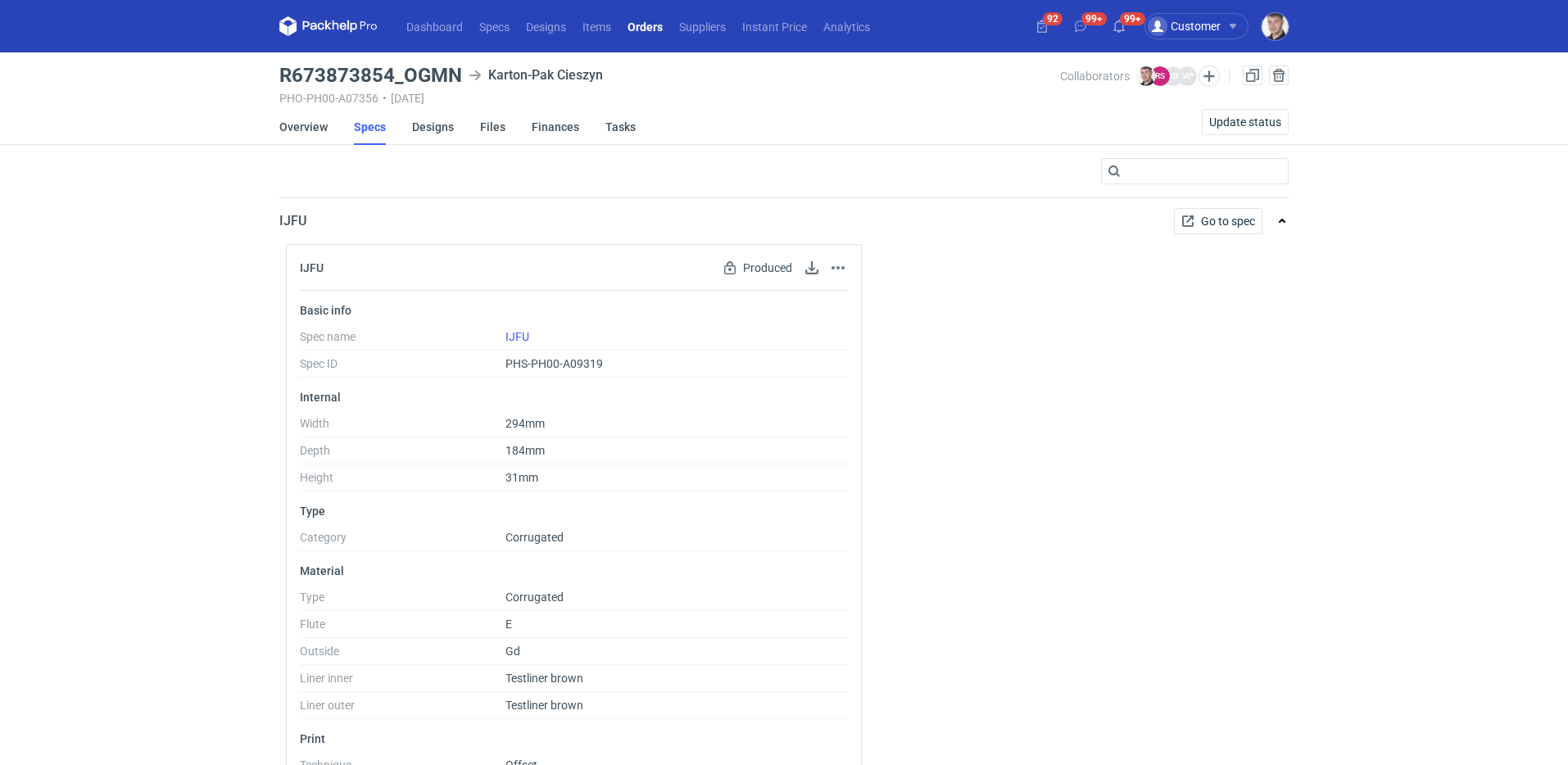
click at [648, 25] on link "Orders" at bounding box center [645, 26] width 51 height 20
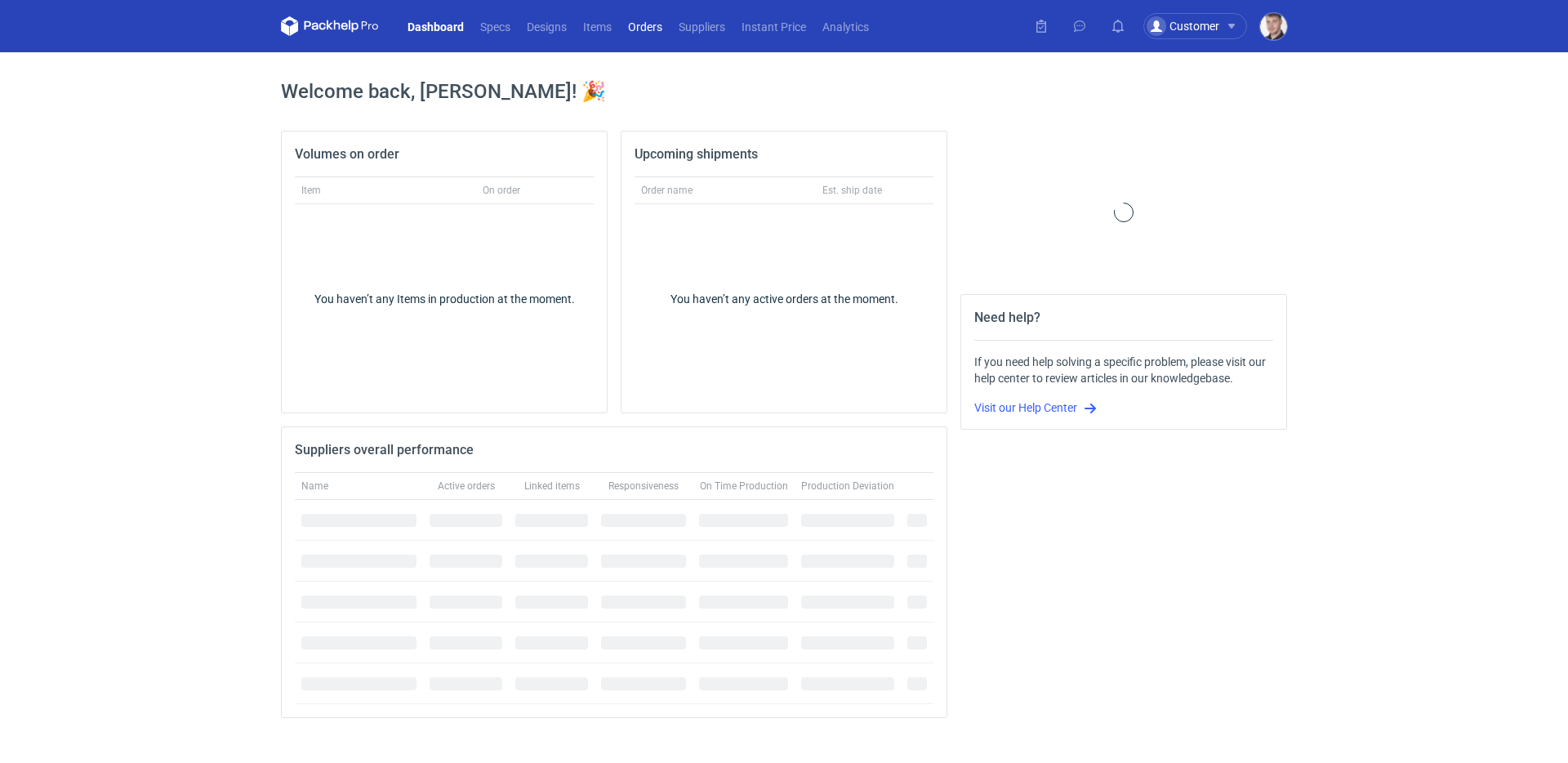
click at [654, 23] on link "Orders" at bounding box center [644, 26] width 50 height 20
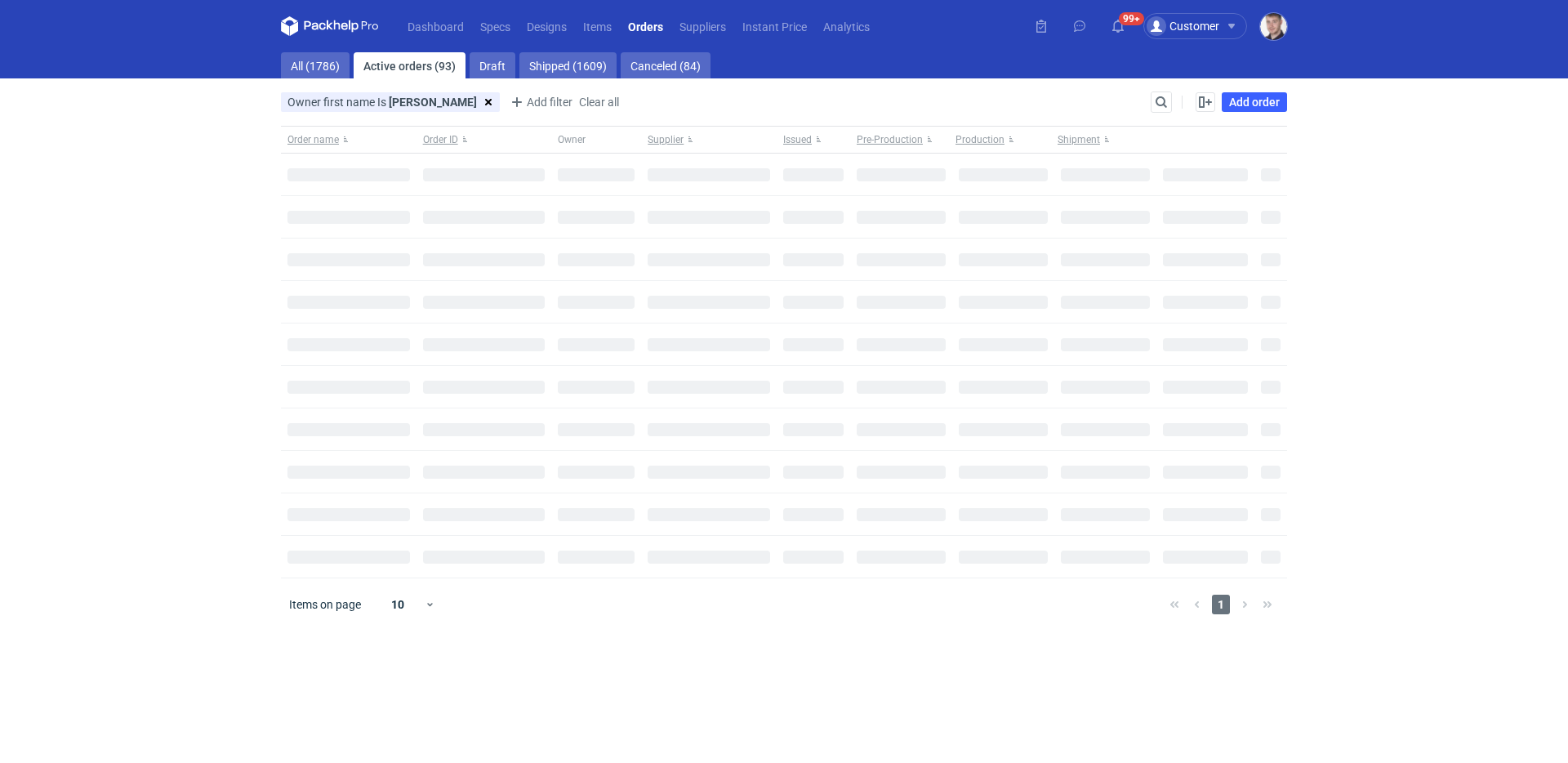
click at [1149, 102] on div "Owner first name Is maciej Is maciej Conjunction type or Save Add filter Owner …" at bounding box center [715, 101] width 870 height 20
click at [1156, 101] on input "Search" at bounding box center [1090, 101] width 162 height 20
paste input "R843100697"
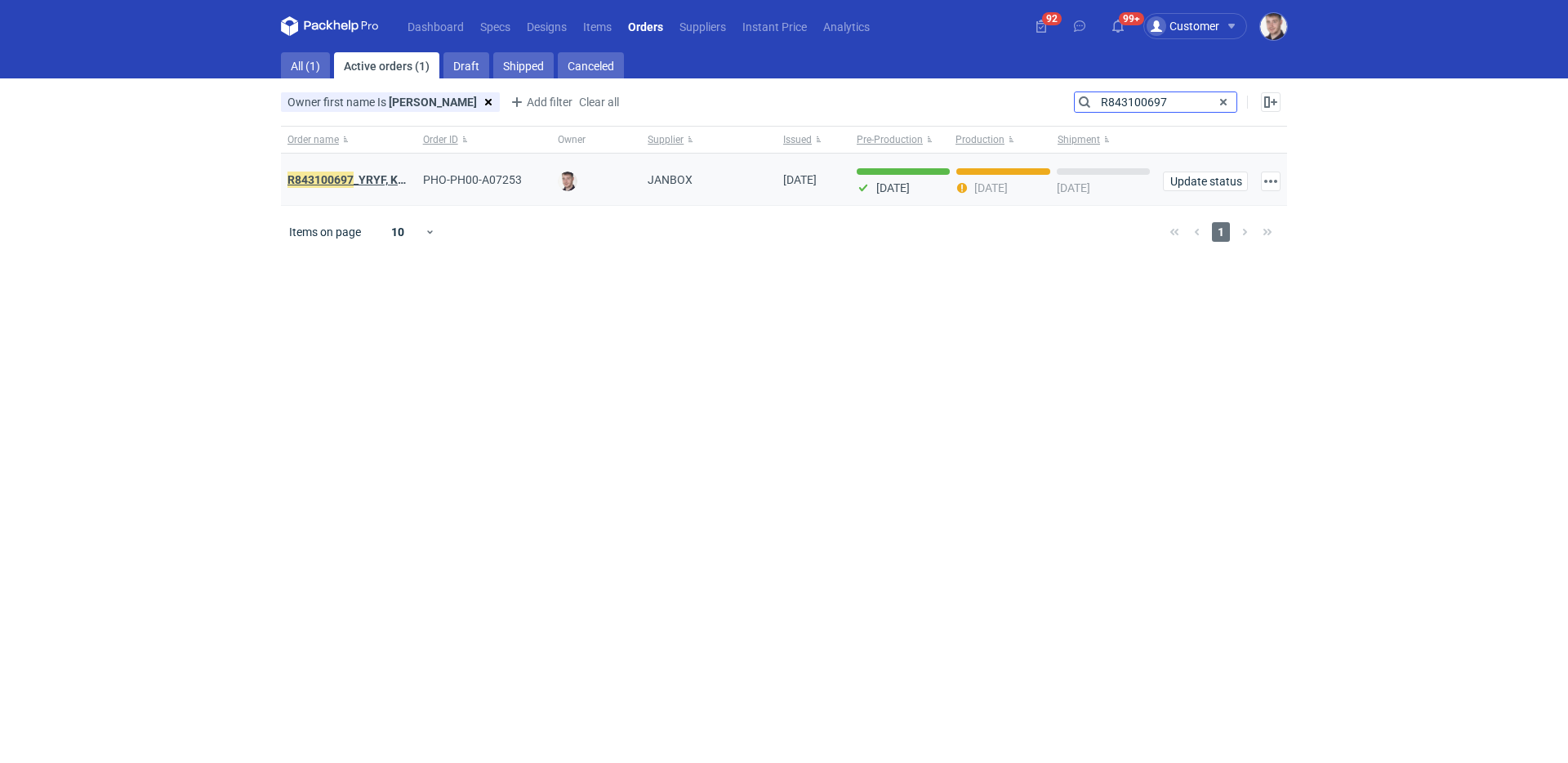
type input "R843100697"
click at [369, 181] on strong "R843100697 _YRYF, KUZP" at bounding box center [353, 180] width 132 height 18
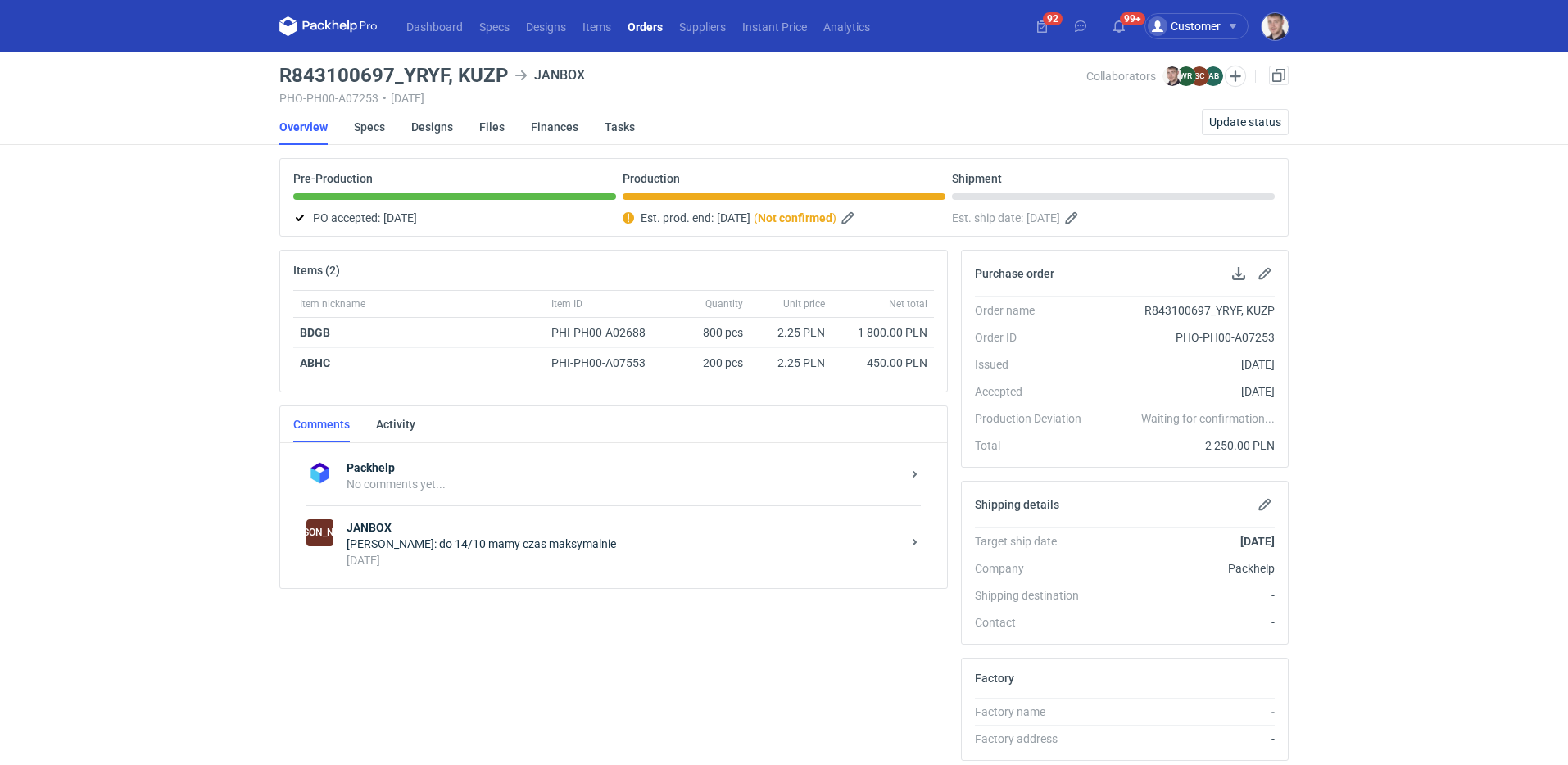
click at [550, 555] on div "6 days ago" at bounding box center [623, 561] width 554 height 17
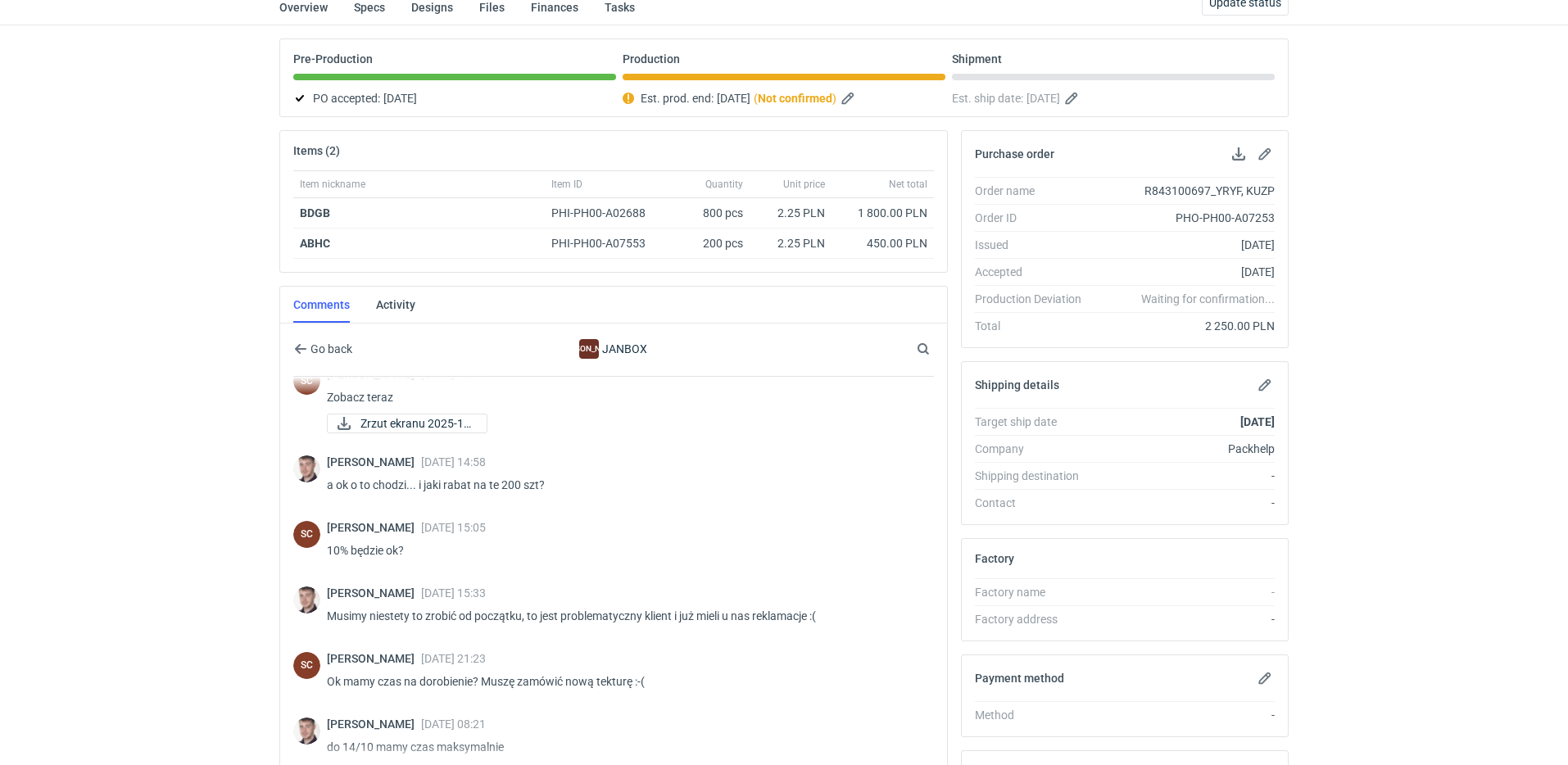
scroll to position [730, 0]
